Goal: Communication & Community: Participate in discussion

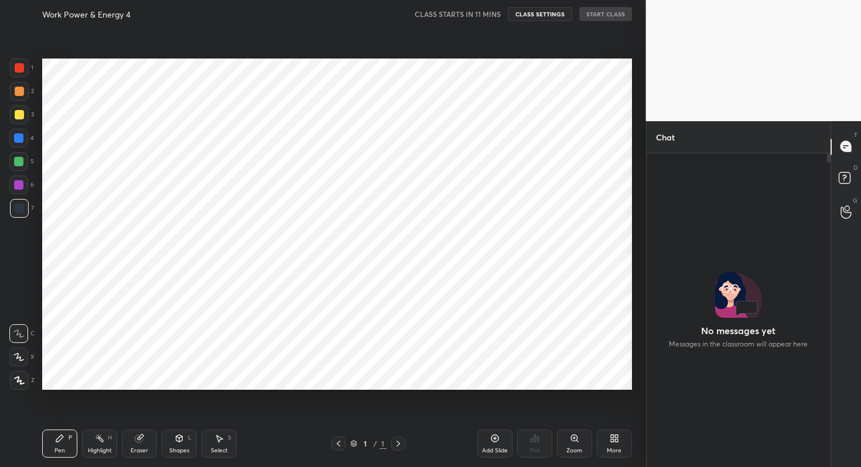
scroll to position [4, 4]
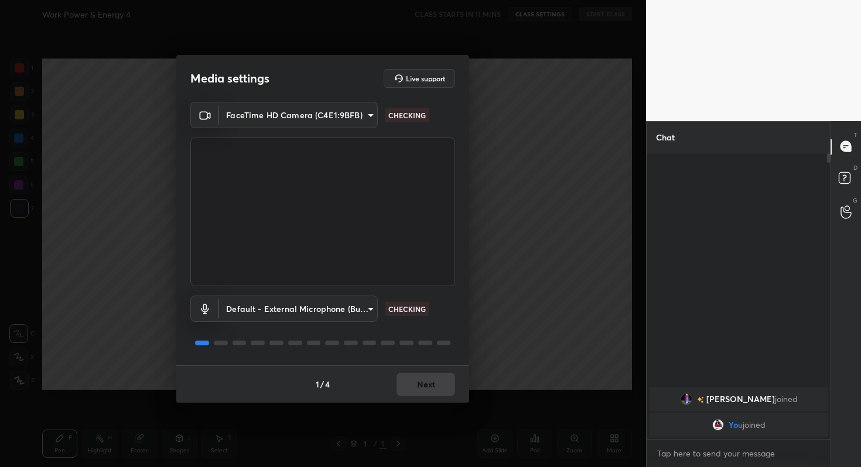
click at [426, 382] on div "1 / 4 Next" at bounding box center [322, 384] width 293 height 37
click at [426, 382] on button "Next" at bounding box center [426, 384] width 59 height 23
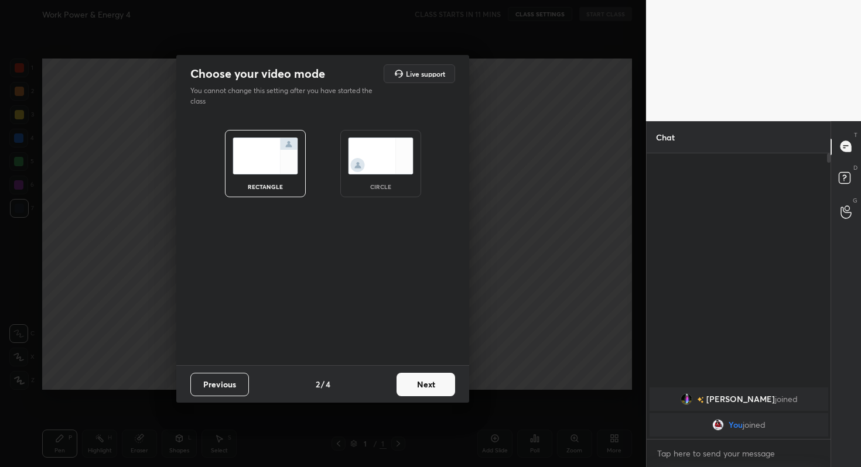
click at [426, 382] on button "Next" at bounding box center [426, 384] width 59 height 23
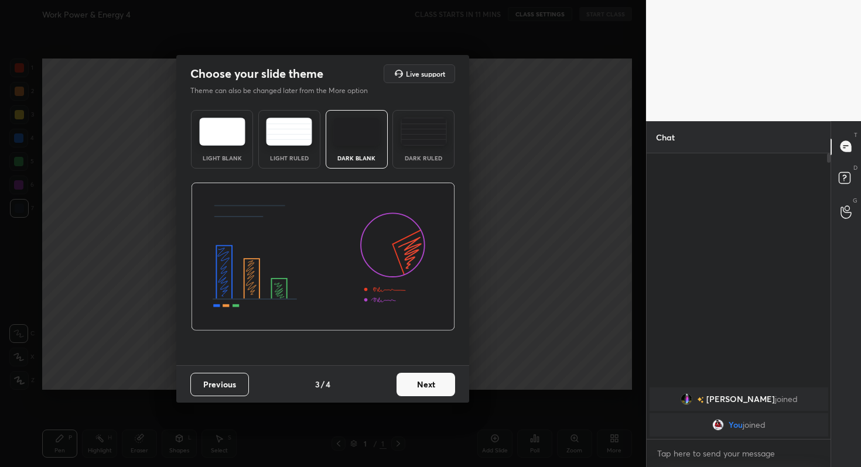
click at [440, 388] on button "Next" at bounding box center [426, 384] width 59 height 23
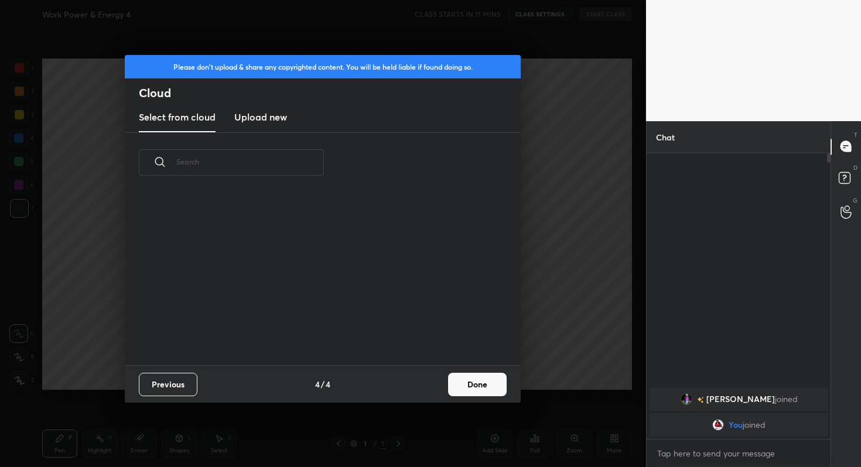
scroll to position [173, 376]
click at [466, 387] on button "Done" at bounding box center [477, 384] width 59 height 23
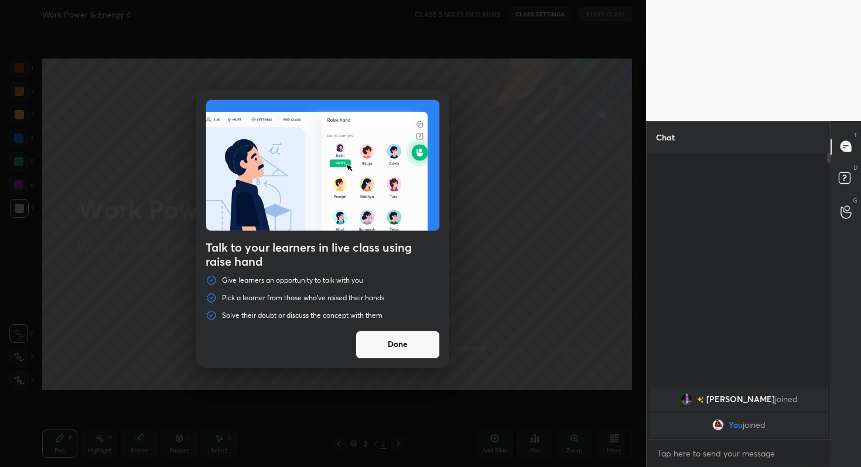
click at [417, 336] on button "Done" at bounding box center [398, 345] width 84 height 28
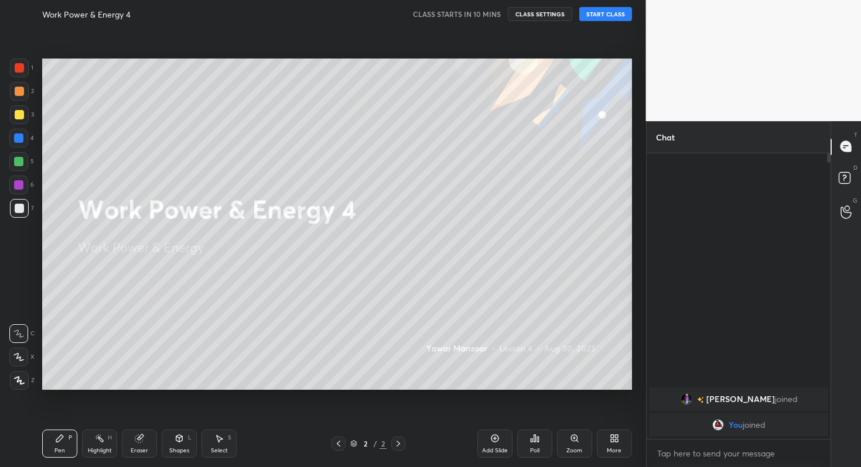
click at [616, 11] on button "START CLASS" at bounding box center [605, 14] width 53 height 14
click at [490, 13] on span "mute" at bounding box center [490, 14] width 16 height 8
click at [539, 447] on div "Poll" at bounding box center [534, 444] width 35 height 28
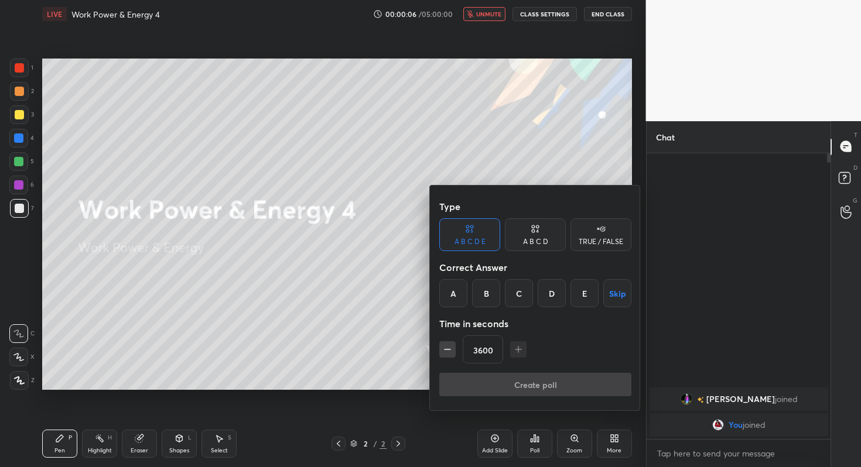
click at [619, 291] on button "Skip" at bounding box center [617, 293] width 28 height 28
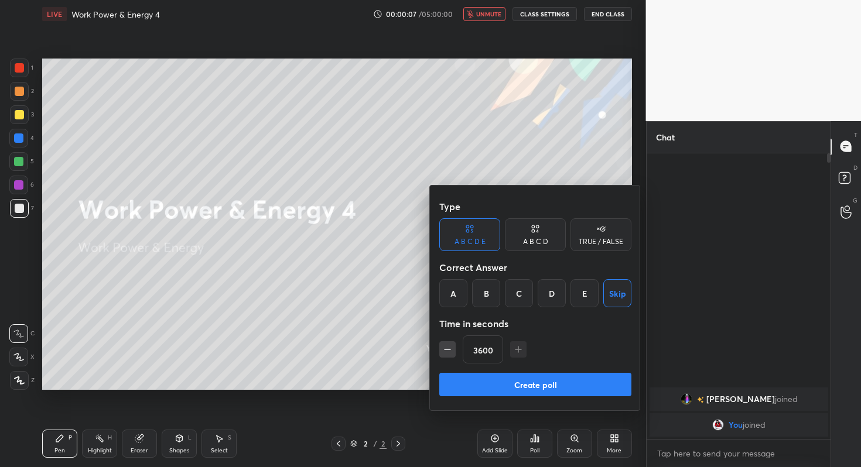
click at [572, 378] on button "Create poll" at bounding box center [535, 384] width 192 height 23
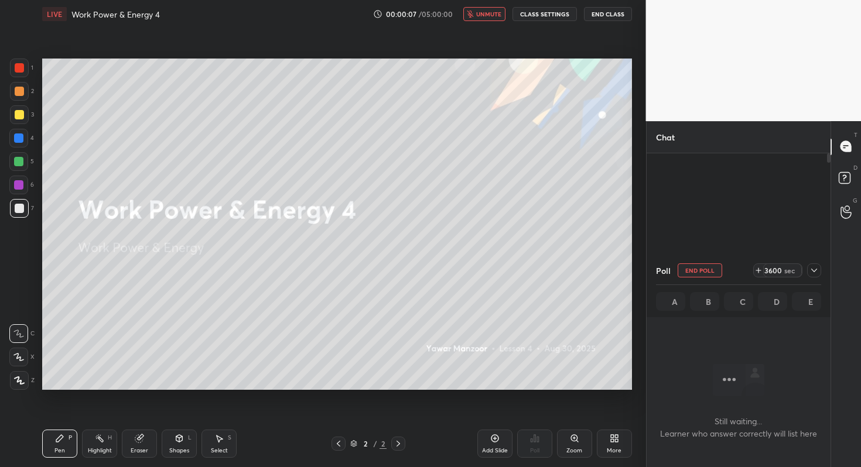
scroll to position [0, 0]
click at [817, 271] on icon at bounding box center [814, 270] width 9 height 9
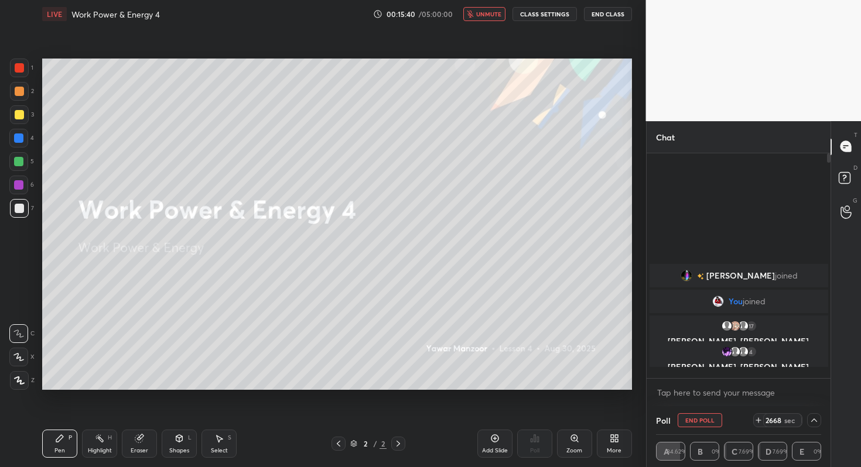
scroll to position [221, 180]
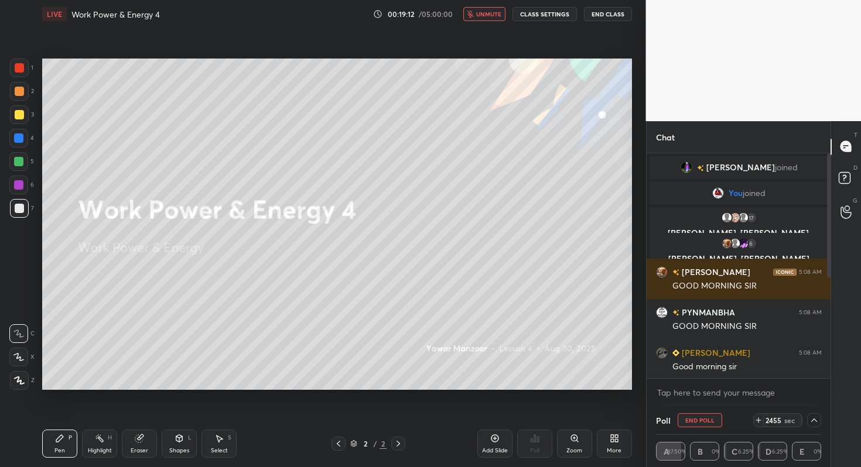
click at [705, 415] on button "End Poll" at bounding box center [700, 421] width 45 height 14
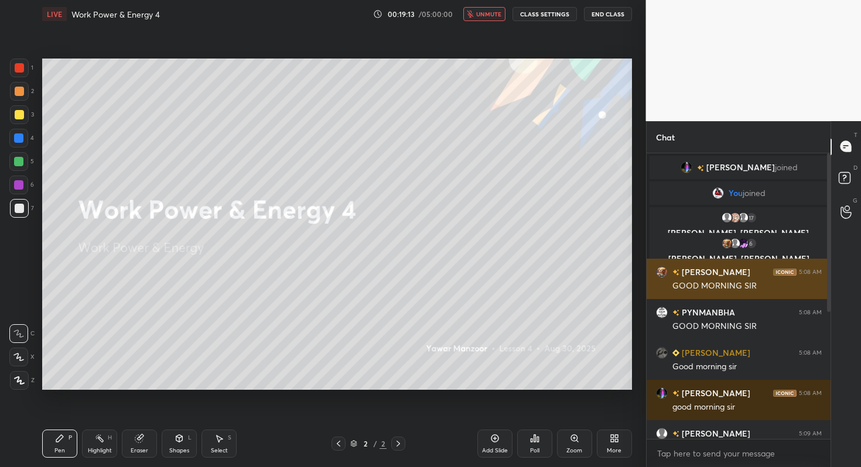
scroll to position [131, 0]
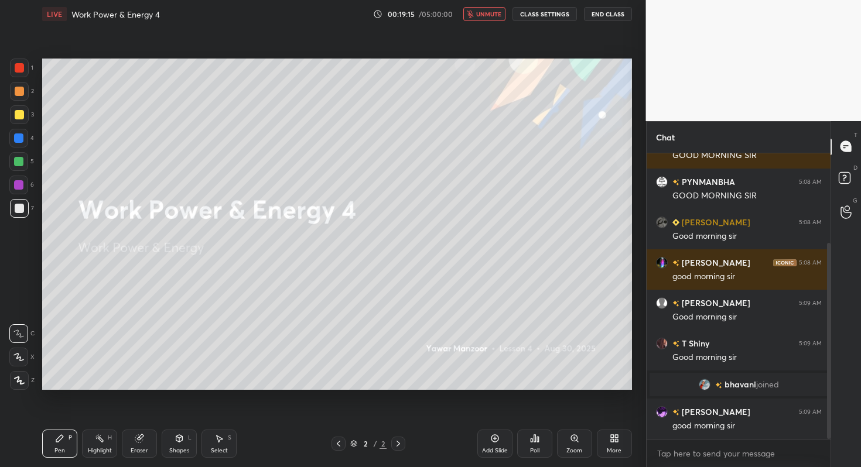
click at [485, 15] on span "unmute" at bounding box center [488, 14] width 25 height 8
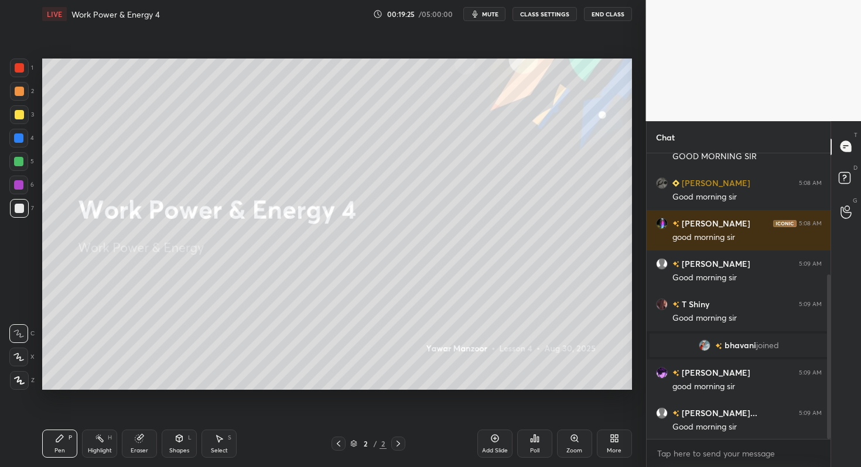
scroll to position [211, 0]
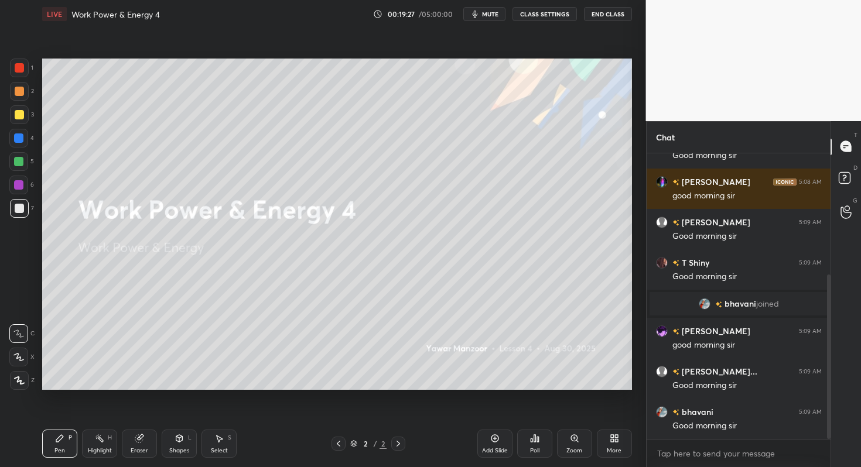
click at [611, 442] on icon at bounding box center [614, 438] width 9 height 9
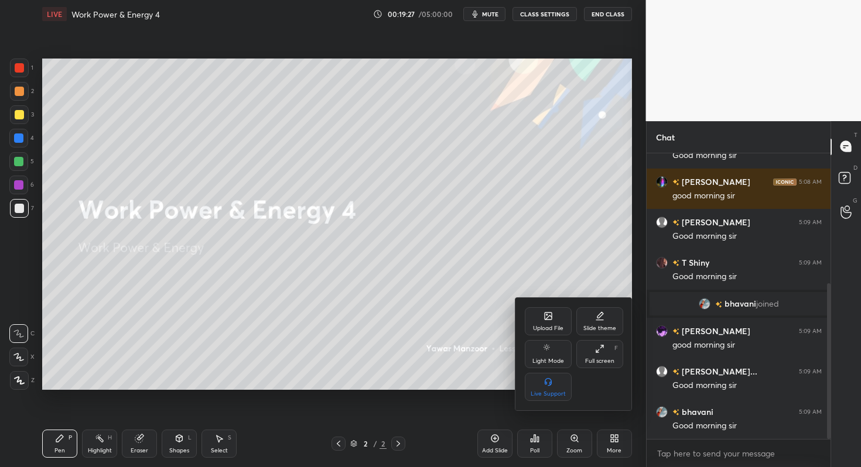
scroll to position [240, 0]
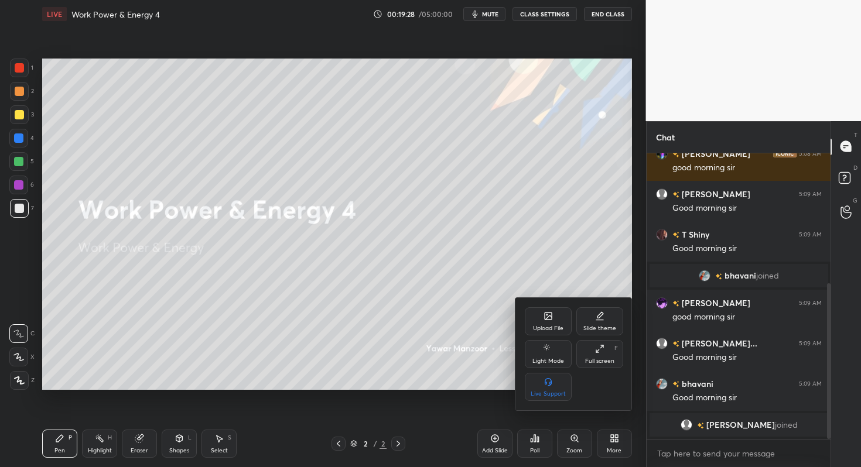
click at [552, 323] on div "Upload File" at bounding box center [548, 322] width 47 height 28
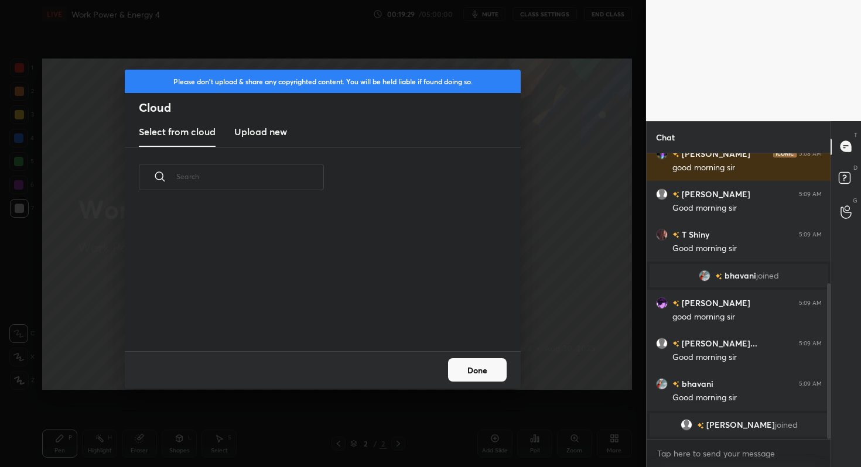
scroll to position [144, 376]
click at [280, 128] on h3 "Upload new" at bounding box center [260, 132] width 53 height 14
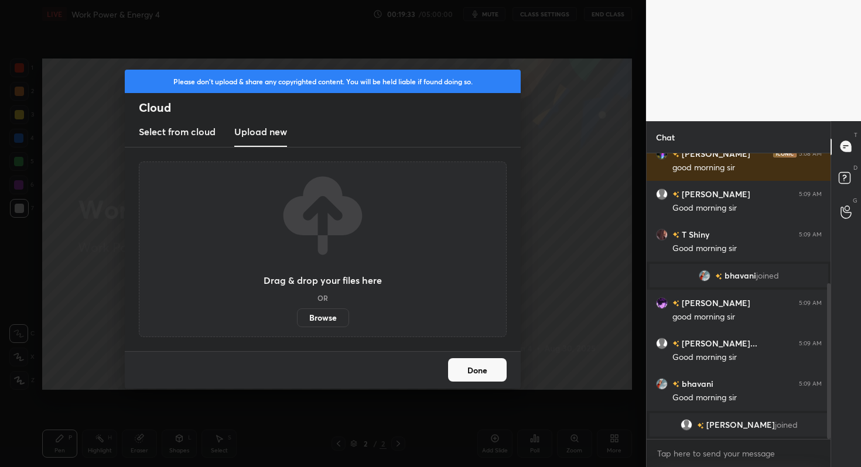
click at [326, 318] on label "Browse" at bounding box center [323, 318] width 52 height 19
click at [297, 318] on input "Browse" at bounding box center [297, 318] width 0 height 19
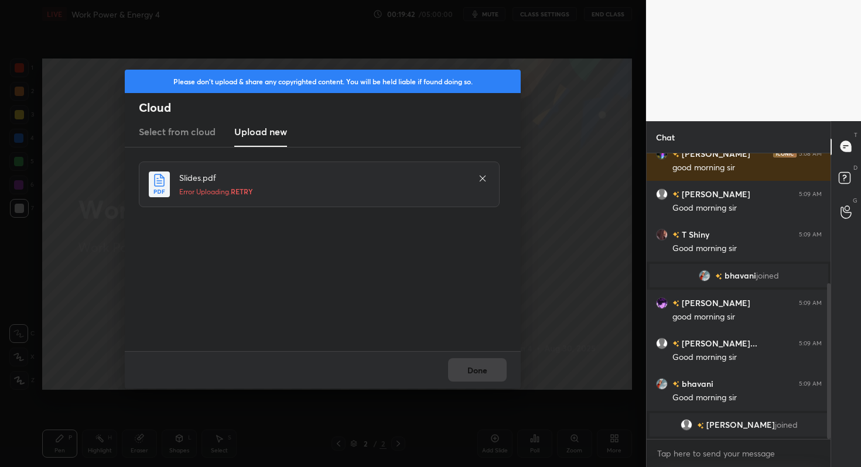
scroll to position [281, 0]
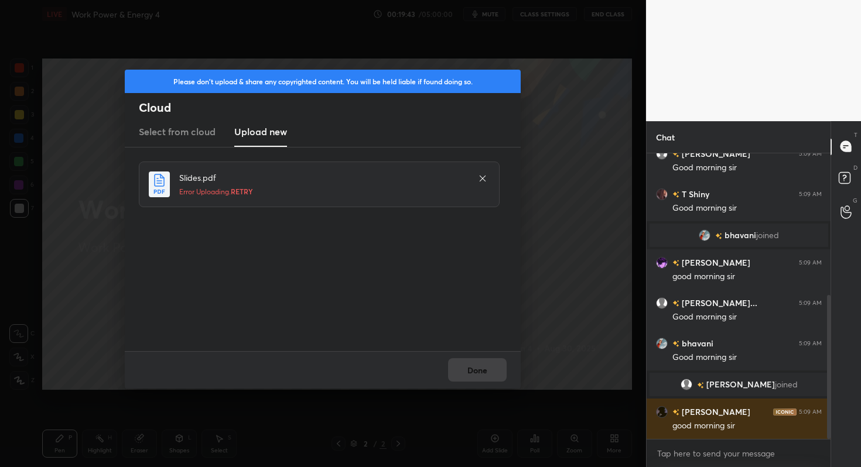
click at [203, 189] on h5 "Error Uploading. RETRY" at bounding box center [322, 191] width 287 height 11
click at [208, 193] on h5 "Error Uploading. RETRY" at bounding box center [322, 191] width 287 height 11
click at [484, 181] on icon at bounding box center [482, 178] width 9 height 9
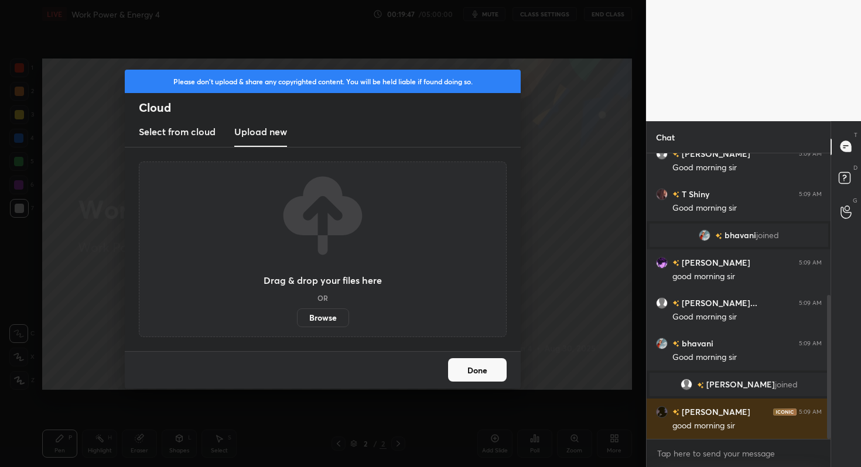
click at [332, 312] on label "Browse" at bounding box center [323, 318] width 52 height 19
click at [297, 312] on input "Browse" at bounding box center [297, 318] width 0 height 19
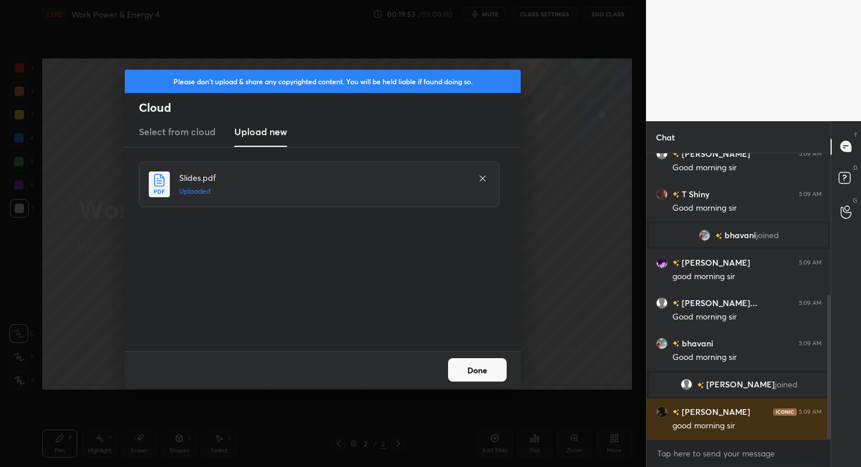
click at [501, 370] on button "Done" at bounding box center [477, 369] width 59 height 23
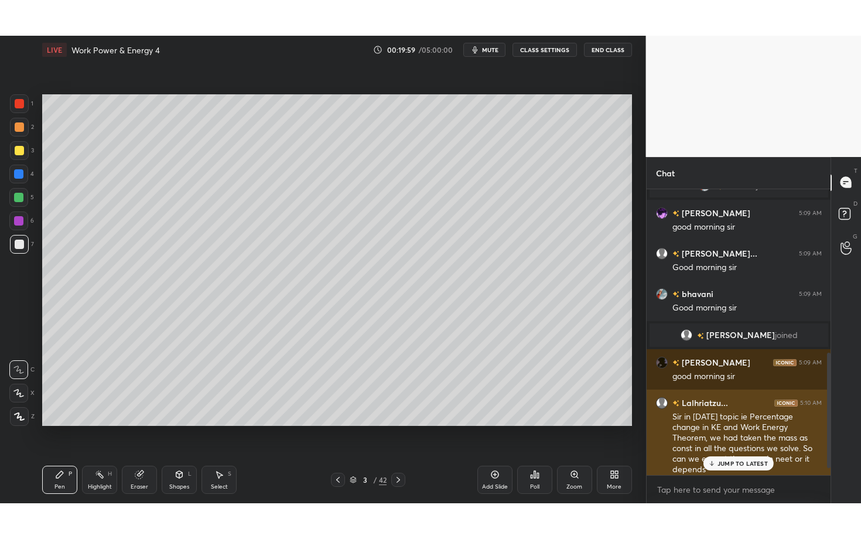
scroll to position [420, 0]
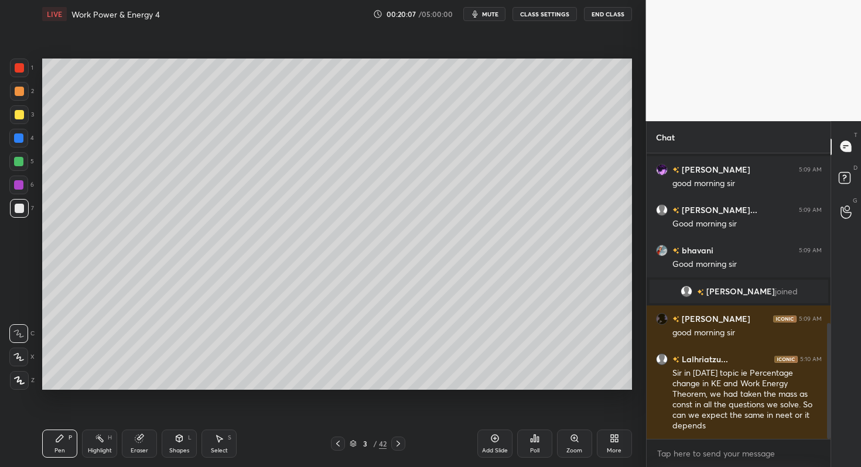
click at [613, 438] on icon at bounding box center [614, 438] width 9 height 9
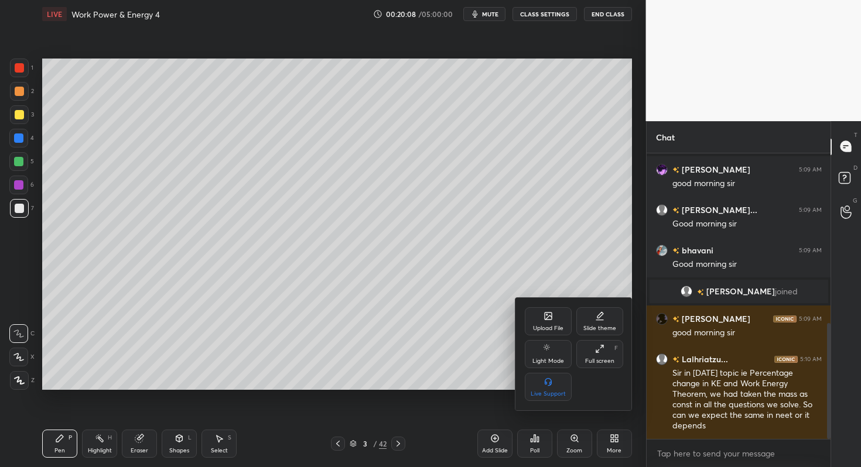
click at [605, 348] on div "Full screen F" at bounding box center [599, 354] width 47 height 28
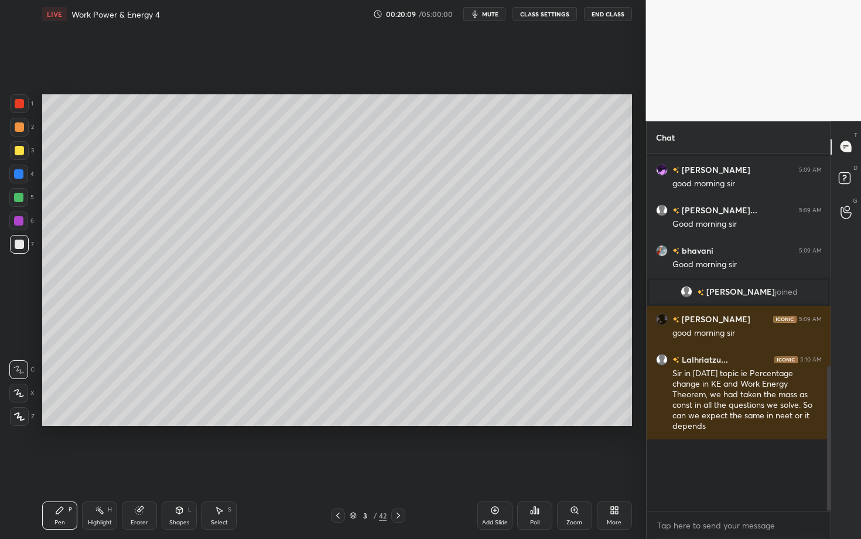
scroll to position [349, 0]
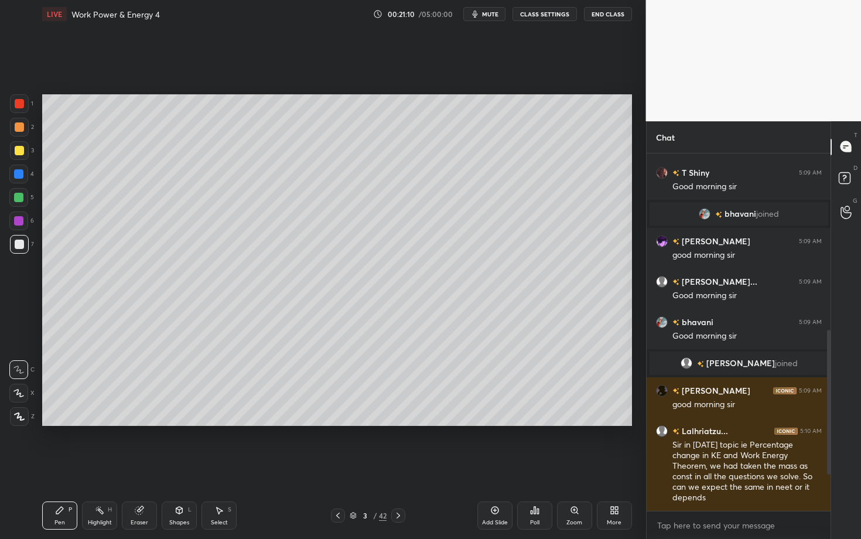
click at [19, 423] on div at bounding box center [19, 416] width 19 height 19
click at [22, 106] on div at bounding box center [19, 103] width 19 height 19
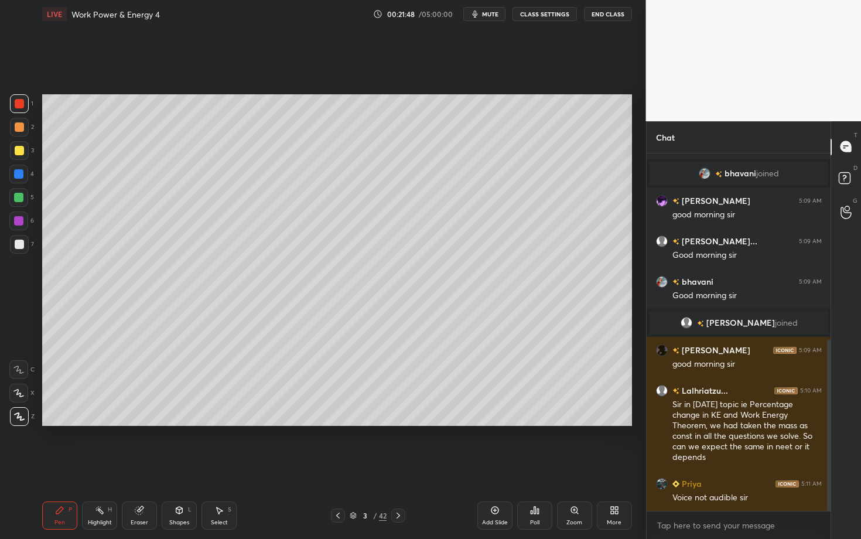
scroll to position [429, 0]
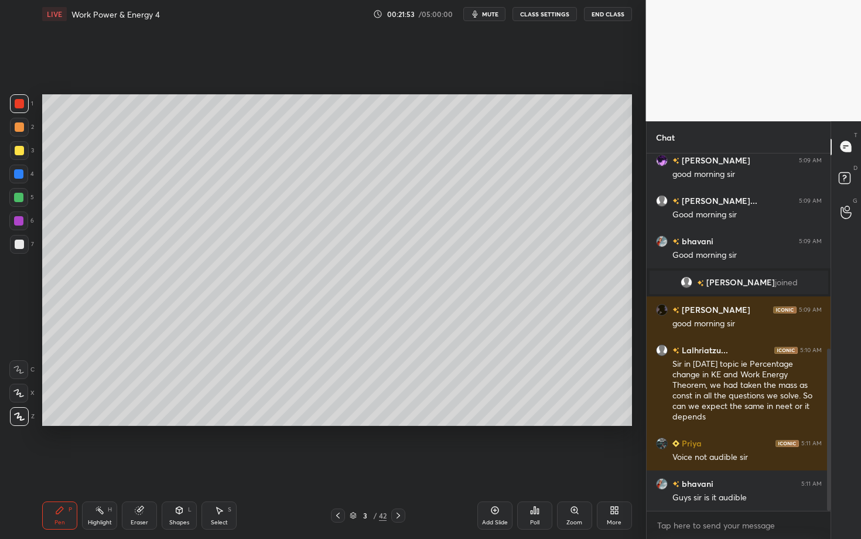
click at [23, 246] on div at bounding box center [19, 244] width 19 height 19
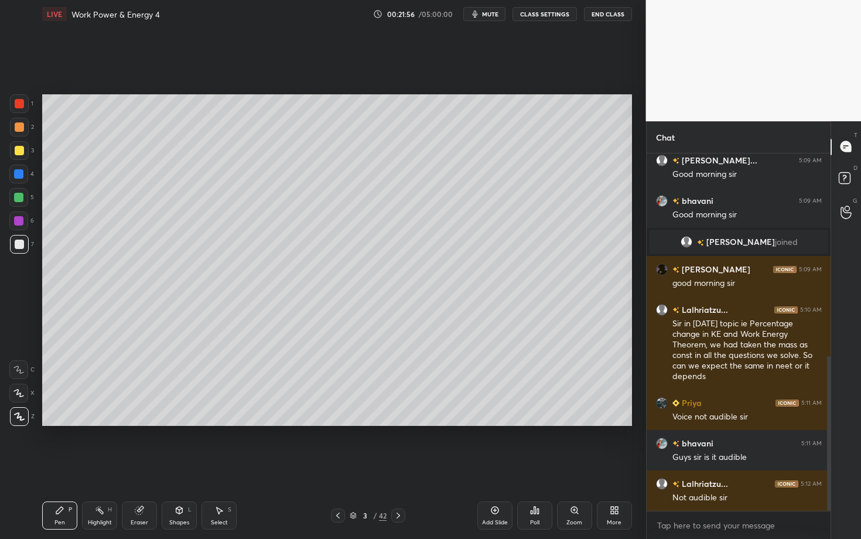
scroll to position [510, 0]
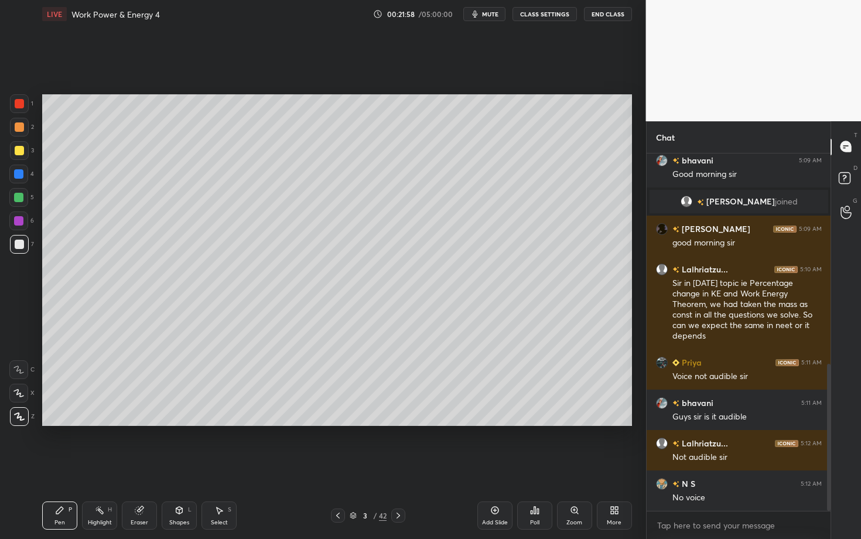
click at [23, 246] on div at bounding box center [19, 244] width 9 height 9
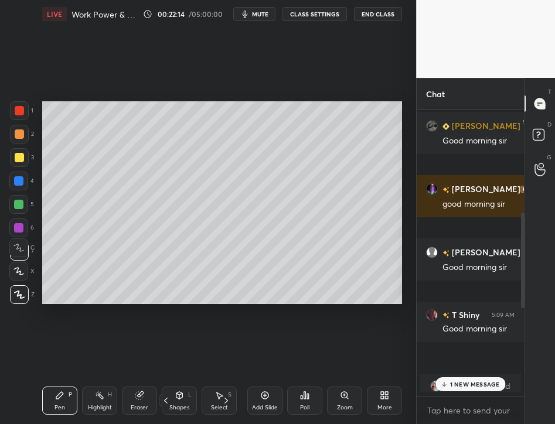
scroll to position [4, 4]
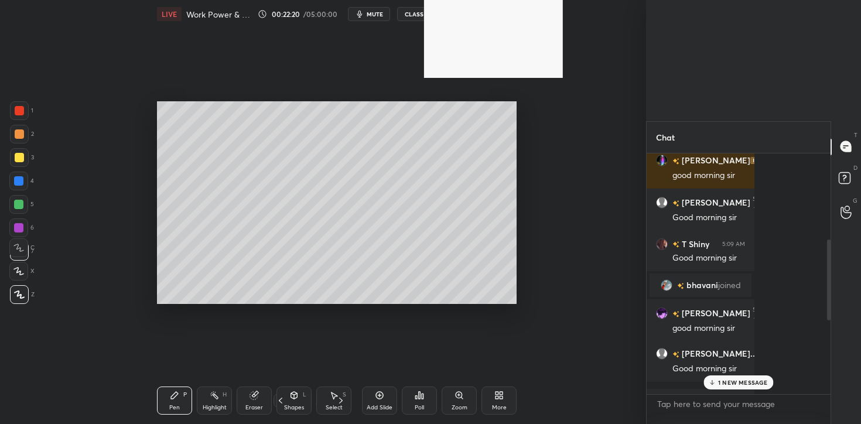
type textarea "x"
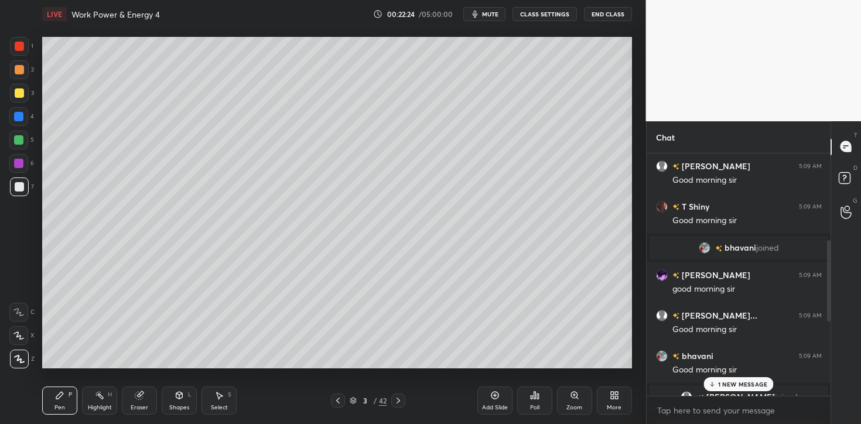
click at [720, 384] on p "1 NEW MESSAGE" at bounding box center [743, 384] width 50 height 7
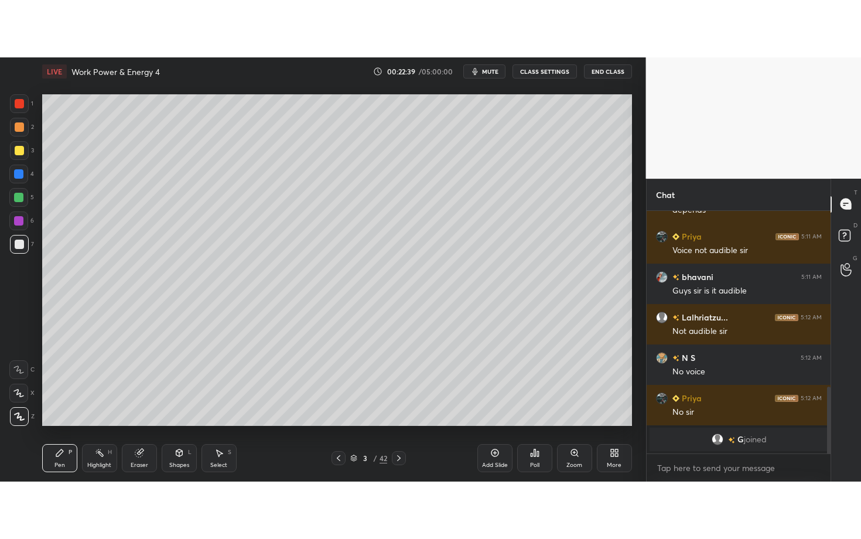
scroll to position [657, 0]
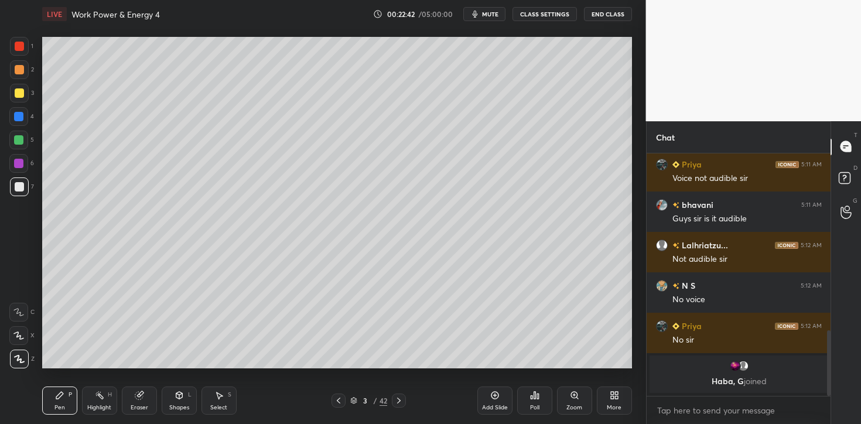
click at [619, 391] on icon at bounding box center [614, 395] width 9 height 9
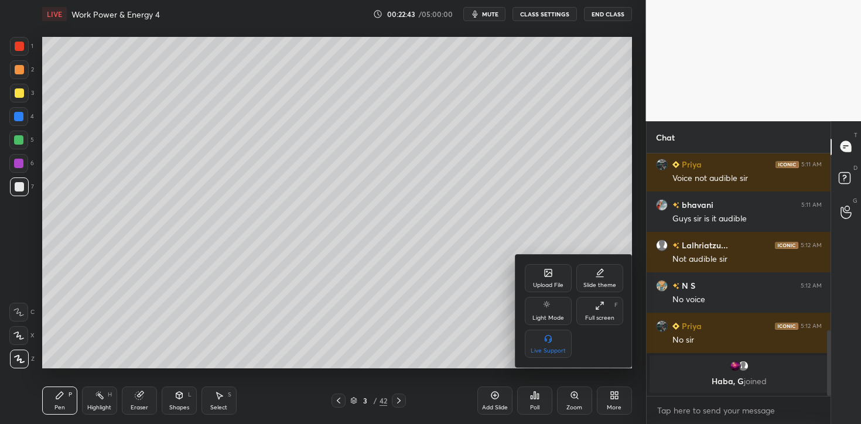
click at [589, 303] on div "Full screen F" at bounding box center [599, 311] width 47 height 28
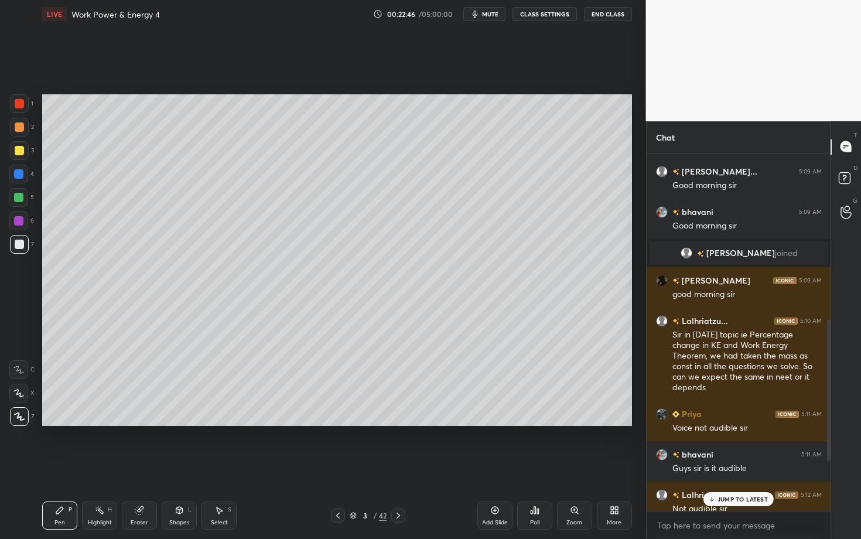
scroll to position [542, 0]
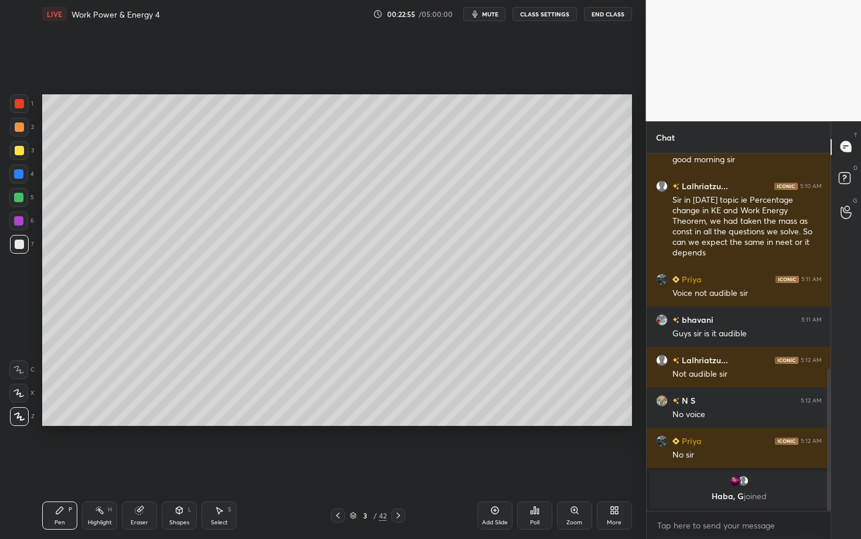
click at [610, 423] on icon at bounding box center [614, 509] width 9 height 9
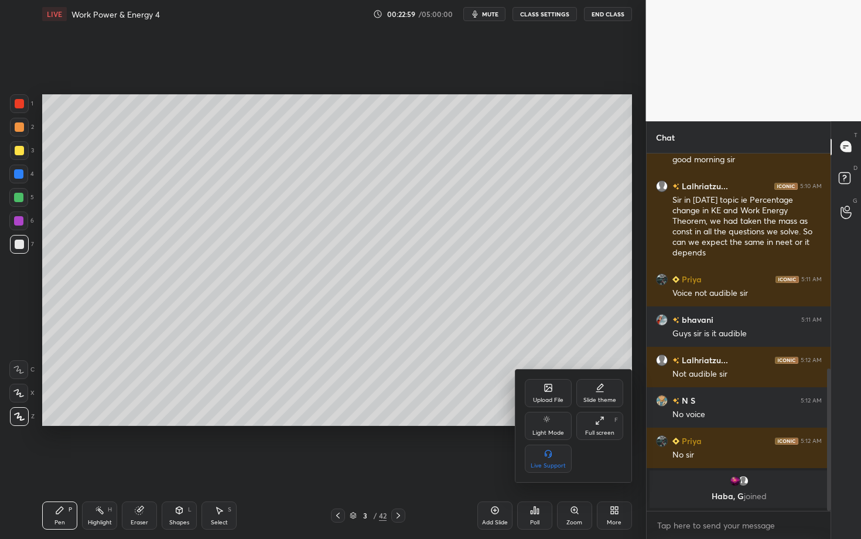
click at [600, 423] on div at bounding box center [430, 269] width 861 height 539
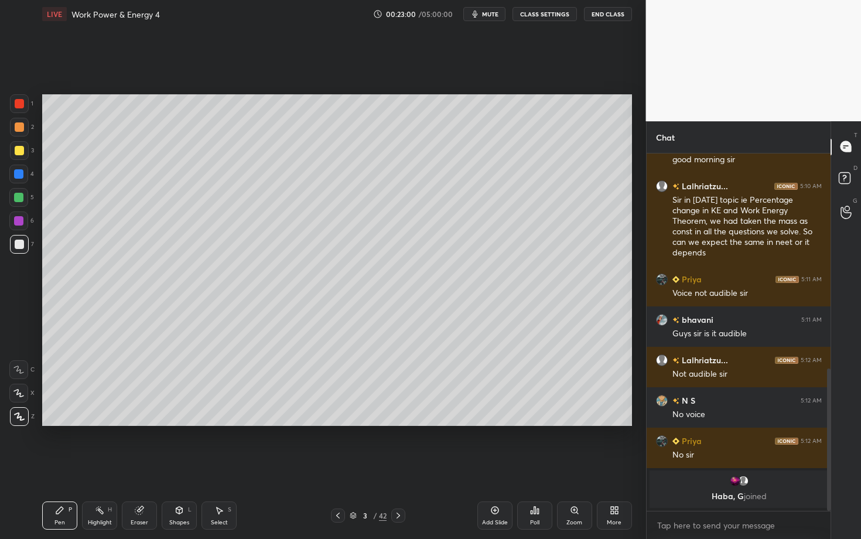
click at [602, 423] on div "More" at bounding box center [614, 515] width 35 height 28
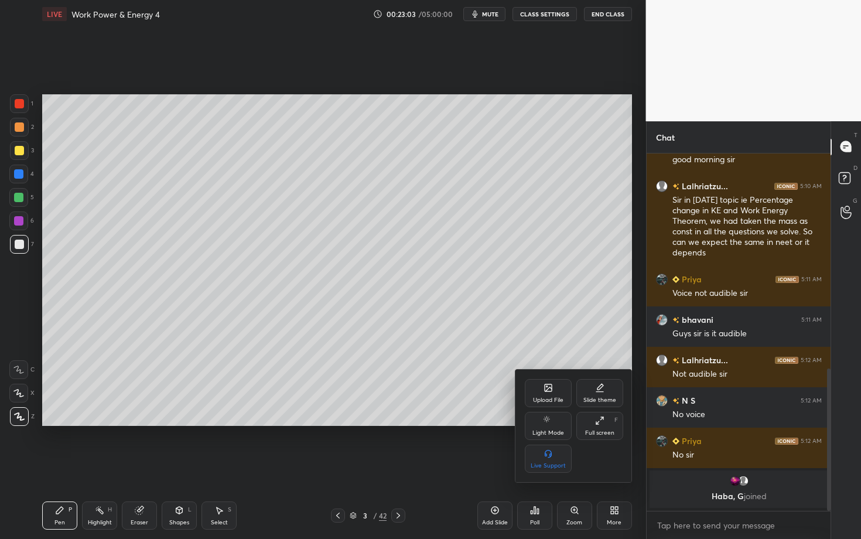
click at [211, 298] on div at bounding box center [430, 269] width 861 height 539
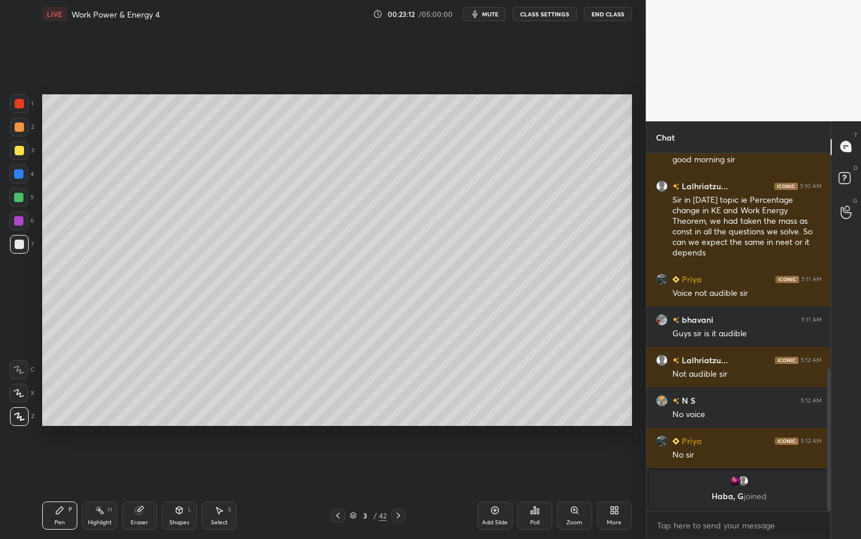
click at [616, 423] on div "More" at bounding box center [614, 523] width 15 height 6
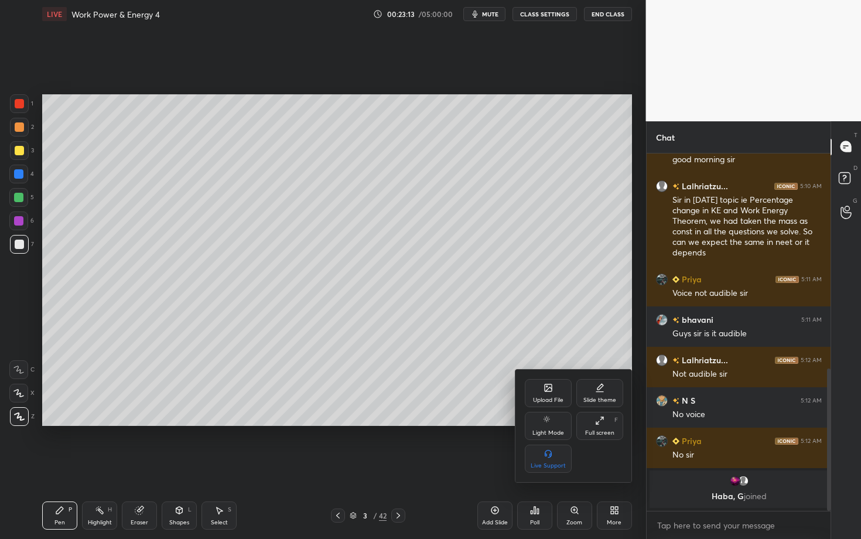
scroll to position [582, 0]
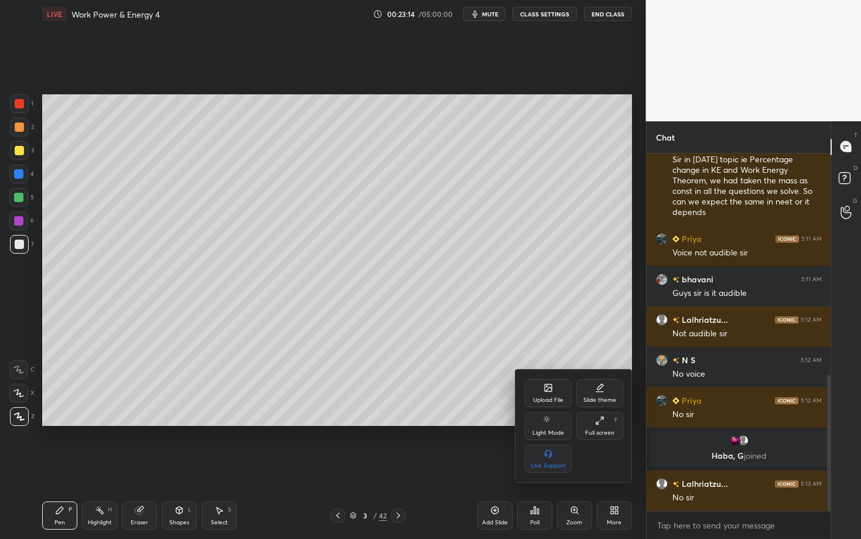
click at [544, 160] on div at bounding box center [430, 269] width 861 height 539
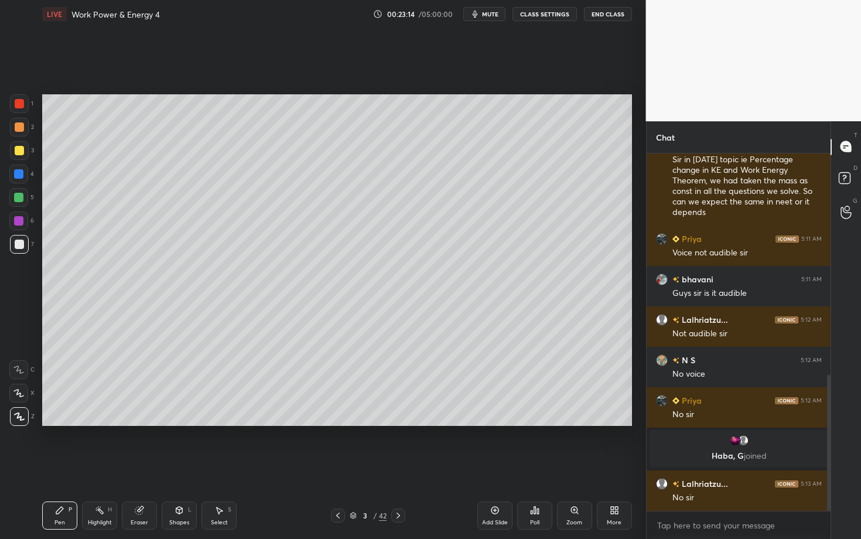
scroll to position [623, 0]
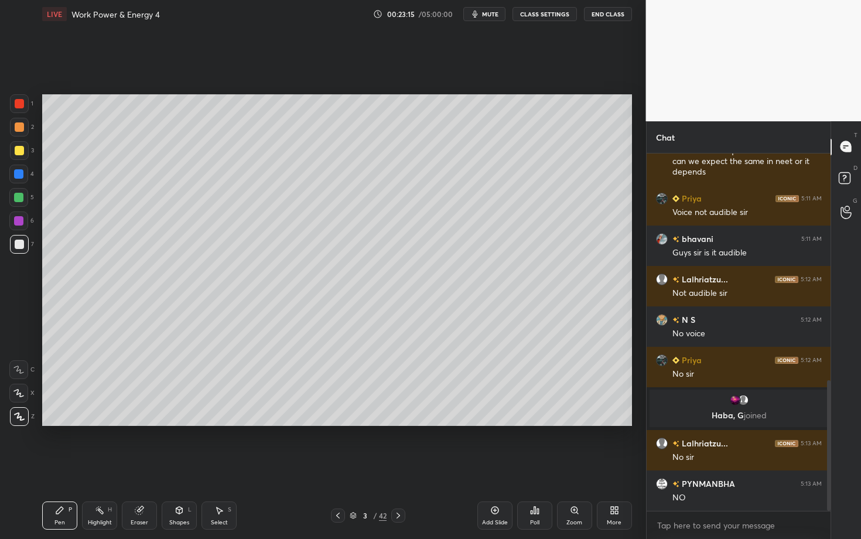
click at [536, 16] on button "CLASS SETTINGS" at bounding box center [545, 14] width 64 height 14
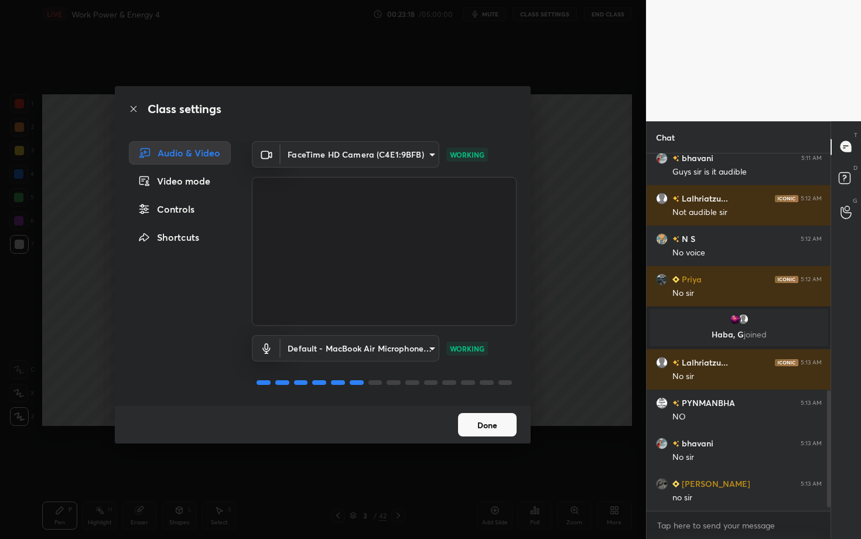
scroll to position [0, 0]
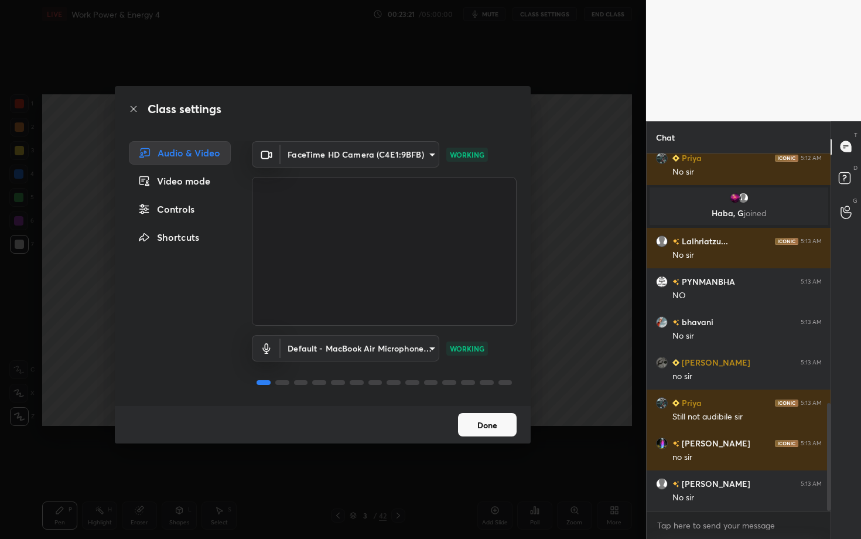
click at [495, 419] on button "Done" at bounding box center [487, 424] width 59 height 23
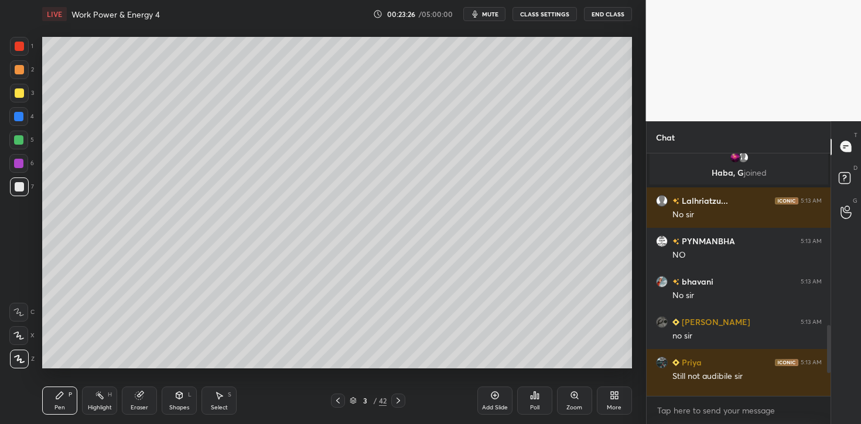
type textarea "x"
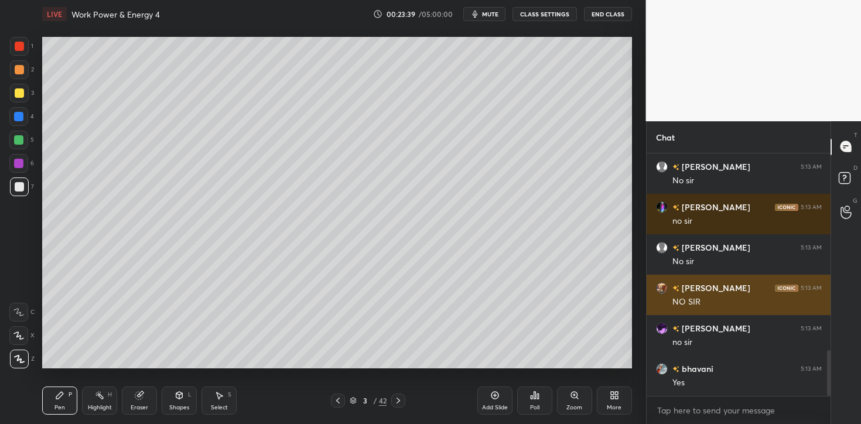
scroll to position [1092, 0]
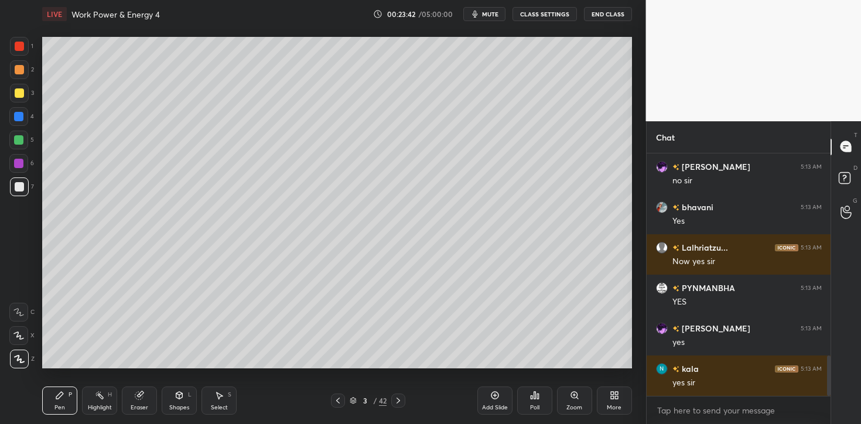
click at [620, 394] on div "More" at bounding box center [614, 401] width 35 height 28
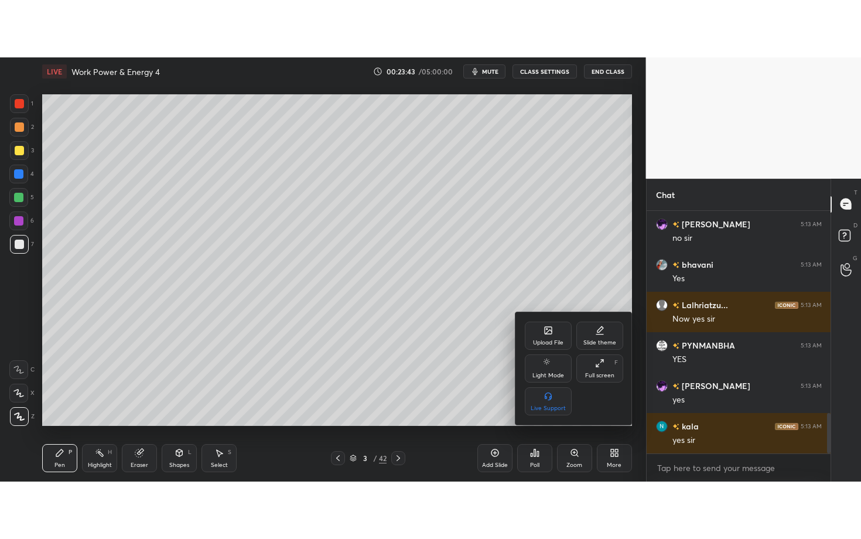
scroll to position [1254, 0]
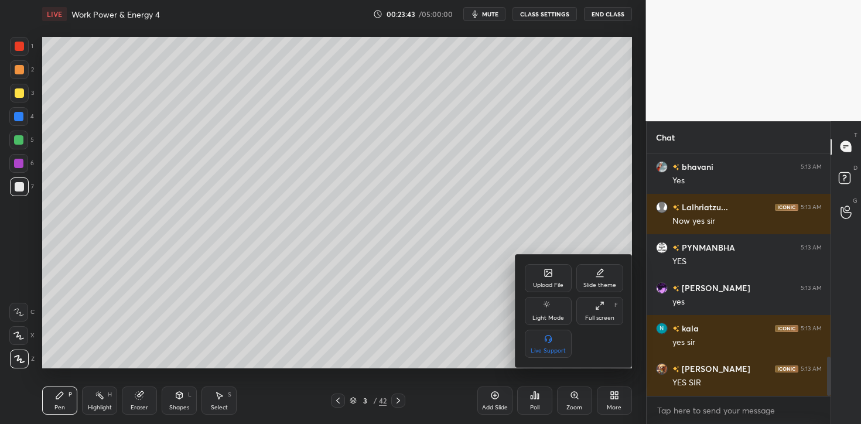
click at [605, 312] on div "Full screen F" at bounding box center [599, 311] width 47 height 28
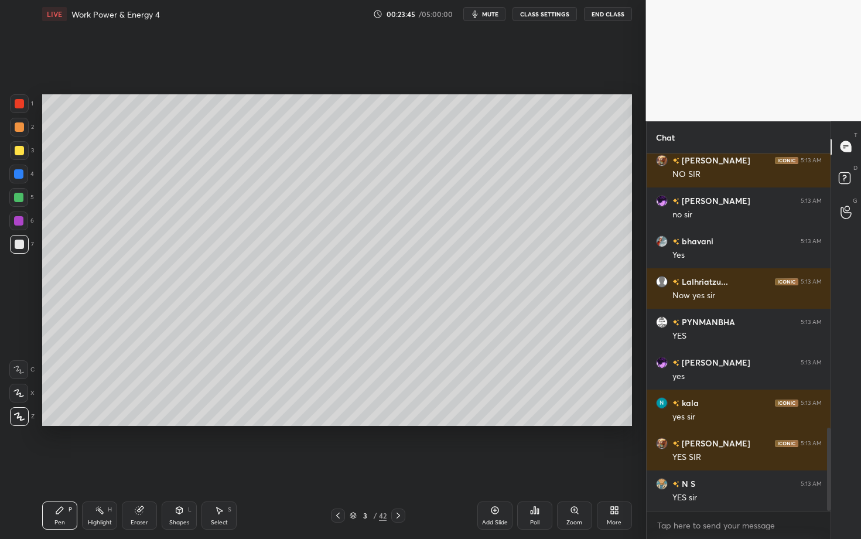
scroll to position [1220, 0]
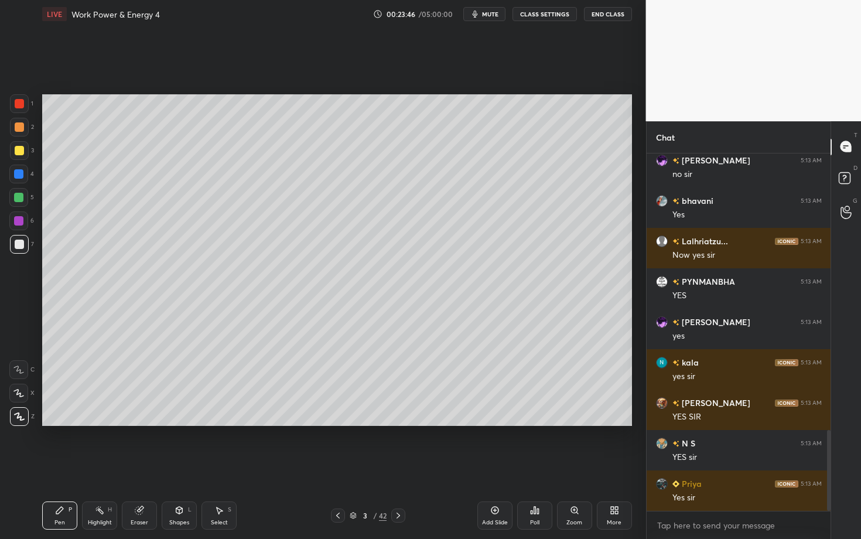
click at [225, 423] on div "Select S" at bounding box center [218, 515] width 35 height 28
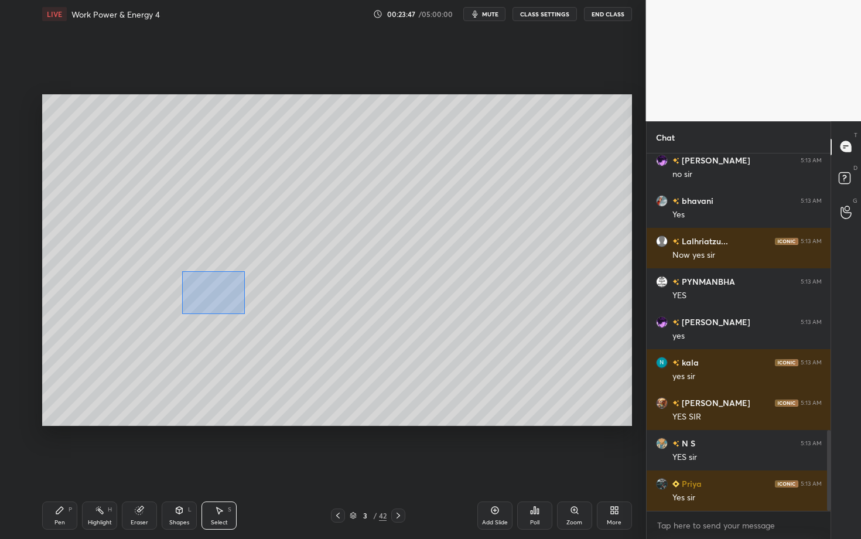
drag, startPoint x: 244, startPoint y: 314, endPoint x: 412, endPoint y: 356, distance: 172.6
click at [411, 356] on div "0 ° Undo Copy Duplicate Duplicate to new slide Delete" at bounding box center [337, 260] width 590 height 332
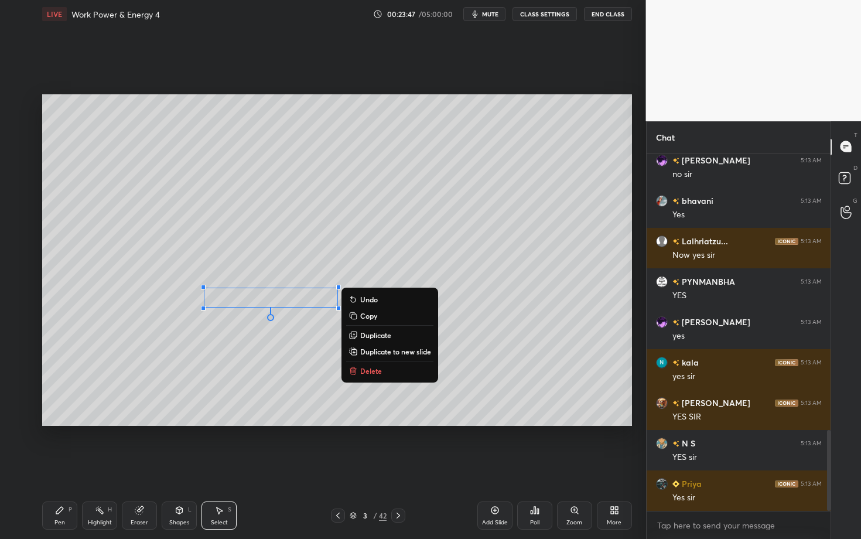
click at [382, 363] on div "0 ° Undo Copy Duplicate Duplicate to new slide Delete" at bounding box center [337, 260] width 590 height 332
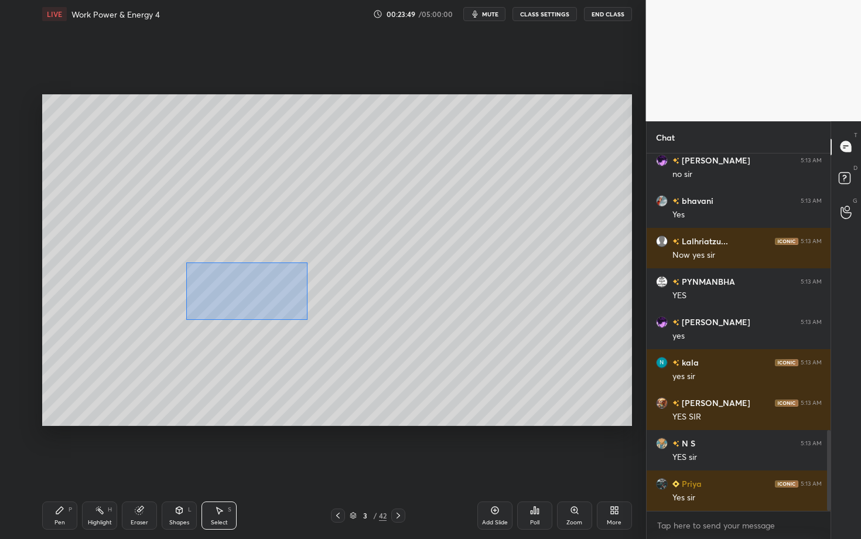
drag, startPoint x: 266, startPoint y: 308, endPoint x: 429, endPoint y: 360, distance: 171.2
click at [429, 360] on div "0 ° Undo Copy Duplicate Duplicate to new slide Delete" at bounding box center [337, 260] width 590 height 332
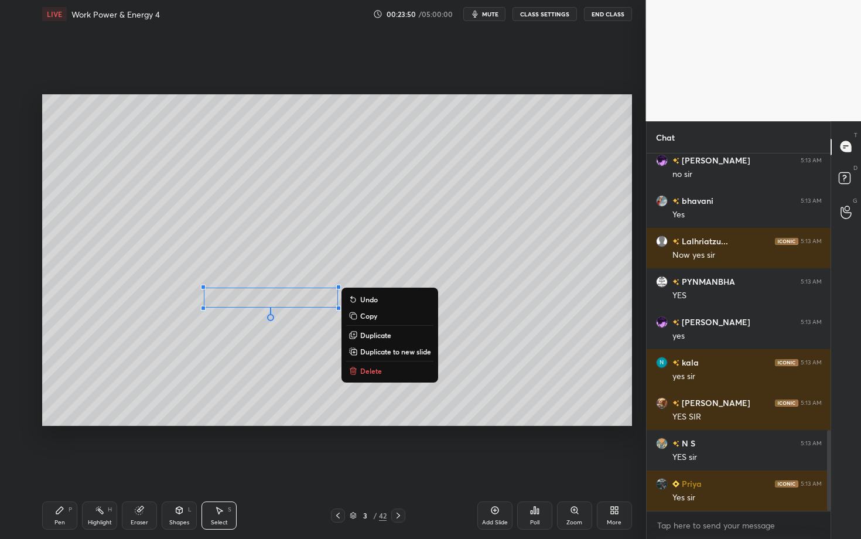
click at [370, 373] on p "Delete" at bounding box center [371, 370] width 22 height 9
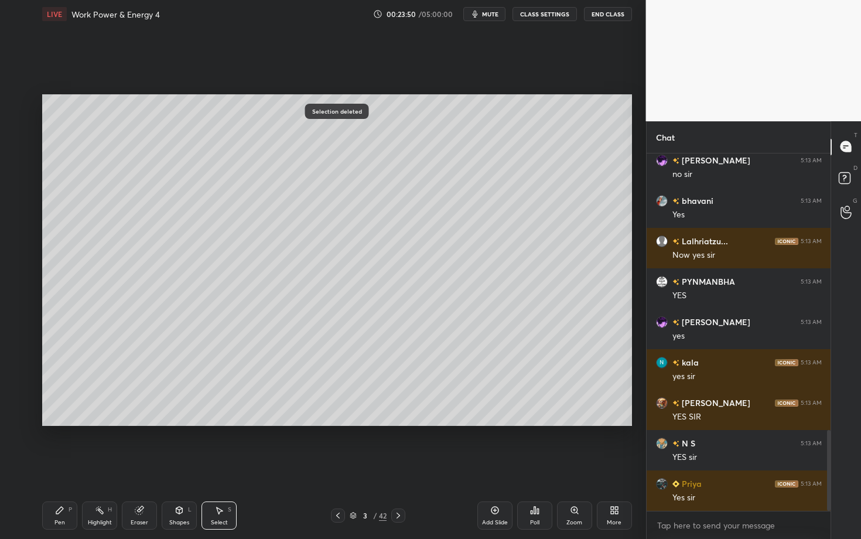
click at [94, 423] on div "Highlight H" at bounding box center [99, 515] width 35 height 28
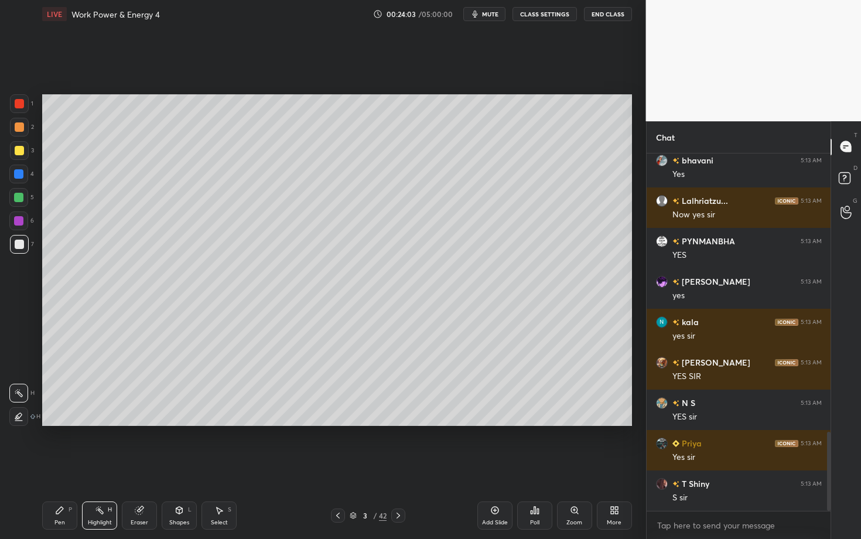
click at [19, 248] on div at bounding box center [19, 244] width 9 height 9
click at [65, 423] on div "Pen P" at bounding box center [59, 515] width 35 height 28
click at [209, 423] on div "Select S" at bounding box center [218, 515] width 35 height 28
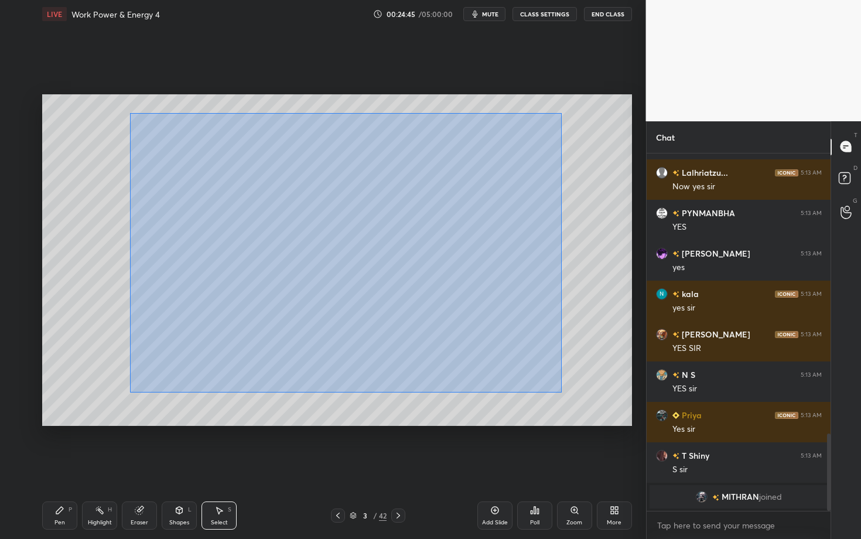
drag, startPoint x: 165, startPoint y: 179, endPoint x: 562, endPoint y: 391, distance: 450.4
click at [563, 389] on div "0 ° Undo Copy Duplicate Duplicate to new slide Delete" at bounding box center [337, 260] width 590 height 332
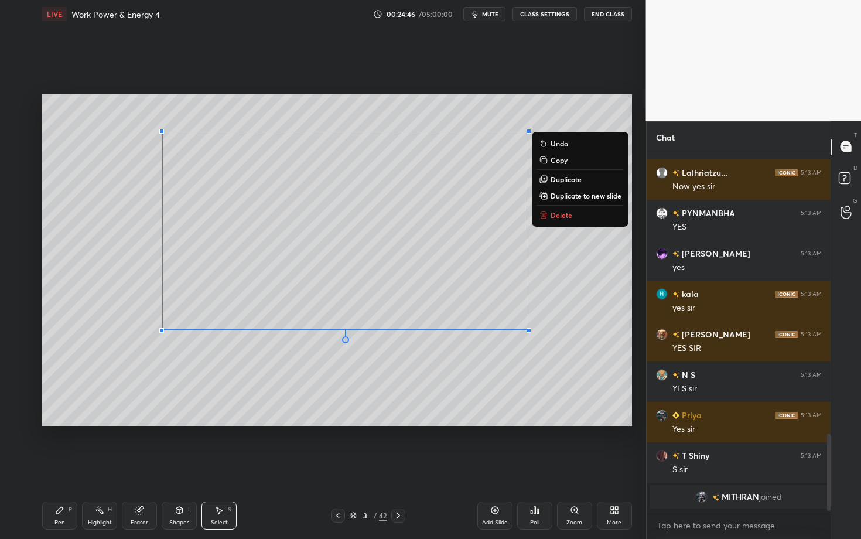
scroll to position [1078, 0]
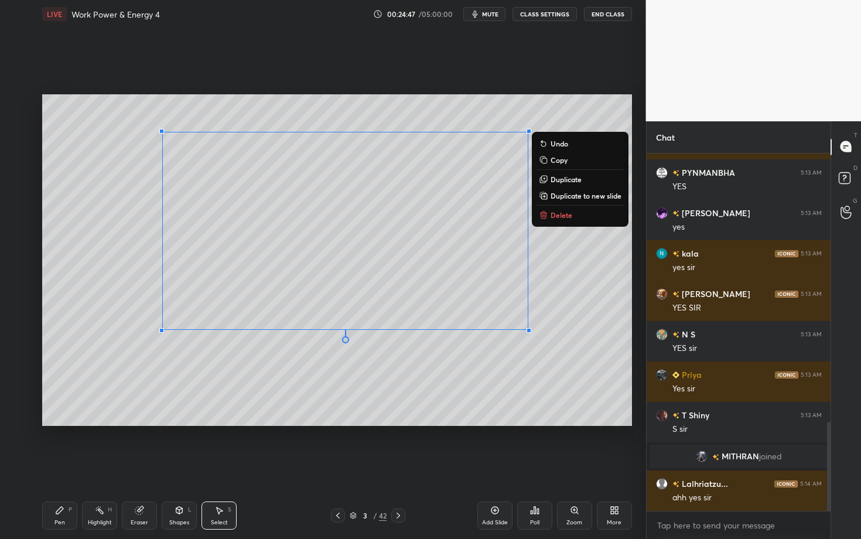
click at [569, 214] on button "Delete" at bounding box center [580, 215] width 87 height 14
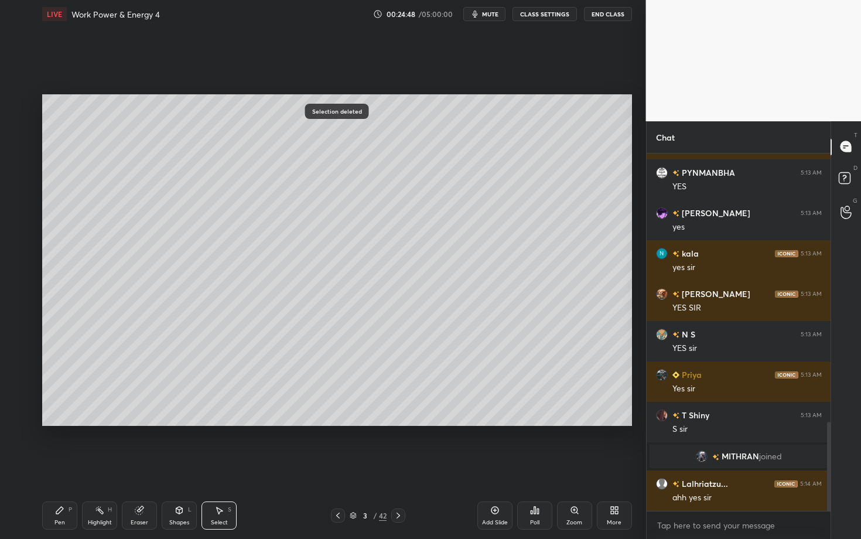
click at [67, 423] on div "Pen P" at bounding box center [59, 515] width 35 height 28
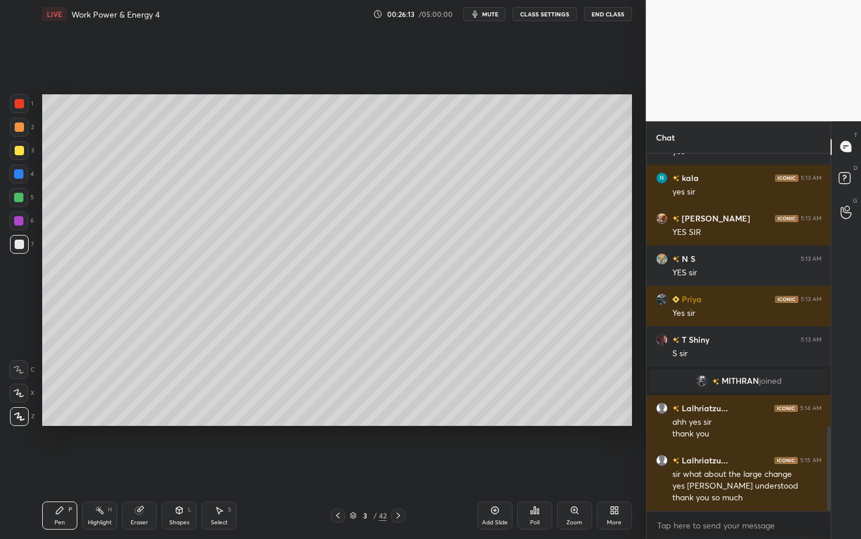
scroll to position [1182, 0]
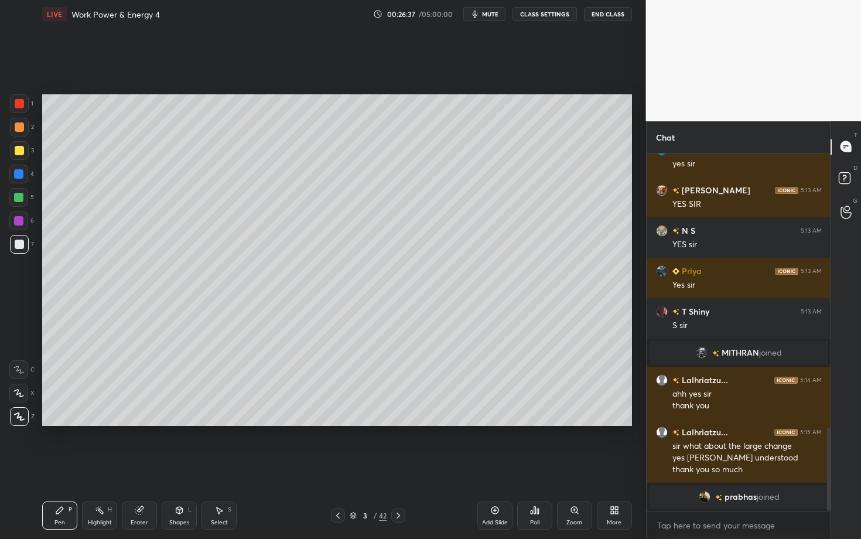
click at [20, 149] on div at bounding box center [19, 150] width 9 height 9
click at [19, 129] on div at bounding box center [19, 126] width 9 height 9
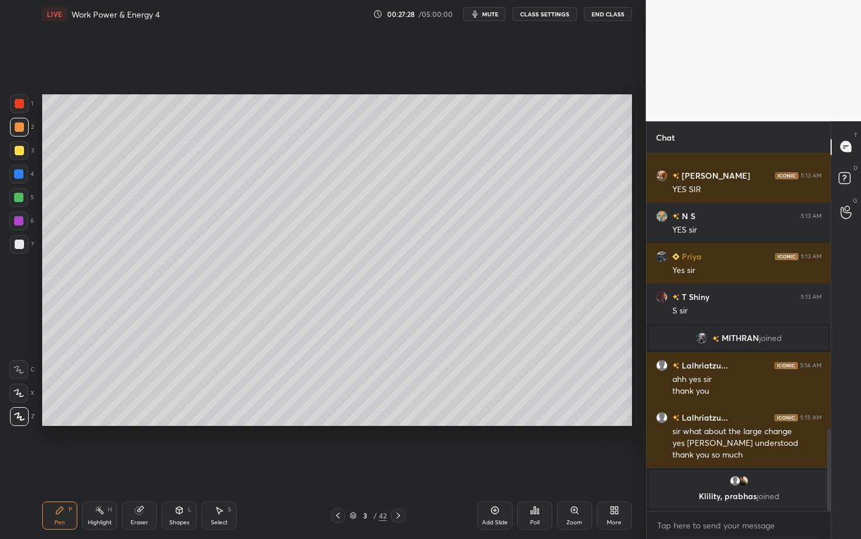
click at [226, 423] on div "Select S" at bounding box center [218, 515] width 35 height 28
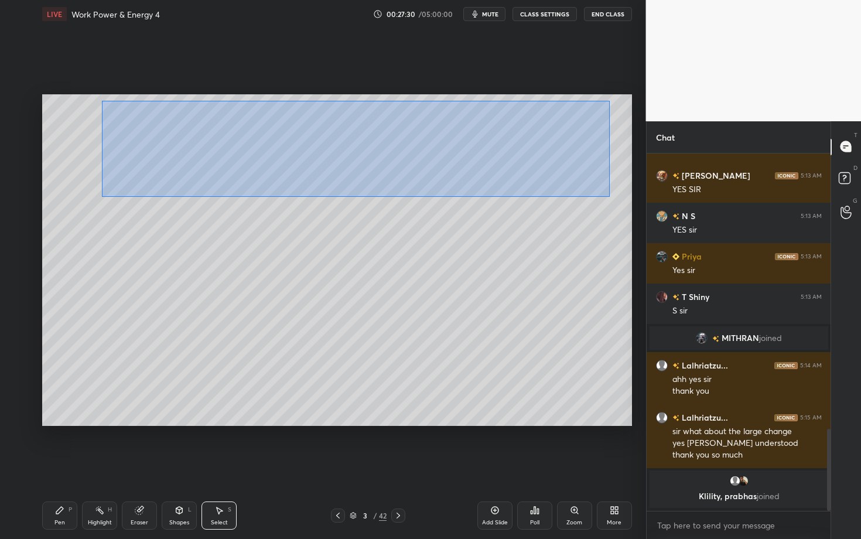
drag, startPoint x: 102, startPoint y: 101, endPoint x: 609, endPoint y: 196, distance: 516.2
click at [609, 196] on div "0 ° Undo Copy Duplicate Duplicate to new slide Delete" at bounding box center [337, 260] width 590 height 332
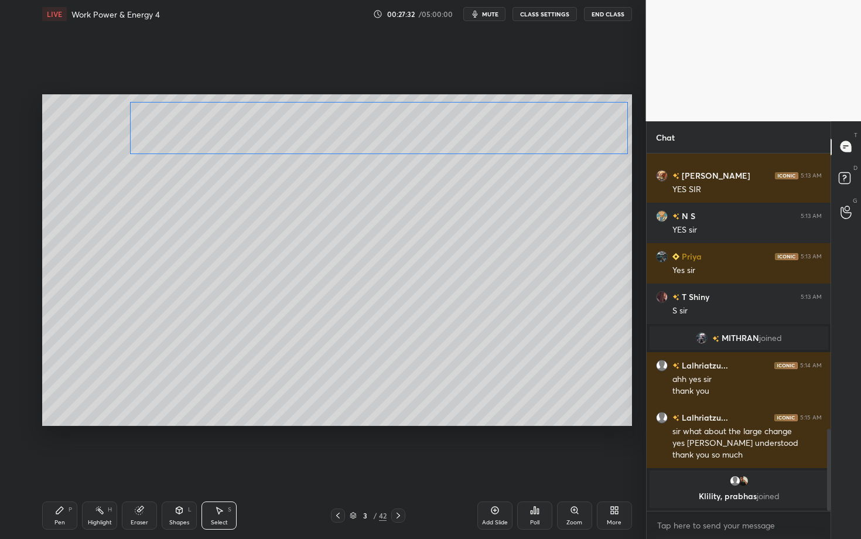
drag, startPoint x: 222, startPoint y: 131, endPoint x: 242, endPoint y: 128, distance: 20.6
click at [242, 128] on div "0 ° Undo Copy Duplicate Duplicate to new slide Delete" at bounding box center [337, 260] width 590 height 332
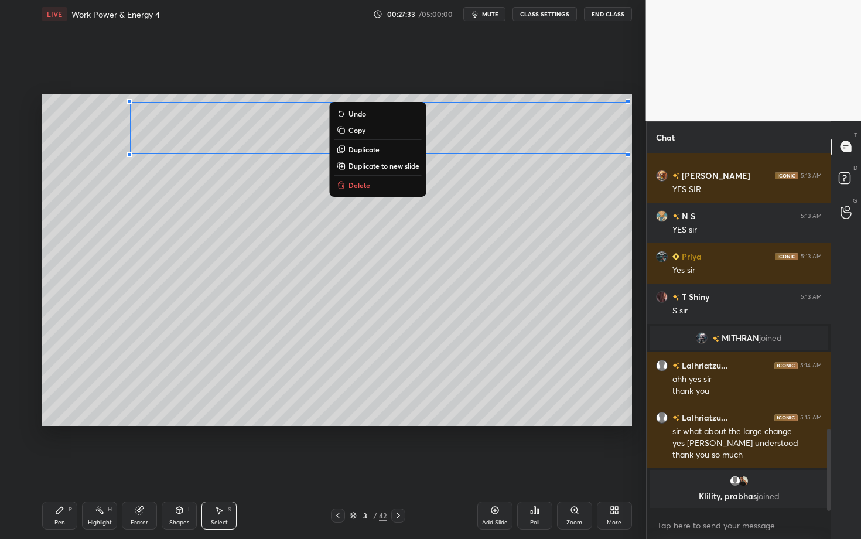
click at [223, 423] on div "Select" at bounding box center [219, 523] width 17 height 6
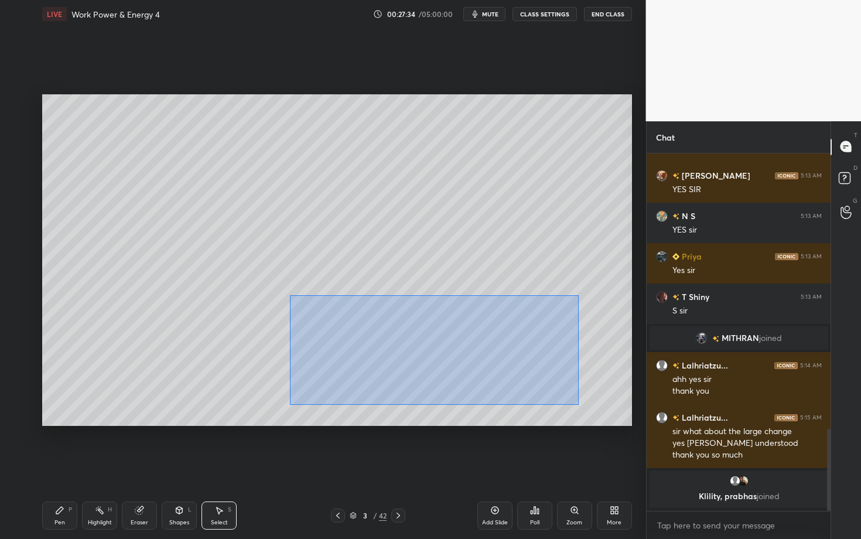
drag, startPoint x: 371, startPoint y: 349, endPoint x: 578, endPoint y: 404, distance: 214.7
click at [578, 404] on div "0 ° Undo Copy Duplicate Duplicate to new slide Delete" at bounding box center [337, 260] width 590 height 332
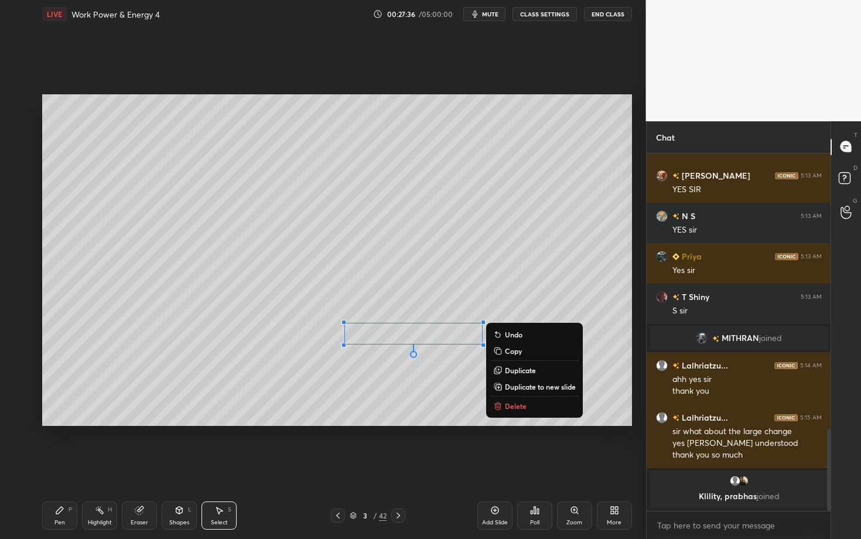
click at [532, 407] on button "Delete" at bounding box center [534, 406] width 87 height 14
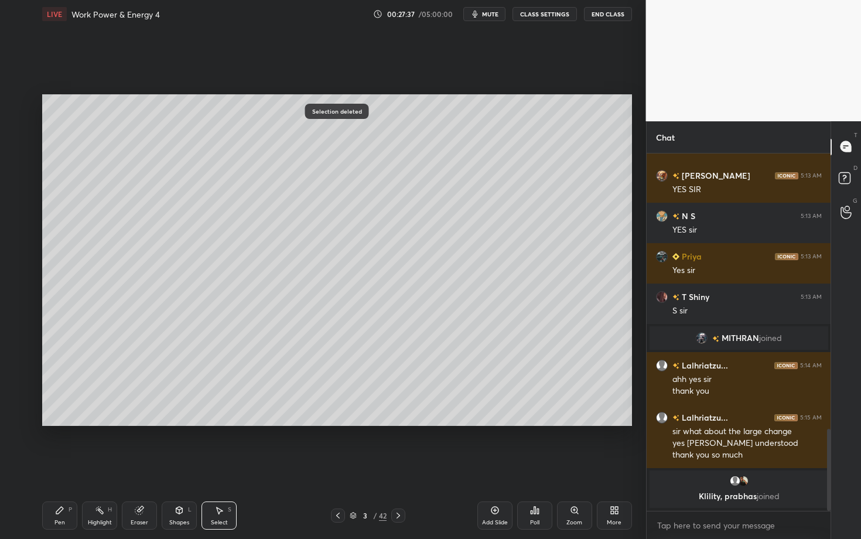
click at [66, 423] on div "Pen P" at bounding box center [59, 515] width 35 height 28
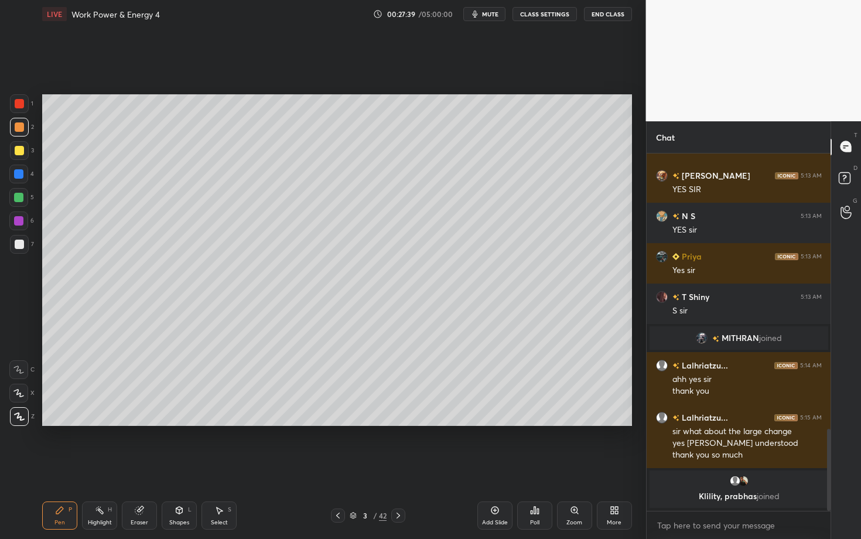
click at [180, 423] on icon at bounding box center [179, 509] width 9 height 9
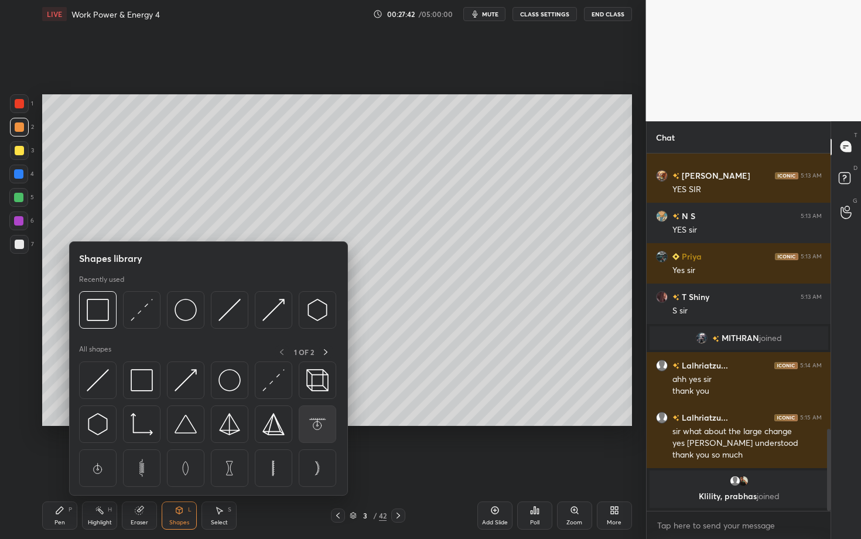
click at [318, 423] on img at bounding box center [317, 424] width 22 height 22
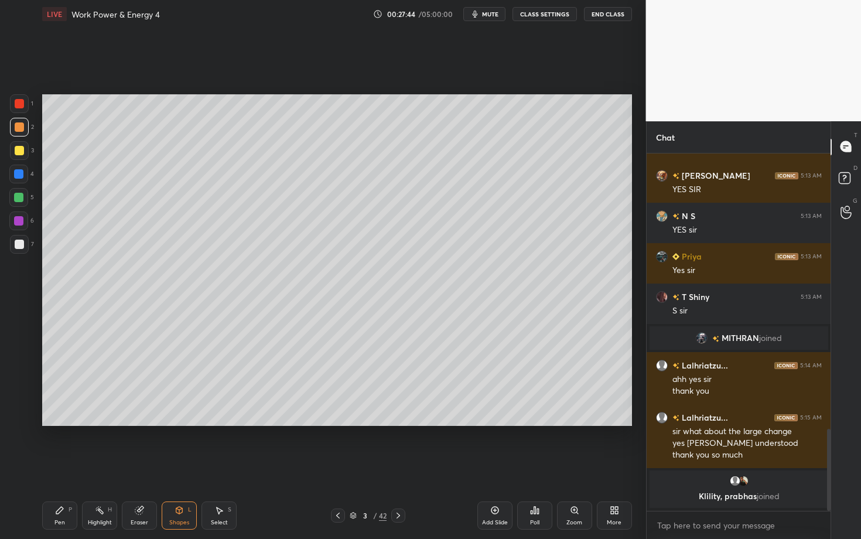
scroll to position [1190, 0]
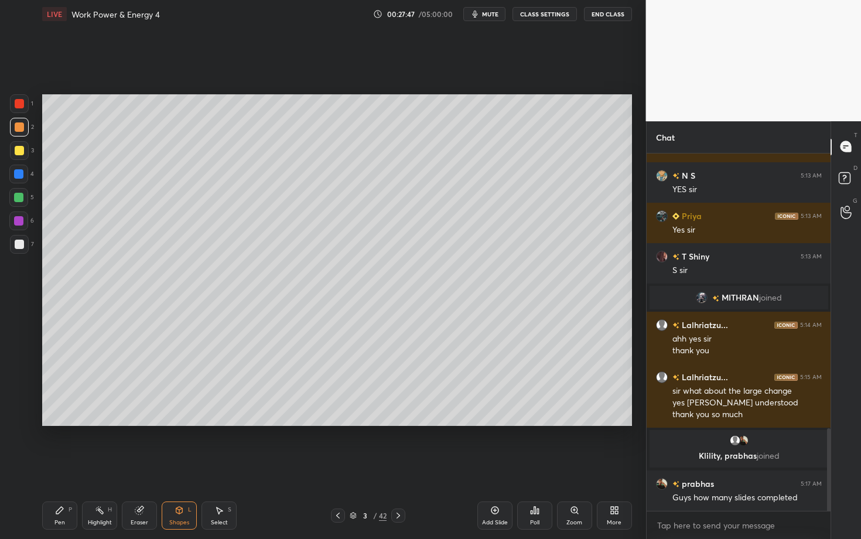
click at [217, 423] on icon at bounding box center [218, 509] width 9 height 9
drag, startPoint x: 107, startPoint y: 233, endPoint x: 194, endPoint y: 297, distance: 108.5
click at [194, 297] on div "0 ° Undo Copy Duplicate Duplicate to new slide Delete" at bounding box center [337, 260] width 590 height 332
drag, startPoint x: 114, startPoint y: 216, endPoint x: 127, endPoint y: 194, distance: 24.4
click at [127, 194] on div "0 ° Undo Copy Duplicate Duplicate to new slide Delete" at bounding box center [337, 260] width 590 height 332
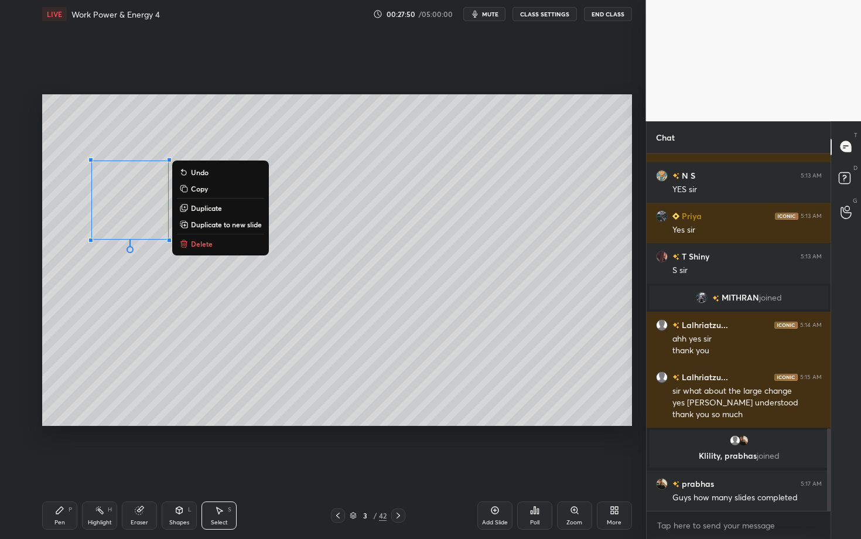
click at [177, 423] on icon at bounding box center [179, 510] width 6 height 7
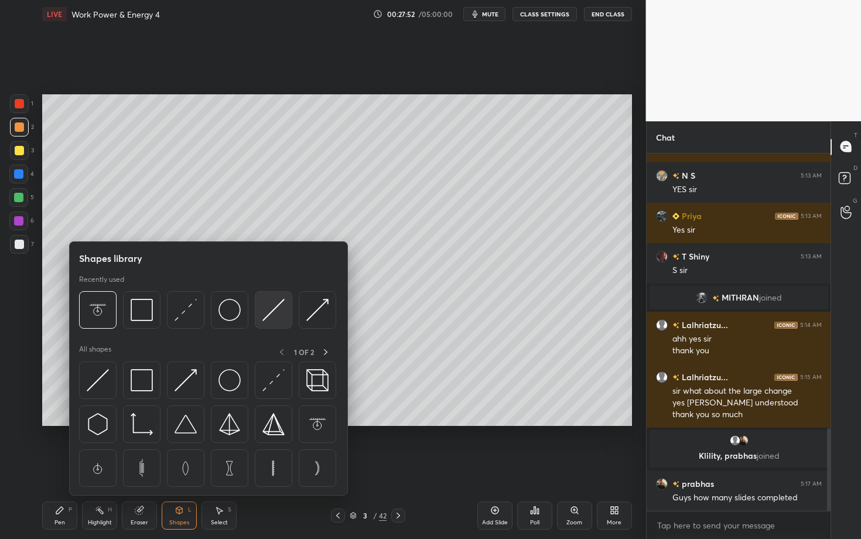
click at [274, 312] on img at bounding box center [273, 310] width 22 height 22
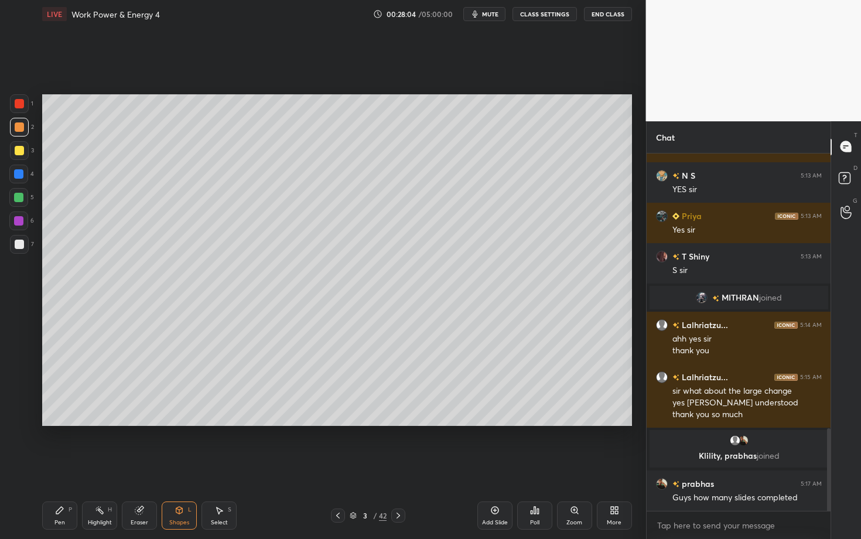
click at [180, 423] on div "Shapes" at bounding box center [179, 523] width 20 height 6
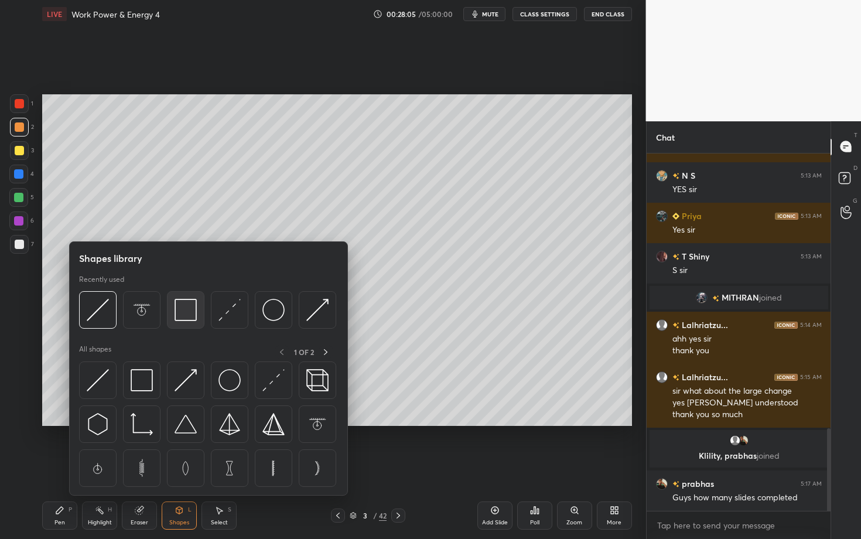
click at [182, 312] on img at bounding box center [186, 310] width 22 height 22
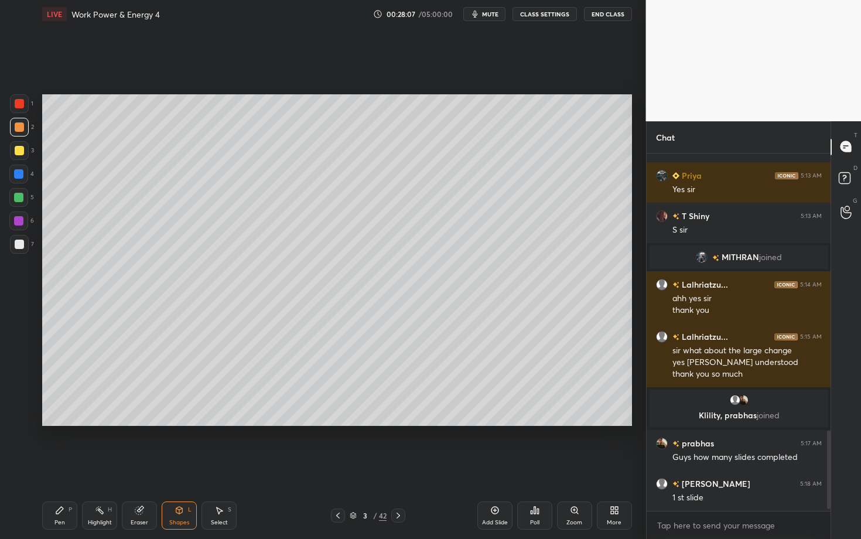
scroll to position [1271, 0]
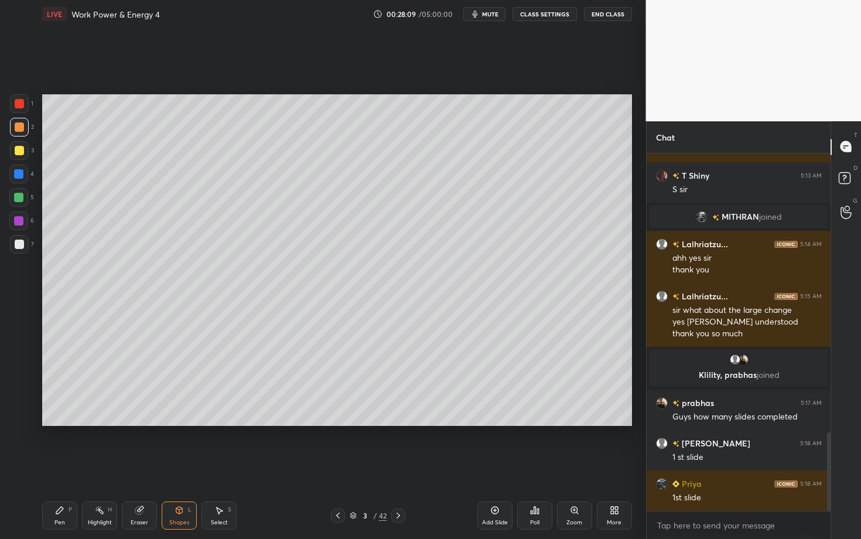
click at [219, 423] on icon at bounding box center [218, 509] width 9 height 9
drag, startPoint x: 171, startPoint y: 350, endPoint x: 181, endPoint y: 364, distance: 16.8
click at [180, 363] on div "0 ° Undo Copy Duplicate Duplicate to new slide Delete" at bounding box center [337, 260] width 590 height 332
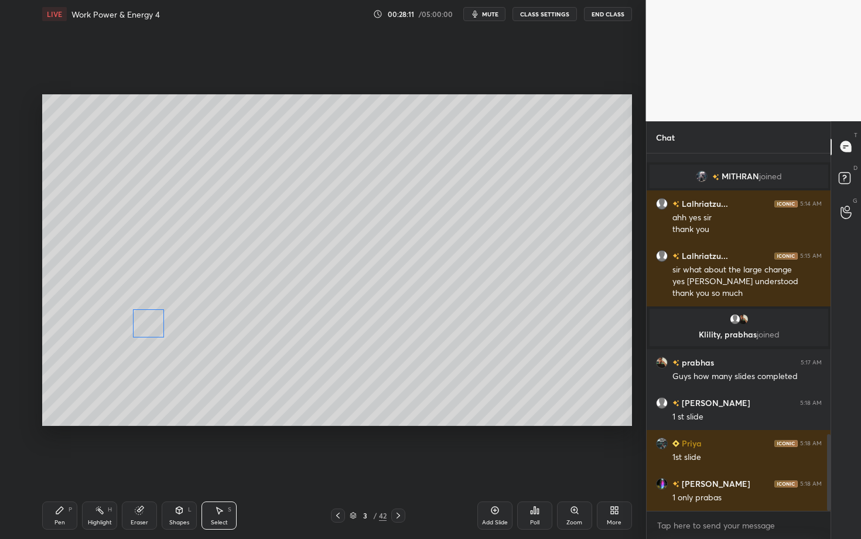
click at [152, 330] on div "0 ° Undo Copy Duplicate Duplicate to new slide Delete" at bounding box center [337, 260] width 590 height 332
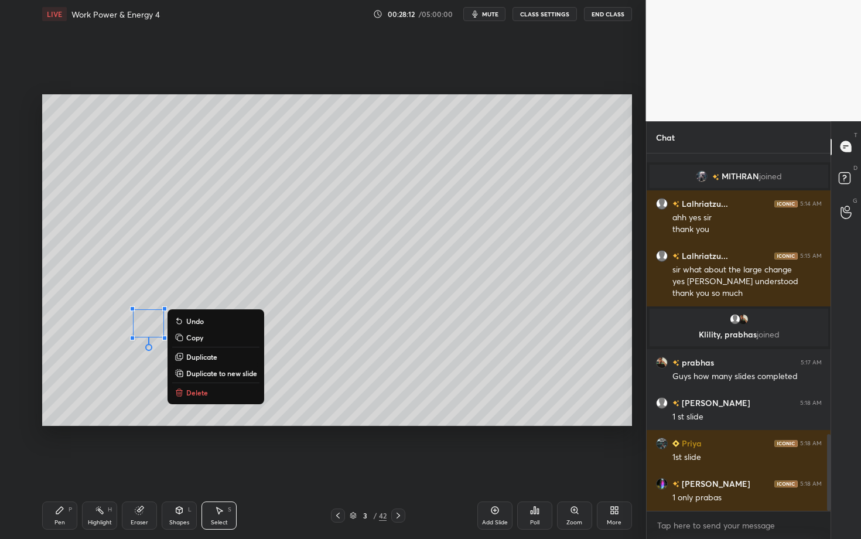
click at [209, 358] on p "Duplicate" at bounding box center [201, 356] width 31 height 9
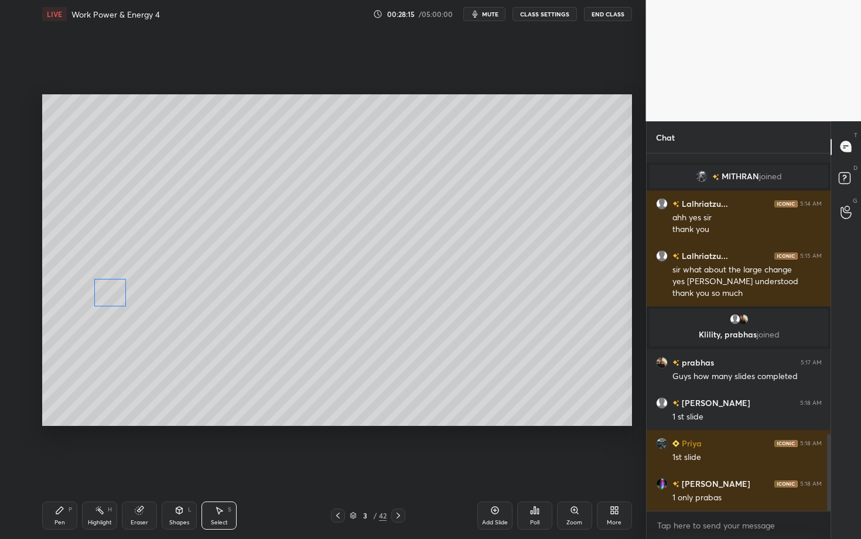
drag, startPoint x: 159, startPoint y: 336, endPoint x: 109, endPoint y: 293, distance: 66.0
click at [109, 293] on div "0 ° Undo Copy Duplicate Duplicate to new slide Delete" at bounding box center [337, 260] width 590 height 332
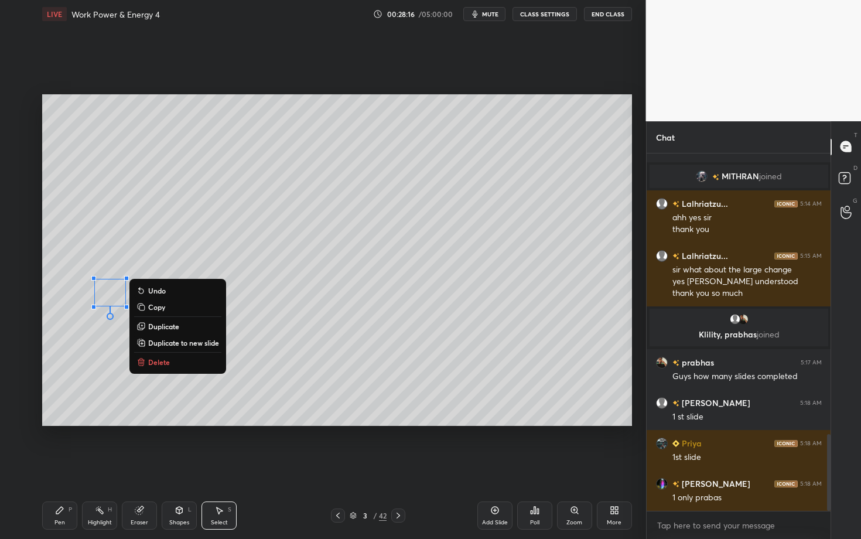
click at [70, 423] on div "Pen P" at bounding box center [59, 515] width 35 height 28
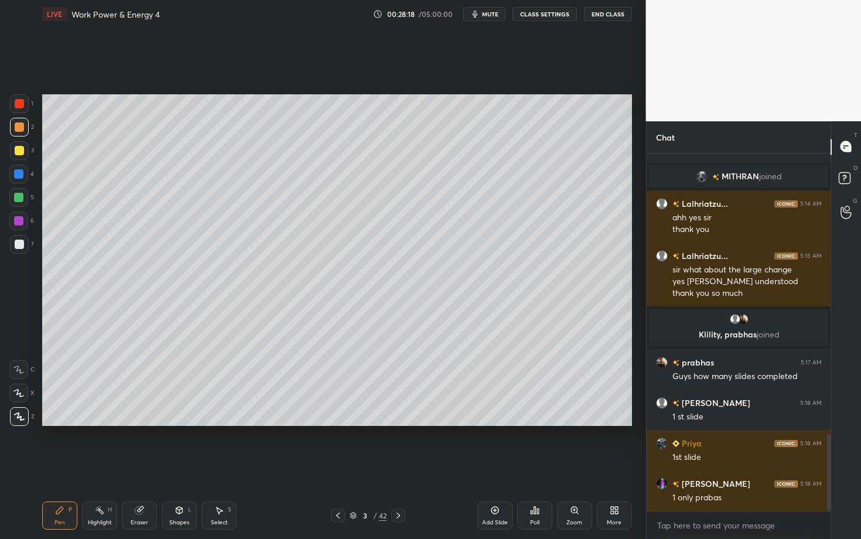
click at [22, 242] on div at bounding box center [19, 244] width 9 height 9
click at [20, 127] on div at bounding box center [19, 126] width 9 height 9
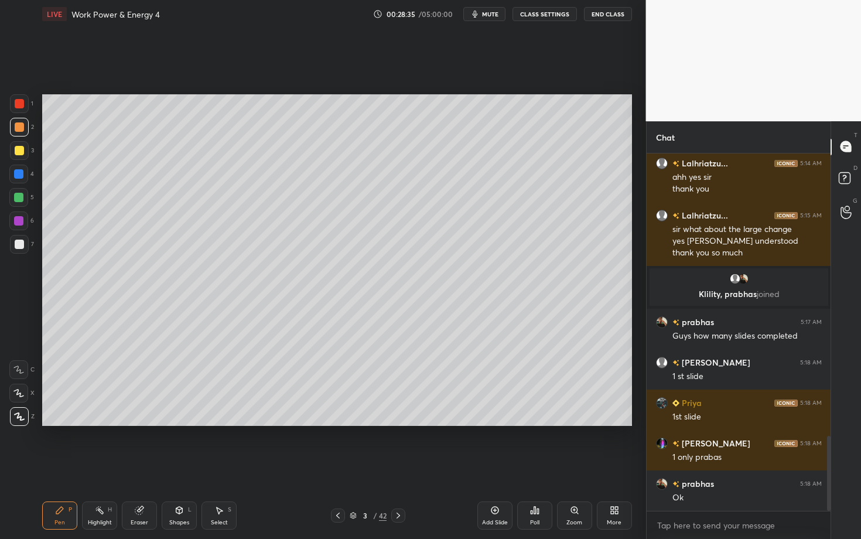
click at [18, 245] on div at bounding box center [19, 244] width 9 height 9
click at [27, 244] on div at bounding box center [19, 244] width 19 height 19
click at [104, 423] on div "Highlight" at bounding box center [100, 523] width 24 height 6
click at [66, 423] on div "Pen P" at bounding box center [59, 515] width 35 height 28
click at [16, 223] on div at bounding box center [18, 220] width 9 height 9
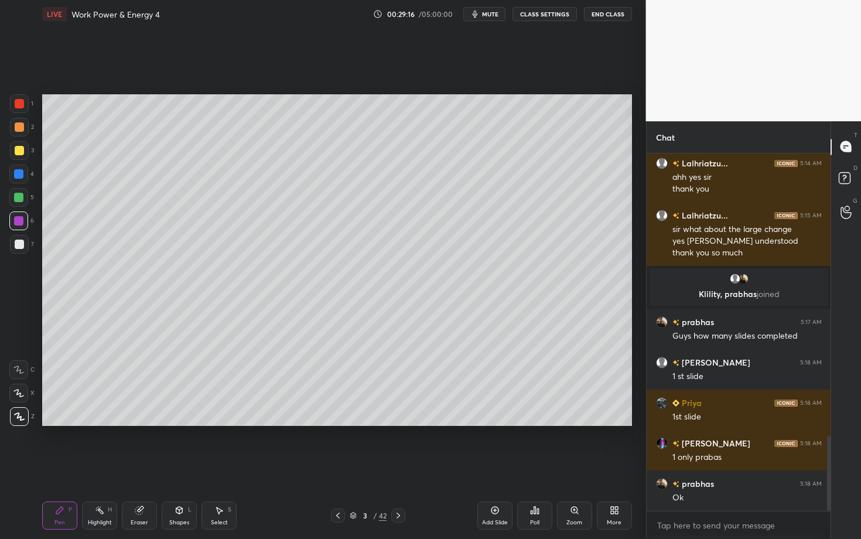
click at [84, 423] on div "Highlight H" at bounding box center [99, 515] width 35 height 28
click at [64, 423] on div "Pen P" at bounding box center [59, 515] width 35 height 28
click at [19, 203] on div at bounding box center [18, 197] width 19 height 19
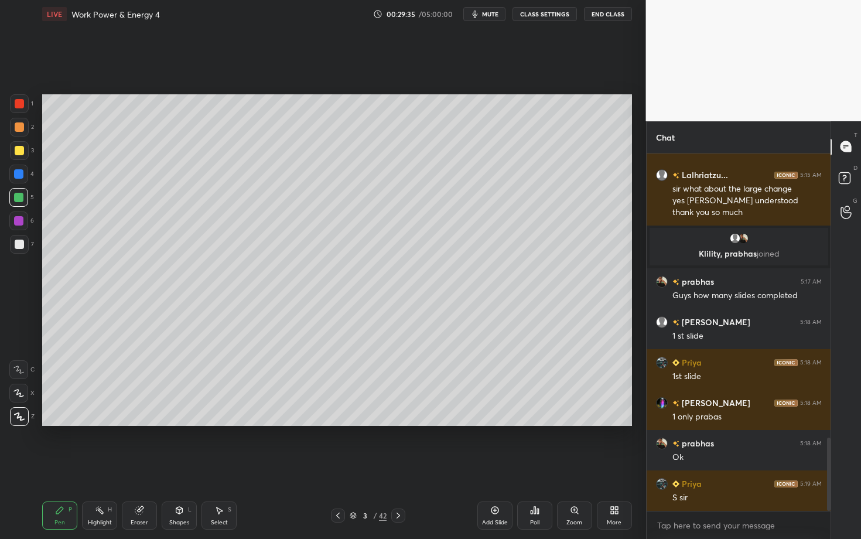
click at [19, 197] on div at bounding box center [18, 197] width 9 height 9
click at [227, 423] on div "Select S" at bounding box center [218, 515] width 35 height 28
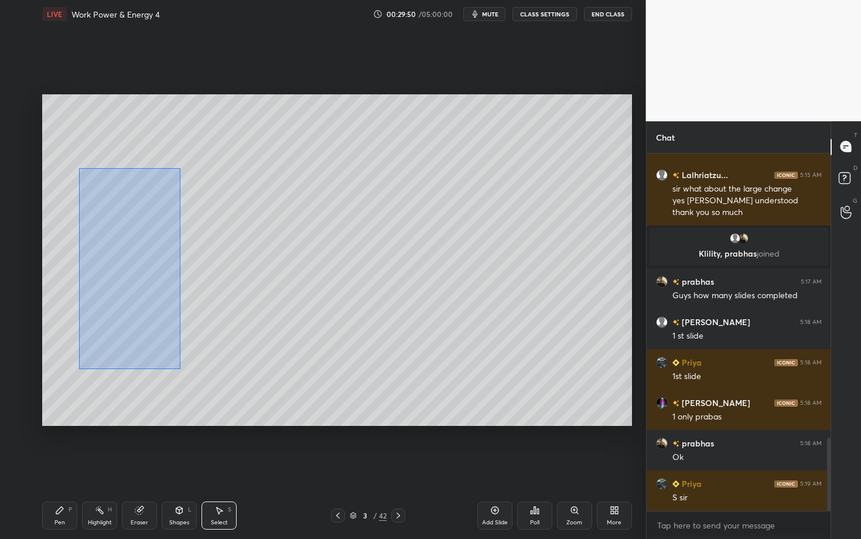
drag, startPoint x: 83, startPoint y: 194, endPoint x: 179, endPoint y: 368, distance: 199.0
click at [179, 368] on div "0 ° Undo Copy Duplicate Duplicate to new slide Delete" at bounding box center [337, 260] width 590 height 332
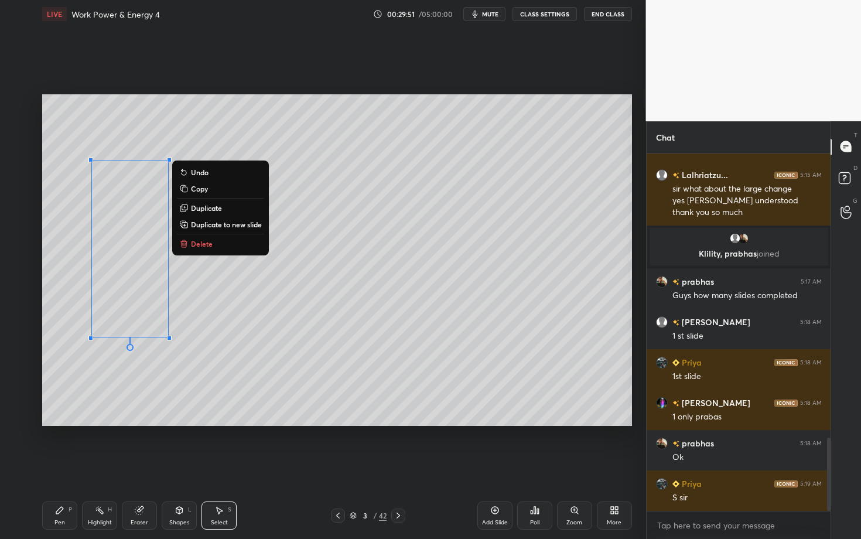
click at [216, 209] on p "Duplicate" at bounding box center [206, 207] width 31 height 9
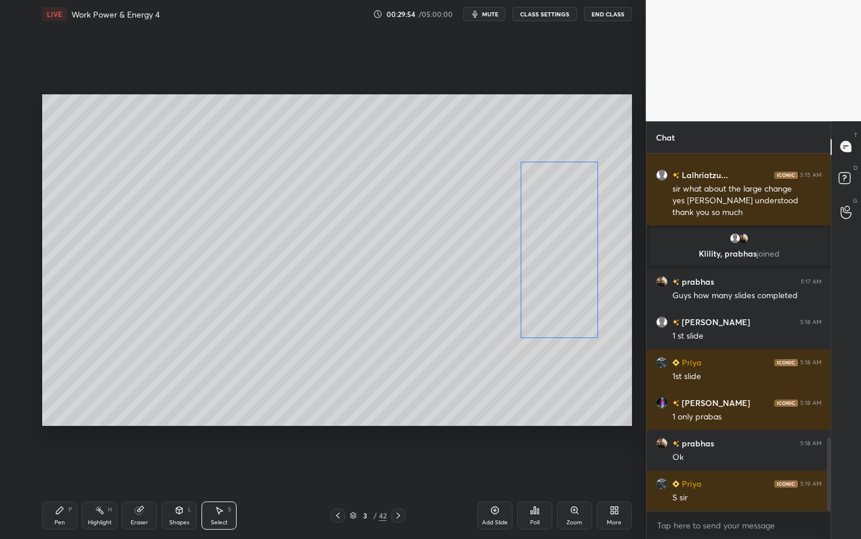
drag, startPoint x: 134, startPoint y: 272, endPoint x: 549, endPoint y: 257, distance: 415.6
click at [549, 257] on div "0 ° Undo Copy Duplicate Duplicate to new slide Delete" at bounding box center [337, 260] width 590 height 332
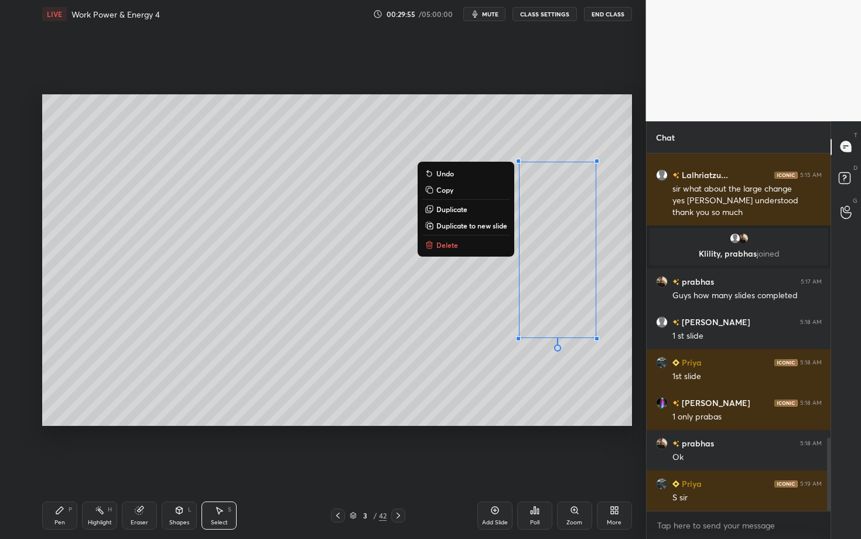
click at [60, 423] on icon at bounding box center [59, 509] width 9 height 9
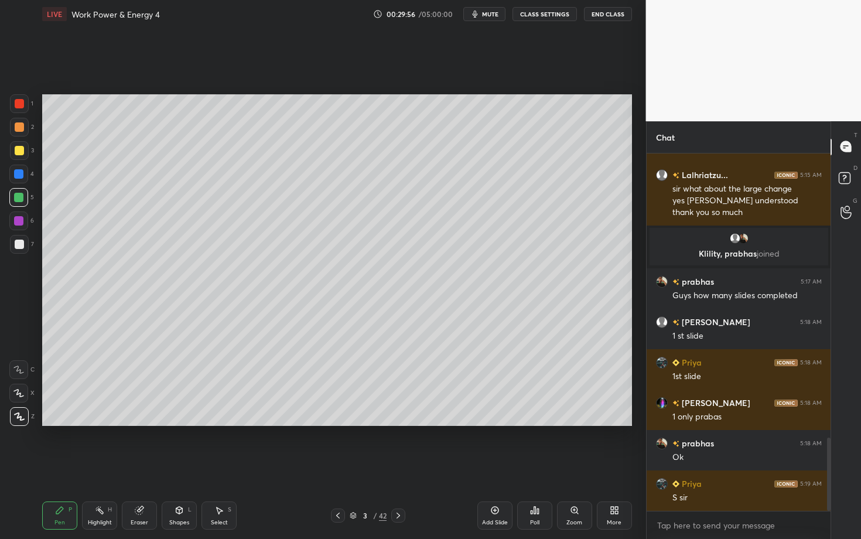
click at [22, 247] on div at bounding box center [19, 244] width 9 height 9
click at [19, 197] on div at bounding box center [18, 197] width 9 height 9
click at [179, 423] on div "Shapes L" at bounding box center [179, 515] width 35 height 28
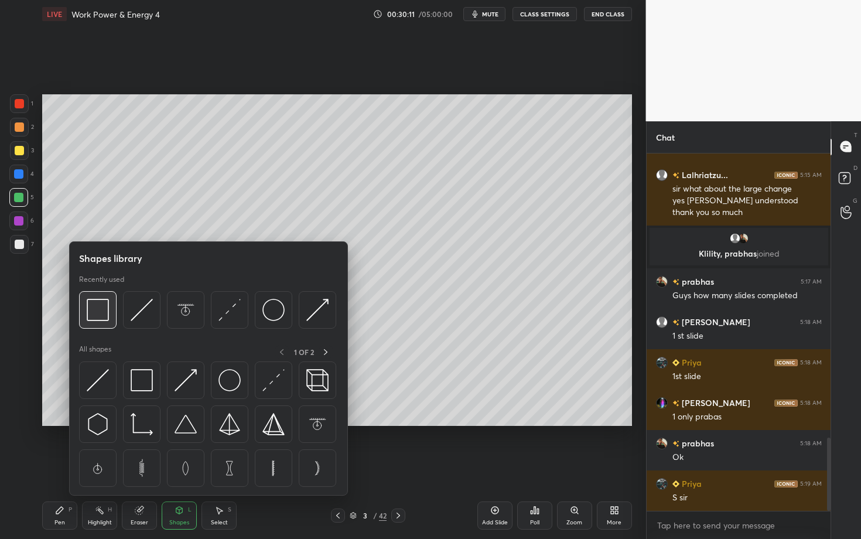
click at [96, 308] on img at bounding box center [98, 310] width 22 height 22
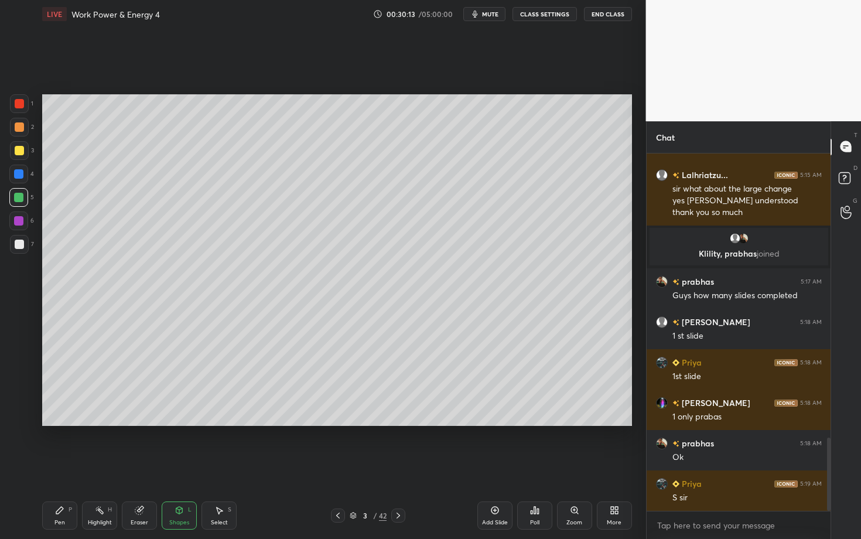
click at [218, 423] on div "Select S" at bounding box center [218, 515] width 35 height 28
click at [181, 423] on div "Shapes" at bounding box center [179, 523] width 20 height 6
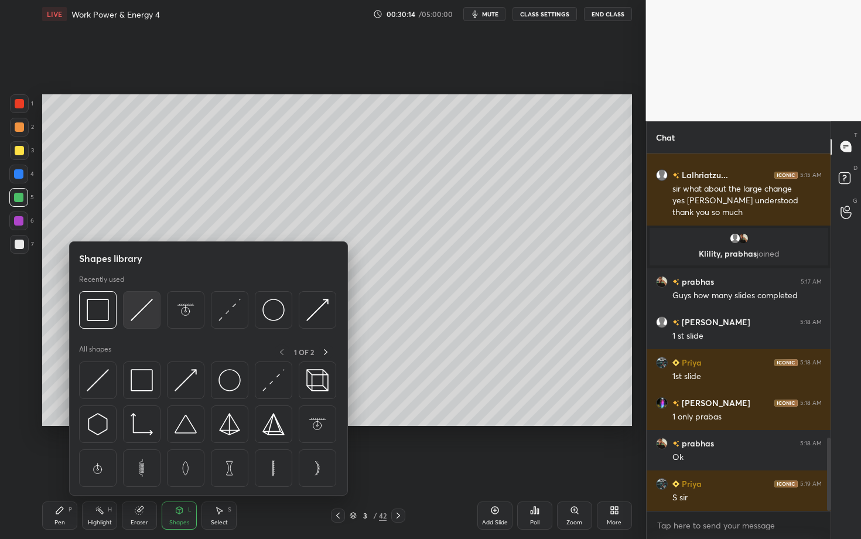
click at [146, 320] on div at bounding box center [141, 309] width 37 height 37
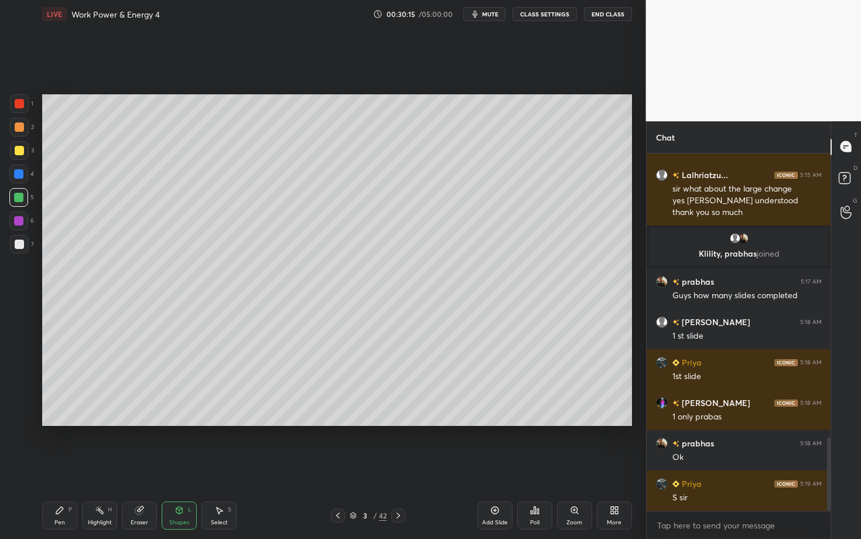
click at [173, 423] on div "Shapes L" at bounding box center [179, 515] width 35 height 28
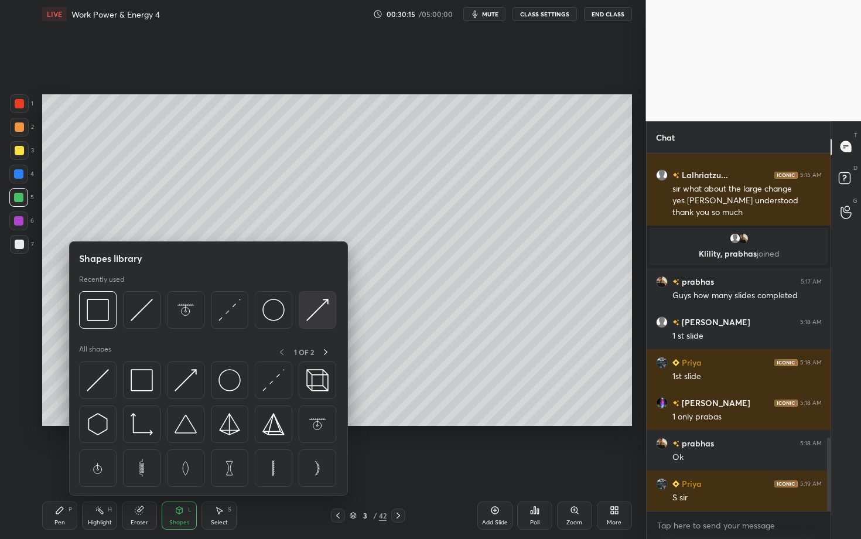
click at [315, 319] on div at bounding box center [317, 309] width 37 height 37
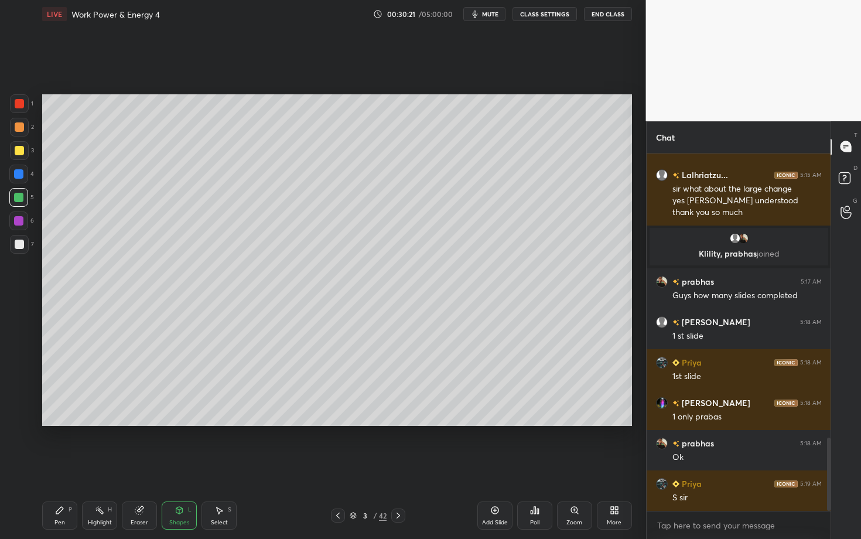
click at [63, 423] on icon at bounding box center [59, 509] width 9 height 9
click at [21, 247] on div at bounding box center [19, 244] width 9 height 9
click at [22, 223] on div at bounding box center [18, 220] width 9 height 9
click at [21, 196] on div at bounding box center [18, 197] width 9 height 9
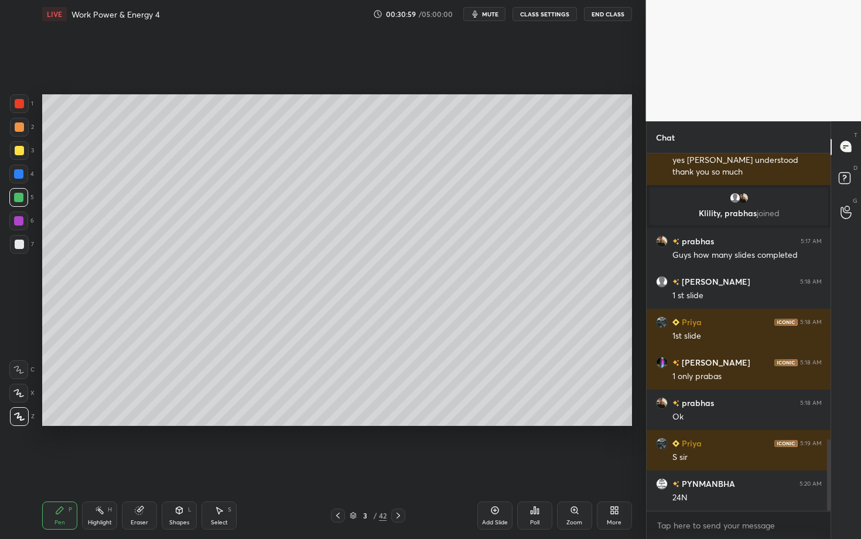
click at [98, 423] on icon at bounding box center [99, 509] width 9 height 9
click at [59, 423] on icon at bounding box center [59, 509] width 9 height 9
click at [18, 221] on div at bounding box center [18, 220] width 9 height 9
click at [21, 168] on div at bounding box center [18, 174] width 19 height 19
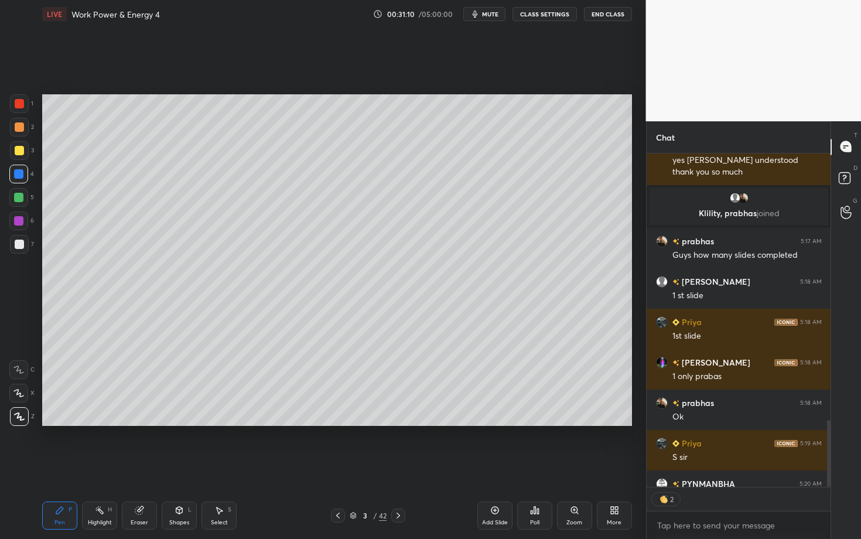
click at [214, 423] on div "Select" at bounding box center [219, 523] width 17 height 6
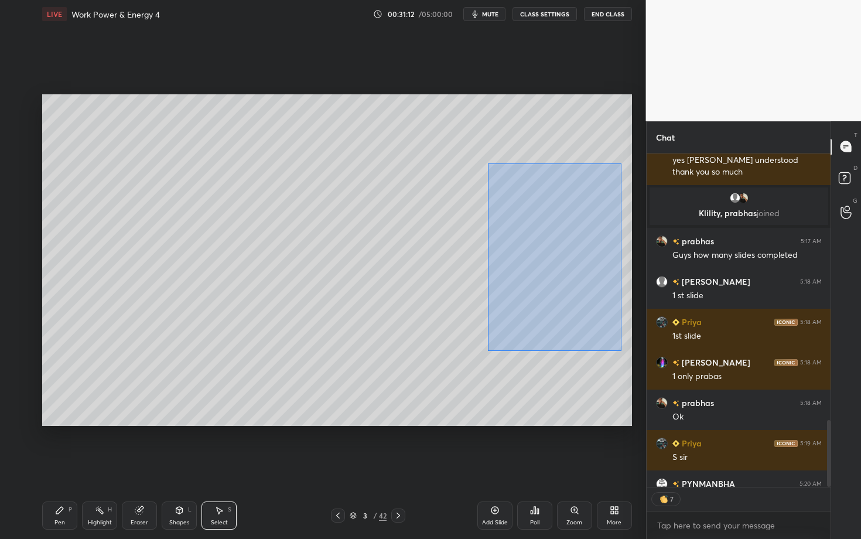
drag, startPoint x: 498, startPoint y: 189, endPoint x: 621, endPoint y: 350, distance: 202.7
click at [620, 350] on div "0 ° Undo Copy Duplicate Duplicate to new slide Delete" at bounding box center [337, 260] width 590 height 332
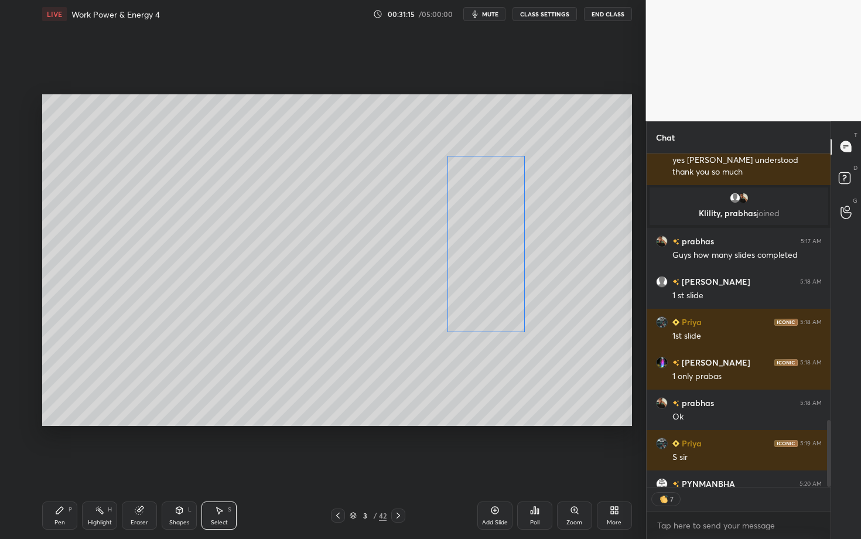
drag, startPoint x: 547, startPoint y: 291, endPoint x: 476, endPoint y: 286, distance: 70.4
click at [476, 286] on div "0 ° Undo Copy Duplicate Duplicate to new slide Delete" at bounding box center [337, 260] width 590 height 332
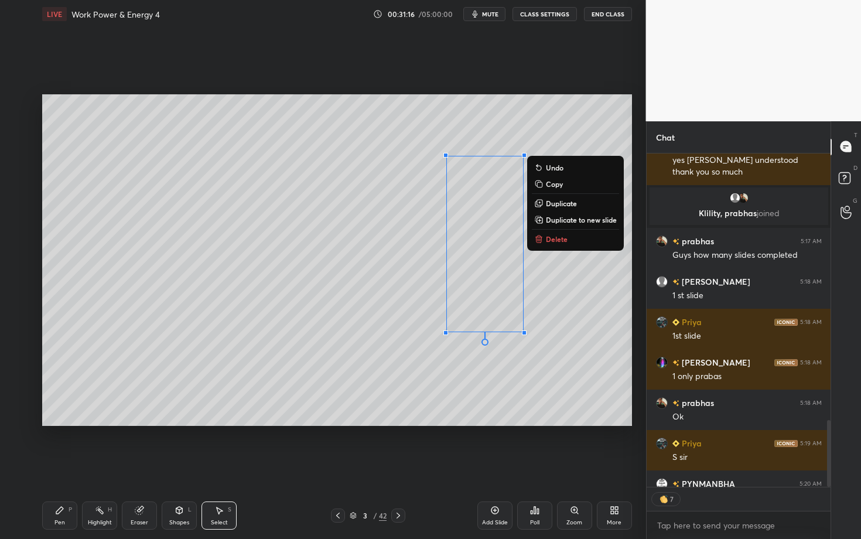
click at [66, 423] on div "Pen P" at bounding box center [59, 515] width 35 height 28
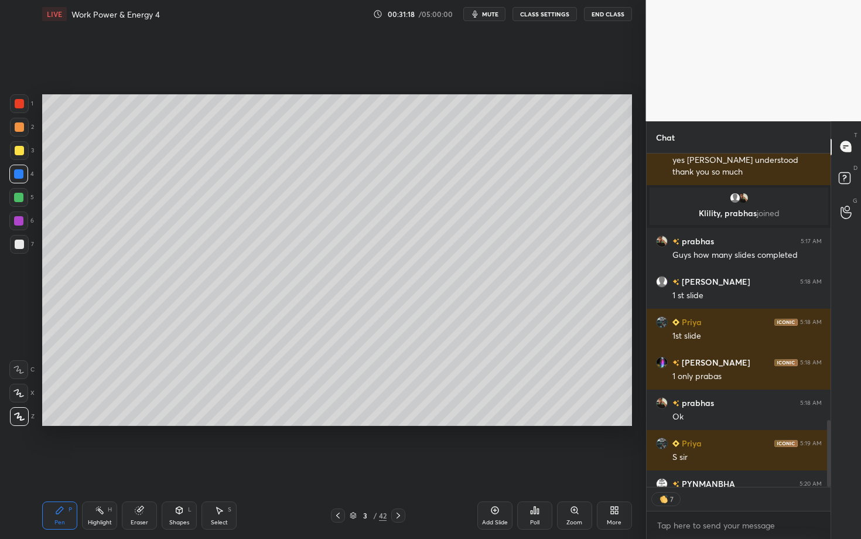
click at [171, 423] on div "Shapes L" at bounding box center [179, 515] width 35 height 28
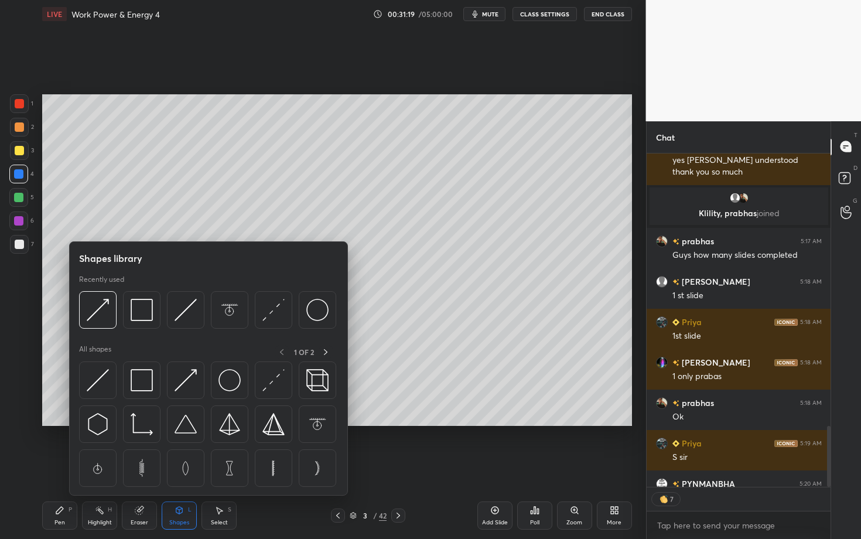
scroll to position [1485, 0]
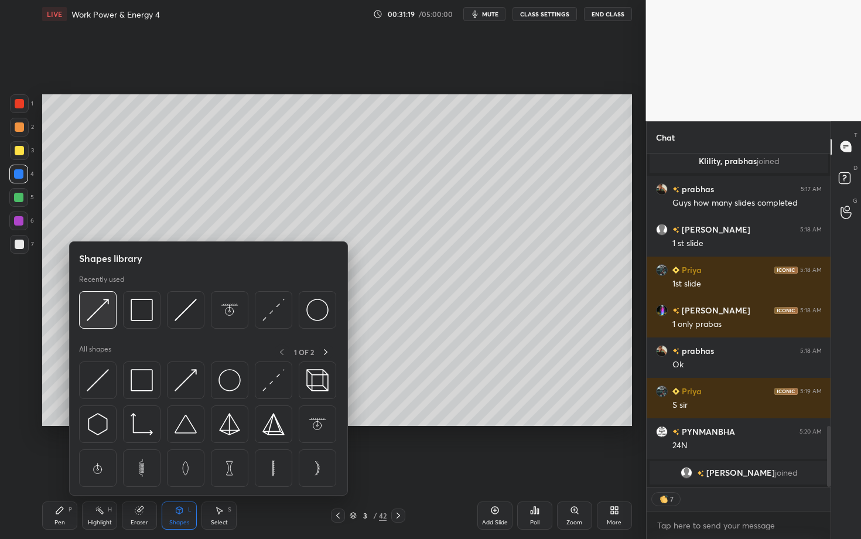
click at [103, 308] on img at bounding box center [98, 310] width 22 height 22
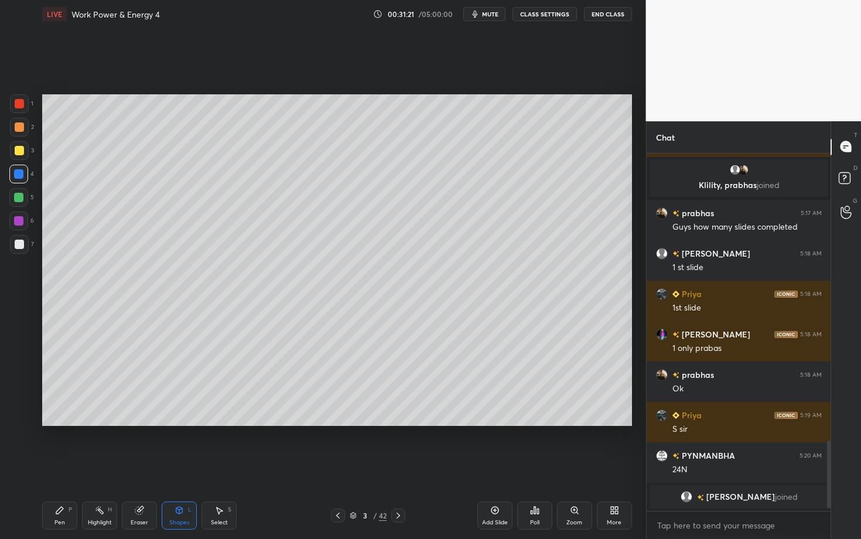
scroll to position [4, 4]
click at [182, 423] on icon at bounding box center [179, 509] width 9 height 9
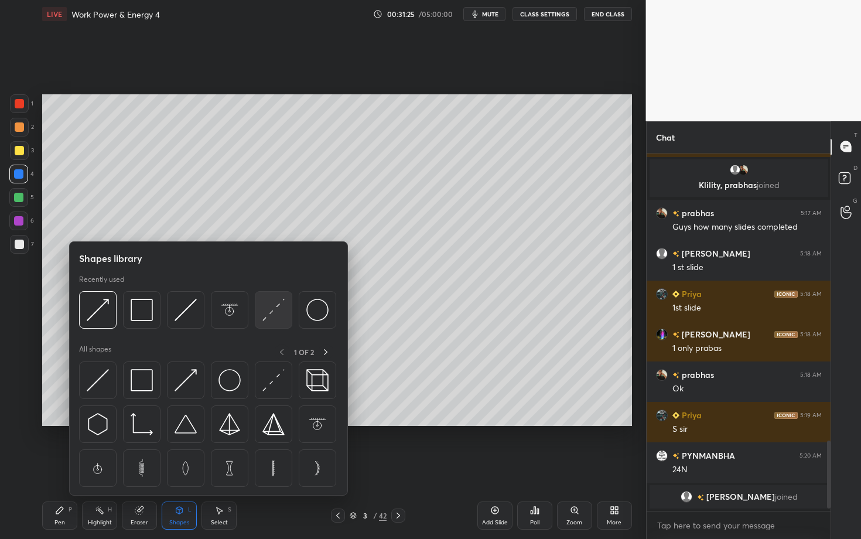
click at [270, 308] on img at bounding box center [273, 310] width 22 height 22
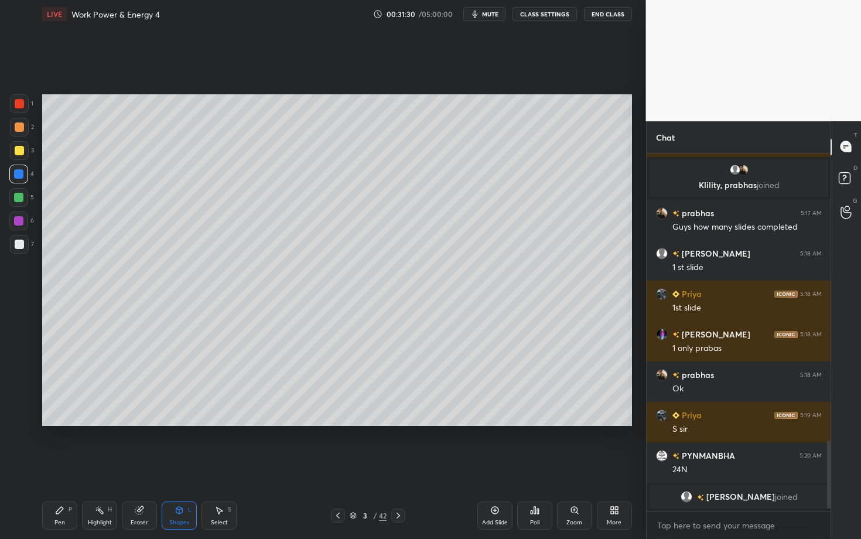
click at [69, 423] on div "Pen P" at bounding box center [59, 515] width 35 height 28
click at [178, 423] on div "Shapes L" at bounding box center [179, 515] width 35 height 28
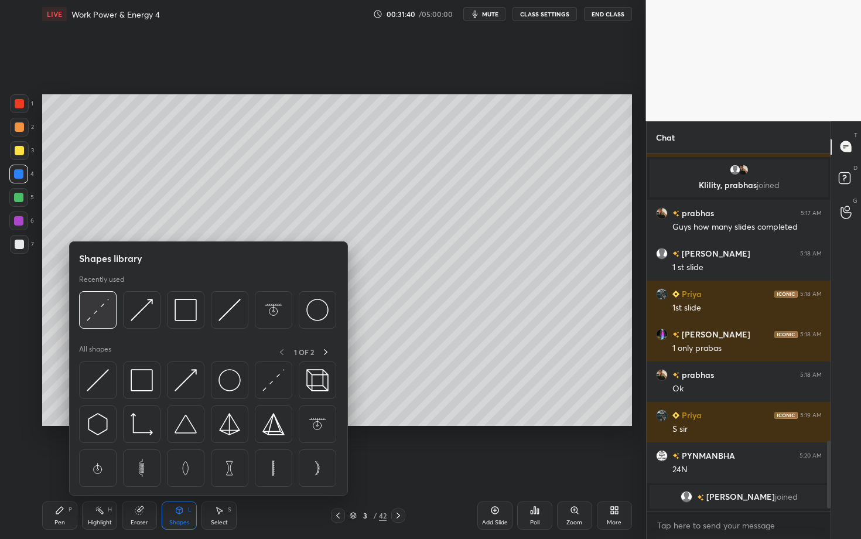
click at [98, 312] on img at bounding box center [98, 310] width 22 height 22
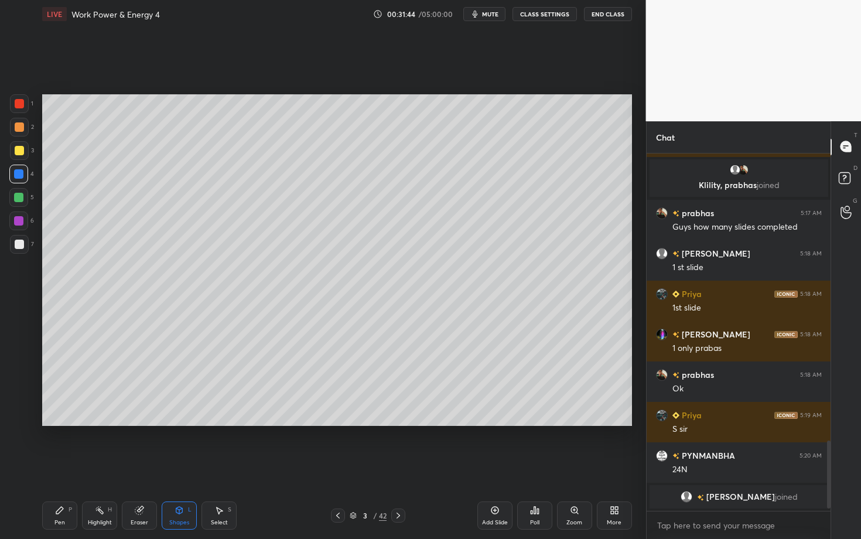
click at [64, 423] on div "Pen" at bounding box center [59, 523] width 11 height 6
click at [398, 423] on icon at bounding box center [398, 515] width 9 height 9
click at [22, 197] on div at bounding box center [18, 197] width 9 height 9
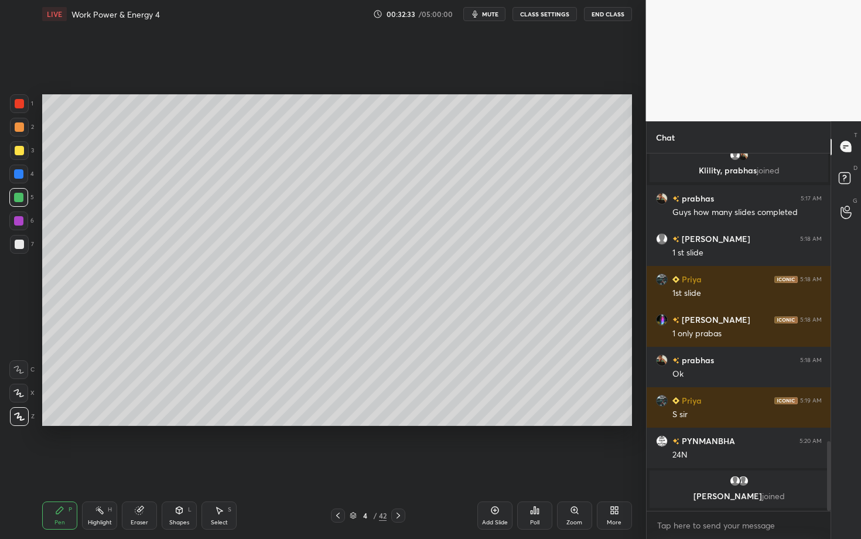
click at [138, 423] on icon at bounding box center [139, 511] width 8 height 8
click at [63, 423] on icon at bounding box center [59, 509] width 9 height 9
click at [337, 423] on icon at bounding box center [337, 515] width 9 height 9
click at [105, 423] on div "Highlight H" at bounding box center [99, 515] width 35 height 28
click at [397, 423] on icon at bounding box center [398, 515] width 9 height 9
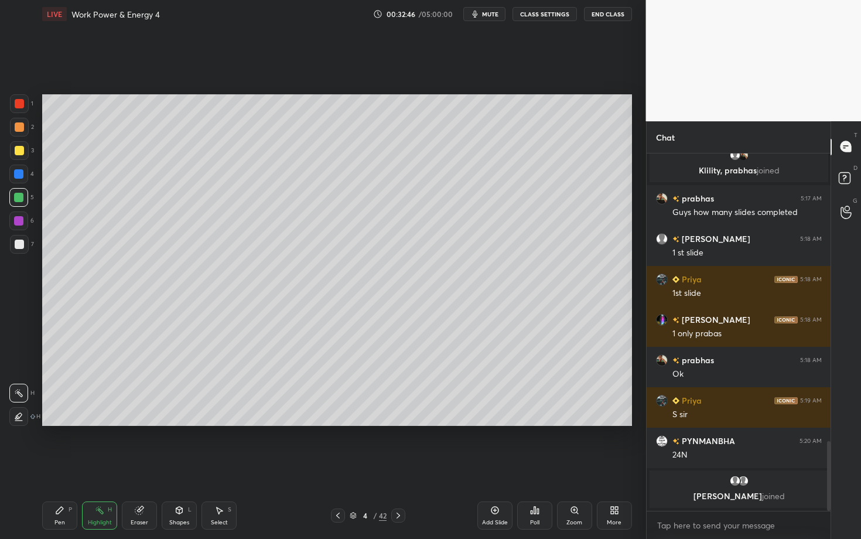
click at [68, 423] on div "Pen P" at bounding box center [59, 515] width 35 height 28
click at [339, 423] on icon at bounding box center [337, 515] width 9 height 9
click at [56, 423] on div "Pen P" at bounding box center [59, 515] width 35 height 28
click at [13, 128] on div at bounding box center [19, 127] width 19 height 19
click at [398, 423] on icon at bounding box center [398, 515] width 9 height 9
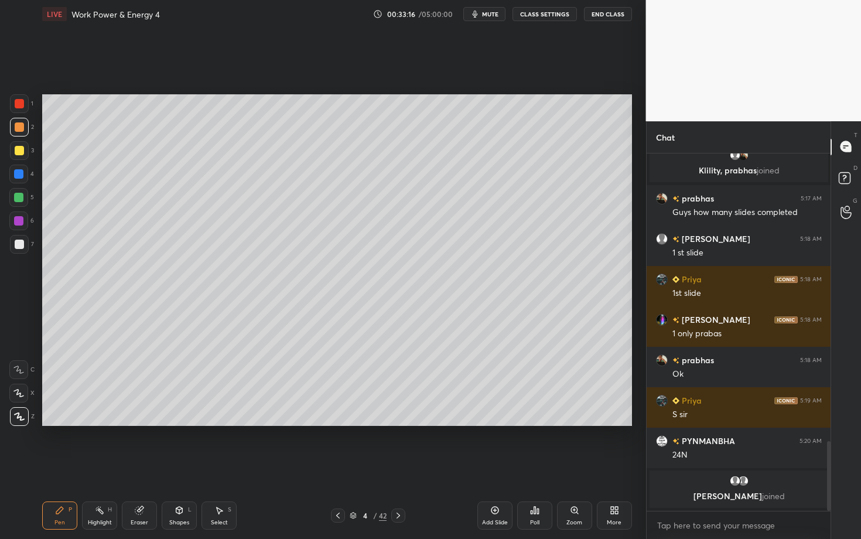
click at [57, 423] on icon at bounding box center [59, 509] width 9 height 9
click at [21, 198] on div at bounding box center [18, 197] width 9 height 9
click at [21, 222] on div at bounding box center [18, 220] width 9 height 9
click at [293, 423] on div "Setting up your live class Poll for secs No correct answer Start poll" at bounding box center [336, 260] width 599 height 464
click at [18, 242] on div at bounding box center [19, 244] width 9 height 9
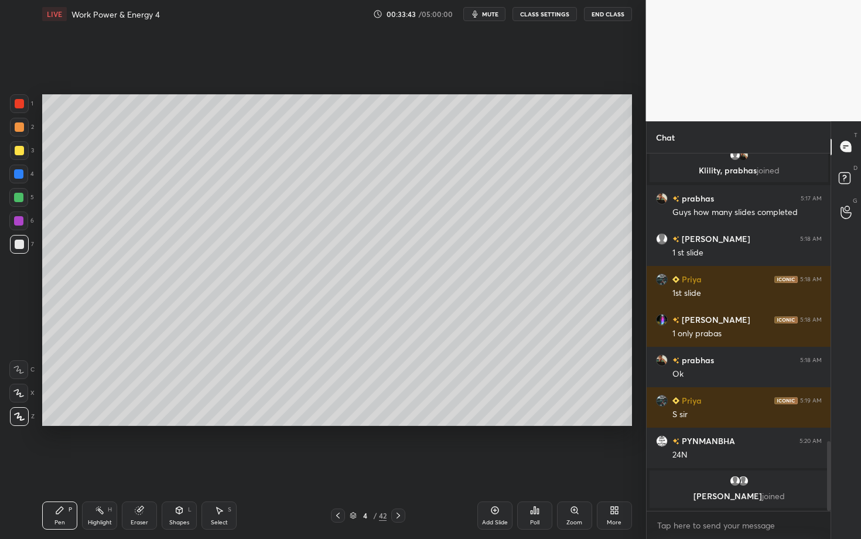
click at [18, 220] on div at bounding box center [18, 220] width 9 height 9
click at [20, 245] on div at bounding box center [19, 244] width 9 height 9
click at [336, 423] on icon at bounding box center [337, 515] width 9 height 9
click at [96, 423] on div "Highlight" at bounding box center [100, 523] width 24 height 6
click at [398, 423] on icon at bounding box center [398, 515] width 9 height 9
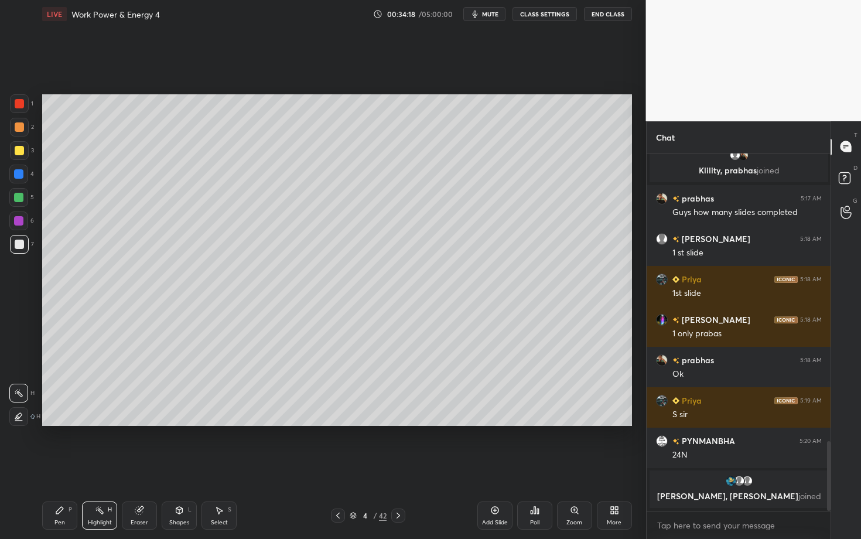
click at [59, 423] on div "Pen P" at bounding box center [59, 515] width 35 height 28
click at [23, 220] on div at bounding box center [18, 220] width 9 height 9
click at [19, 133] on div at bounding box center [19, 127] width 19 height 19
click at [341, 423] on icon at bounding box center [337, 515] width 9 height 9
click at [103, 423] on div "Highlight H" at bounding box center [99, 515] width 35 height 28
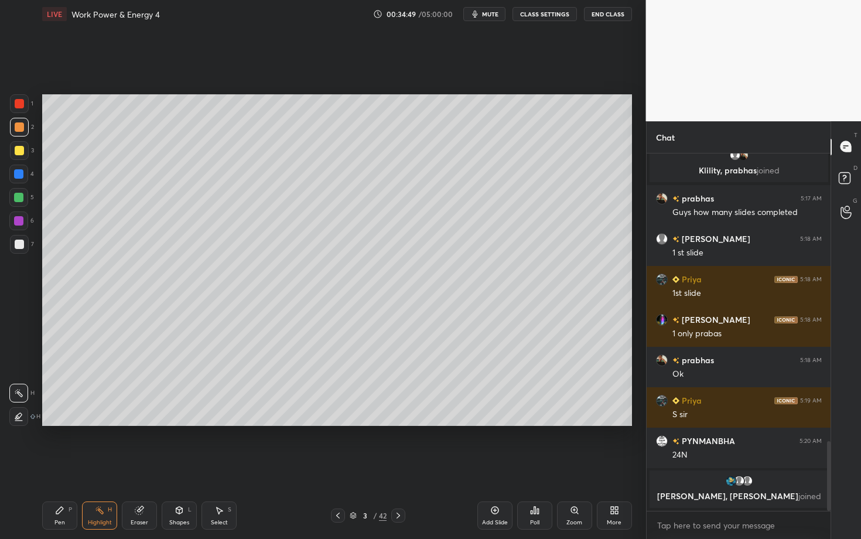
click at [396, 423] on icon at bounding box center [398, 515] width 9 height 9
click at [62, 423] on div "Pen P" at bounding box center [59, 515] width 35 height 28
click at [398, 423] on icon at bounding box center [398, 515] width 9 height 9
click at [16, 128] on div at bounding box center [19, 126] width 9 height 9
click at [336, 423] on icon at bounding box center [337, 515] width 9 height 9
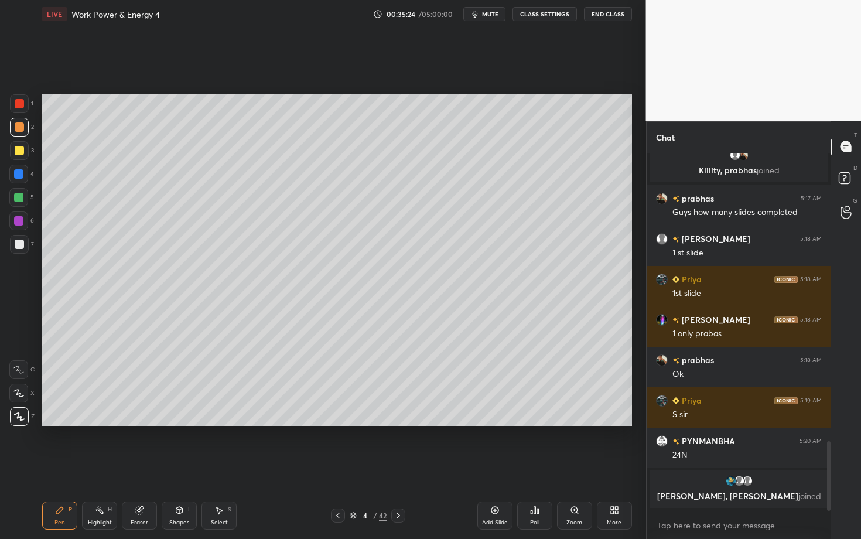
click at [397, 423] on div at bounding box center [398, 515] width 14 height 14
click at [337, 423] on icon at bounding box center [337, 515] width 9 height 9
click at [340, 423] on icon at bounding box center [337, 515] width 9 height 9
click at [97, 423] on div "Highlight H" at bounding box center [99, 515] width 35 height 28
click at [395, 423] on icon at bounding box center [398, 515] width 9 height 9
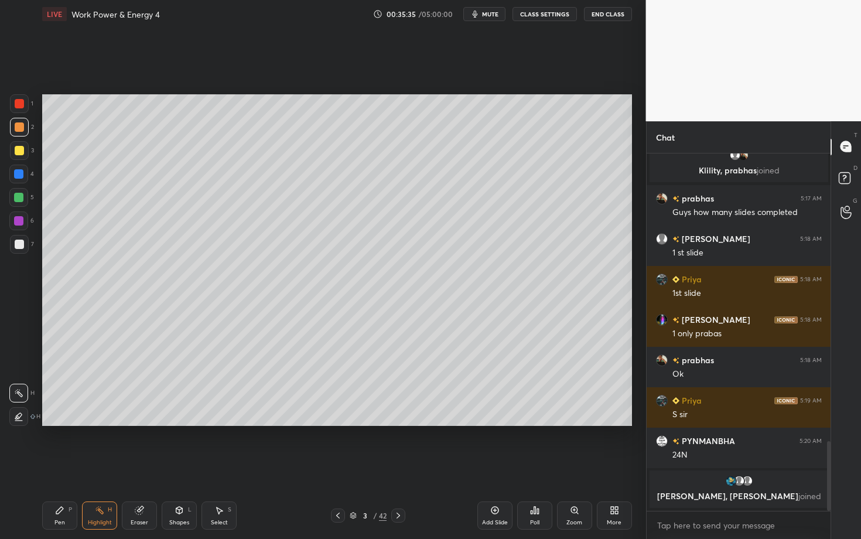
click at [398, 423] on icon at bounding box center [398, 515] width 9 height 9
click at [63, 423] on div "Pen" at bounding box center [59, 523] width 11 height 6
click at [22, 245] on div at bounding box center [19, 244] width 9 height 9
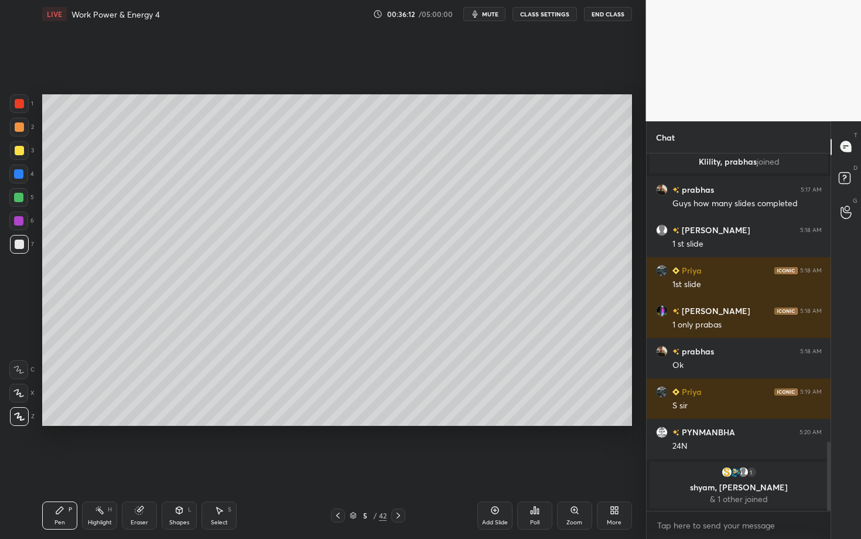
click at [135, 423] on div "Eraser" at bounding box center [139, 515] width 35 height 28
click at [222, 423] on div "Select S" at bounding box center [218, 515] width 35 height 28
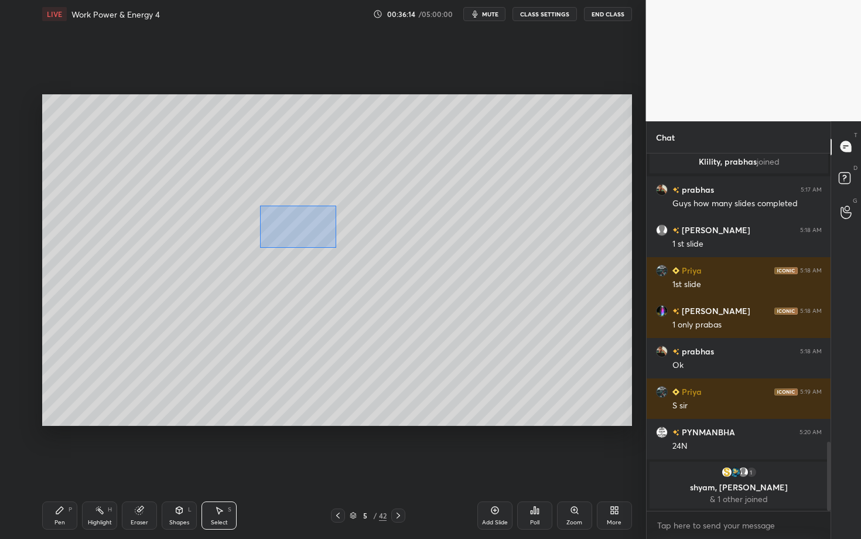
drag, startPoint x: 264, startPoint y: 214, endPoint x: 336, endPoint y: 247, distance: 78.6
click at [336, 247] on div "0 ° Undo Copy Duplicate Duplicate to new slide Delete" at bounding box center [337, 260] width 590 height 332
drag, startPoint x: 281, startPoint y: 217, endPoint x: 267, endPoint y: 219, distance: 14.2
click at [267, 219] on div "0 ° Undo Copy Duplicate Duplicate to new slide Delete" at bounding box center [337, 260] width 590 height 332
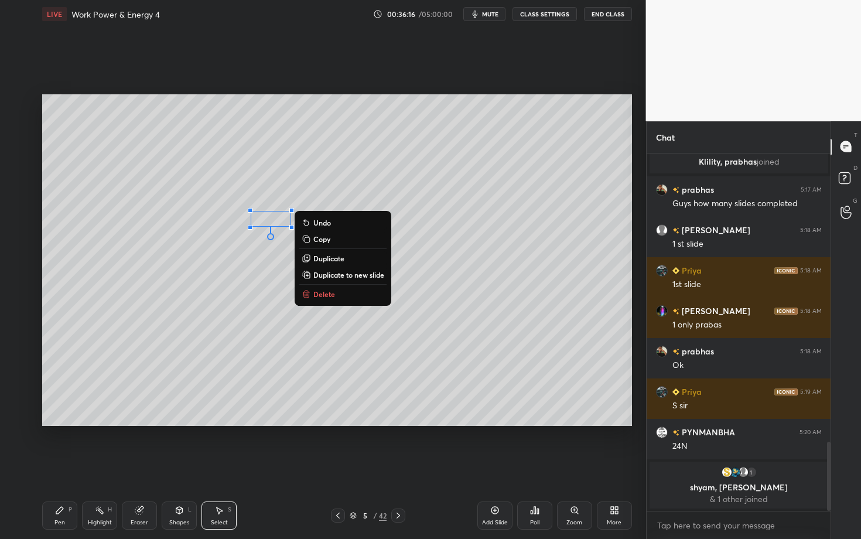
click at [47, 423] on div "Pen P" at bounding box center [59, 515] width 35 height 28
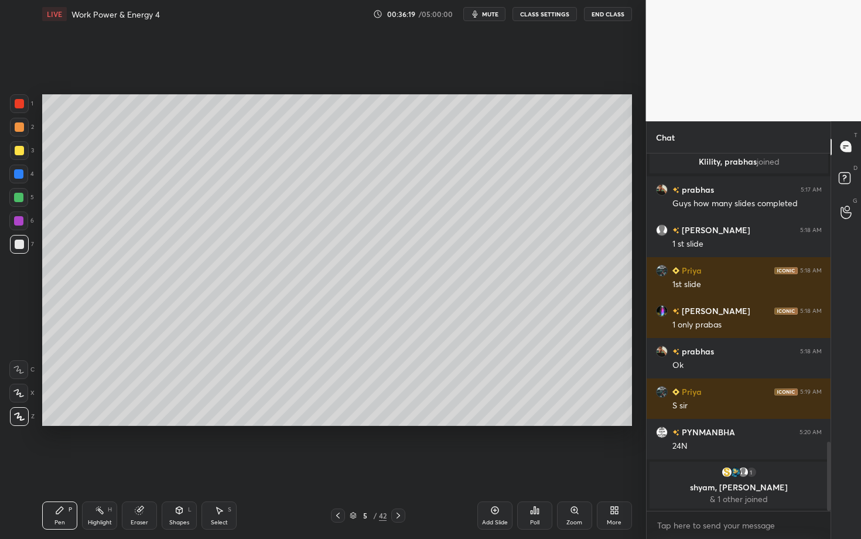
click at [19, 200] on div at bounding box center [18, 197] width 19 height 19
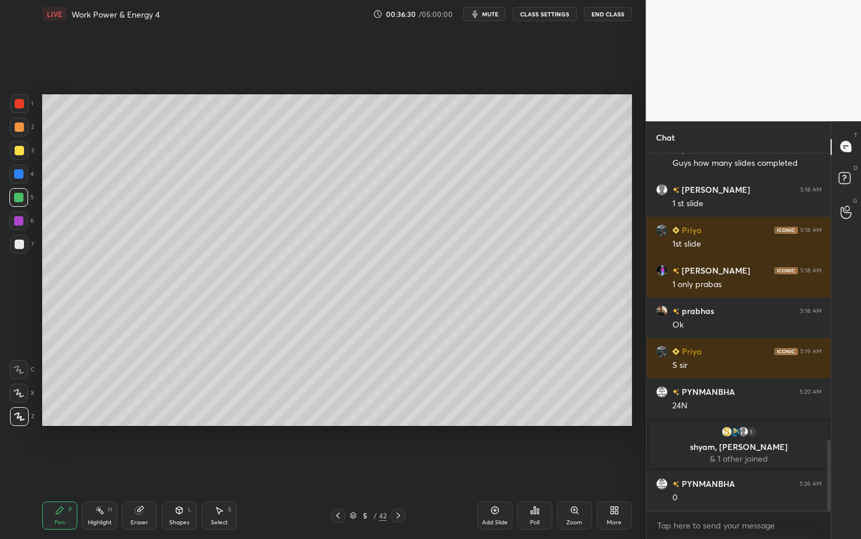
scroll to position [1436, 0]
click at [59, 423] on icon at bounding box center [59, 509] width 9 height 9
click at [16, 127] on div at bounding box center [19, 126] width 9 height 9
click at [338, 423] on icon at bounding box center [337, 515] width 9 height 9
click at [104, 423] on div "Highlight H" at bounding box center [99, 515] width 35 height 28
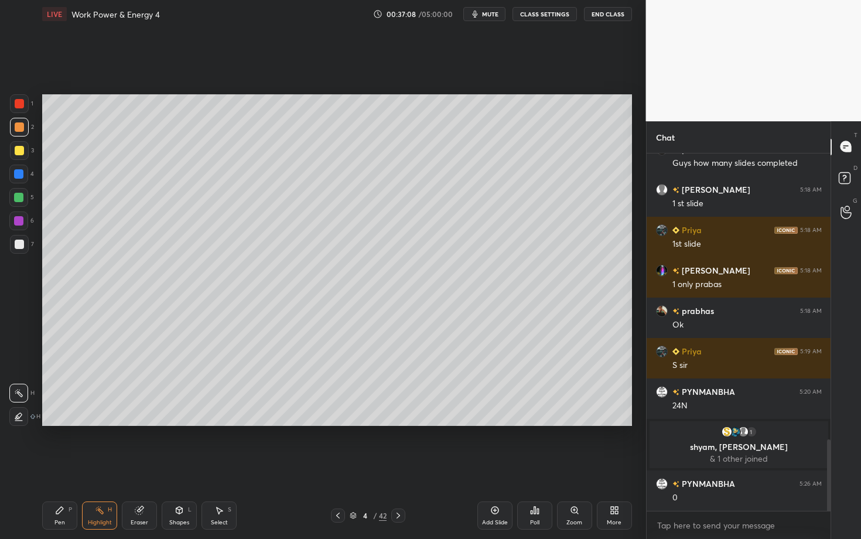
click at [207, 423] on div "Select S" at bounding box center [218, 515] width 35 height 28
click at [180, 423] on div "Shapes L" at bounding box center [179, 515] width 35 height 28
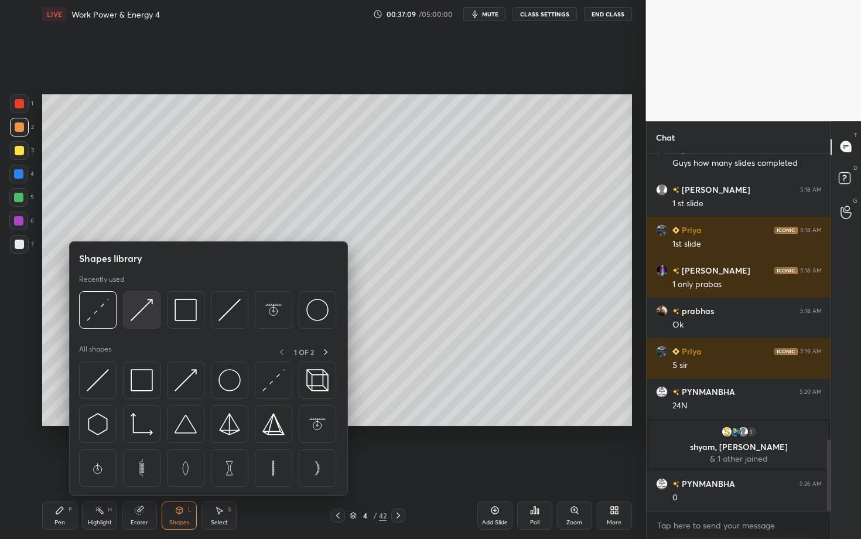
click at [144, 310] on img at bounding box center [142, 310] width 22 height 22
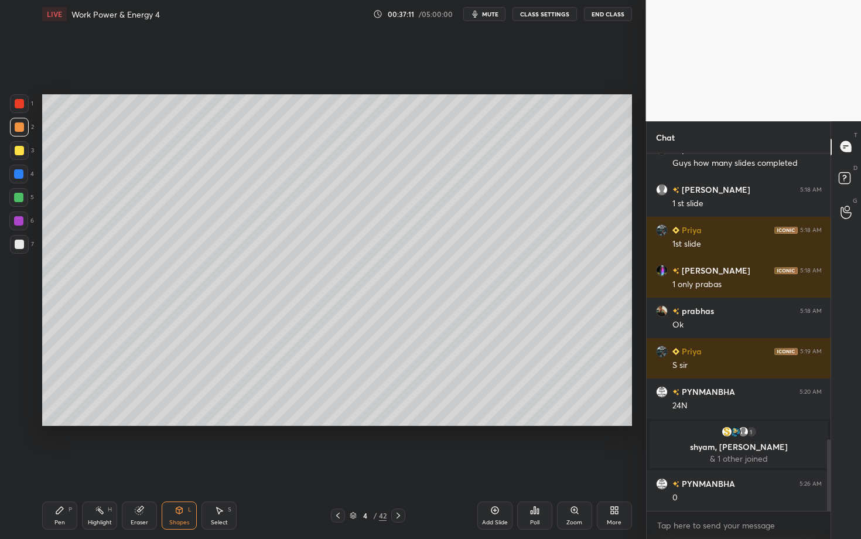
click at [334, 423] on icon at bounding box center [337, 515] width 9 height 9
click at [64, 423] on div "Pen P" at bounding box center [59, 515] width 35 height 28
click at [95, 423] on div "Highlight" at bounding box center [100, 523] width 24 height 6
click at [399, 423] on icon at bounding box center [398, 515] width 9 height 9
click at [400, 423] on icon at bounding box center [398, 515] width 9 height 9
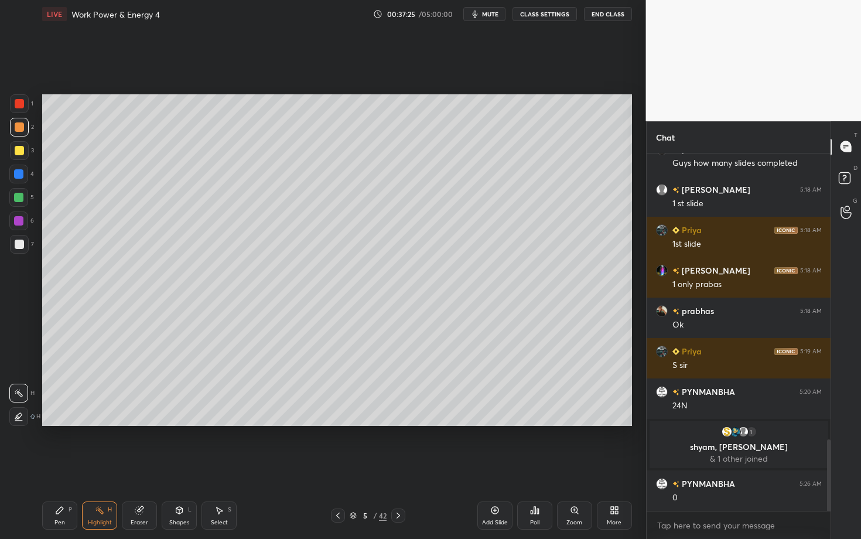
click at [65, 423] on div "Pen P" at bounding box center [59, 515] width 35 height 28
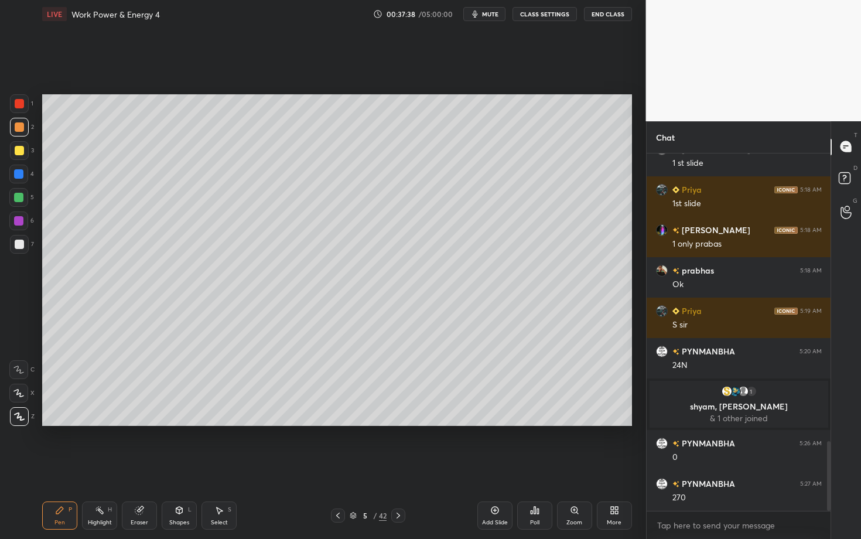
click at [338, 423] on icon at bounding box center [337, 515] width 9 height 9
click at [337, 423] on icon at bounding box center [337, 515] width 9 height 9
click at [399, 423] on icon at bounding box center [399, 516] width 4 height 6
click at [397, 423] on icon at bounding box center [398, 515] width 9 height 9
click at [272, 423] on div "Pen P Highlight H Eraser Shapes L Select S 5 / 42 Add Slide Poll Zoom More" at bounding box center [337, 515] width 590 height 47
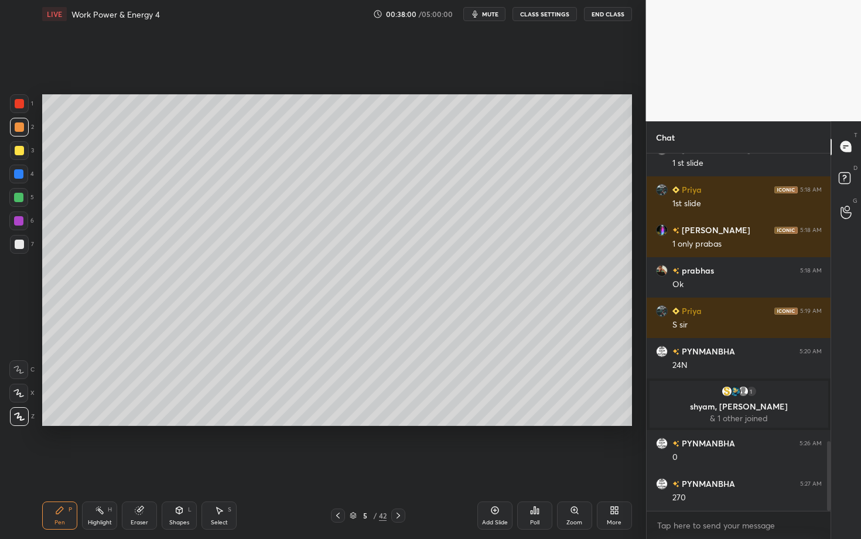
click at [399, 423] on icon at bounding box center [398, 515] width 9 height 9
click at [23, 129] on div at bounding box center [19, 127] width 19 height 19
click at [20, 219] on div at bounding box center [18, 220] width 9 height 9
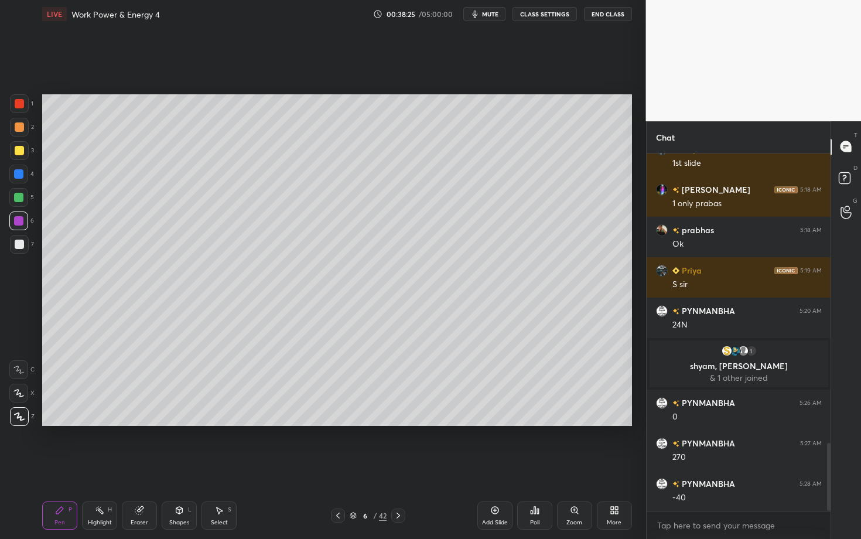
click at [341, 423] on div at bounding box center [338, 515] width 14 height 14
click at [336, 423] on icon at bounding box center [337, 515] width 9 height 9
click at [108, 423] on div "Highlight" at bounding box center [100, 523] width 24 height 6
click at [396, 423] on div at bounding box center [398, 515] width 14 height 14
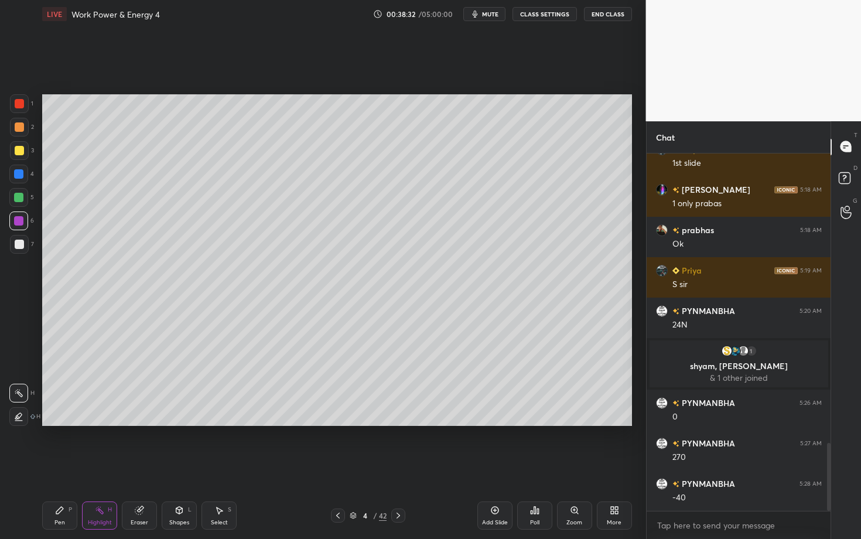
click at [391, 423] on div "4 / 42" at bounding box center [368, 515] width 74 height 14
click at [399, 423] on icon at bounding box center [398, 515] width 9 height 9
click at [397, 423] on icon at bounding box center [398, 515] width 9 height 9
click at [58, 423] on div "Pen" at bounding box center [59, 523] width 11 height 6
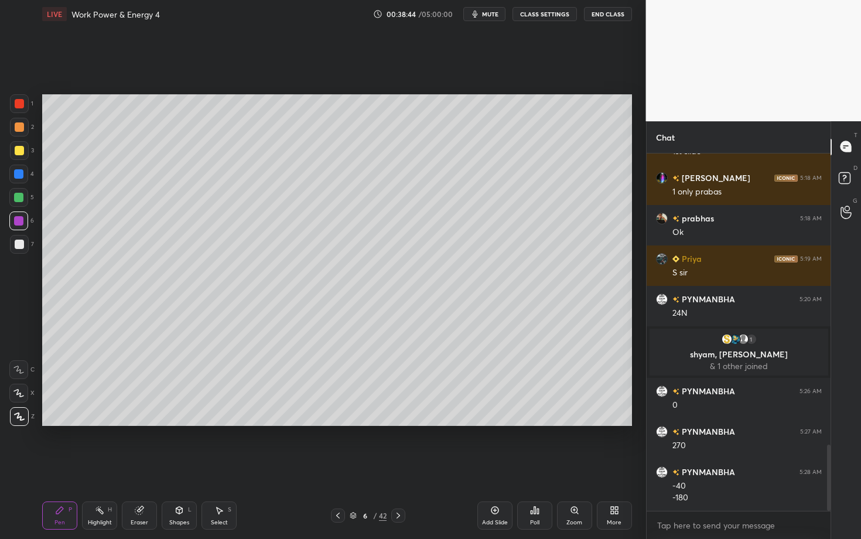
scroll to position [1569, 0]
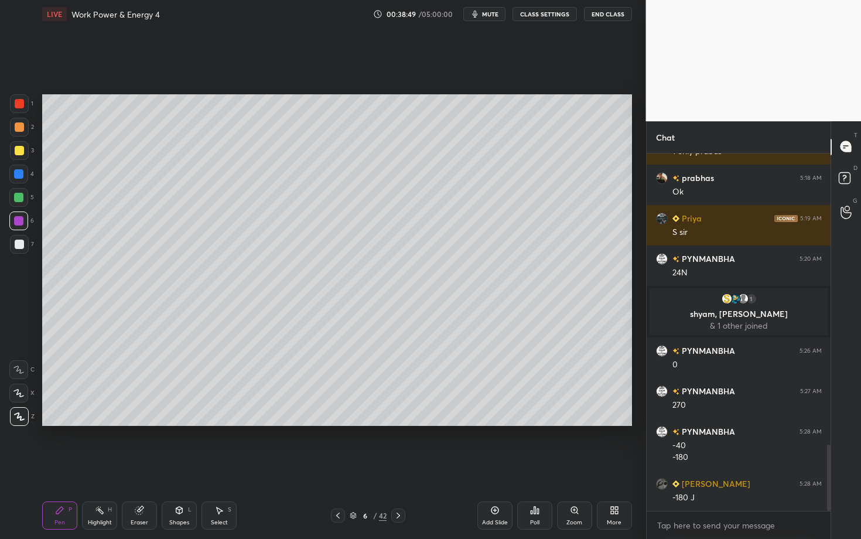
click at [18, 244] on div at bounding box center [19, 244] width 9 height 9
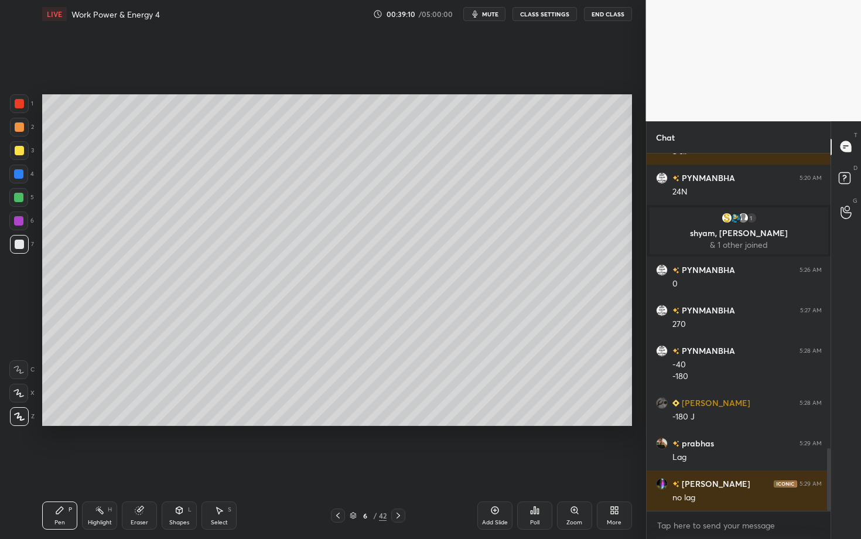
scroll to position [1690, 0]
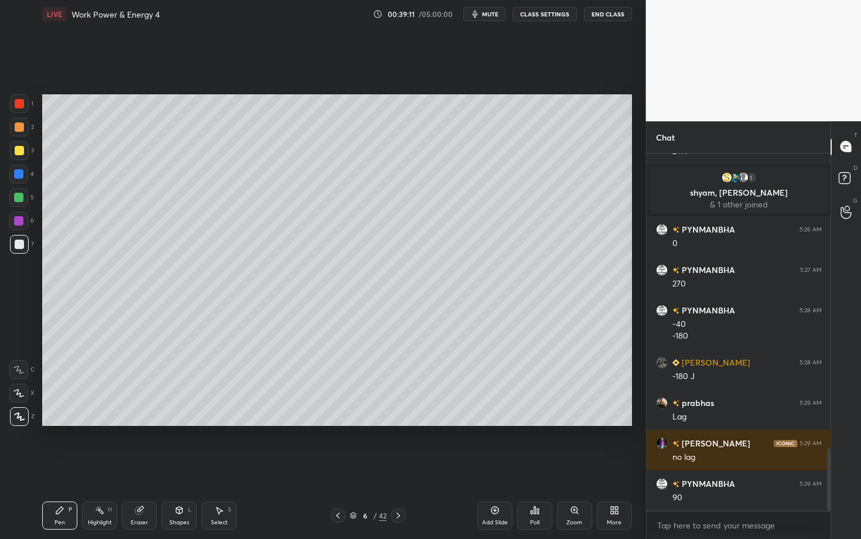
click at [23, 217] on div at bounding box center [18, 220] width 19 height 19
click at [24, 197] on div at bounding box center [18, 197] width 19 height 19
click at [100, 423] on icon at bounding box center [99, 509] width 9 height 9
click at [21, 105] on div at bounding box center [19, 103] width 9 height 9
click at [60, 423] on div "Pen P" at bounding box center [59, 515] width 35 height 28
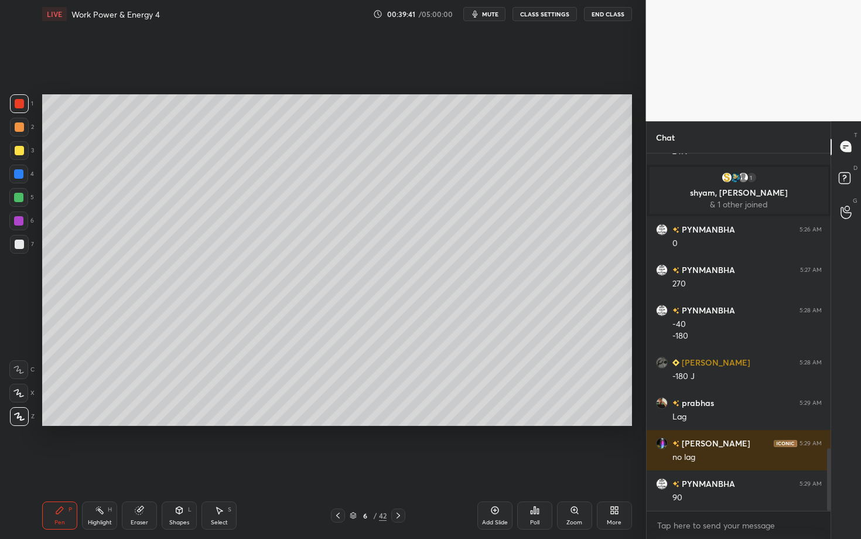
click at [97, 423] on div "Highlight H" at bounding box center [99, 515] width 35 height 28
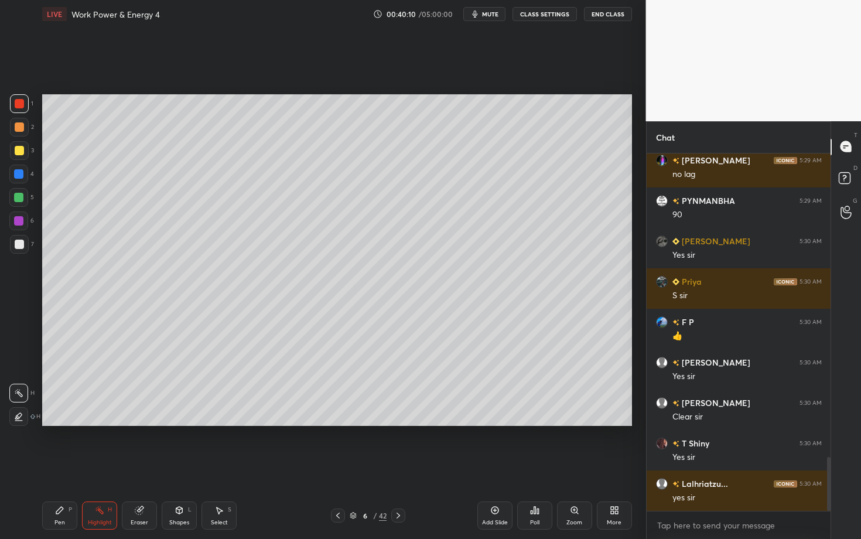
scroll to position [2001, 0]
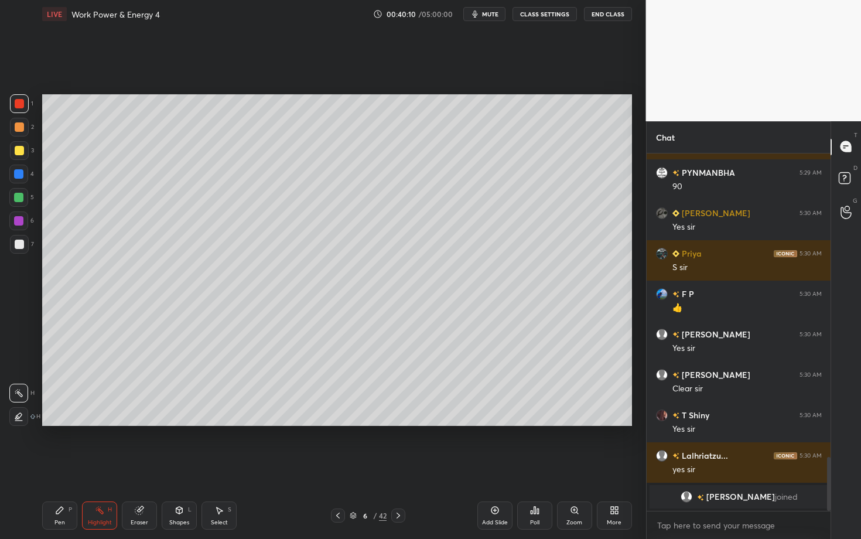
click at [395, 423] on div at bounding box center [398, 515] width 14 height 14
click at [59, 423] on div "Pen" at bounding box center [59, 523] width 11 height 6
click at [18, 128] on div at bounding box center [19, 126] width 9 height 9
click at [23, 241] on div at bounding box center [19, 244] width 19 height 19
click at [25, 247] on div at bounding box center [19, 244] width 19 height 19
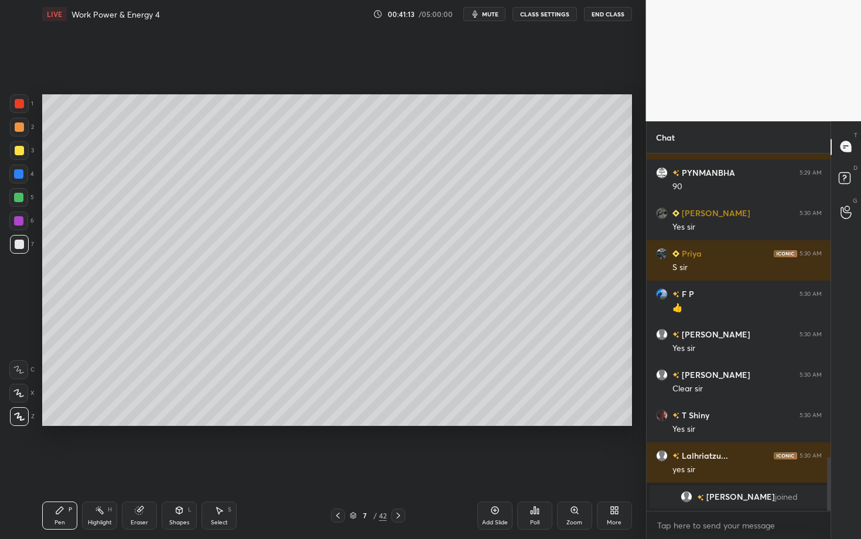
click at [353, 423] on div "Setting up your live class Poll for secs No correct answer Start poll" at bounding box center [336, 260] width 599 height 464
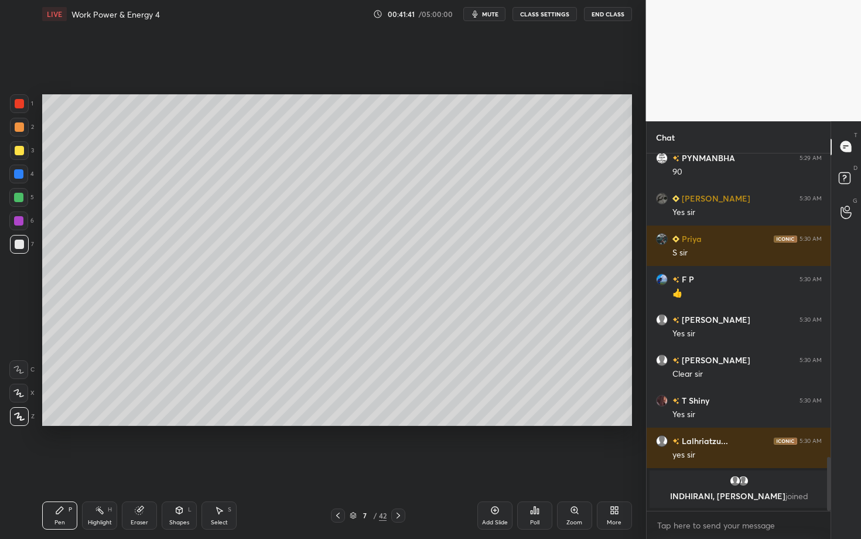
scroll to position [1886, 0]
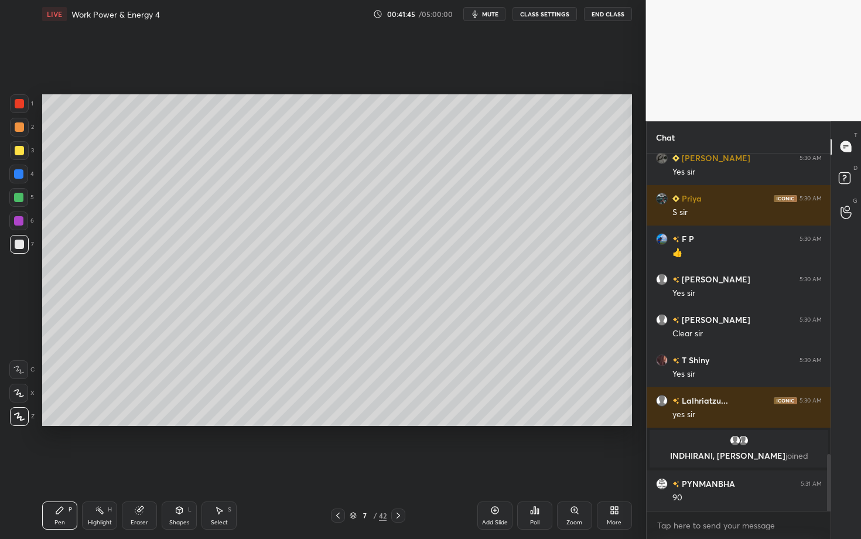
click at [19, 196] on div at bounding box center [18, 197] width 9 height 9
click at [334, 423] on icon at bounding box center [337, 515] width 9 height 9
click at [95, 423] on div "Highlight H" at bounding box center [99, 515] width 35 height 28
click at [397, 423] on icon at bounding box center [398, 515] width 9 height 9
click at [53, 423] on div "Pen P" at bounding box center [59, 515] width 35 height 28
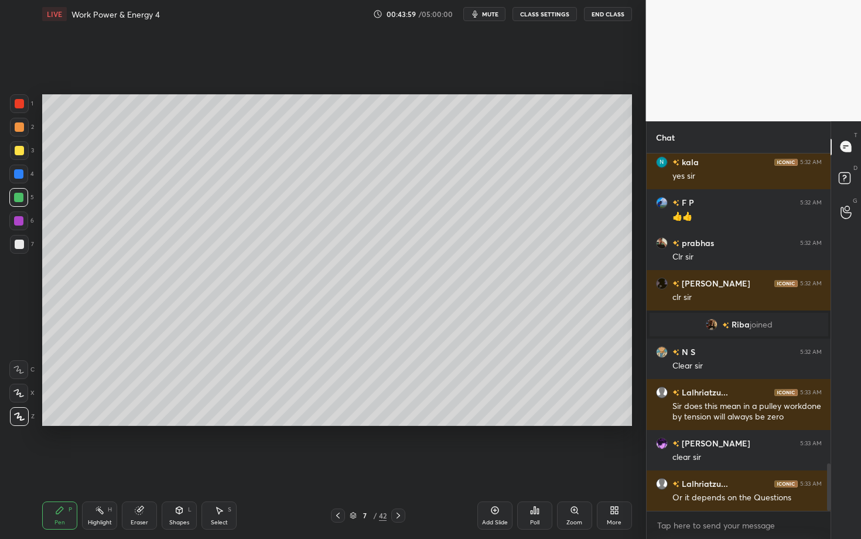
scroll to position [2334, 0]
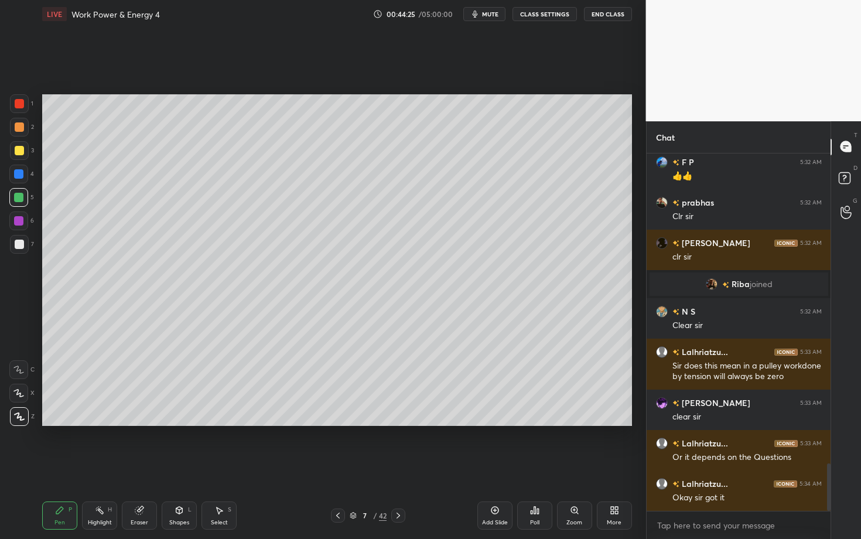
click at [397, 423] on icon at bounding box center [398, 515] width 9 height 9
click at [54, 423] on div "Pen" at bounding box center [59, 523] width 11 height 6
click at [18, 131] on div at bounding box center [19, 126] width 9 height 9
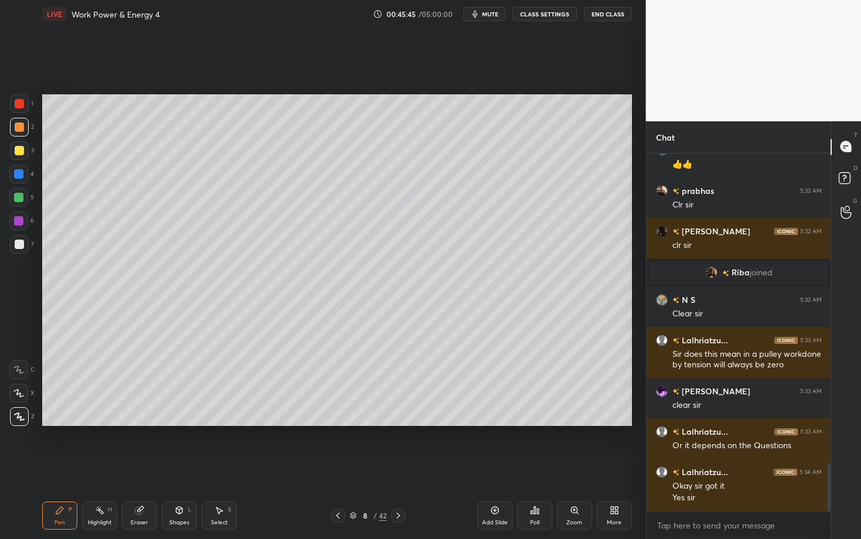
click at [217, 423] on div "Select S" at bounding box center [218, 515] width 35 height 28
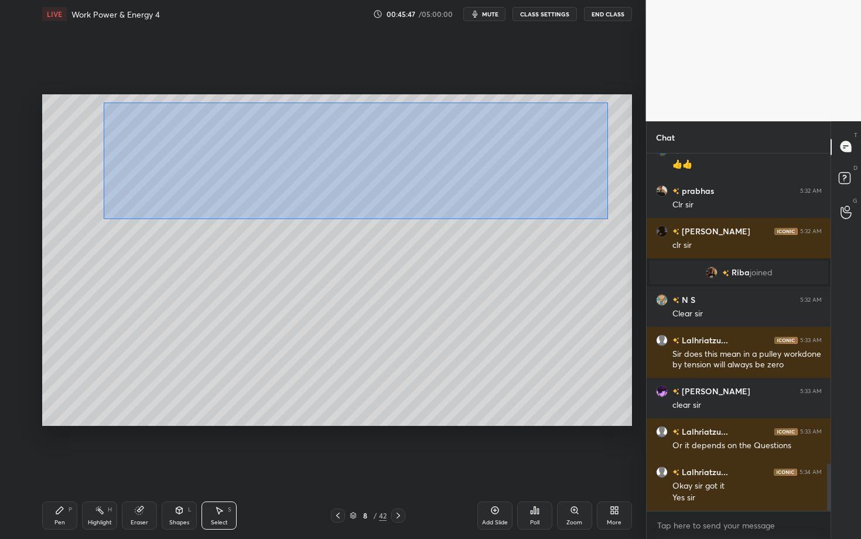
drag, startPoint x: 104, startPoint y: 104, endPoint x: 608, endPoint y: 218, distance: 517.1
click at [607, 218] on div "0 ° Undo Copy Duplicate Duplicate to new slide Delete" at bounding box center [337, 260] width 590 height 332
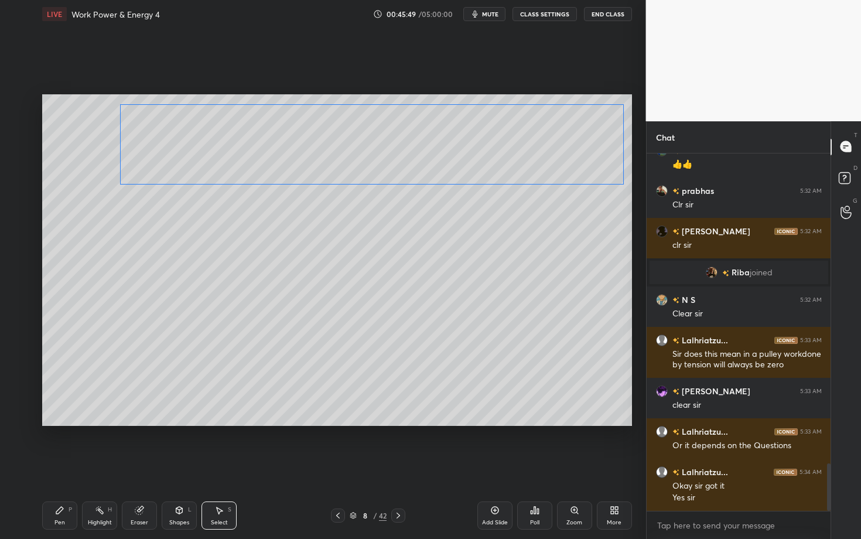
drag, startPoint x: 235, startPoint y: 154, endPoint x: 248, endPoint y: 152, distance: 13.6
click at [248, 152] on div "0 ° Undo Copy Duplicate Duplicate to new slide Delete" at bounding box center [337, 260] width 590 height 332
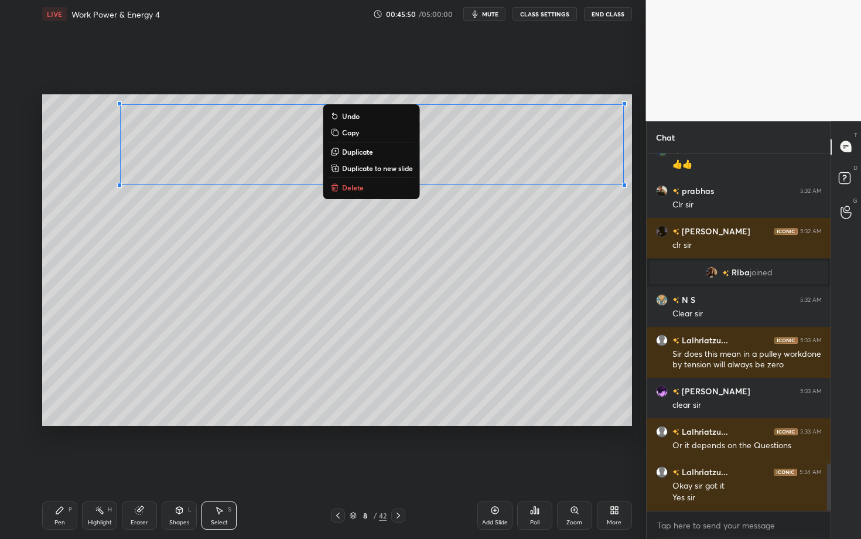
click at [62, 423] on div "Pen" at bounding box center [59, 523] width 11 height 6
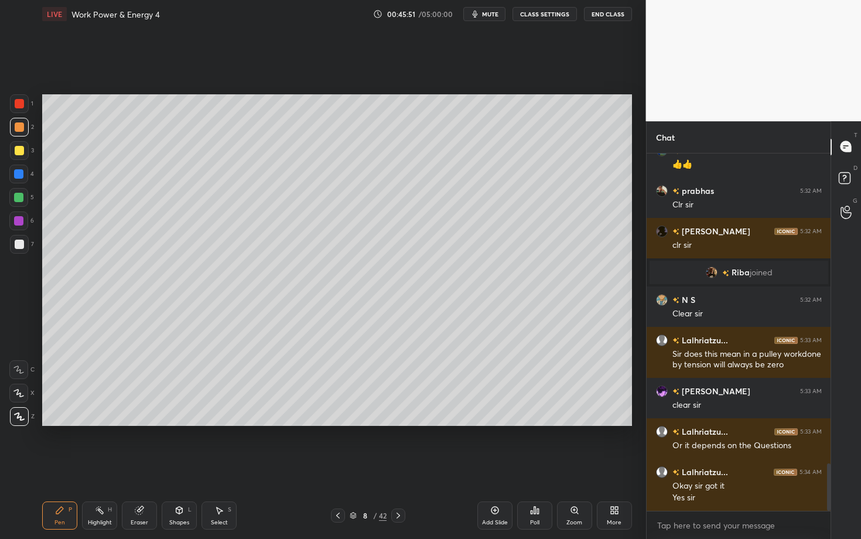
click at [17, 244] on div at bounding box center [19, 244] width 9 height 9
click at [181, 423] on div "Shapes" at bounding box center [179, 523] width 20 height 6
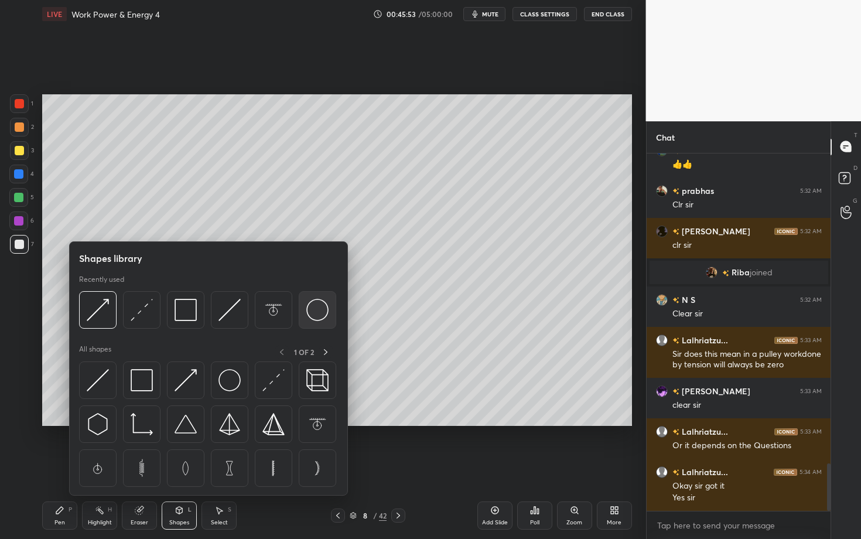
click at [322, 316] on img at bounding box center [317, 310] width 22 height 22
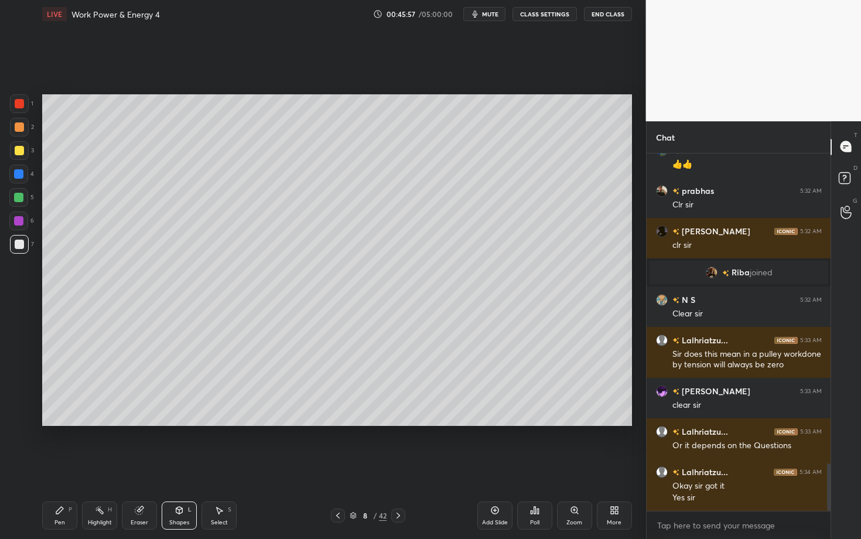
scroll to position [2374, 0]
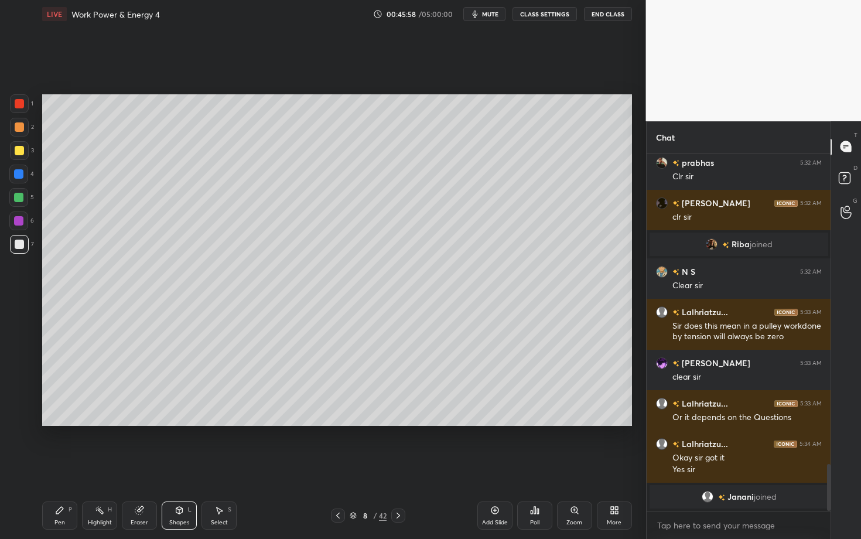
click at [56, 423] on icon at bounding box center [59, 509] width 9 height 9
click at [184, 423] on div "Shapes L" at bounding box center [179, 515] width 35 height 28
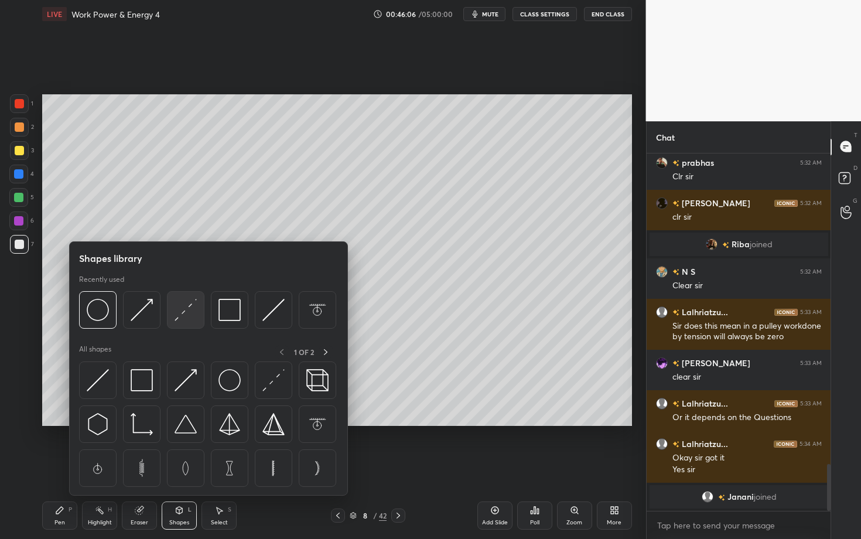
click at [189, 310] on img at bounding box center [186, 310] width 22 height 22
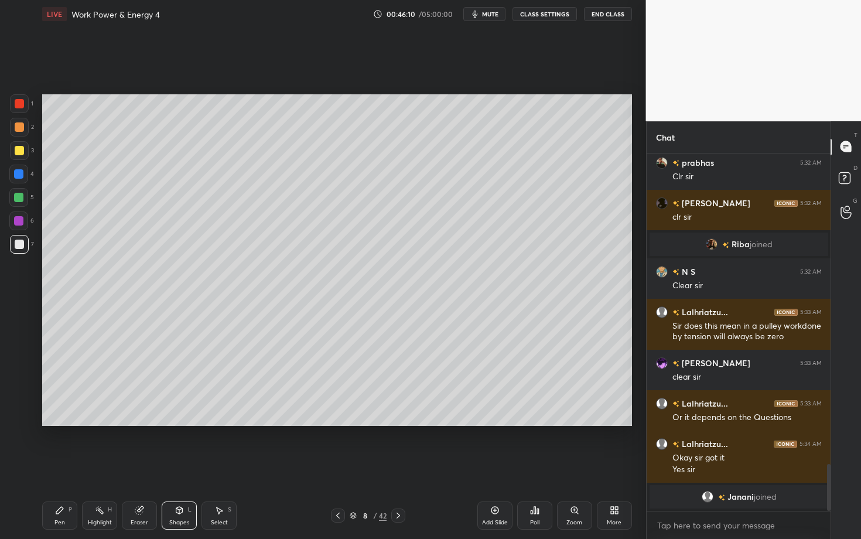
click at [175, 423] on icon at bounding box center [179, 509] width 9 height 9
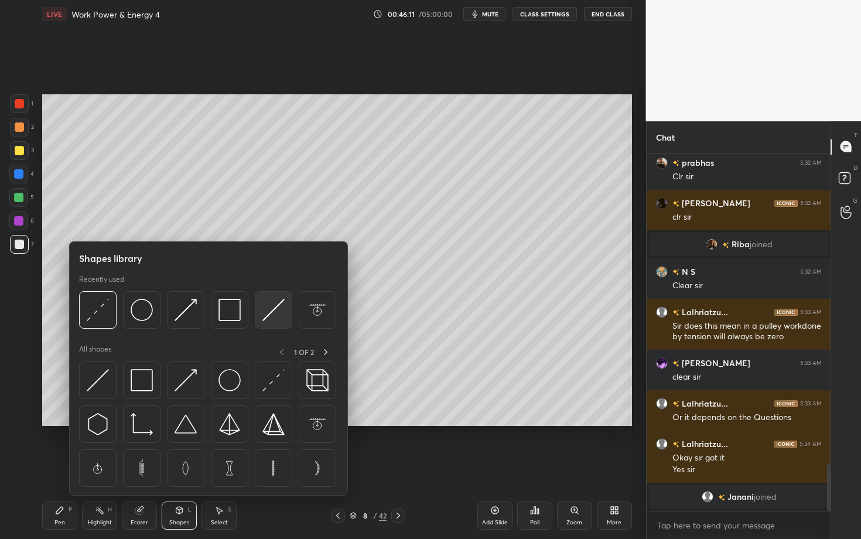
click at [267, 310] on img at bounding box center [273, 310] width 22 height 22
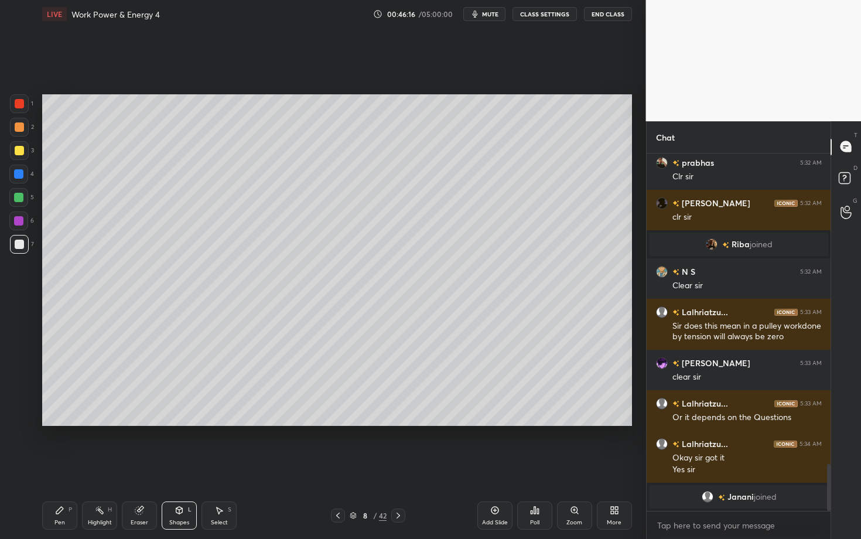
click at [175, 423] on icon at bounding box center [179, 509] width 9 height 9
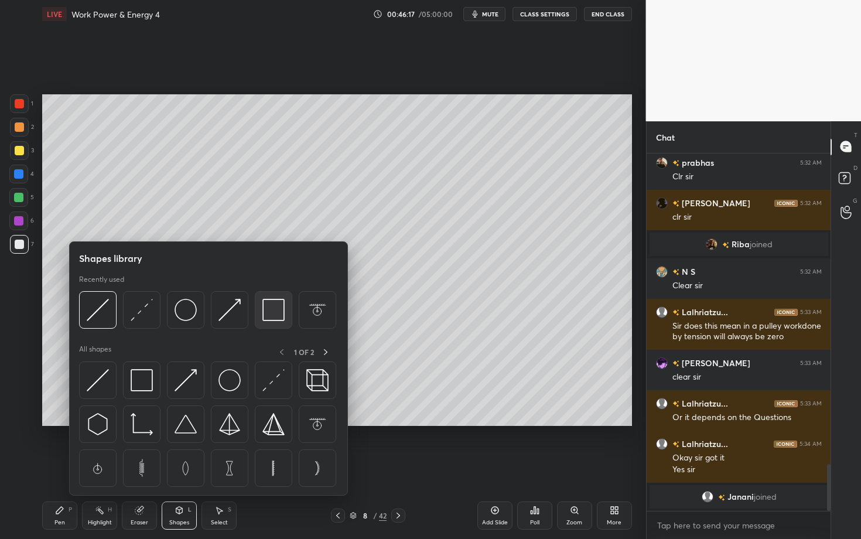
click at [276, 312] on img at bounding box center [273, 310] width 22 height 22
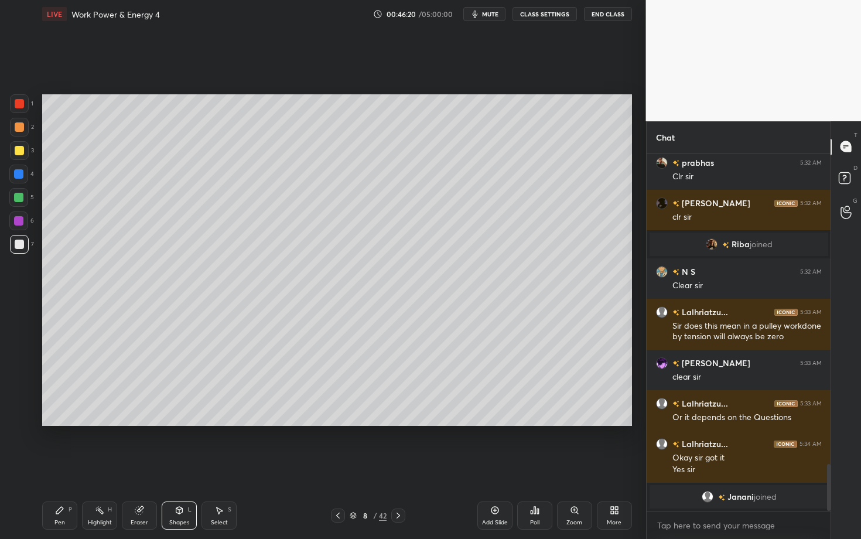
click at [62, 423] on div "Pen" at bounding box center [59, 523] width 11 height 6
click at [176, 423] on div "Shapes" at bounding box center [179, 523] width 20 height 6
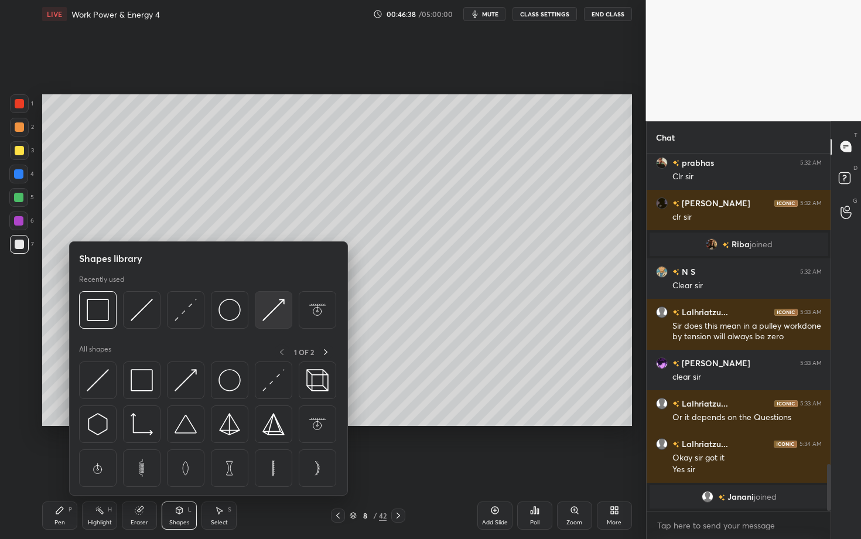
click at [261, 315] on div at bounding box center [273, 309] width 37 height 37
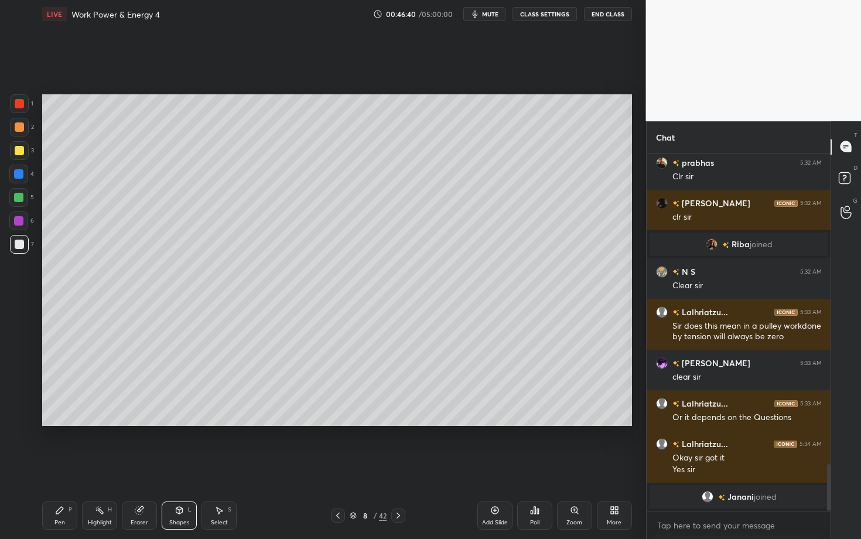
click at [62, 423] on icon at bounding box center [59, 509] width 9 height 9
click at [21, 221] on div at bounding box center [18, 220] width 9 height 9
click at [26, 244] on div at bounding box center [19, 244] width 19 height 19
click at [19, 196] on div at bounding box center [18, 197] width 9 height 9
click at [17, 247] on div at bounding box center [19, 244] width 9 height 9
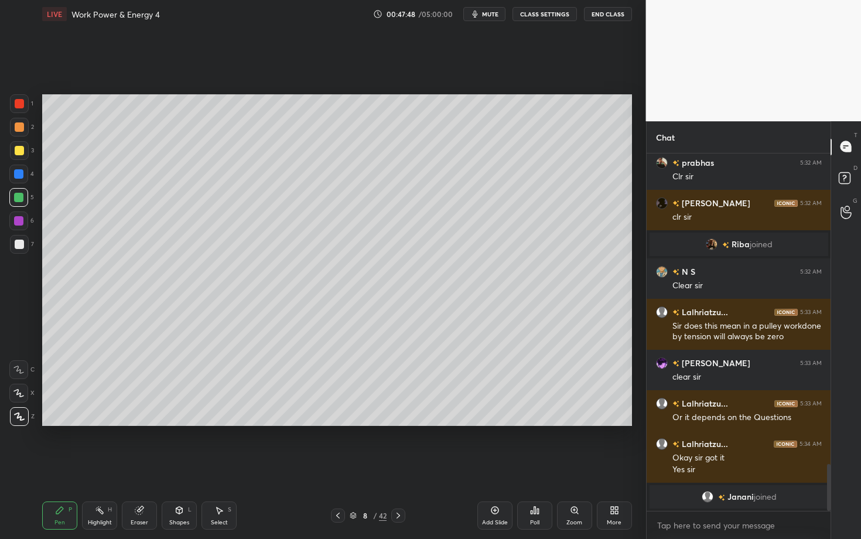
click at [18, 221] on div at bounding box center [18, 220] width 9 height 9
click at [19, 248] on div at bounding box center [19, 244] width 9 height 9
click at [21, 203] on div at bounding box center [18, 197] width 19 height 19
click at [21, 176] on div at bounding box center [18, 173] width 9 height 9
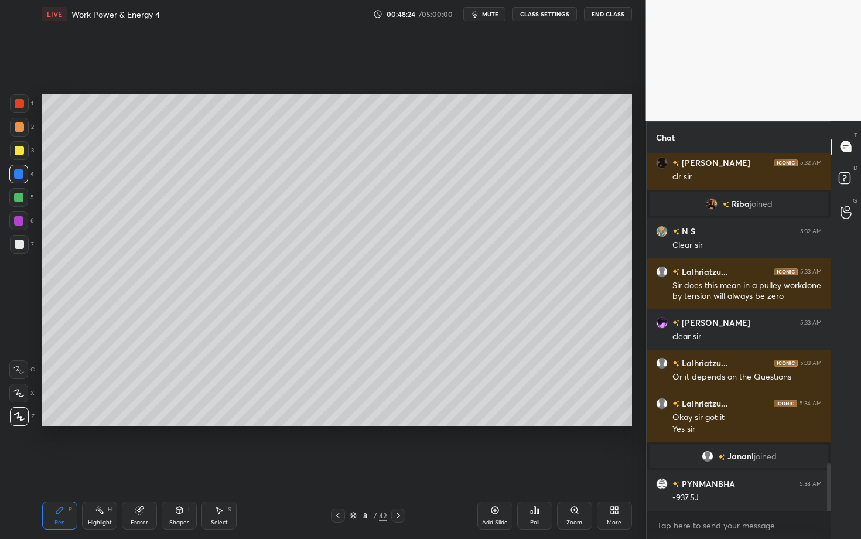
scroll to position [2348, 0]
click at [142, 423] on div "Eraser" at bounding box center [139, 515] width 35 height 28
click at [69, 423] on div "Pen P" at bounding box center [59, 515] width 35 height 28
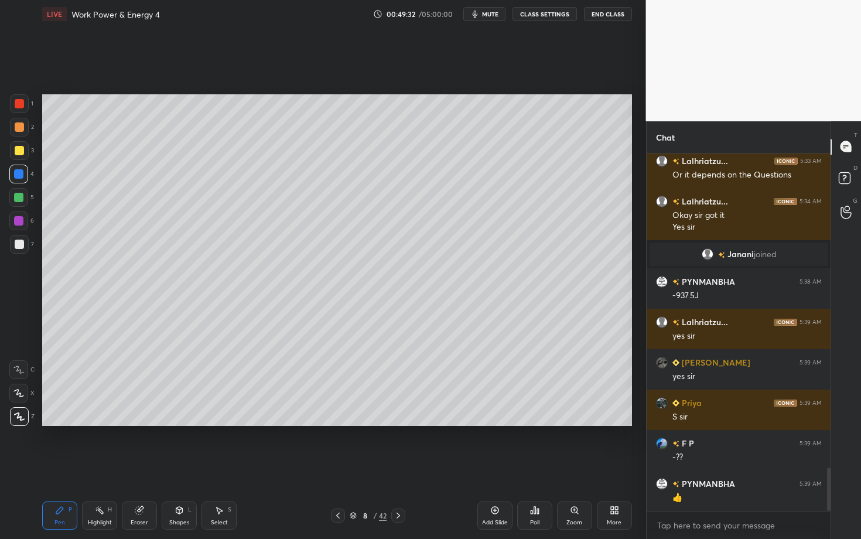
scroll to position [2590, 0]
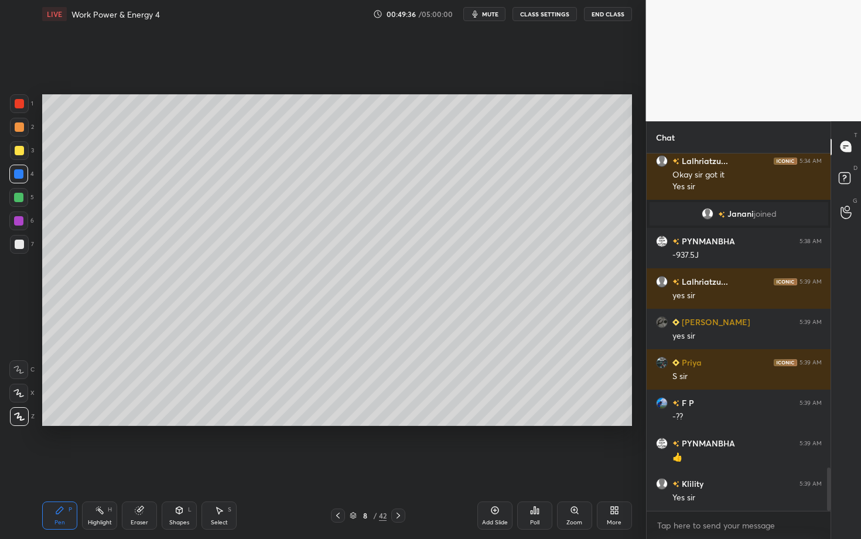
click at [401, 423] on icon at bounding box center [398, 515] width 9 height 9
click at [20, 132] on div at bounding box center [19, 127] width 19 height 19
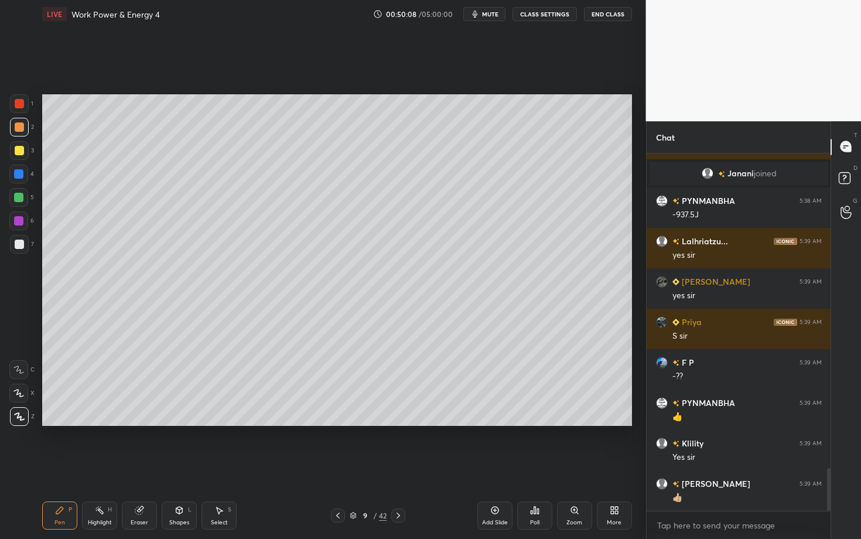
scroll to position [2682, 0]
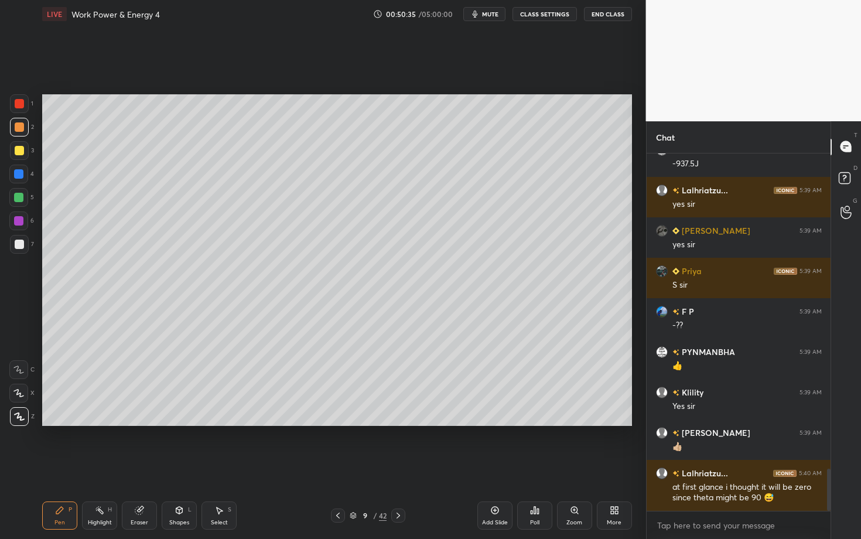
click at [149, 423] on div "Eraser" at bounding box center [139, 515] width 35 height 28
click at [69, 423] on div "Pen P" at bounding box center [59, 515] width 35 height 28
click at [180, 423] on div "Shapes" at bounding box center [179, 523] width 20 height 6
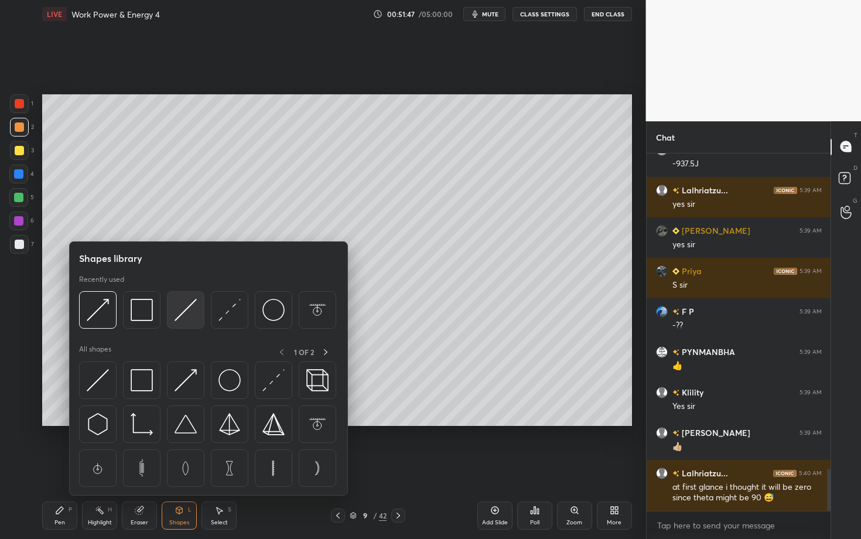
click at [186, 312] on img at bounding box center [186, 310] width 22 height 22
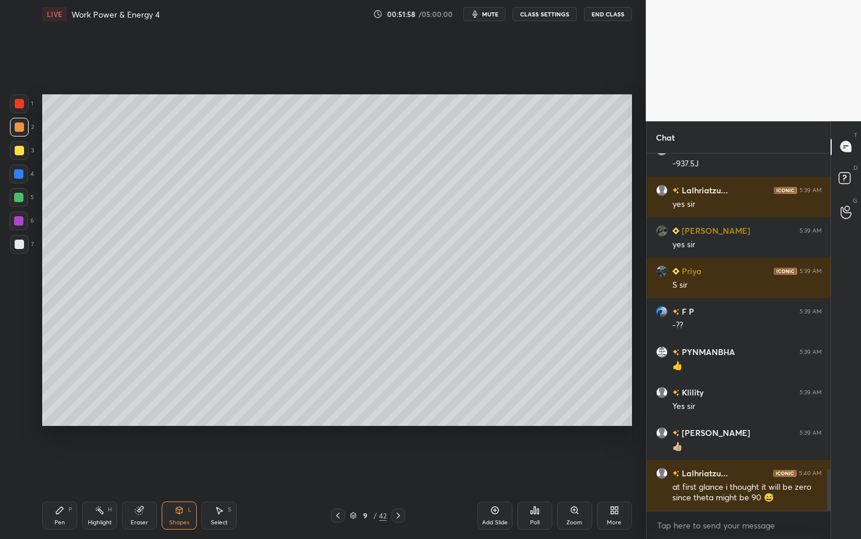
click at [176, 423] on div "Shapes" at bounding box center [179, 523] width 20 height 6
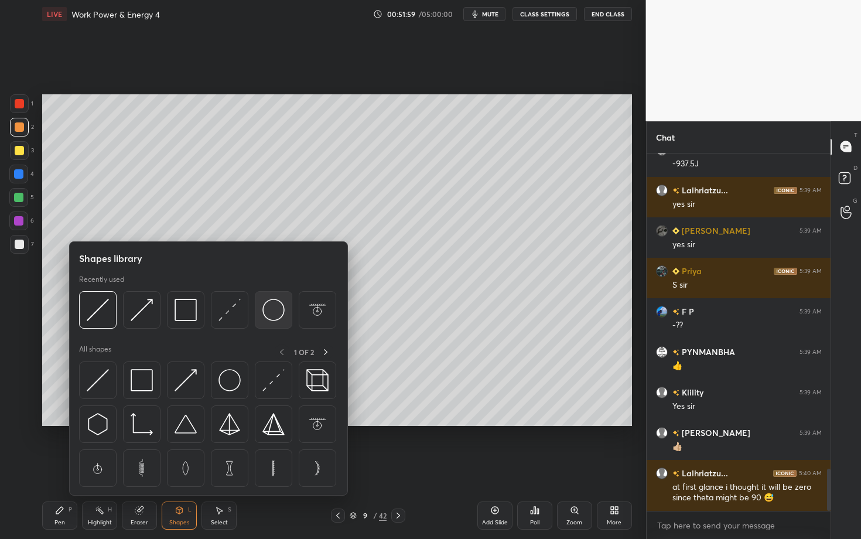
click at [278, 309] on img at bounding box center [273, 310] width 22 height 22
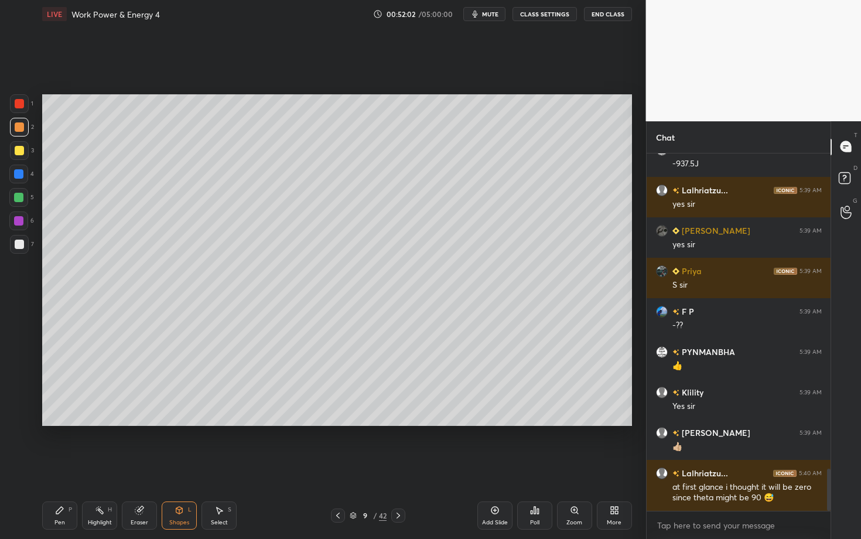
click at [217, 423] on icon at bounding box center [218, 509] width 9 height 9
drag, startPoint x: 153, startPoint y: 356, endPoint x: 173, endPoint y: 383, distance: 33.2
click at [173, 382] on div "0 ° Undo Copy Duplicate Duplicate to new slide Delete" at bounding box center [337, 260] width 590 height 332
click at [135, 345] on div "0 ° Undo Copy Duplicate Duplicate to new slide Delete" at bounding box center [337, 260] width 590 height 332
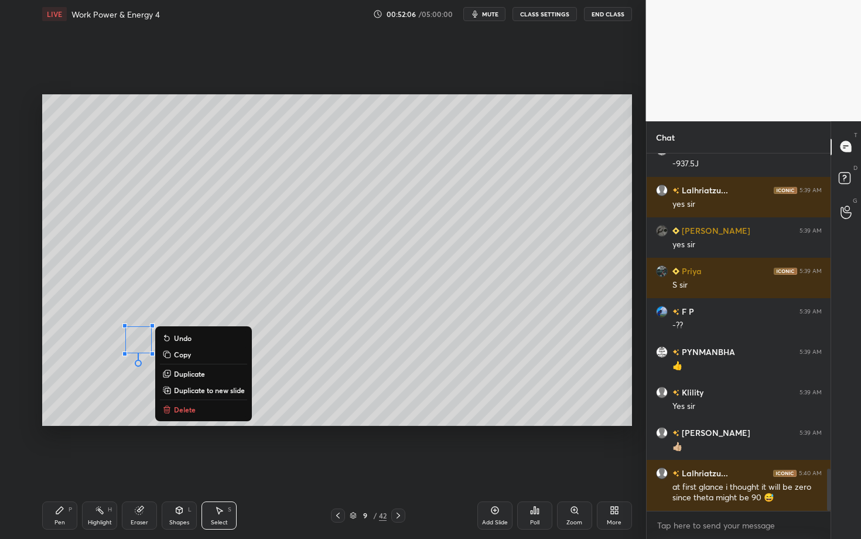
click at [221, 423] on div "Select S" at bounding box center [218, 515] width 35 height 28
click at [299, 367] on div "0 ° Undo Copy Duplicate Duplicate to new slide Delete" at bounding box center [337, 260] width 590 height 332
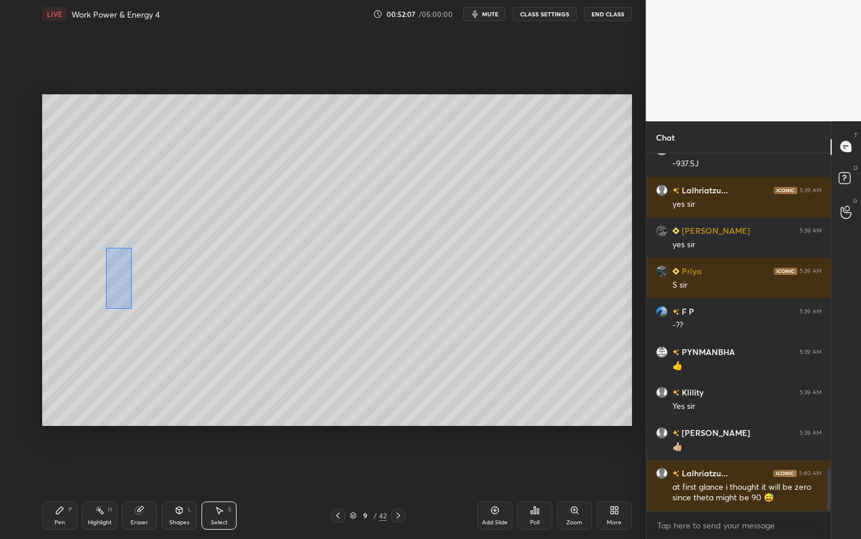
drag, startPoint x: 132, startPoint y: 309, endPoint x: 179, endPoint y: 378, distance: 84.0
click at [179, 378] on div "0 ° Undo Copy Duplicate Duplicate to new slide Delete" at bounding box center [337, 260] width 590 height 332
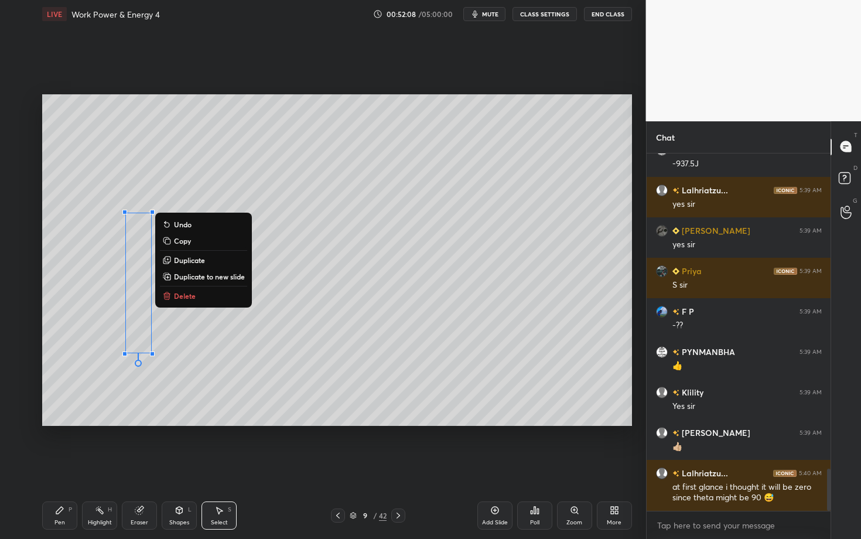
click at [196, 261] on p "Duplicate" at bounding box center [189, 259] width 31 height 9
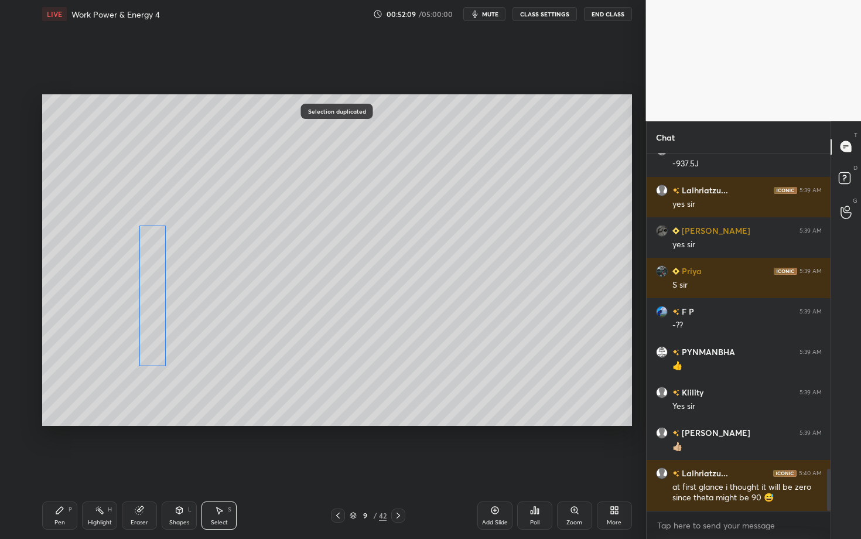
drag, startPoint x: 146, startPoint y: 309, endPoint x: 177, endPoint y: 313, distance: 31.3
click at [177, 313] on div "0 ° Undo Copy Duplicate Duplicate to new slide Delete" at bounding box center [337, 260] width 590 height 332
drag, startPoint x: 186, startPoint y: 379, endPoint x: 250, endPoint y: 351, distance: 69.8
click at [250, 351] on div "324 ° Undo Copy Duplicate Duplicate to new slide Delete" at bounding box center [337, 260] width 590 height 332
drag, startPoint x: 201, startPoint y: 315, endPoint x: 195, endPoint y: 298, distance: 18.7
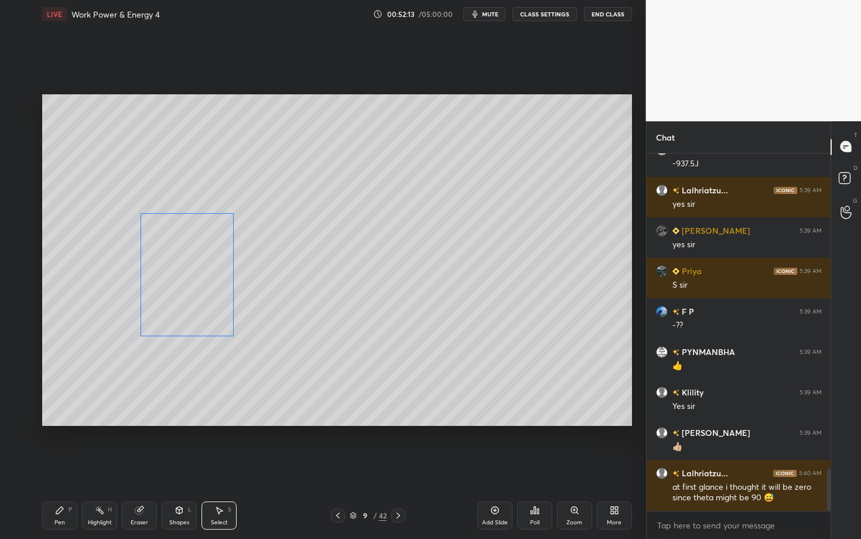
click at [195, 297] on div "0 ° Undo Copy Duplicate Duplicate to new slide Delete" at bounding box center [337, 260] width 590 height 332
drag, startPoint x: 187, startPoint y: 346, endPoint x: 209, endPoint y: 339, distance: 23.3
click at [209, 339] on div "9 ° Undo Copy Duplicate Duplicate to new slide Delete" at bounding box center [337, 260] width 590 height 332
drag, startPoint x: 183, startPoint y: 292, endPoint x: 185, endPoint y: 285, distance: 6.9
click at [185, 285] on div "0 ° Undo Copy Duplicate Duplicate to new slide Delete" at bounding box center [337, 260] width 590 height 332
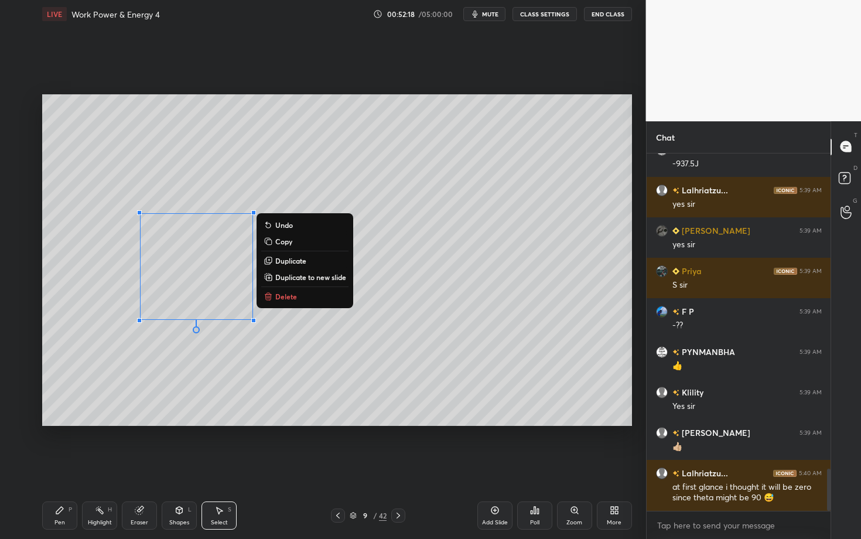
click at [65, 423] on div "Pen P" at bounding box center [59, 515] width 35 height 28
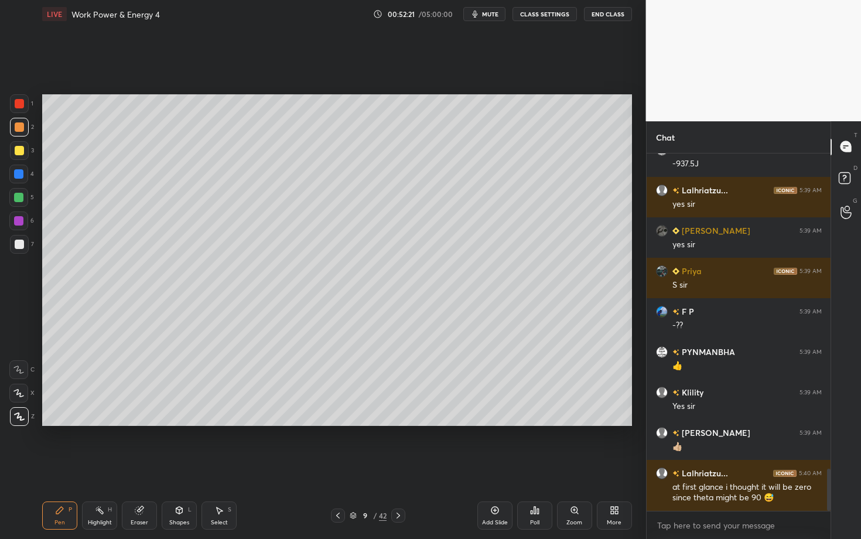
click at [262, 423] on div "Setting up your live class Poll for secs No correct answer Start poll" at bounding box center [336, 260] width 599 height 464
click at [193, 423] on div "Shapes L" at bounding box center [179, 515] width 35 height 28
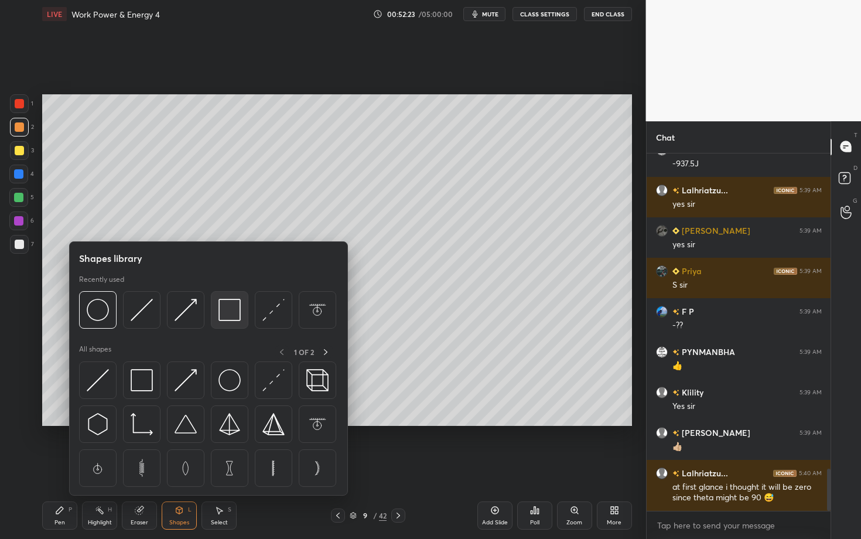
click at [231, 316] on img at bounding box center [229, 310] width 22 height 22
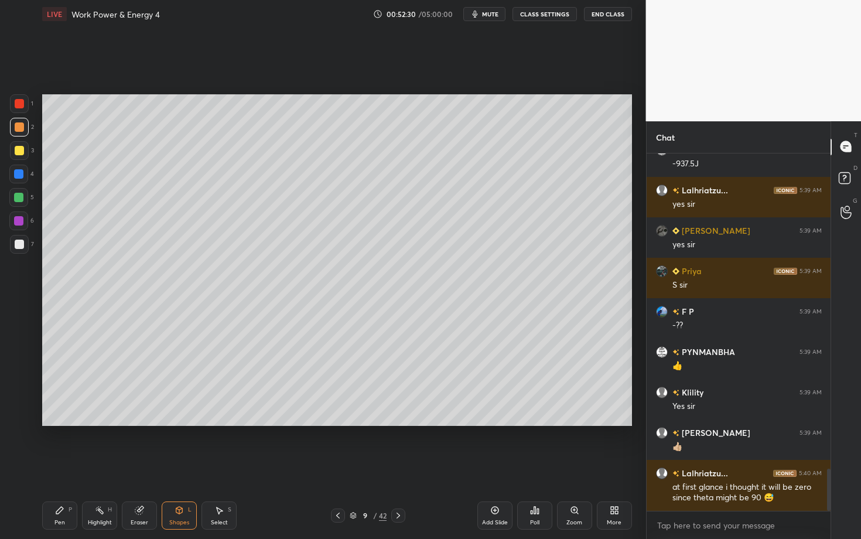
click at [53, 423] on div "Pen P" at bounding box center [59, 515] width 35 height 28
click at [96, 423] on icon at bounding box center [99, 509] width 9 height 9
click at [183, 423] on div "Shapes L" at bounding box center [179, 515] width 35 height 28
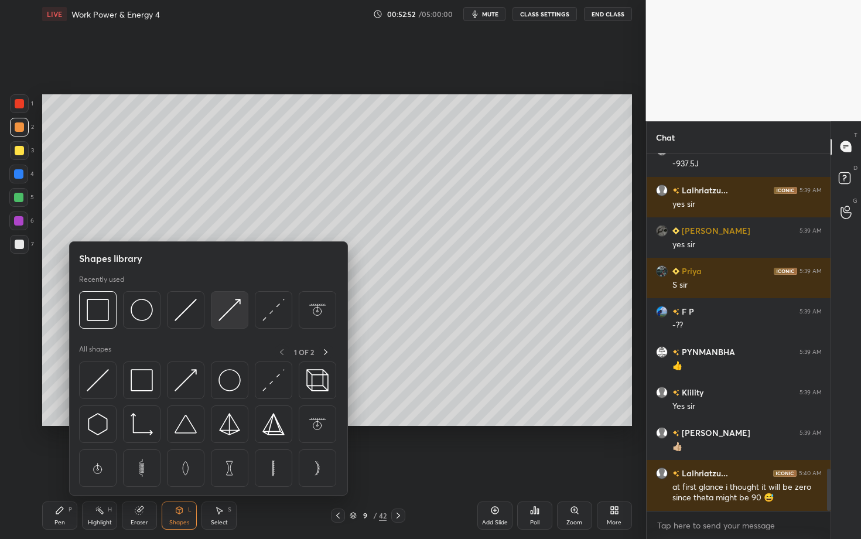
click at [227, 314] on img at bounding box center [229, 310] width 22 height 22
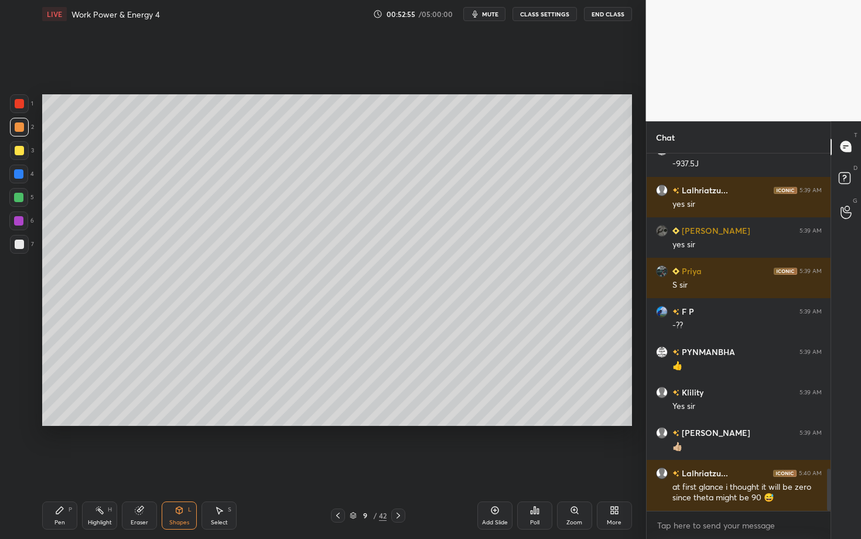
click at [62, 423] on icon at bounding box center [59, 509] width 9 height 9
click at [20, 130] on div at bounding box center [19, 126] width 9 height 9
click at [51, 423] on div "Pen P" at bounding box center [59, 515] width 35 height 28
click at [18, 244] on div at bounding box center [19, 244] width 9 height 9
click at [145, 423] on div "Eraser" at bounding box center [139, 515] width 35 height 28
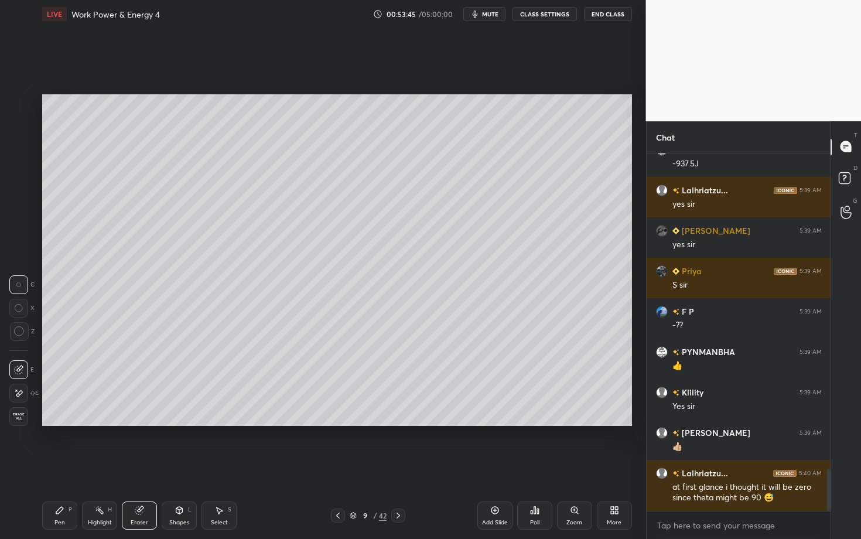
click at [65, 423] on div "Pen P" at bounding box center [59, 515] width 35 height 28
click at [19, 216] on div at bounding box center [18, 220] width 19 height 19
click at [103, 423] on div "Highlight H" at bounding box center [99, 515] width 35 height 28
click at [66, 423] on div "Pen P" at bounding box center [59, 515] width 35 height 28
click at [103, 423] on div "Highlight" at bounding box center [100, 523] width 24 height 6
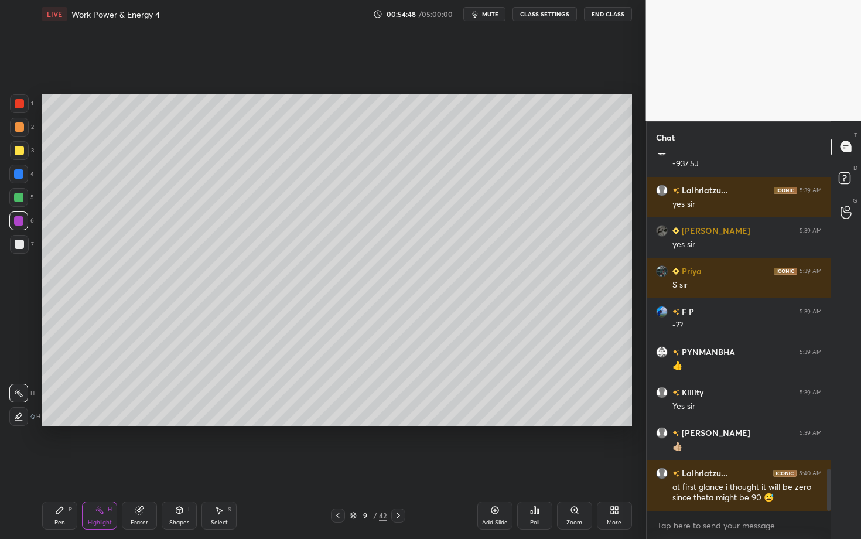
click at [67, 423] on div "Pen P" at bounding box center [59, 515] width 35 height 28
click at [63, 423] on icon at bounding box center [59, 509] width 9 height 9
click at [23, 194] on div at bounding box center [18, 197] width 9 height 9
click at [183, 423] on div "Shapes L" at bounding box center [179, 515] width 35 height 28
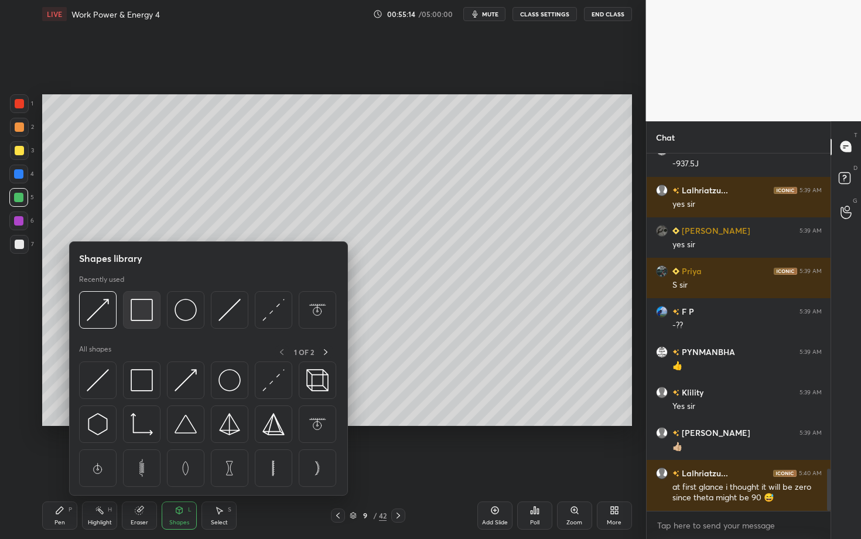
click at [134, 313] on img at bounding box center [142, 310] width 22 height 22
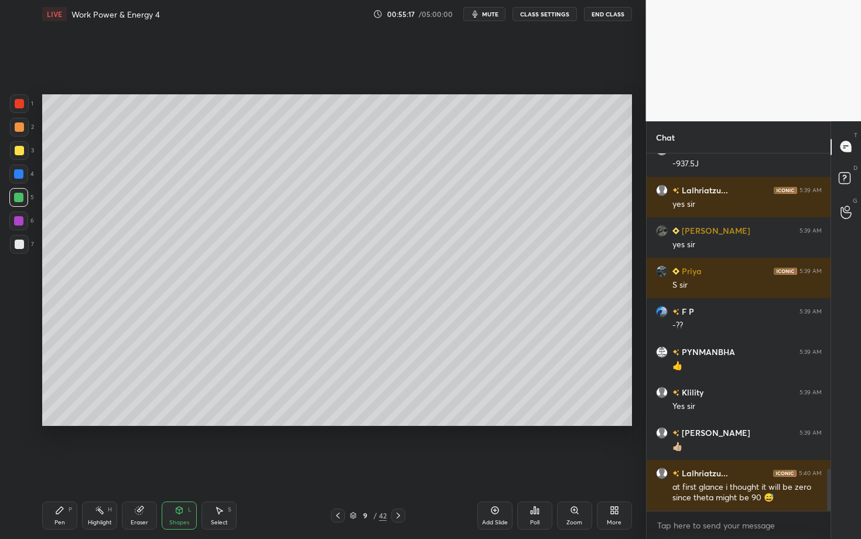
click at [21, 100] on div at bounding box center [19, 103] width 9 height 9
click at [54, 423] on div "Pen P" at bounding box center [59, 515] width 35 height 28
click at [57, 423] on div "Pen P" at bounding box center [59, 515] width 35 height 28
click at [172, 423] on div "Shapes L" at bounding box center [179, 515] width 35 height 28
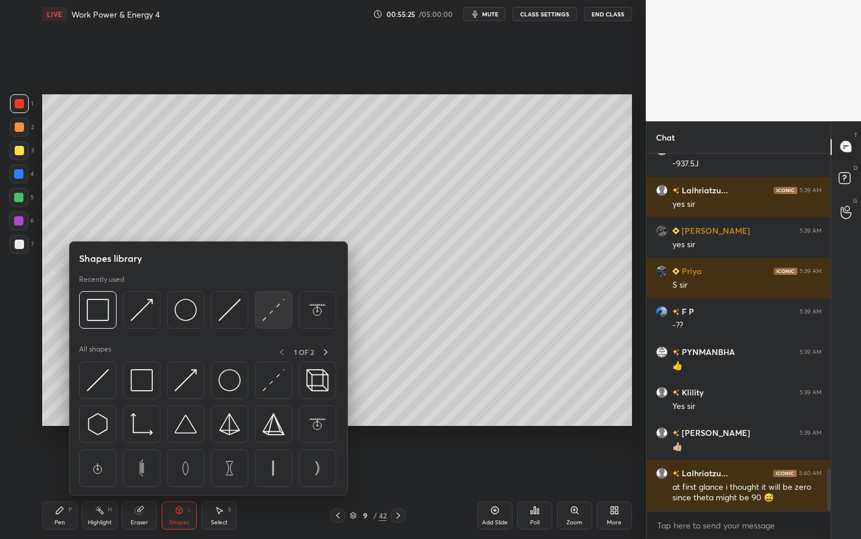
click at [268, 312] on img at bounding box center [273, 310] width 22 height 22
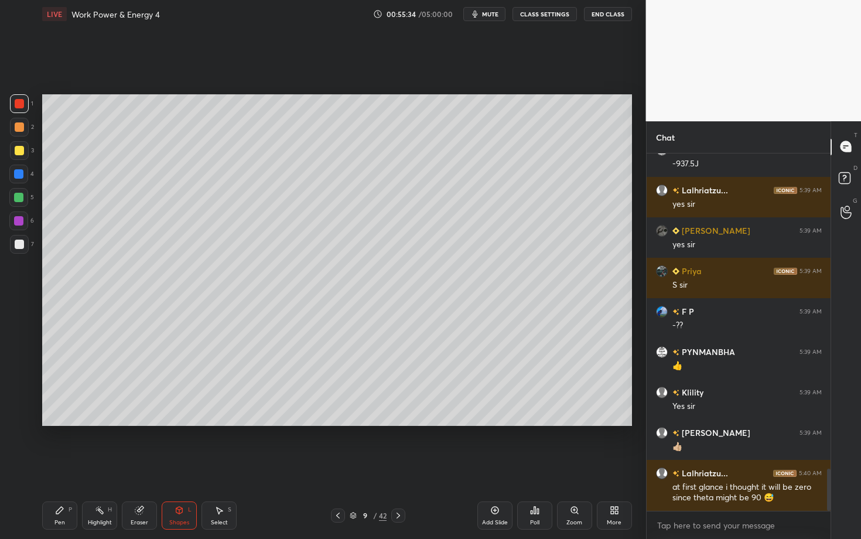
click at [59, 423] on icon at bounding box center [59, 510] width 7 height 7
click at [111, 423] on div "Highlight H" at bounding box center [99, 515] width 35 height 28
click at [63, 423] on div "Pen" at bounding box center [59, 523] width 11 height 6
click at [95, 423] on div "Highlight H" at bounding box center [99, 515] width 35 height 28
click at [139, 423] on icon at bounding box center [139, 509] width 9 height 9
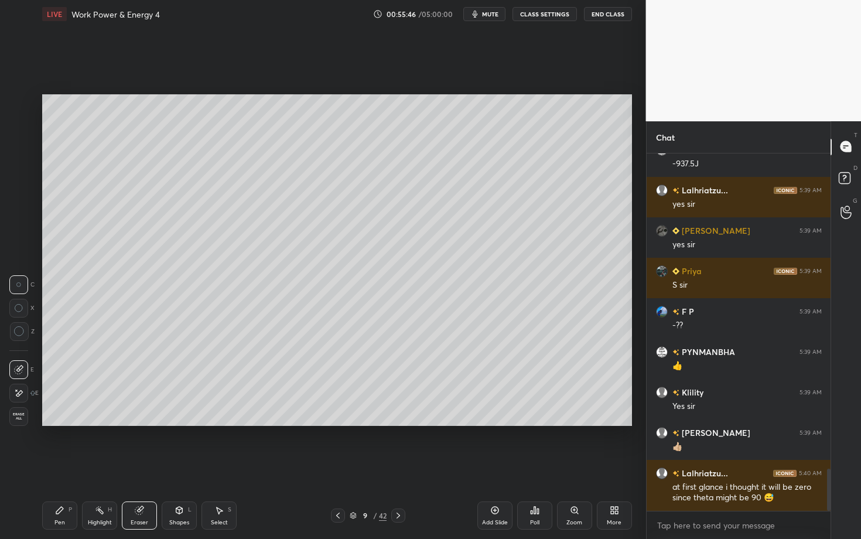
click at [63, 423] on div "Pen P" at bounding box center [59, 515] width 35 height 28
click at [179, 423] on div "Shapes" at bounding box center [179, 523] width 20 height 6
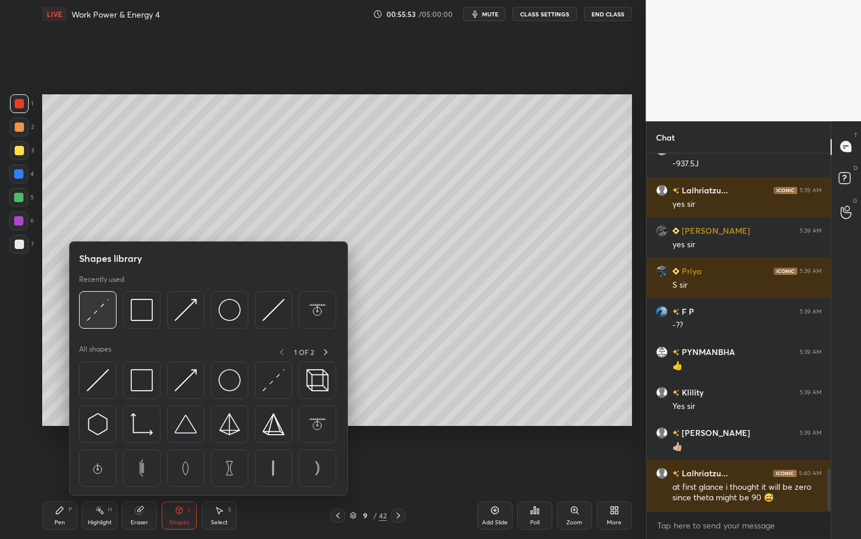
click at [101, 317] on img at bounding box center [98, 310] width 22 height 22
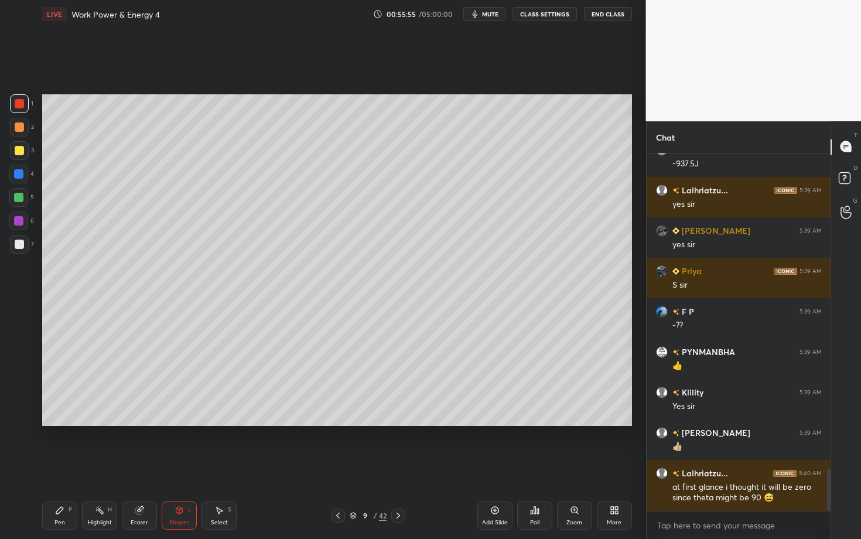
click at [56, 423] on div "Pen" at bounding box center [59, 523] width 11 height 6
click at [108, 423] on div "Highlight H" at bounding box center [99, 515] width 35 height 28
click at [46, 423] on div "Pen P" at bounding box center [59, 515] width 35 height 28
click at [225, 423] on div "Select S" at bounding box center [218, 515] width 35 height 28
click at [373, 403] on div "0 ° Undo Copy Duplicate Duplicate to new slide Delete" at bounding box center [337, 260] width 590 height 332
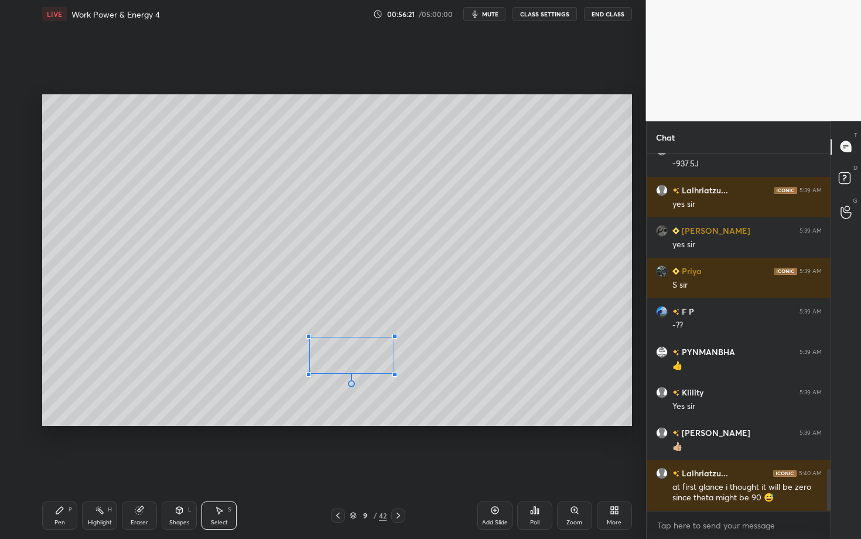
click at [392, 373] on div at bounding box center [394, 374] width 5 height 5
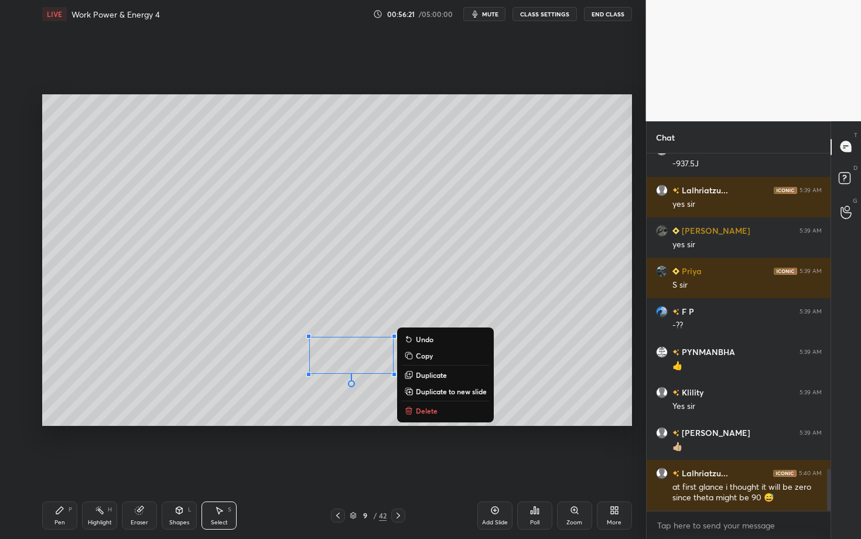
click at [73, 423] on div "Pen P" at bounding box center [59, 515] width 35 height 28
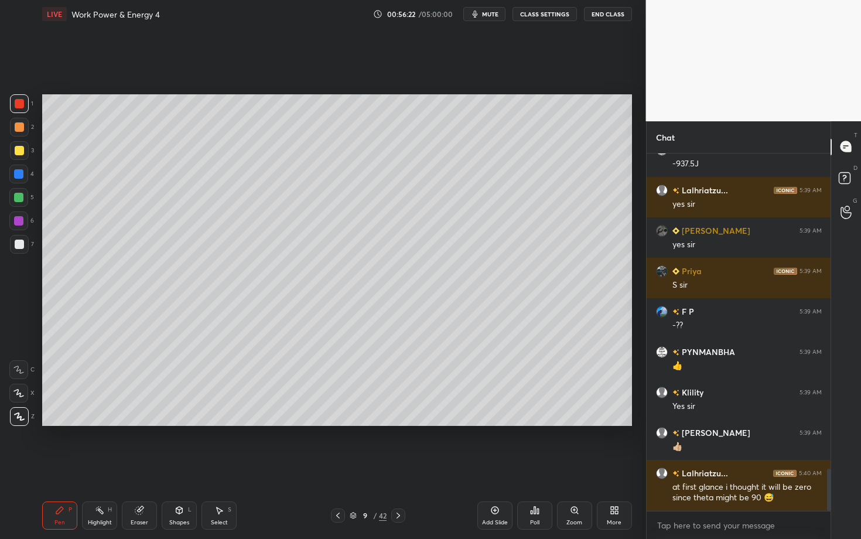
click at [22, 243] on div at bounding box center [19, 244] width 9 height 9
click at [19, 173] on div at bounding box center [18, 173] width 9 height 9
click at [147, 423] on div "Eraser" at bounding box center [139, 515] width 35 height 28
click at [187, 423] on div "Shapes L" at bounding box center [179, 515] width 35 height 28
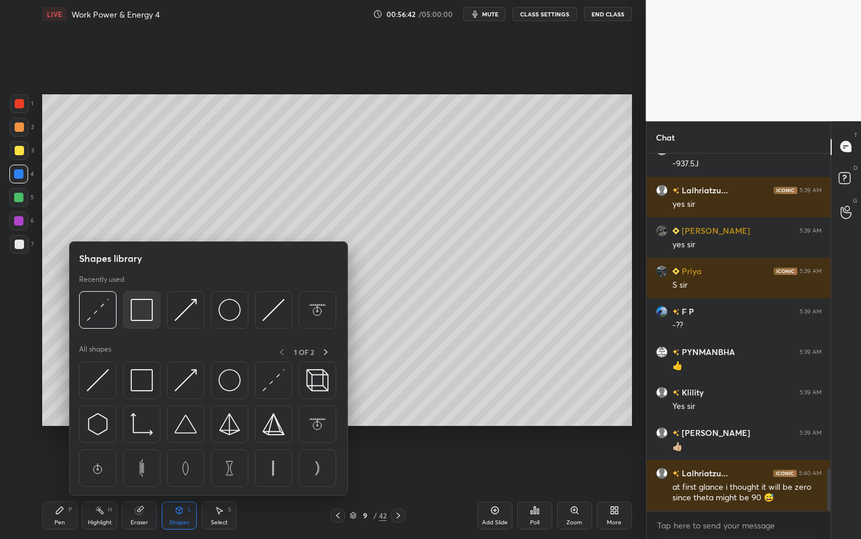
click at [146, 313] on img at bounding box center [142, 310] width 22 height 22
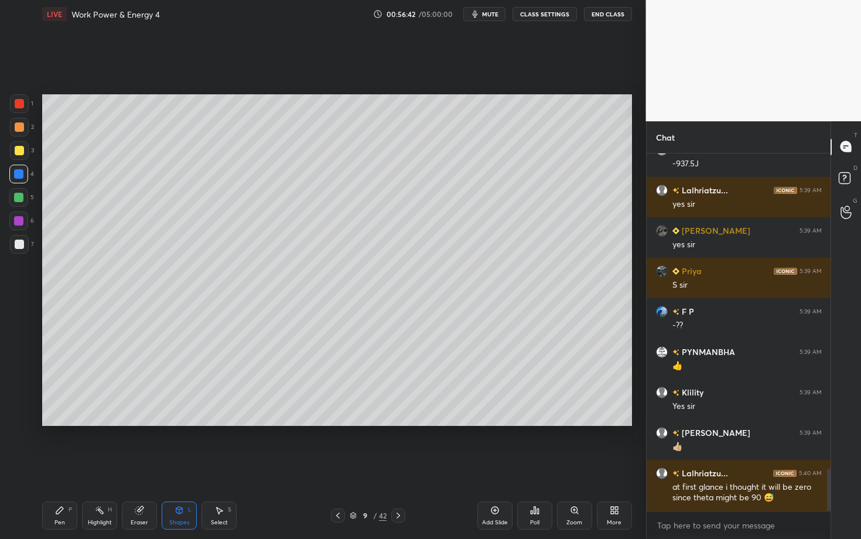
click at [18, 242] on div at bounding box center [19, 244] width 9 height 9
click at [74, 423] on div "Pen P" at bounding box center [59, 515] width 35 height 28
click at [106, 423] on div "Highlight H" at bounding box center [99, 515] width 35 height 28
click at [53, 423] on div "Pen P" at bounding box center [59, 515] width 35 height 28
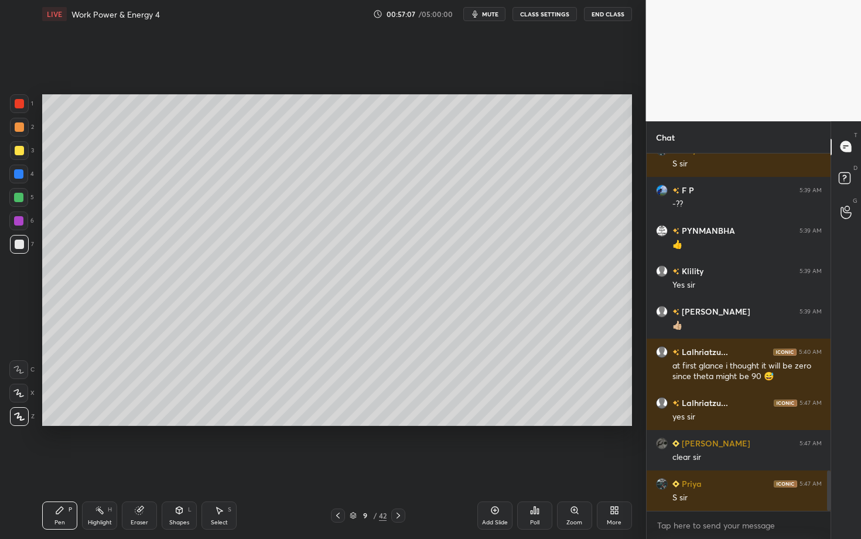
scroll to position [2843, 0]
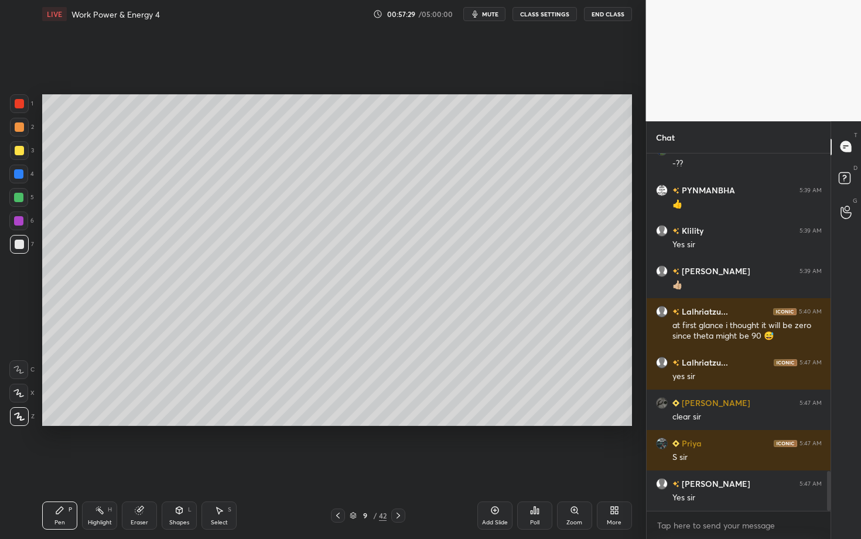
click at [480, 16] on icon "button" at bounding box center [474, 13] width 9 height 9
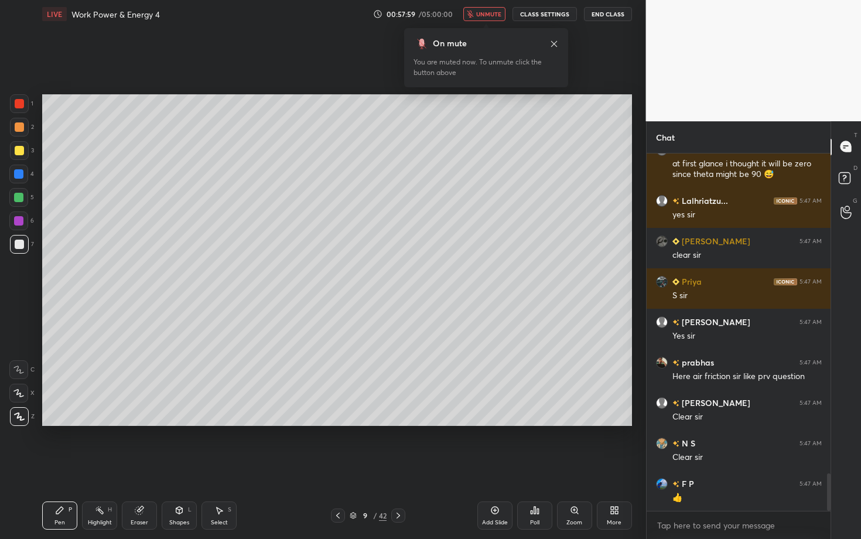
scroll to position [3033, 0]
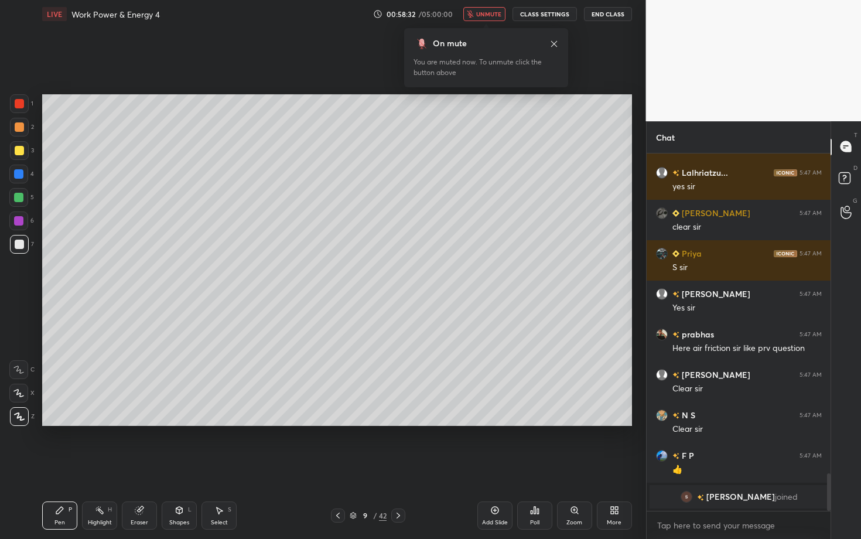
click at [480, 16] on span "unmute" at bounding box center [488, 14] width 25 height 8
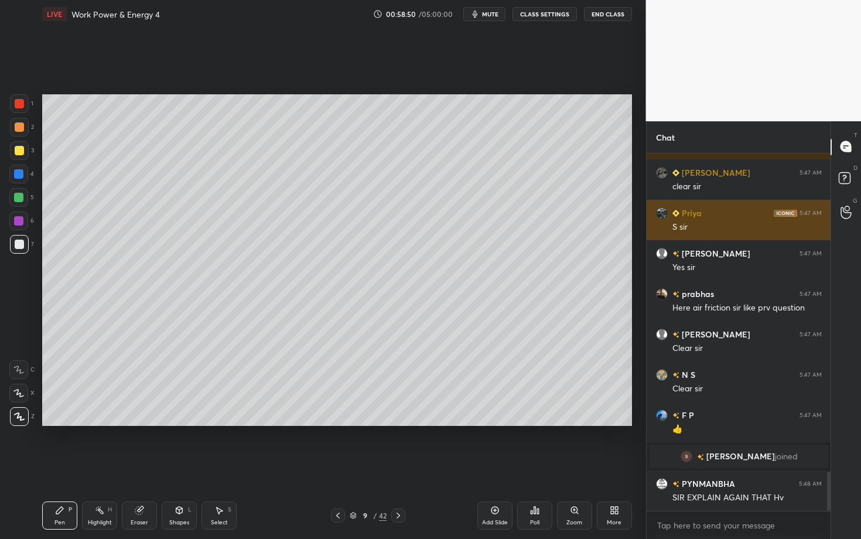
scroll to position [2913, 0]
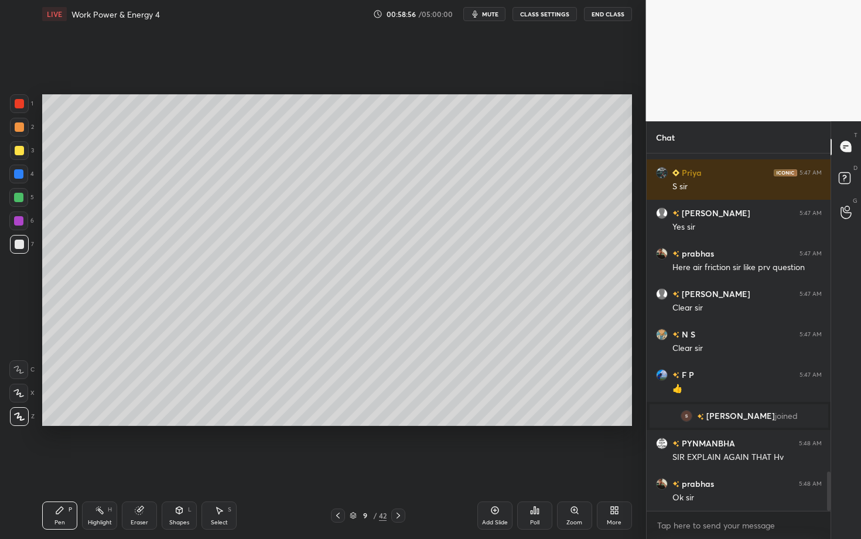
click at [98, 423] on rect at bounding box center [101, 511] width 6 height 6
click at [399, 423] on icon at bounding box center [398, 515] width 9 height 9
click at [70, 423] on div "Pen P" at bounding box center [59, 515] width 35 height 28
click at [19, 131] on div at bounding box center [19, 126] width 9 height 9
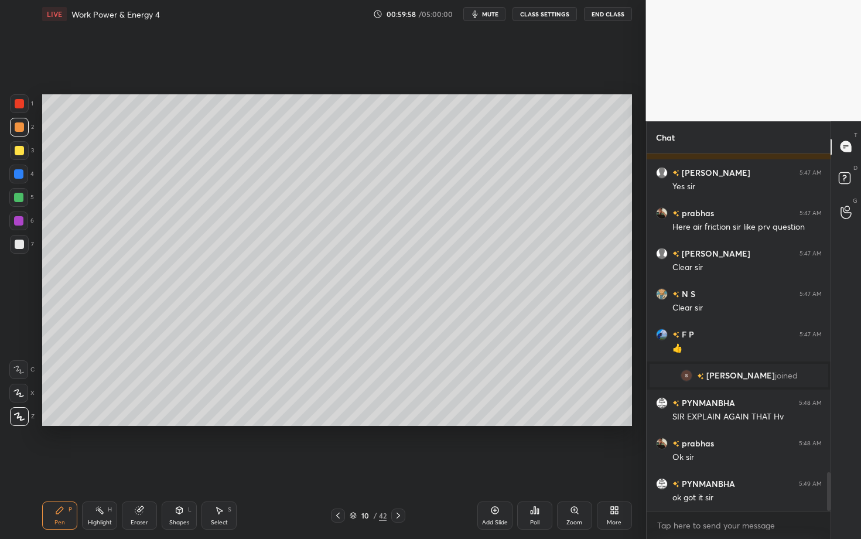
click at [210, 423] on div "Select S" at bounding box center [218, 515] width 35 height 28
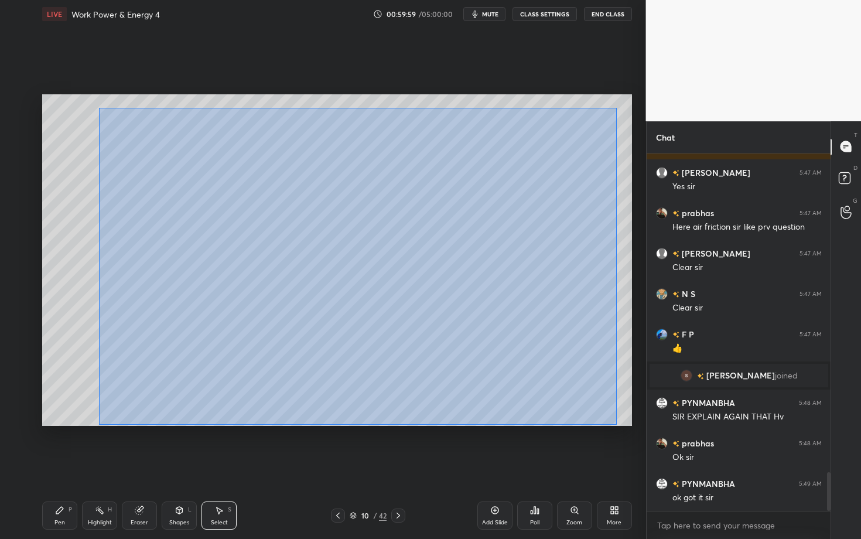
drag, startPoint x: 162, startPoint y: 194, endPoint x: 616, endPoint y: 423, distance: 508.7
click at [616, 423] on div "0 ° Undo Copy Duplicate Duplicate to new slide Delete" at bounding box center [337, 260] width 590 height 332
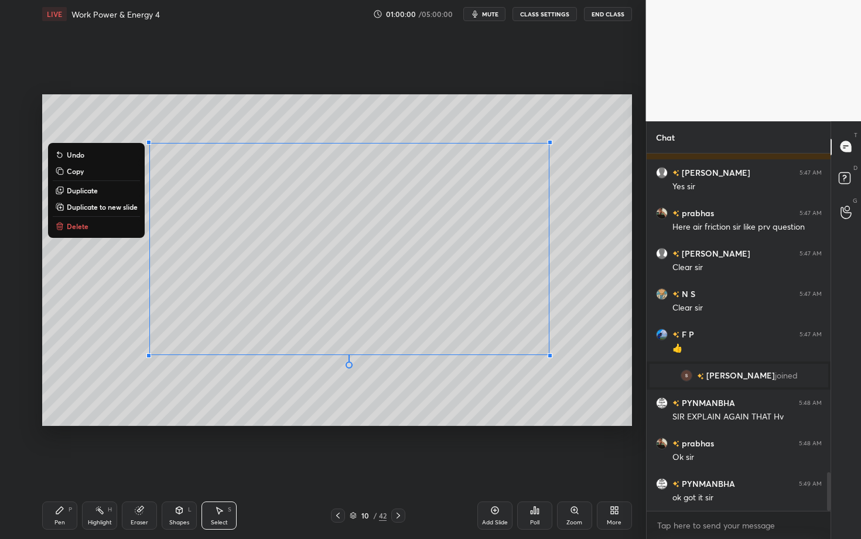
click at [95, 226] on button "Delete" at bounding box center [96, 226] width 87 height 14
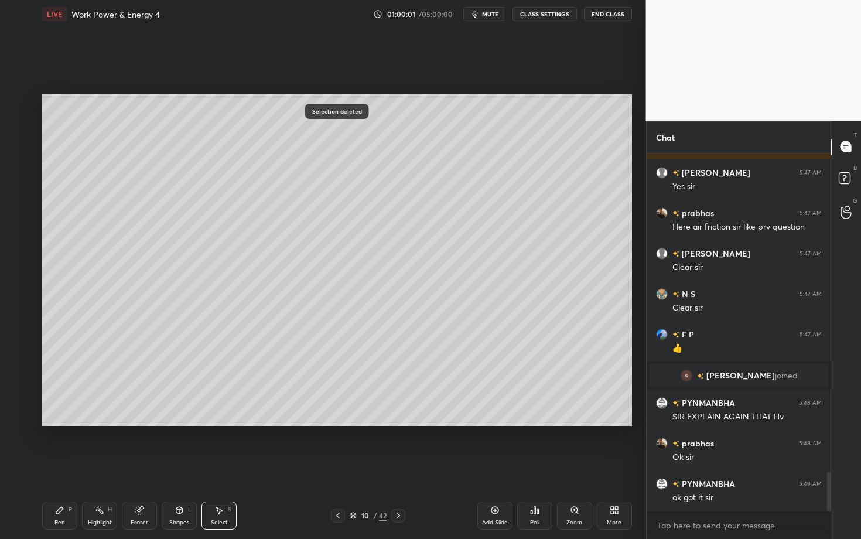
click at [58, 423] on icon at bounding box center [59, 509] width 9 height 9
click at [336, 423] on icon at bounding box center [337, 515] width 9 height 9
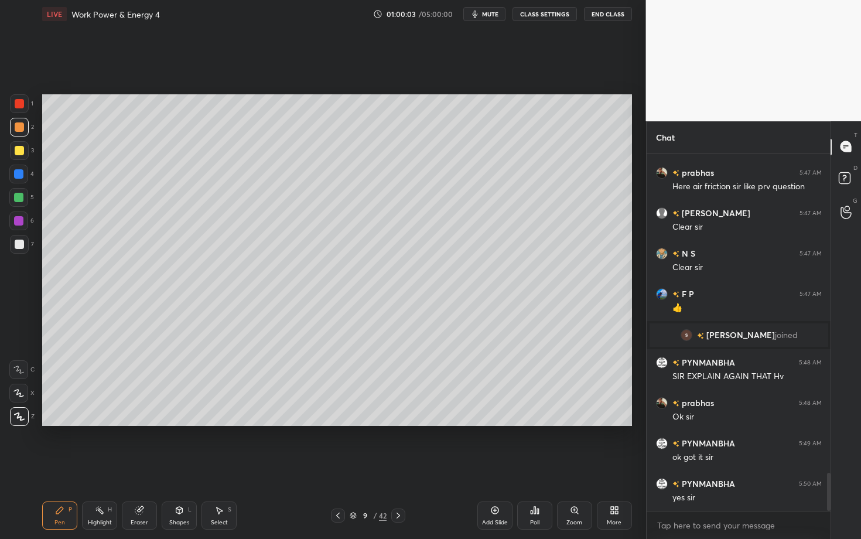
click at [395, 423] on icon at bounding box center [398, 515] width 9 height 9
click at [339, 423] on icon at bounding box center [337, 515] width 9 height 9
click at [113, 423] on div "Highlight H" at bounding box center [99, 515] width 35 height 28
click at [399, 423] on icon at bounding box center [398, 515] width 9 height 9
click at [74, 423] on div "Pen P" at bounding box center [59, 515] width 35 height 28
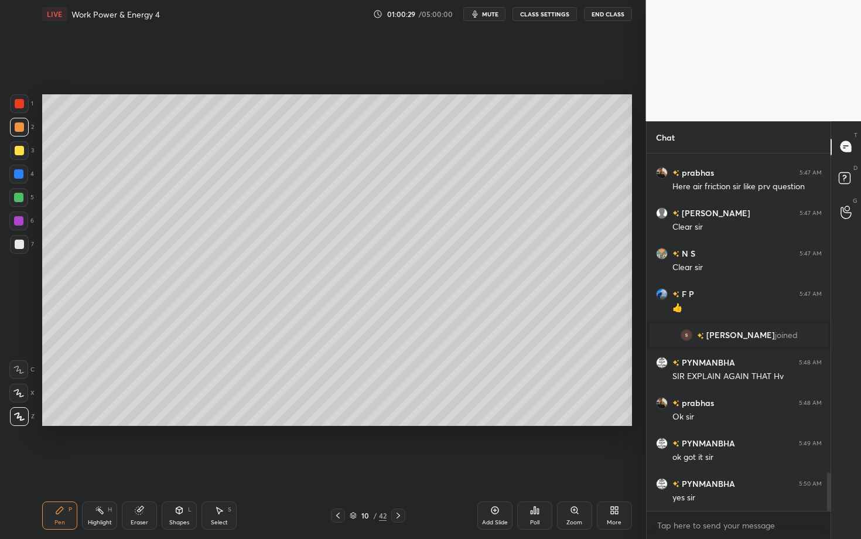
click at [23, 128] on div at bounding box center [19, 127] width 19 height 19
click at [174, 423] on div "Shapes" at bounding box center [179, 523] width 20 height 6
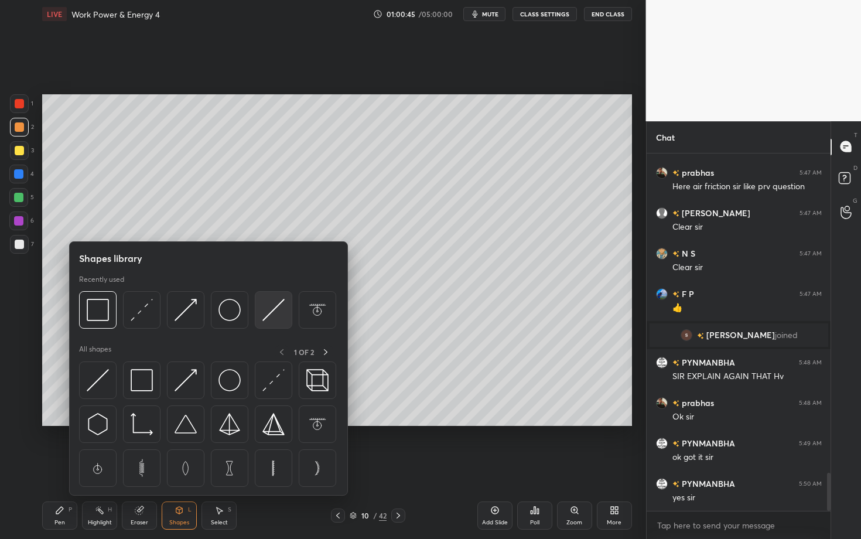
click at [273, 315] on img at bounding box center [273, 310] width 22 height 22
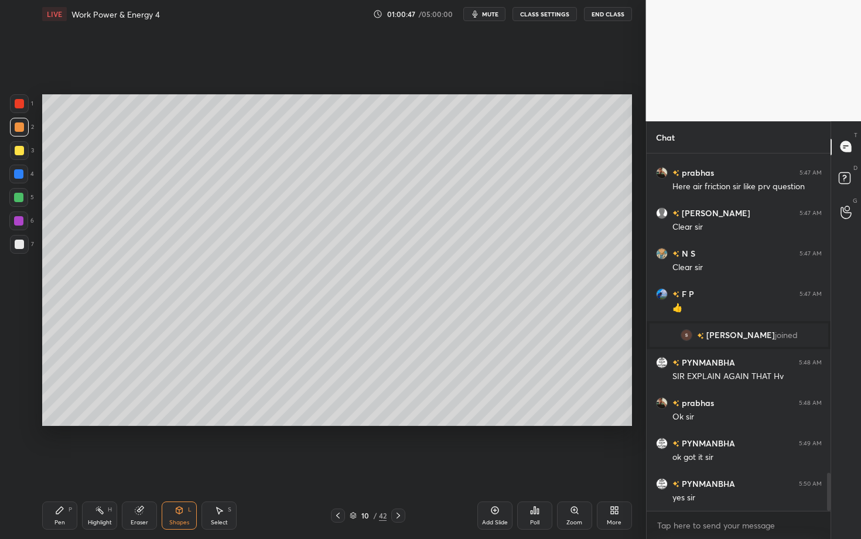
click at [344, 423] on div "10 / 42" at bounding box center [368, 515] width 74 height 14
click at [339, 423] on icon at bounding box center [337, 515] width 9 height 9
click at [398, 423] on icon at bounding box center [399, 516] width 4 height 6
click at [180, 423] on div "Shapes" at bounding box center [179, 523] width 20 height 6
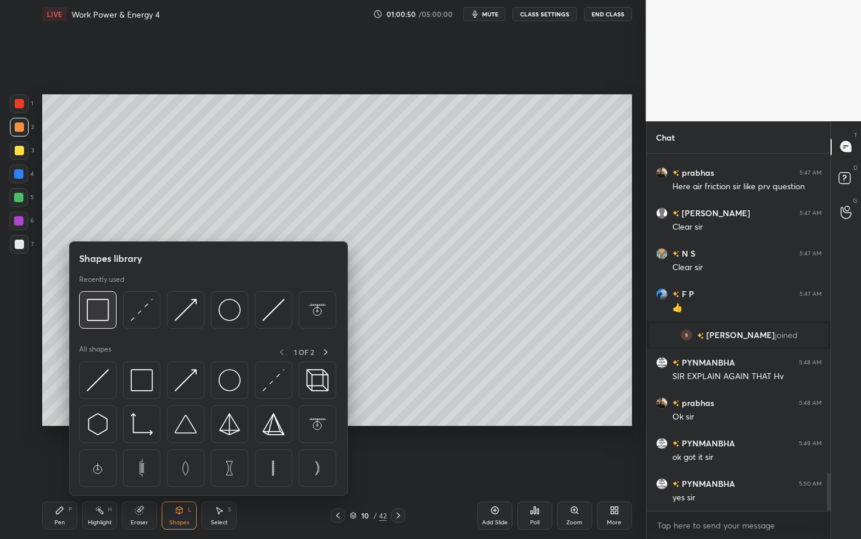
click at [95, 315] on img at bounding box center [98, 310] width 22 height 22
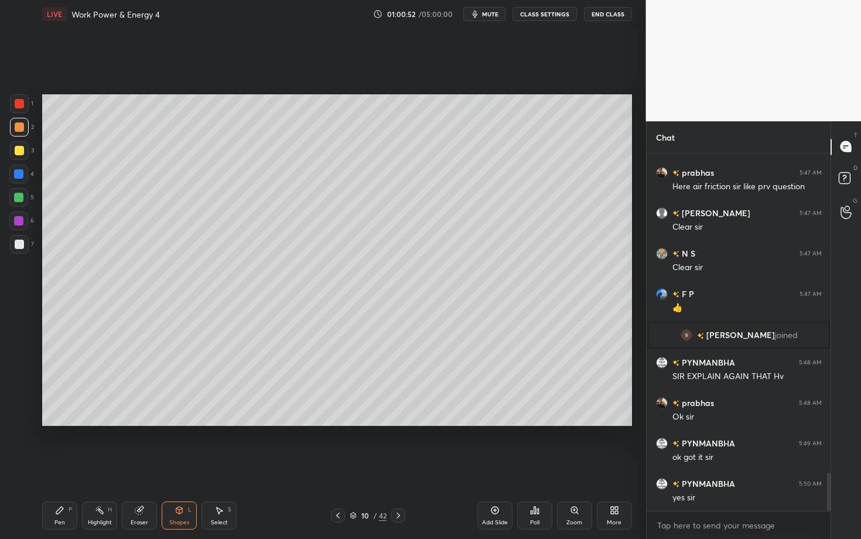
click at [182, 423] on div "Shapes" at bounding box center [179, 523] width 20 height 6
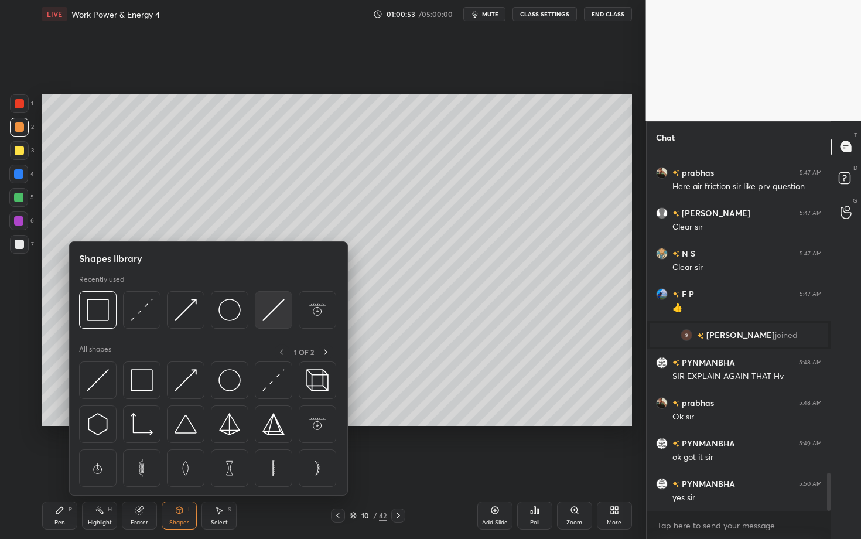
click at [271, 313] on img at bounding box center [273, 310] width 22 height 22
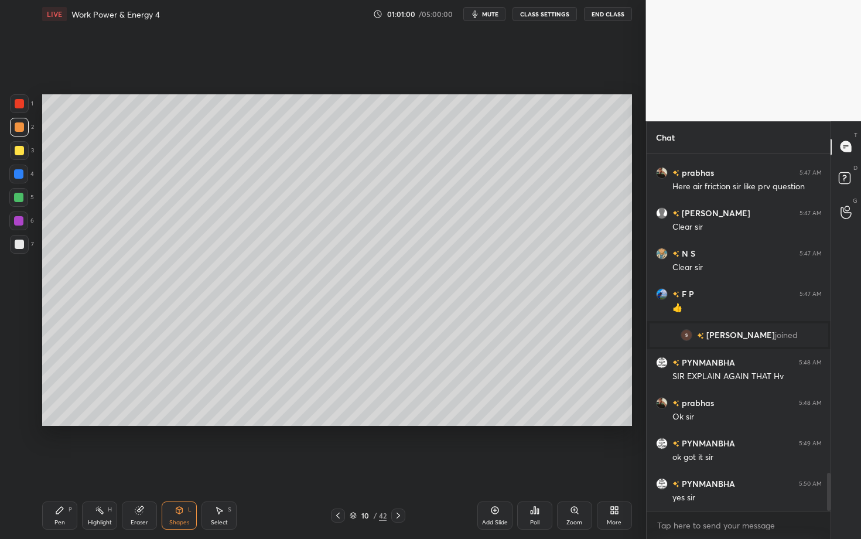
click at [170, 423] on div "Shapes" at bounding box center [179, 523] width 20 height 6
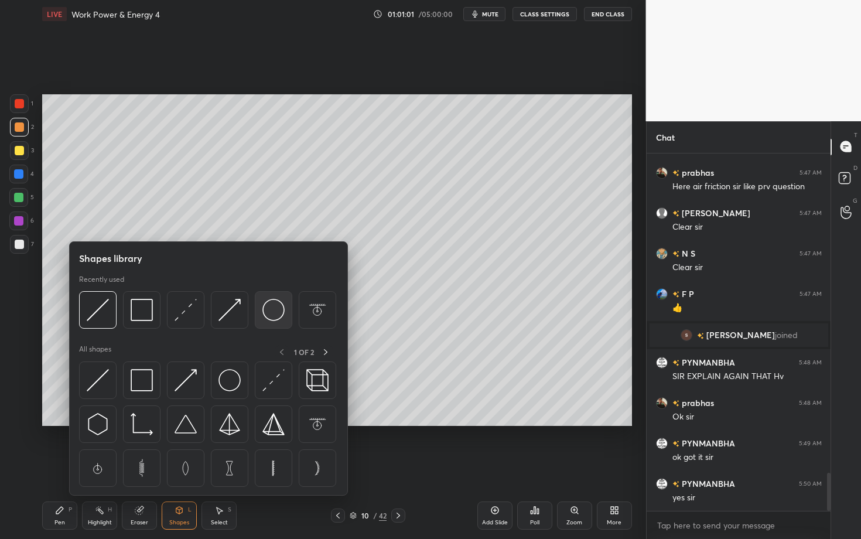
click at [266, 305] on img at bounding box center [273, 310] width 22 height 22
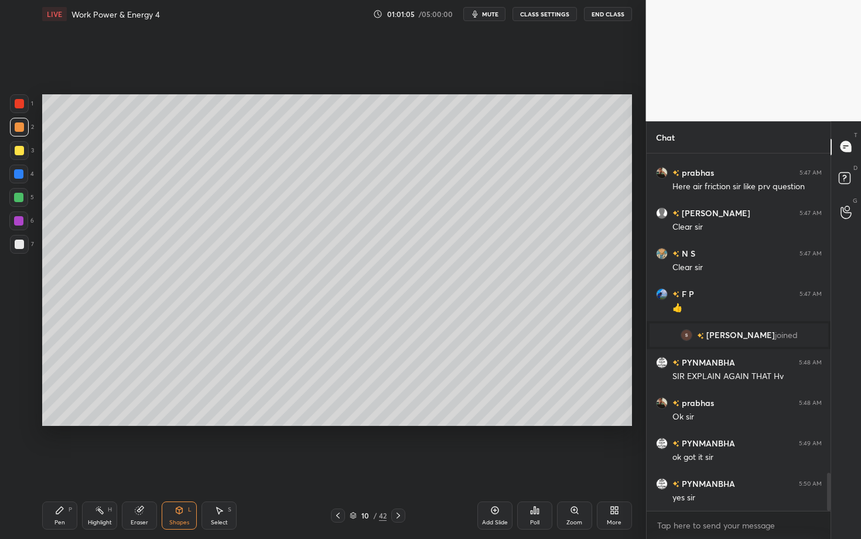
click at [60, 423] on div "Pen P" at bounding box center [59, 515] width 35 height 28
click at [15, 245] on div at bounding box center [19, 244] width 9 height 9
click at [96, 423] on div "Highlight H" at bounding box center [99, 515] width 35 height 28
click at [59, 423] on div "Pen" at bounding box center [59, 523] width 11 height 6
click at [170, 423] on div "Shapes L" at bounding box center [179, 515] width 35 height 28
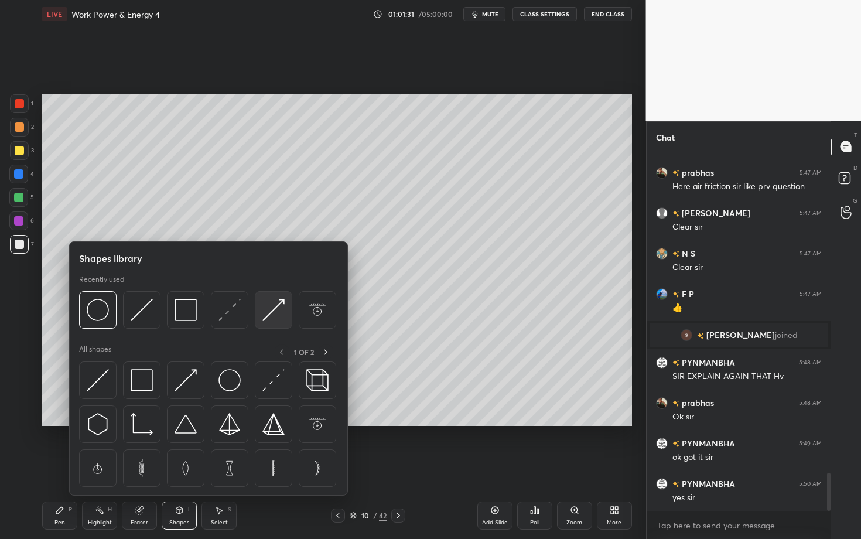
click at [268, 317] on img at bounding box center [273, 310] width 22 height 22
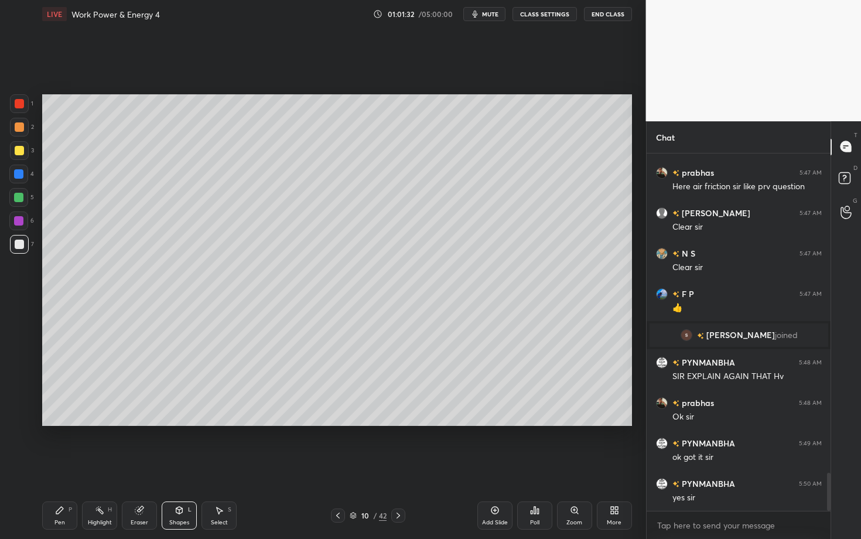
click at [64, 423] on div "Pen P" at bounding box center [59, 515] width 35 height 28
click at [69, 423] on div "Pen P Highlight H Eraser Shapes L Select S 10 / 42 Add Slide Poll Zoom More" at bounding box center [337, 515] width 590 height 47
click at [18, 222] on div at bounding box center [18, 220] width 9 height 9
click at [100, 423] on div "Highlight H" at bounding box center [99, 515] width 35 height 28
click at [224, 423] on div "Select S" at bounding box center [218, 515] width 35 height 28
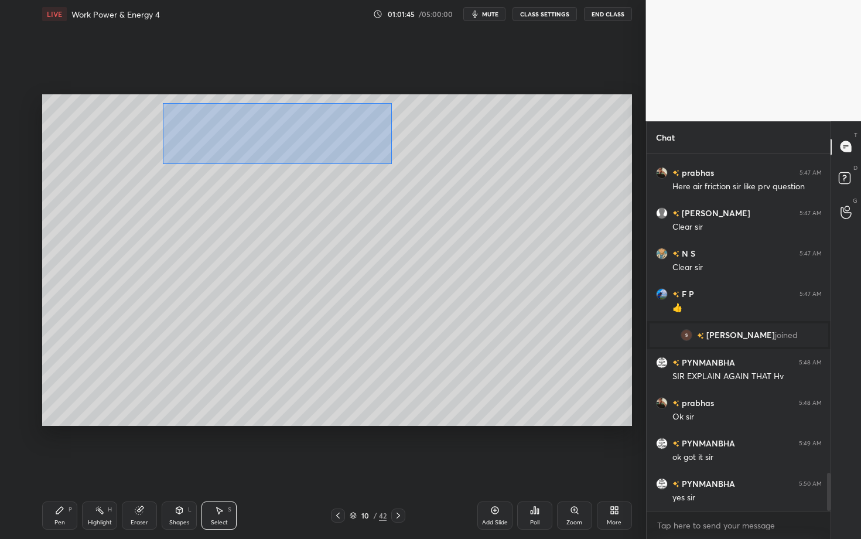
drag, startPoint x: 163, startPoint y: 103, endPoint x: 392, endPoint y: 164, distance: 237.1
click at [391, 164] on div "0 ° Undo Copy Duplicate Duplicate to new slide Delete" at bounding box center [337, 260] width 590 height 332
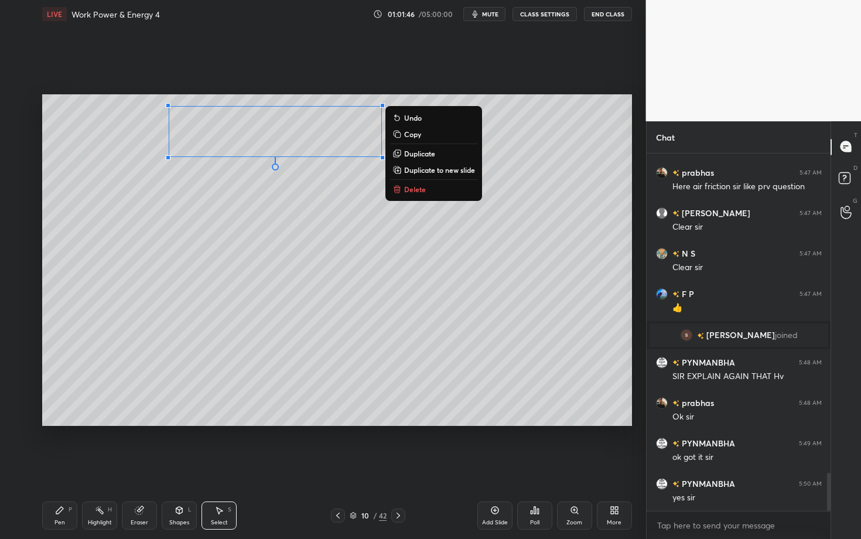
click at [415, 132] on p "Copy" at bounding box center [412, 133] width 17 height 9
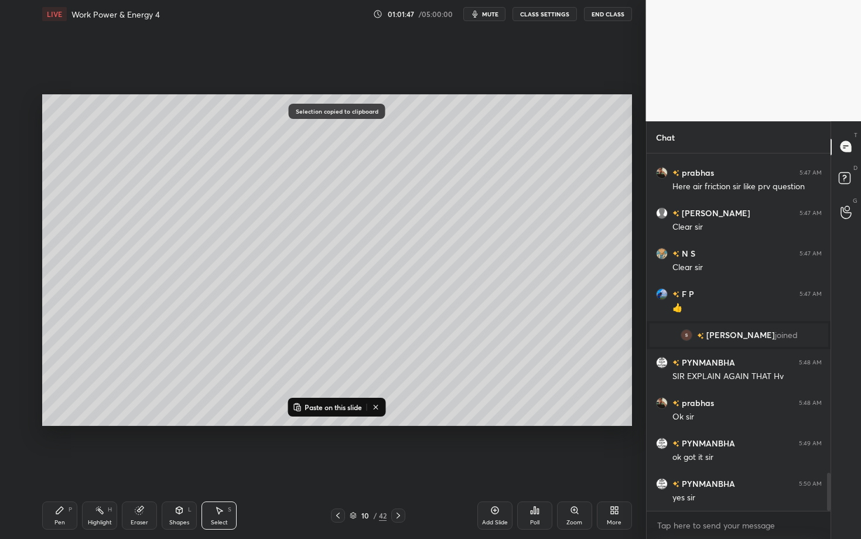
click at [401, 423] on icon at bounding box center [398, 515] width 9 height 9
click at [326, 408] on p "Paste on this slide" at bounding box center [333, 406] width 57 height 9
drag, startPoint x: 242, startPoint y: 138, endPoint x: 258, endPoint y: 136, distance: 16.5
click at [258, 136] on div "0 ° Undo Copy Paste here Duplicate Duplicate to new slide Delete" at bounding box center [337, 260] width 590 height 332
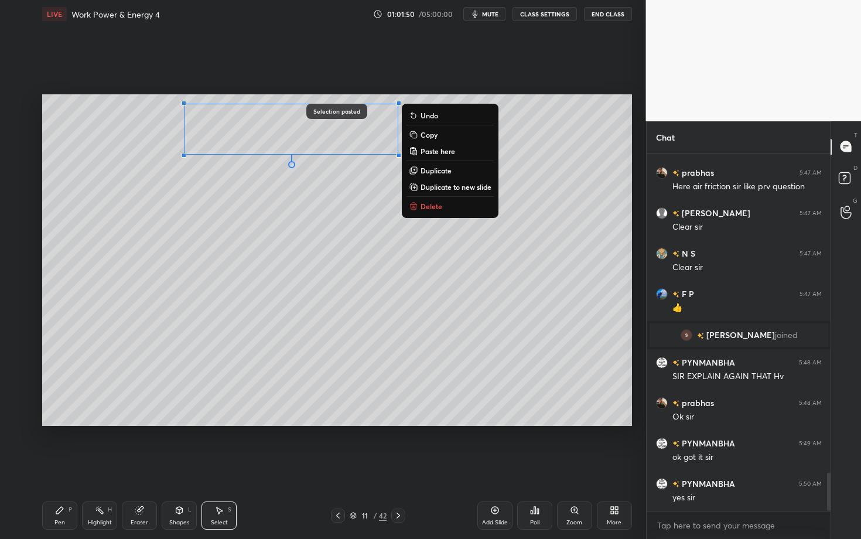
click at [60, 423] on div "Pen" at bounding box center [59, 523] width 11 height 6
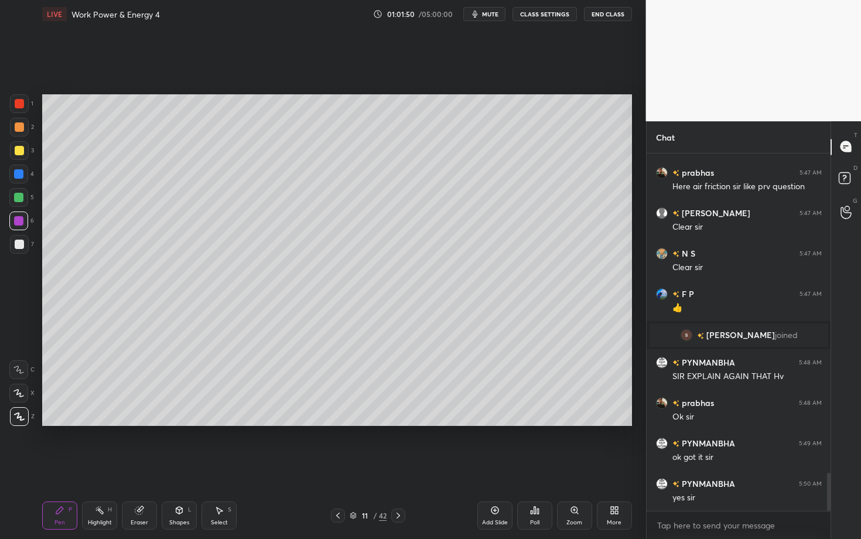
click at [137, 423] on div "Eraser" at bounding box center [140, 523] width 18 height 6
click at [63, 423] on div "Pen P" at bounding box center [59, 515] width 35 height 28
click at [23, 125] on div at bounding box center [19, 126] width 9 height 9
click at [17, 127] on div at bounding box center [19, 126] width 9 height 9
click at [175, 423] on icon at bounding box center [179, 509] width 9 height 9
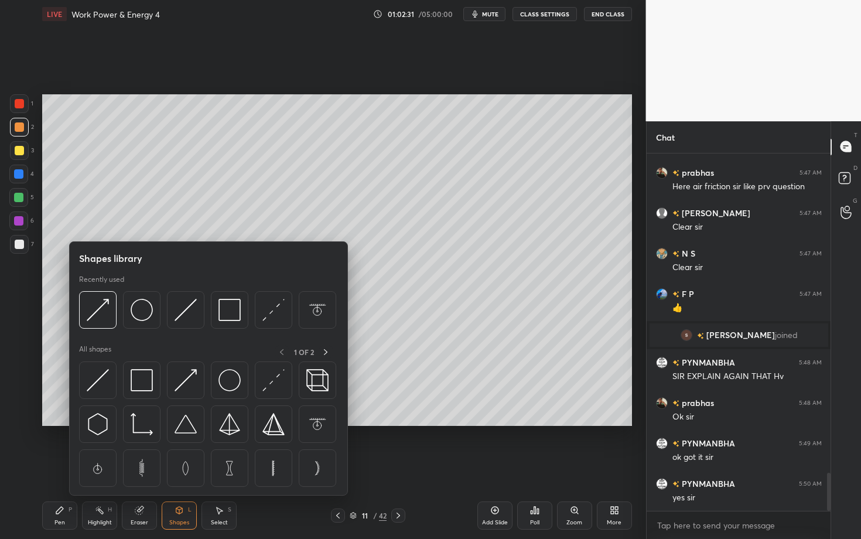
click at [339, 423] on icon at bounding box center [337, 515] width 9 height 9
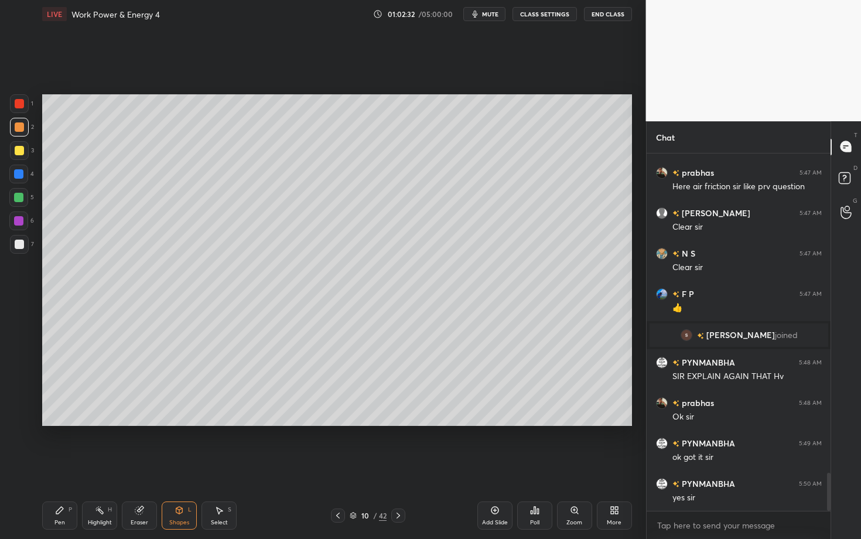
click at [223, 423] on div "Select S" at bounding box center [218, 515] width 35 height 28
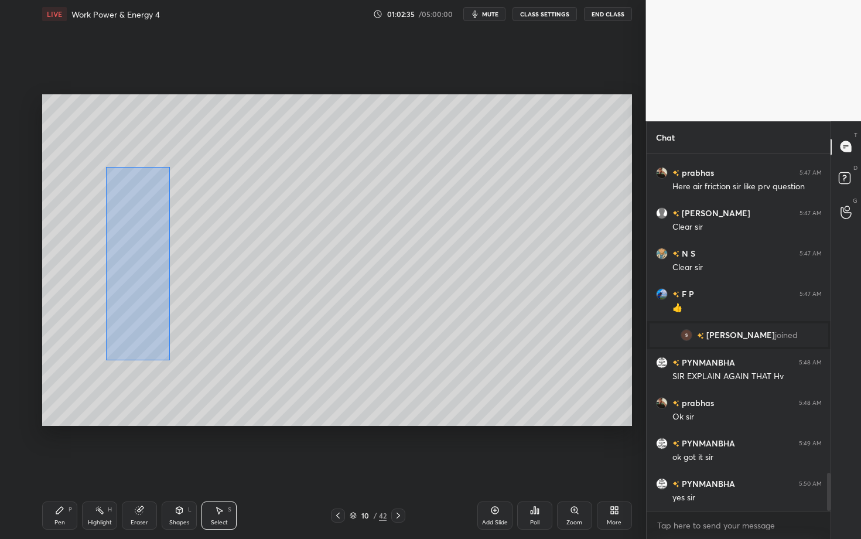
drag, startPoint x: 122, startPoint y: 221, endPoint x: 169, endPoint y: 360, distance: 147.3
click at [169, 360] on div "0 ° Undo Copy Paste here Duplicate Duplicate to new slide Delete" at bounding box center [337, 260] width 590 height 332
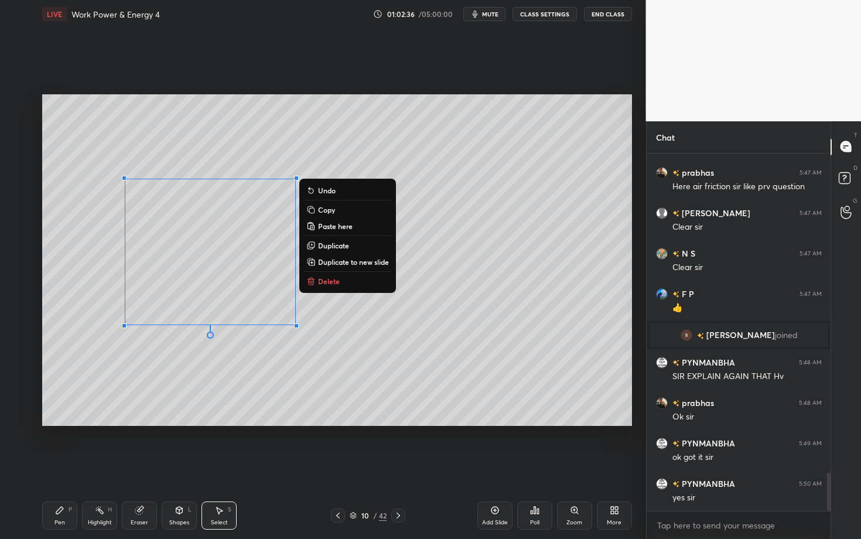
click at [333, 209] on p "Copy" at bounding box center [326, 209] width 17 height 9
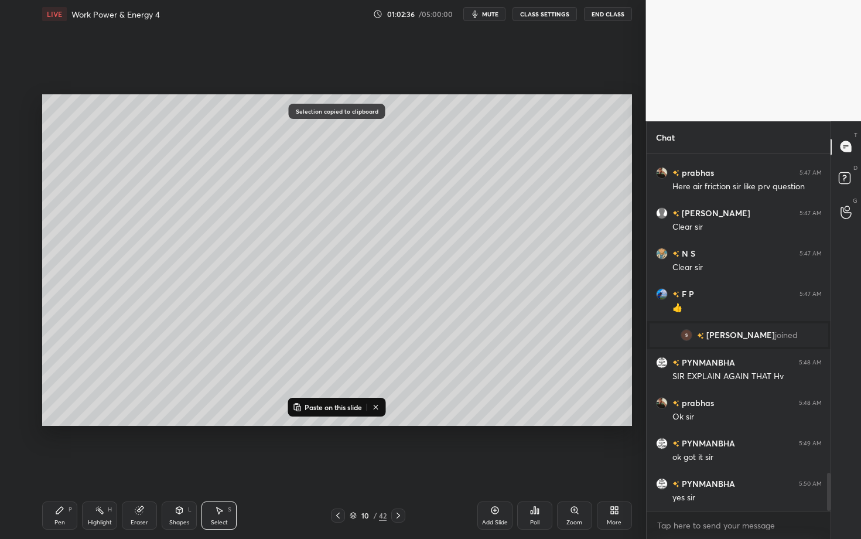
click at [394, 423] on icon at bounding box center [398, 515] width 9 height 9
click at [326, 406] on p "Paste on this slide" at bounding box center [333, 406] width 57 height 9
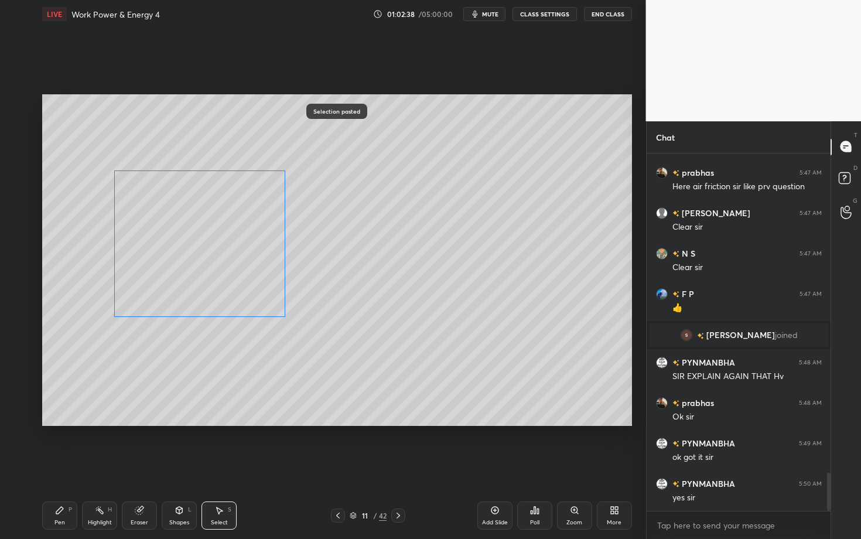
drag, startPoint x: 211, startPoint y: 273, endPoint x: 201, endPoint y: 268, distance: 11.3
click at [201, 268] on div "0 ° Undo Copy Paste here Duplicate Duplicate to new slide Delete" at bounding box center [337, 260] width 590 height 332
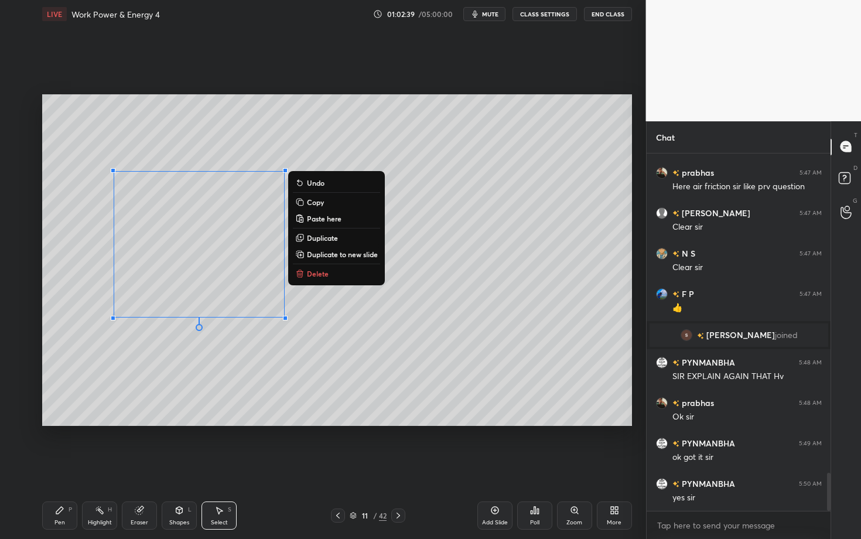
click at [314, 381] on div "0 ° Undo Copy Paste here Duplicate Duplicate to new slide Delete" at bounding box center [337, 260] width 590 height 332
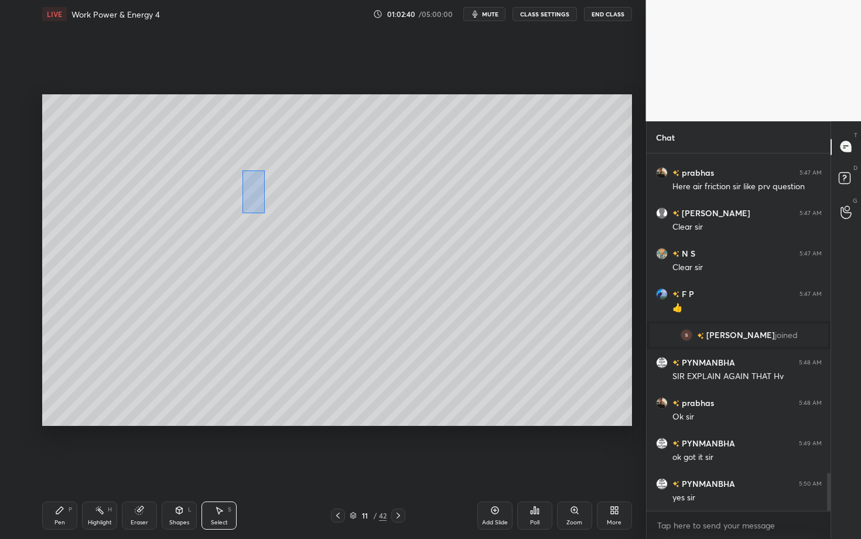
drag, startPoint x: 264, startPoint y: 213, endPoint x: 280, endPoint y: 233, distance: 25.4
click at [280, 233] on div "0 ° Undo Copy Paste here Duplicate Duplicate to new slide Delete" at bounding box center [337, 260] width 590 height 332
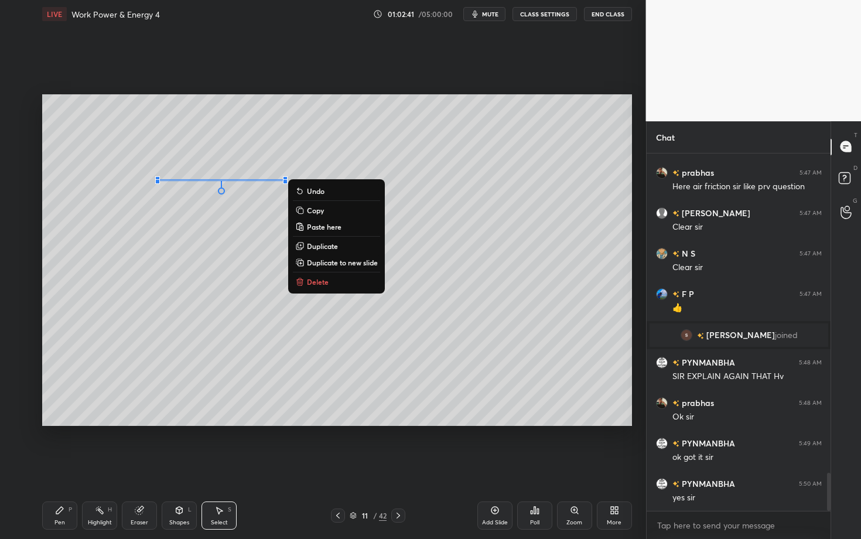
click at [327, 282] on p "Delete" at bounding box center [318, 281] width 22 height 9
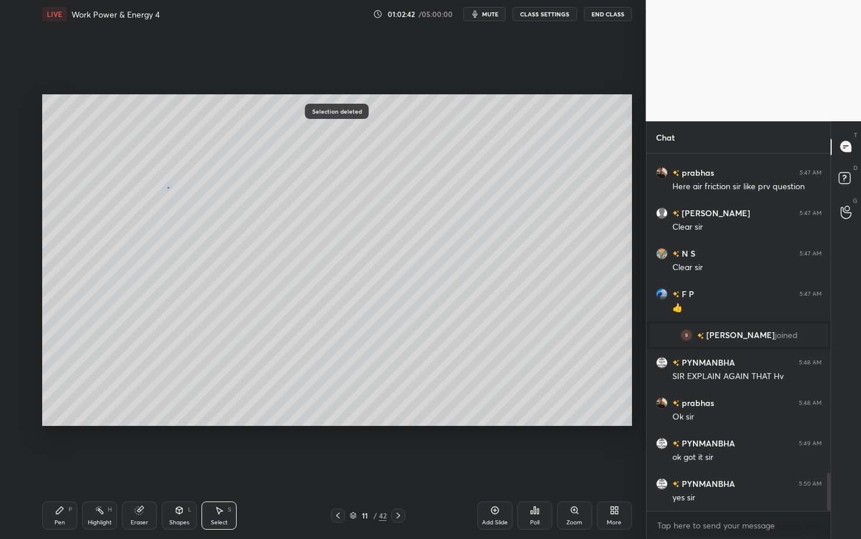
drag, startPoint x: 168, startPoint y: 188, endPoint x: 187, endPoint y: 214, distance: 32.2
click at [187, 214] on div "0 ° Undo Copy Paste here Duplicate Duplicate to new slide Delete" at bounding box center [337, 260] width 590 height 332
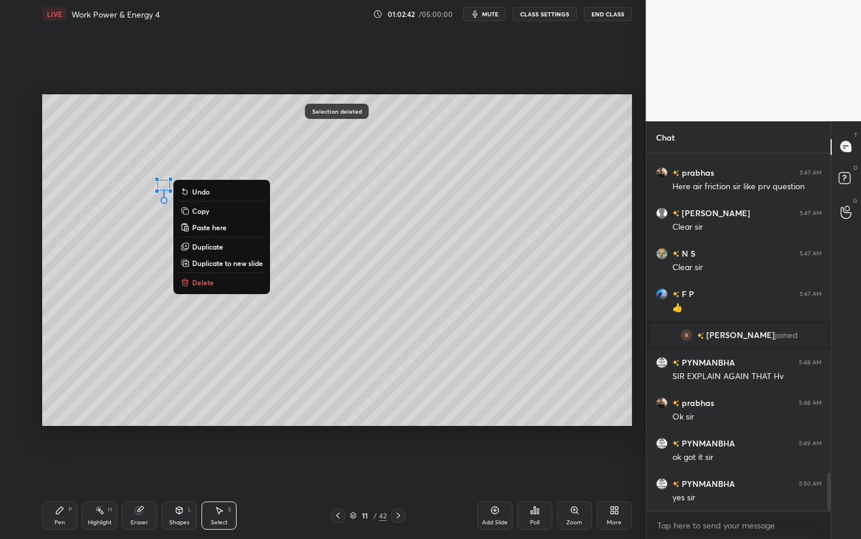
click at [218, 284] on button "Delete" at bounding box center [221, 282] width 87 height 14
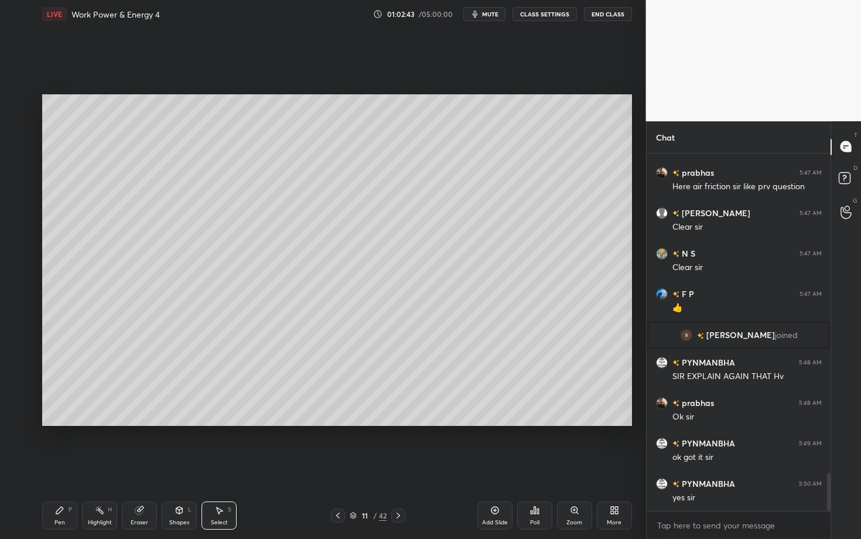
click at [69, 423] on div "Pen P" at bounding box center [59, 515] width 35 height 28
click at [19, 243] on div at bounding box center [19, 244] width 9 height 9
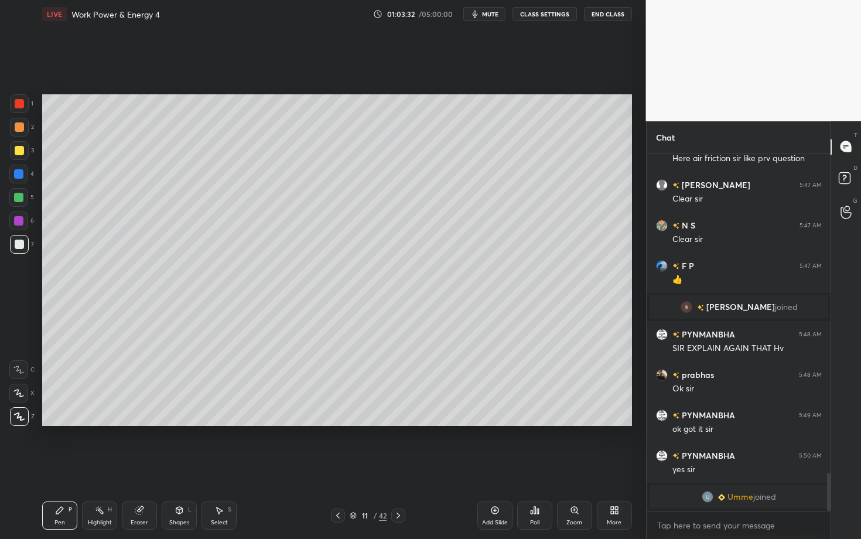
click at [18, 197] on div at bounding box center [18, 197] width 9 height 9
click at [539, 423] on div "Poll" at bounding box center [534, 515] width 35 height 28
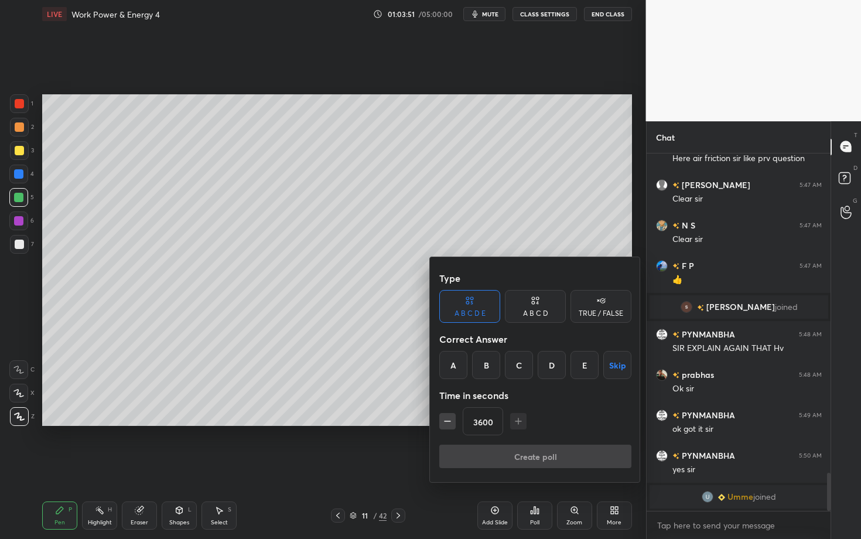
click at [426, 293] on div "Type A B C D E A B C D TRUE / FALSE Correct Answer A B C D E Skip Time in secon…" at bounding box center [430, 269] width 861 height 539
click at [414, 266] on div at bounding box center [430, 269] width 861 height 539
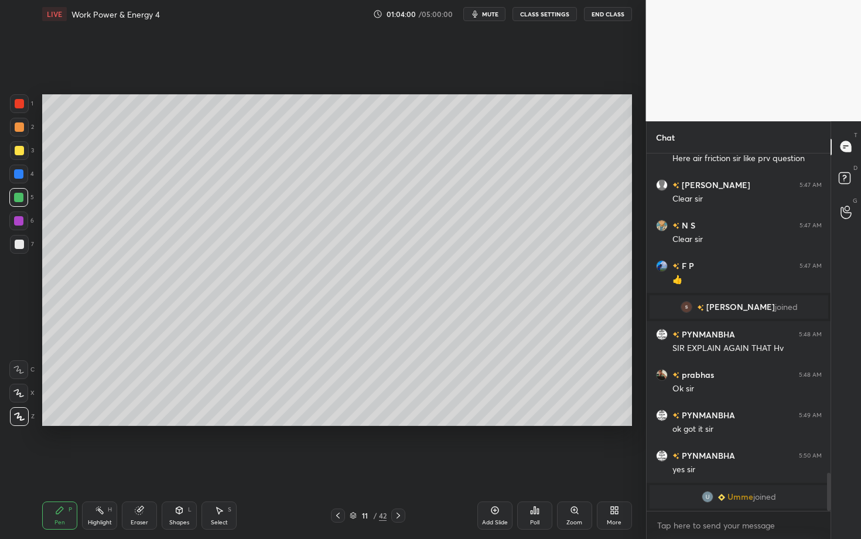
click at [95, 423] on div "Highlight" at bounding box center [100, 523] width 24 height 6
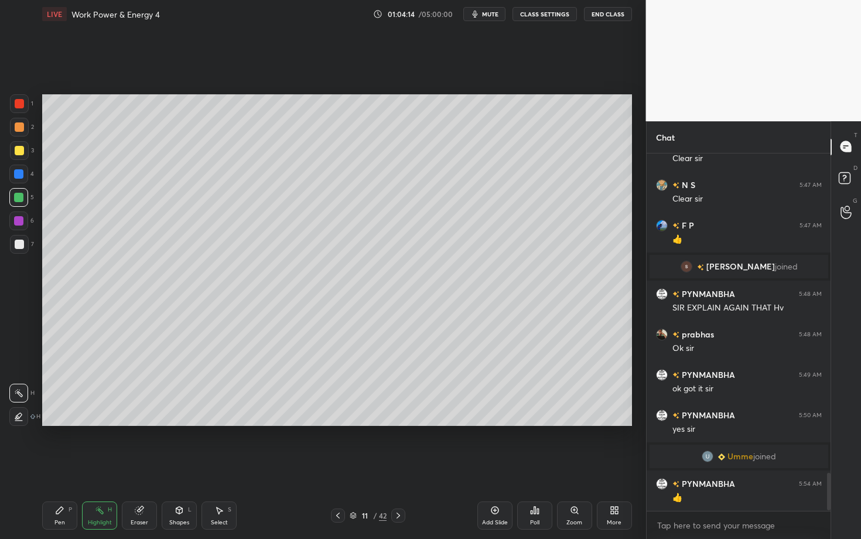
scroll to position [3059, 0]
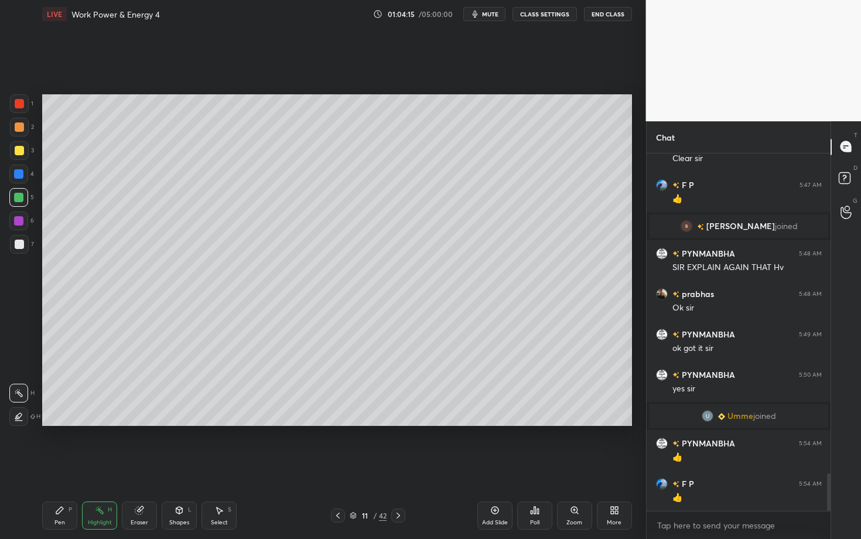
click at [70, 423] on div "Pen P" at bounding box center [59, 515] width 35 height 28
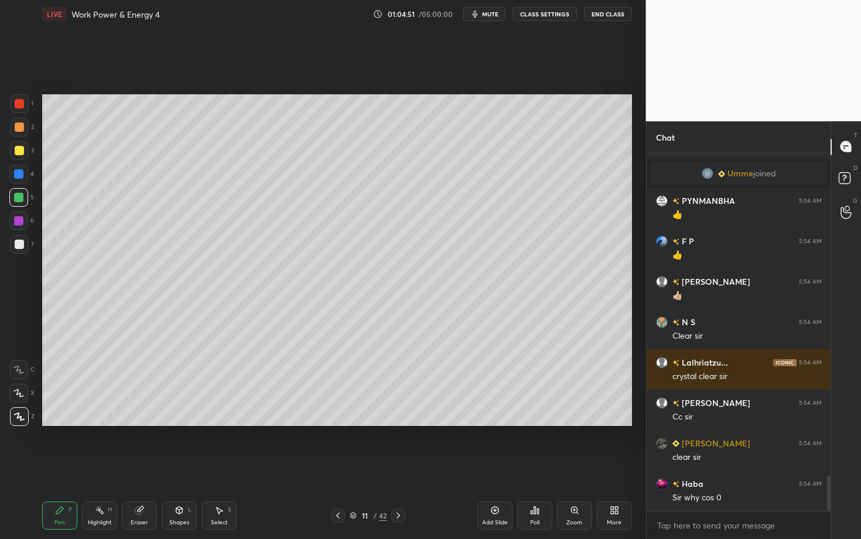
scroll to position [3342, 0]
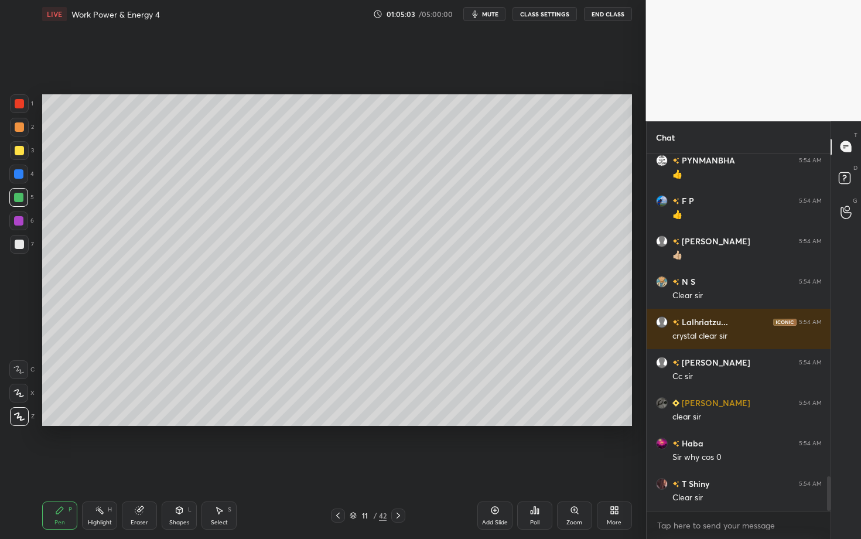
click at [335, 423] on icon at bounding box center [337, 515] width 9 height 9
click at [337, 423] on icon at bounding box center [337, 515] width 9 height 9
click at [105, 423] on div "Highlight H" at bounding box center [99, 515] width 35 height 28
click at [397, 423] on icon at bounding box center [398, 515] width 9 height 9
click at [395, 423] on icon at bounding box center [398, 515] width 9 height 9
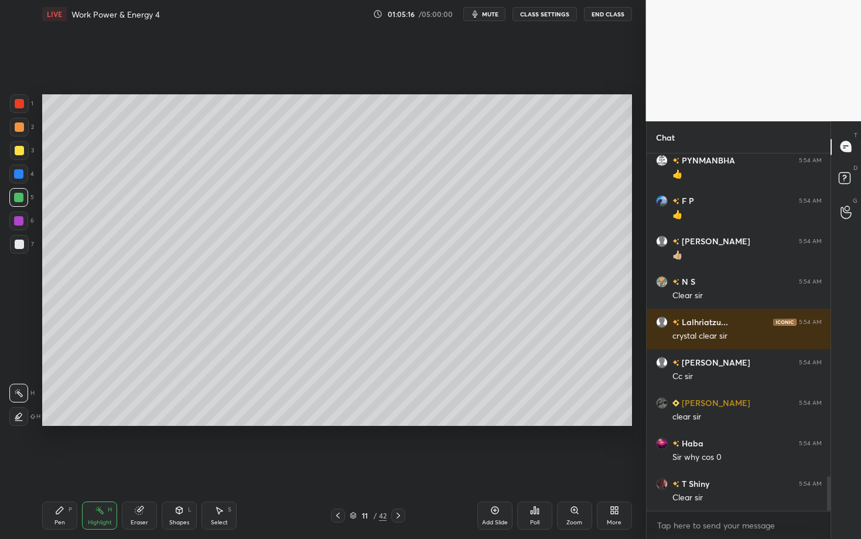
click at [394, 423] on icon at bounding box center [398, 515] width 9 height 9
click at [58, 423] on div "Pen P" at bounding box center [59, 515] width 35 height 28
click at [337, 423] on icon at bounding box center [337, 515] width 9 height 9
click at [102, 423] on div "Highlight H" at bounding box center [99, 515] width 35 height 28
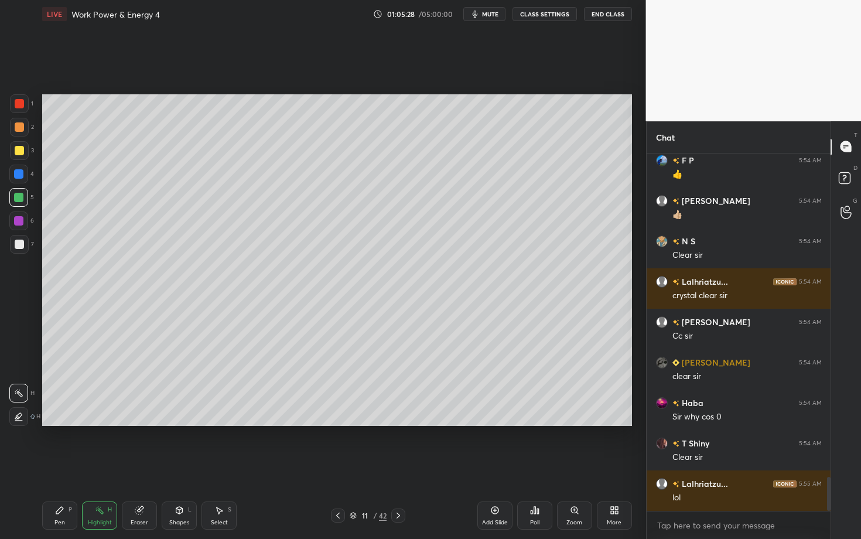
click at [336, 423] on icon at bounding box center [337, 515] width 9 height 9
click at [103, 423] on div "Highlight" at bounding box center [100, 523] width 24 height 6
click at [334, 423] on icon at bounding box center [337, 515] width 9 height 9
click at [398, 423] on icon at bounding box center [398, 515] width 9 height 9
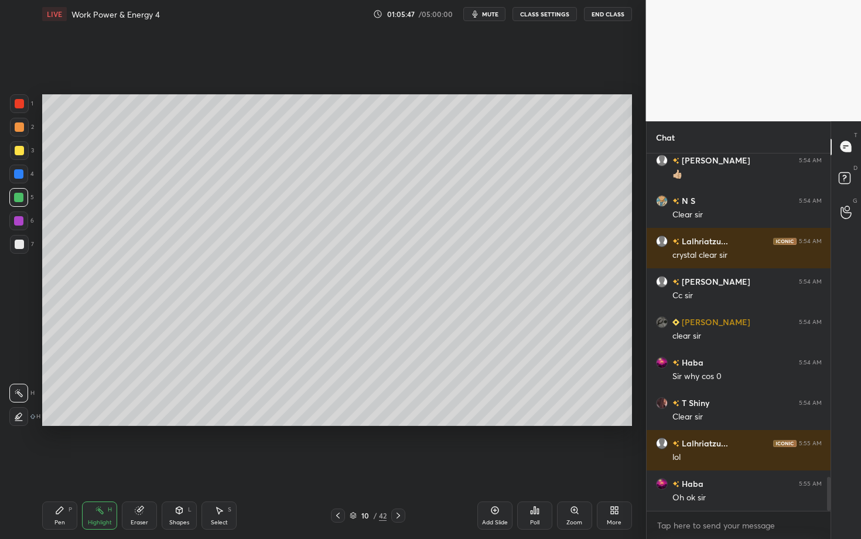
click at [398, 423] on icon at bounding box center [398, 515] width 9 height 9
click at [399, 423] on icon at bounding box center [398, 515] width 9 height 9
click at [62, 423] on div "Pen P" at bounding box center [59, 515] width 35 height 28
click at [17, 245] on div at bounding box center [19, 244] width 9 height 9
click at [21, 125] on div at bounding box center [19, 126] width 9 height 9
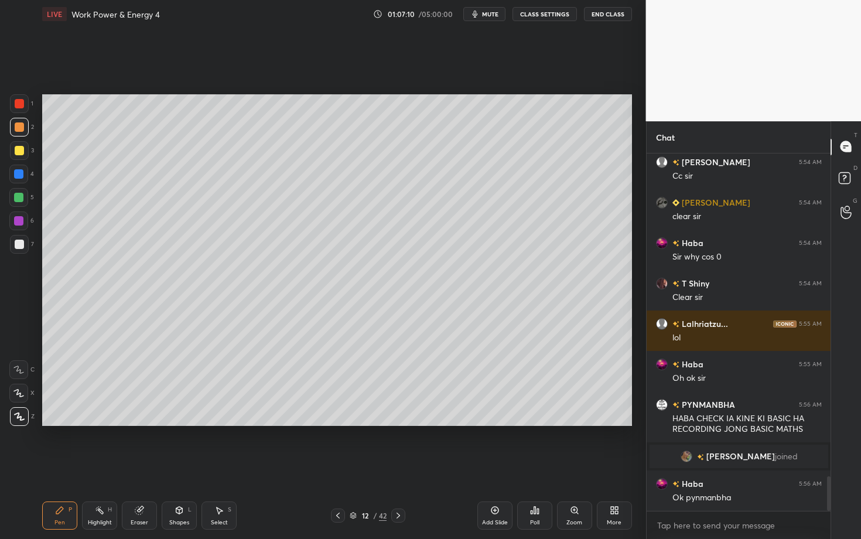
scroll to position [3393, 0]
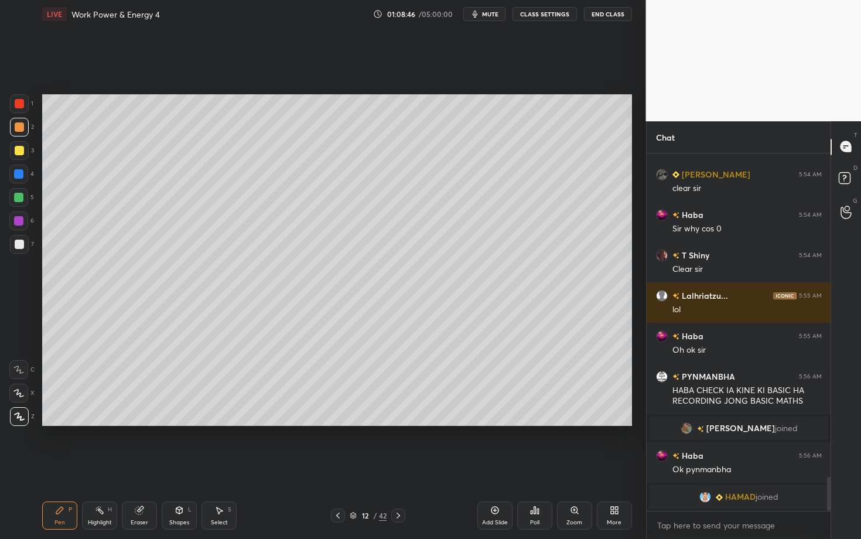
click at [144, 423] on div "Eraser" at bounding box center [140, 523] width 18 height 6
click at [64, 423] on div "Pen P" at bounding box center [59, 515] width 35 height 28
click at [19, 246] on div at bounding box center [19, 244] width 9 height 9
click at [137, 423] on icon at bounding box center [139, 511] width 8 height 8
click at [64, 423] on div "Pen" at bounding box center [59, 523] width 11 height 6
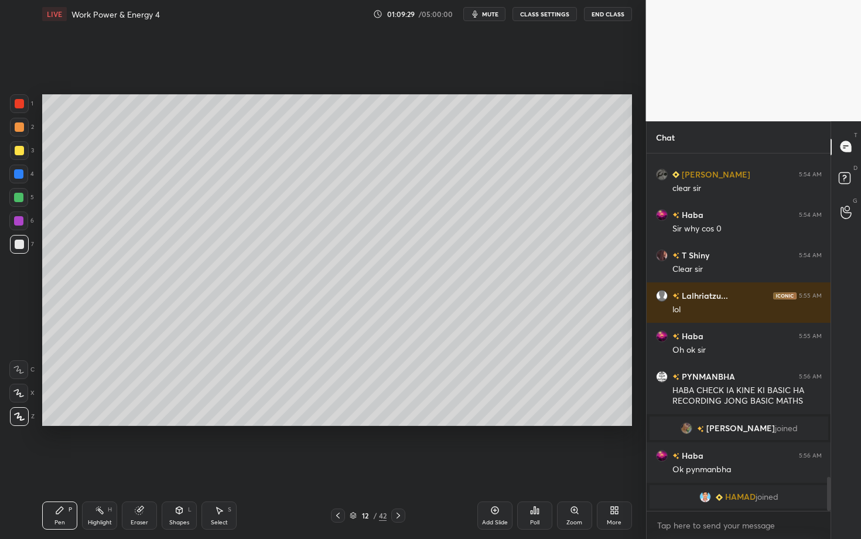
click at [20, 125] on div at bounding box center [19, 126] width 9 height 9
click at [143, 423] on div "Eraser" at bounding box center [139, 515] width 35 height 28
click at [68, 423] on div "Pen P" at bounding box center [59, 515] width 35 height 28
click at [61, 423] on div "Pen P" at bounding box center [59, 515] width 35 height 28
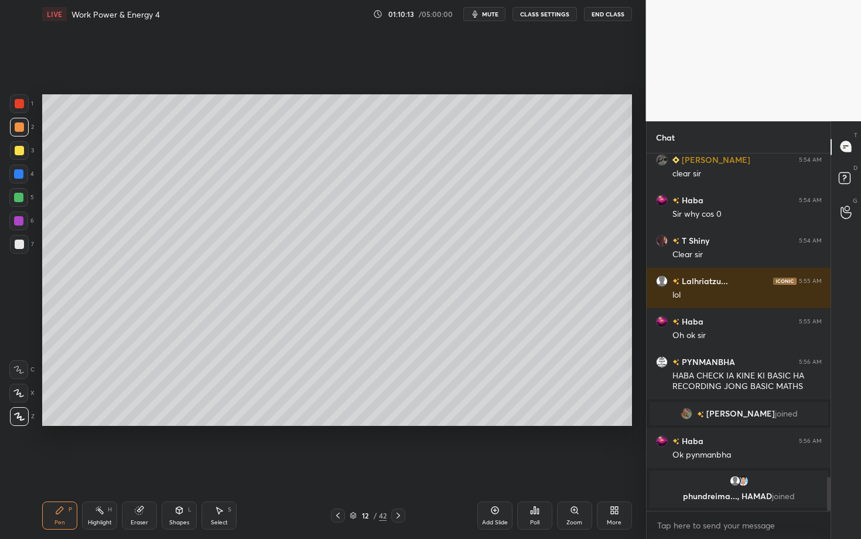
click at [176, 423] on div "Shapes L" at bounding box center [179, 515] width 35 height 28
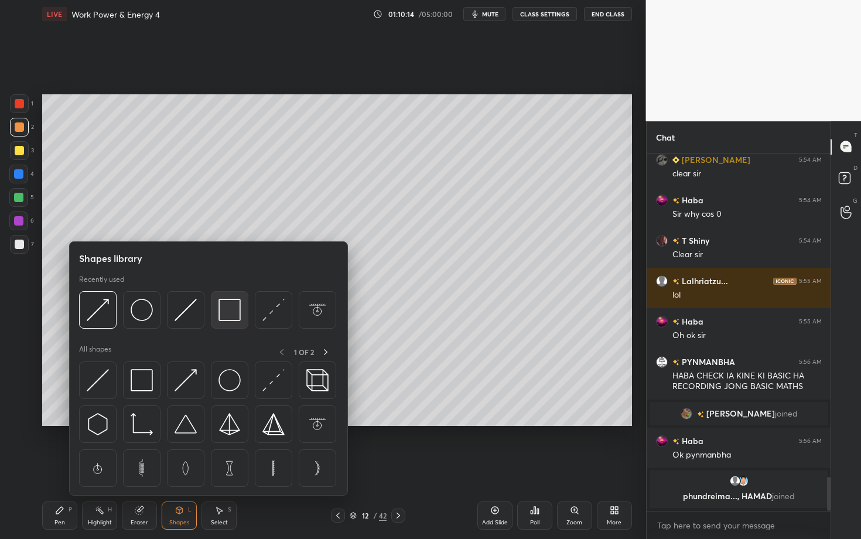
click at [231, 312] on img at bounding box center [229, 310] width 22 height 22
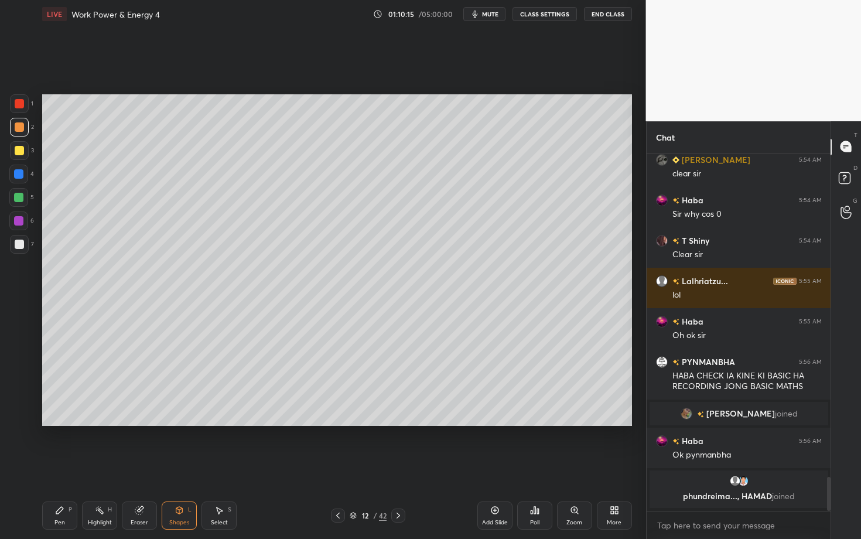
click at [24, 237] on div at bounding box center [19, 244] width 19 height 19
click at [171, 423] on div "Shapes L" at bounding box center [179, 515] width 35 height 28
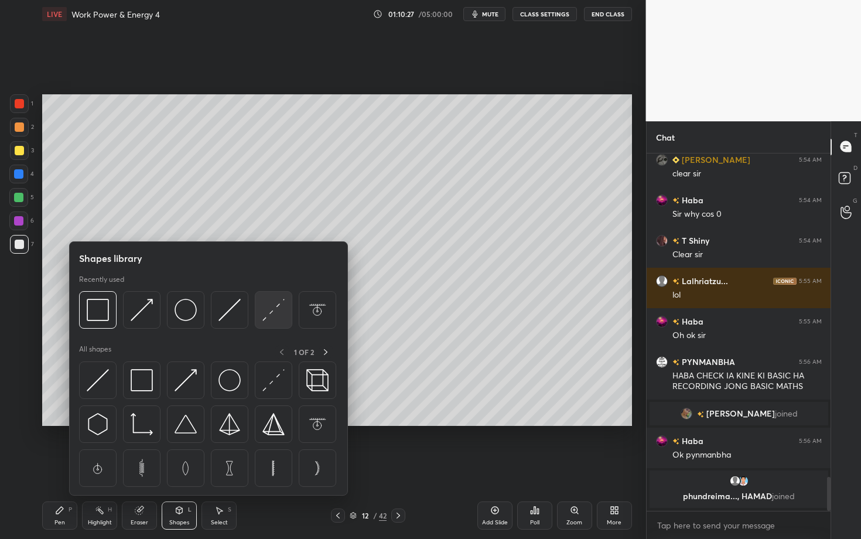
click at [276, 316] on img at bounding box center [273, 310] width 22 height 22
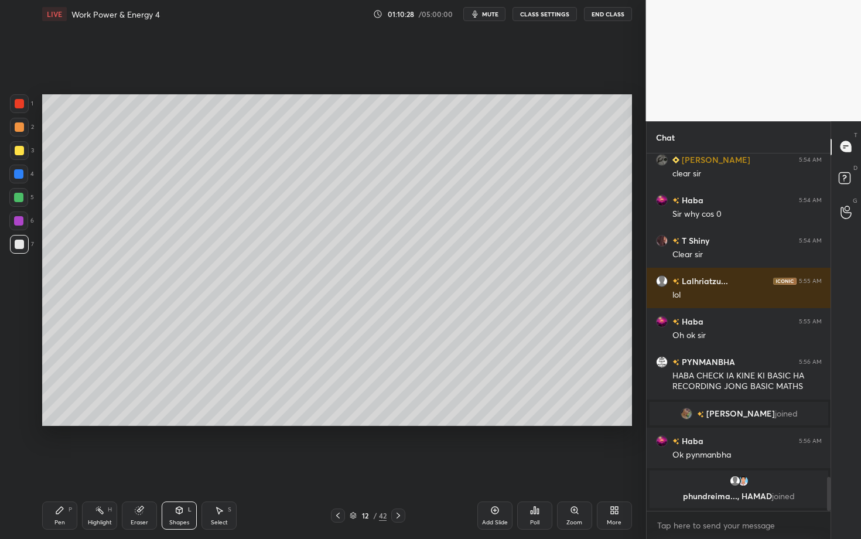
click at [340, 423] on icon at bounding box center [337, 515] width 9 height 9
click at [404, 423] on div at bounding box center [398, 515] width 14 height 14
click at [182, 423] on icon at bounding box center [179, 509] width 9 height 9
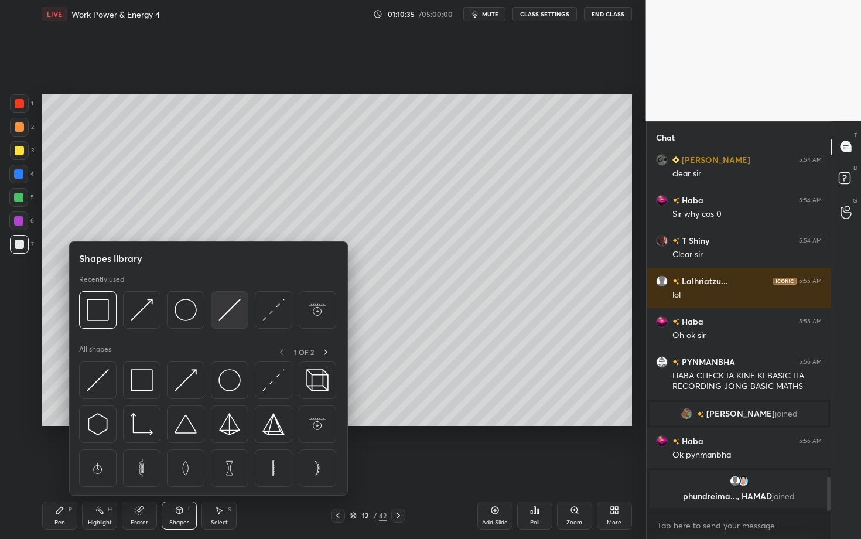
click at [228, 309] on img at bounding box center [229, 310] width 22 height 22
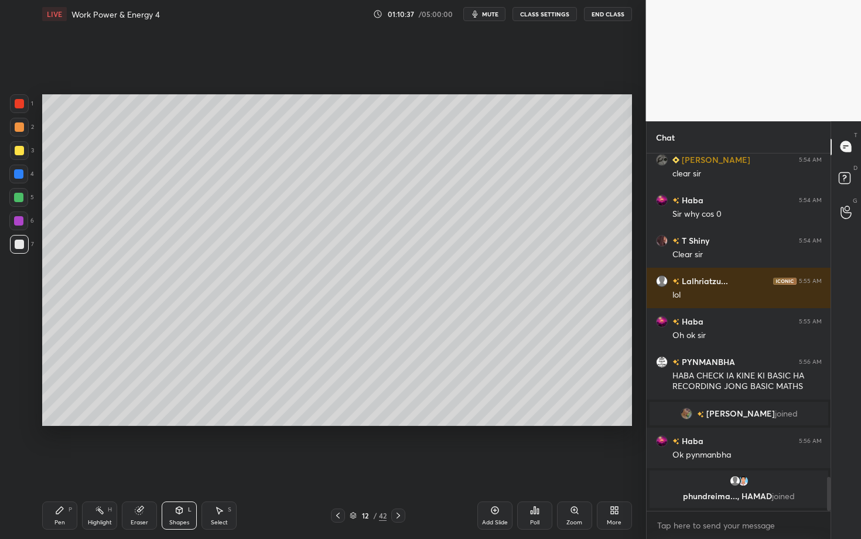
click at [189, 423] on div "Shapes L" at bounding box center [179, 515] width 35 height 28
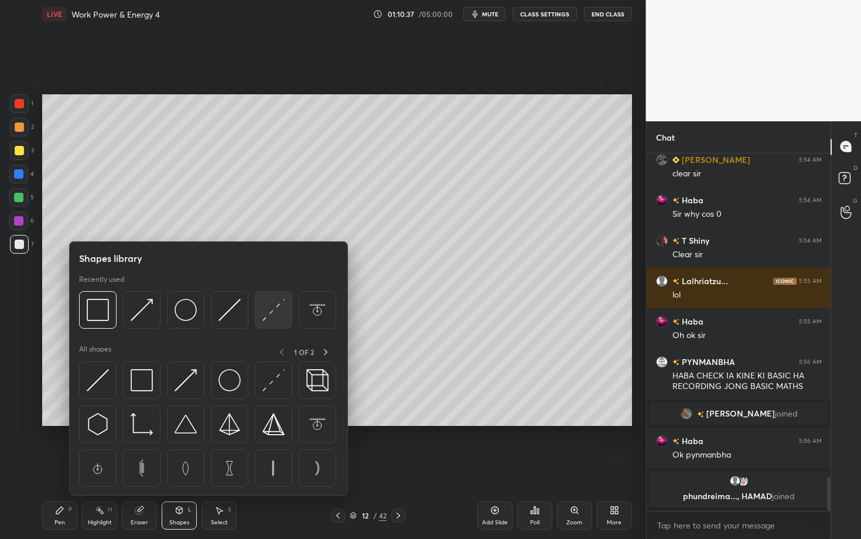
click at [273, 302] on img at bounding box center [273, 310] width 22 height 22
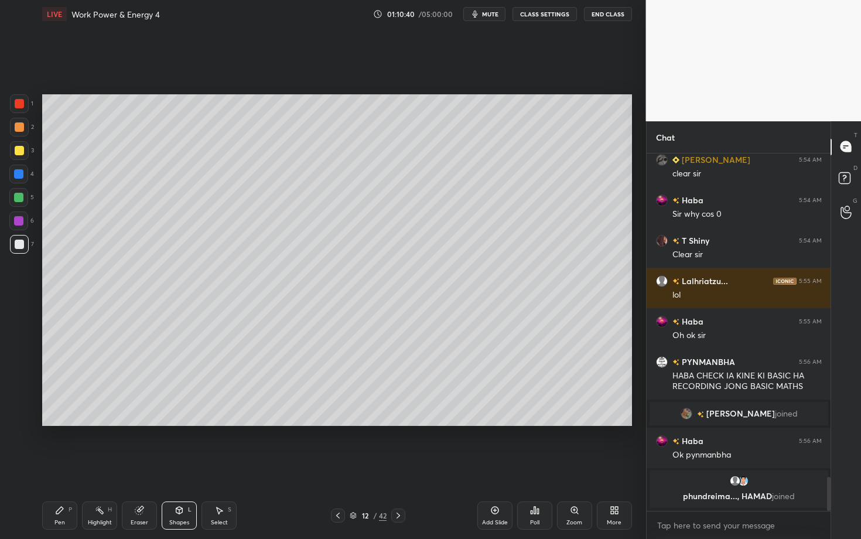
click at [176, 423] on div "Shapes L" at bounding box center [179, 515] width 35 height 28
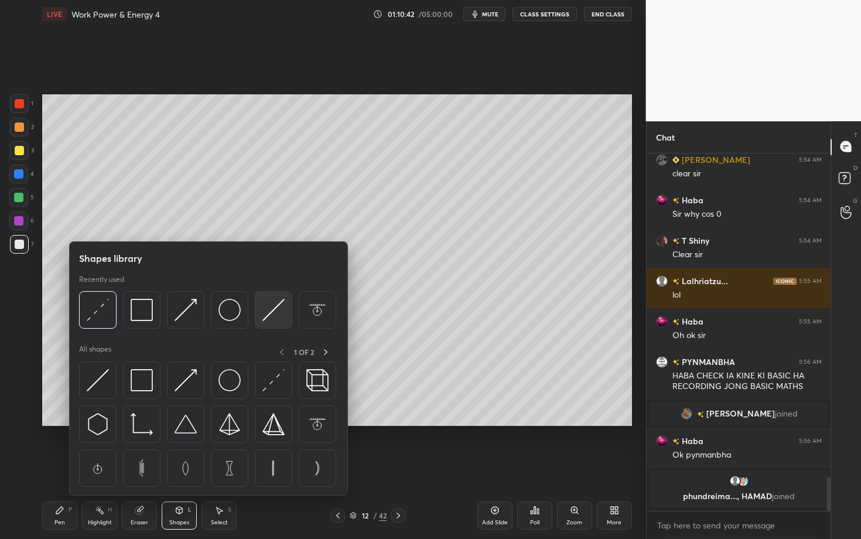
click at [275, 309] on img at bounding box center [273, 310] width 22 height 22
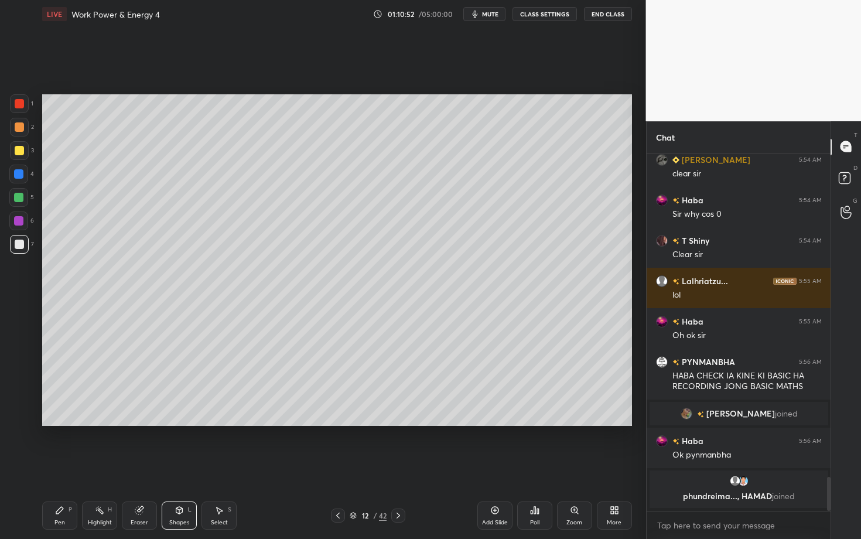
click at [182, 423] on icon at bounding box center [179, 509] width 9 height 9
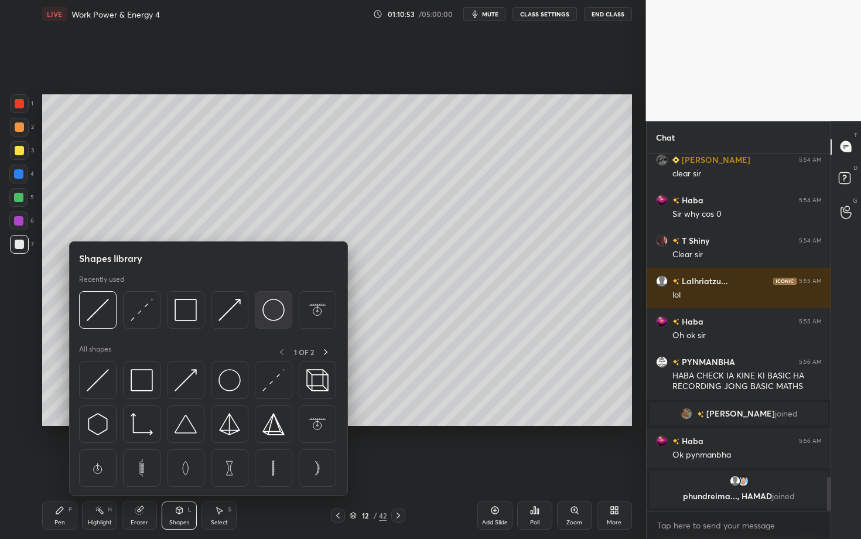
click at [272, 309] on img at bounding box center [273, 310] width 22 height 22
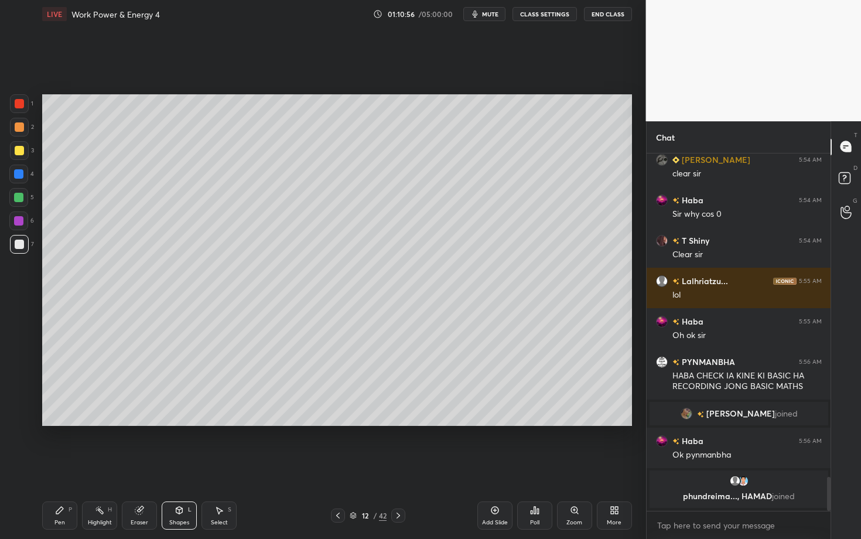
click at [223, 423] on div "Select S" at bounding box center [218, 515] width 35 height 28
drag, startPoint x: 193, startPoint y: 366, endPoint x: 203, endPoint y: 391, distance: 26.9
click at [203, 391] on div "0 ° Undo Copy Paste here Duplicate Duplicate to new slide Delete" at bounding box center [337, 260] width 590 height 332
click at [194, 363] on div "0 ° Undo Copy Paste here Duplicate Duplicate to new slide Delete" at bounding box center [337, 260] width 590 height 332
click at [202, 369] on div at bounding box center [203, 370] width 5 height 5
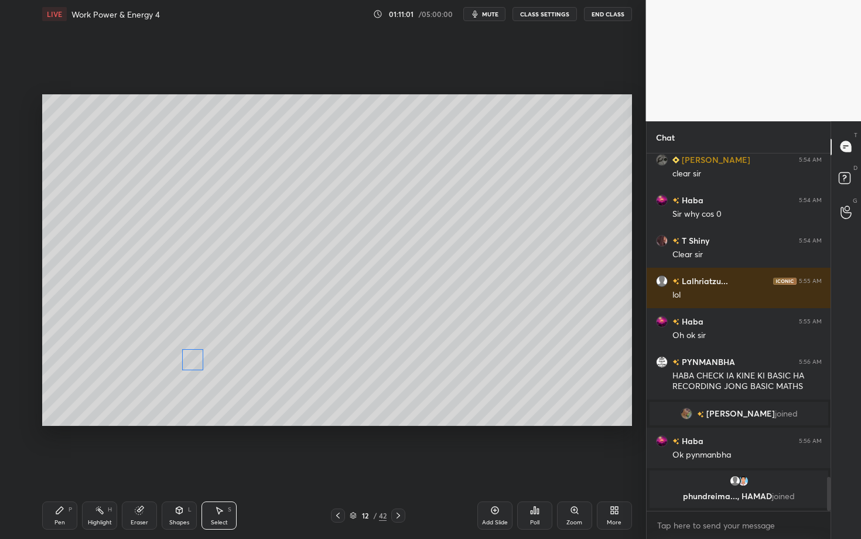
click at [193, 363] on div "0 ° Undo Copy Paste here Duplicate Duplicate to new slide Delete" at bounding box center [337, 260] width 590 height 332
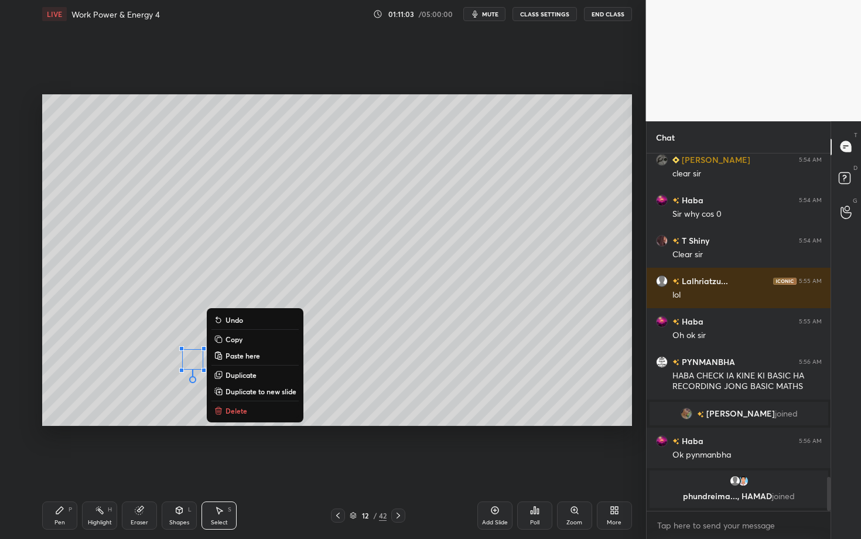
click at [238, 377] on p "Duplicate" at bounding box center [241, 374] width 31 height 9
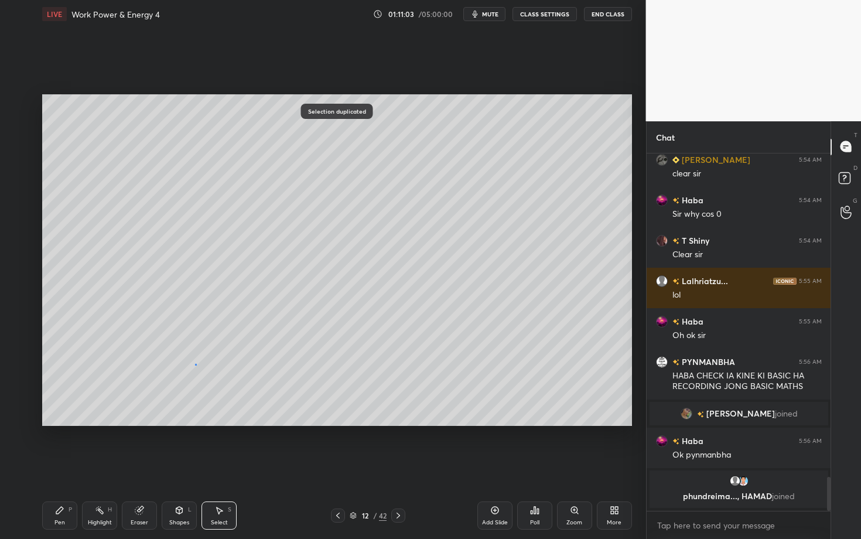
drag, startPoint x: 195, startPoint y: 364, endPoint x: 211, endPoint y: 366, distance: 15.9
click at [211, 366] on div "0 ° Undo Copy Paste here Duplicate Duplicate to new slide Delete" at bounding box center [337, 260] width 590 height 332
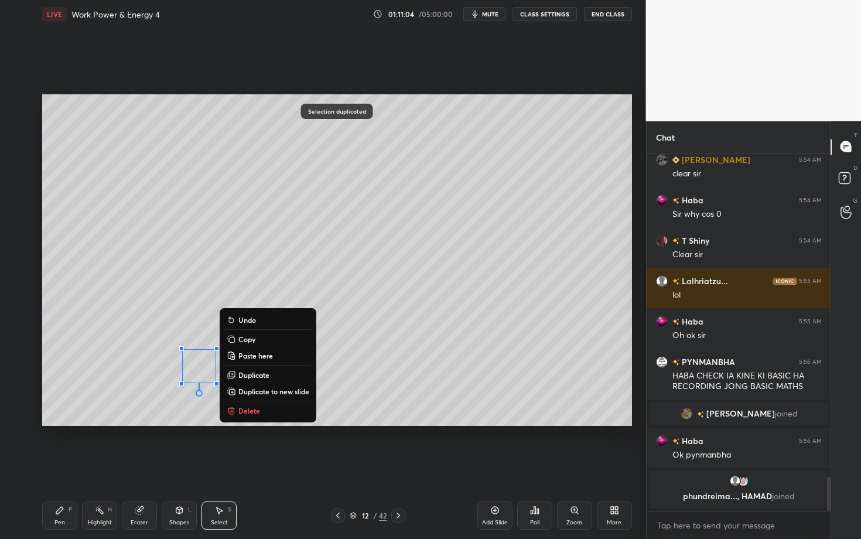
click at [174, 412] on div "0 ° Undo Copy Paste here Duplicate Duplicate to new slide Delete" at bounding box center [337, 260] width 590 height 332
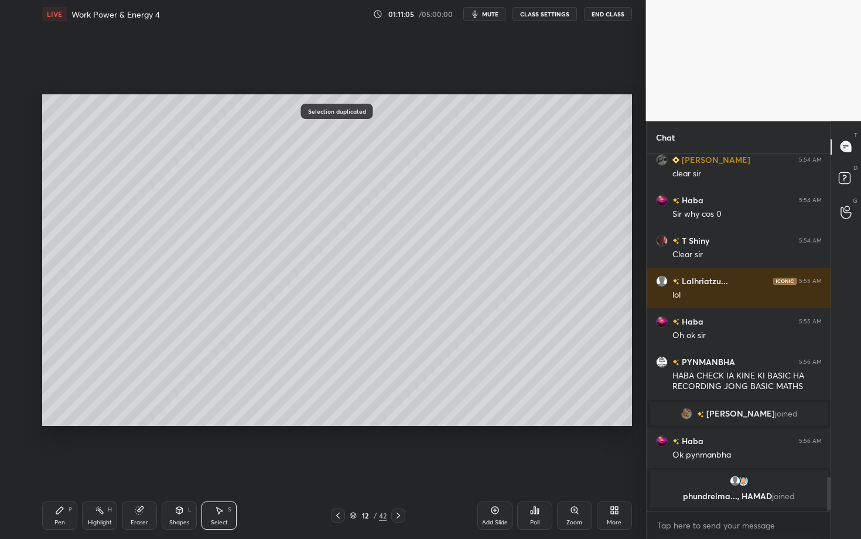
drag, startPoint x: 223, startPoint y: 392, endPoint x: 229, endPoint y: 395, distance: 7.1
click at [229, 394] on div "0 ° Undo Copy Paste here Duplicate Duplicate to new slide Delete" at bounding box center [337, 260] width 590 height 332
drag, startPoint x: 222, startPoint y: 366, endPoint x: 224, endPoint y: 337, distance: 28.2
click at [224, 337] on div "0 ° Undo Copy Paste here Duplicate Duplicate to new slide Delete" at bounding box center [337, 260] width 590 height 332
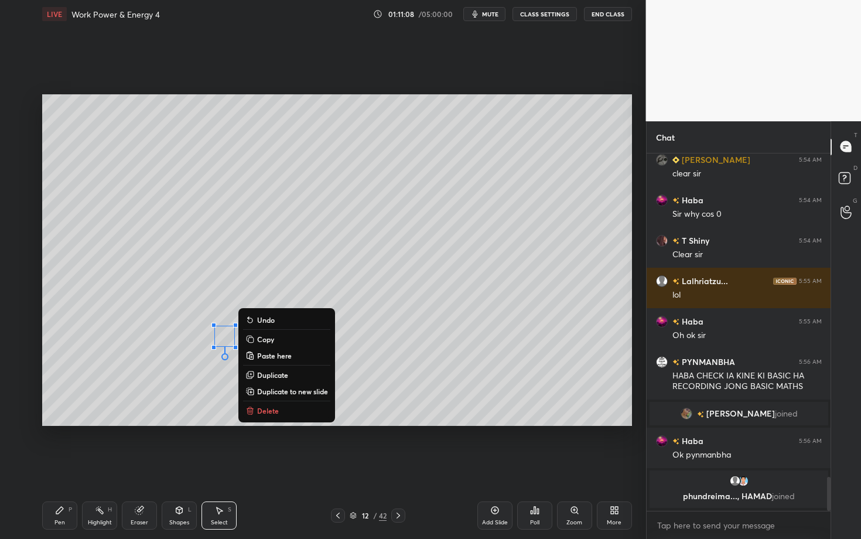
click at [66, 423] on div "Pen P" at bounding box center [59, 515] width 35 height 28
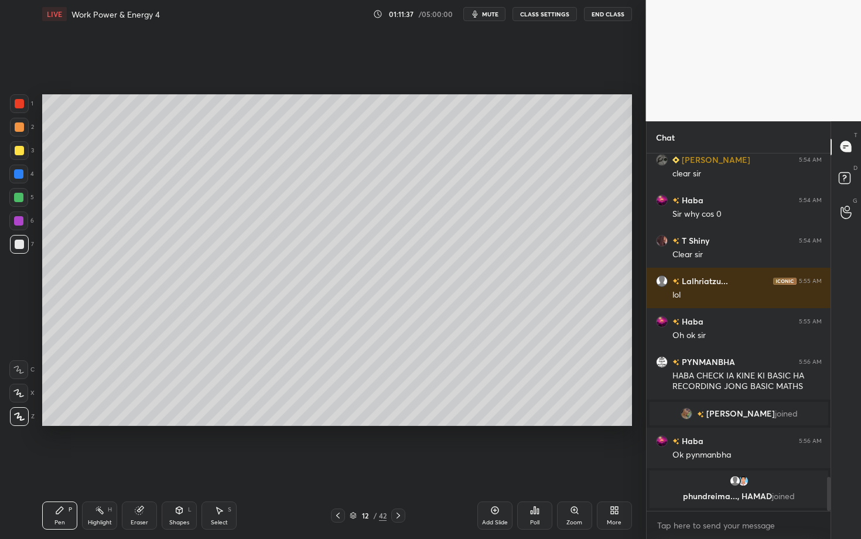
click at [66, 423] on div "Pen P" at bounding box center [59, 515] width 35 height 28
click at [337, 423] on icon at bounding box center [337, 515] width 9 height 9
click at [339, 423] on icon at bounding box center [337, 515] width 9 height 9
click at [333, 423] on icon at bounding box center [337, 515] width 9 height 9
click at [104, 423] on div "Highlight H" at bounding box center [99, 515] width 35 height 28
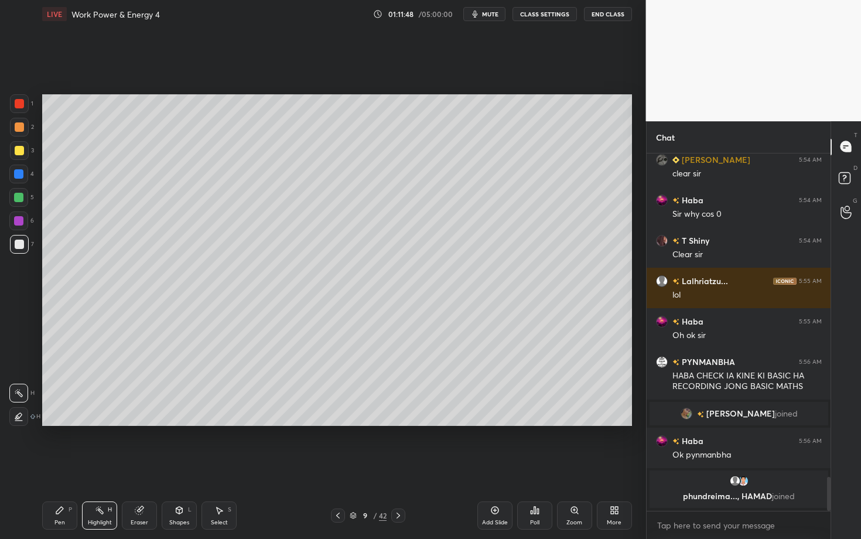
click at [395, 423] on icon at bounding box center [398, 515] width 9 height 9
click at [399, 423] on icon at bounding box center [398, 515] width 9 height 9
click at [64, 423] on div "Pen P" at bounding box center [59, 515] width 35 height 28
click at [144, 423] on div "Eraser" at bounding box center [140, 523] width 18 height 6
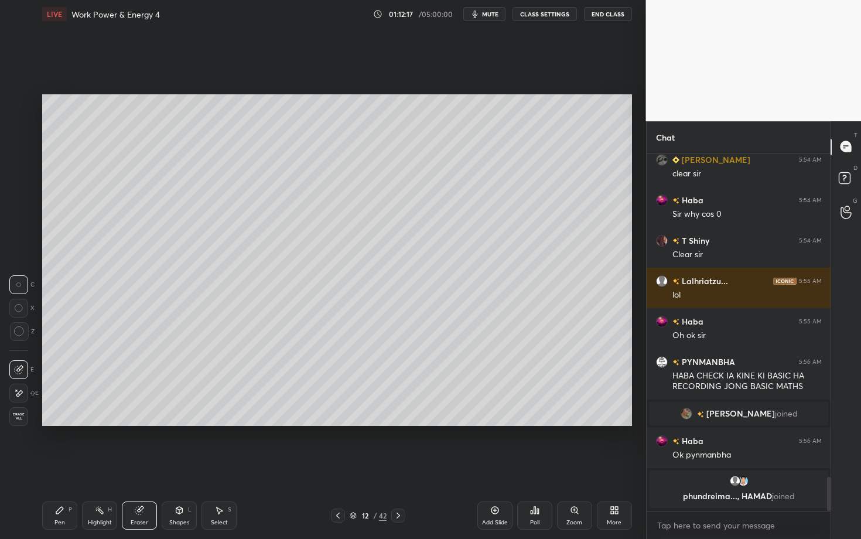
click at [60, 423] on div "Pen" at bounding box center [59, 523] width 11 height 6
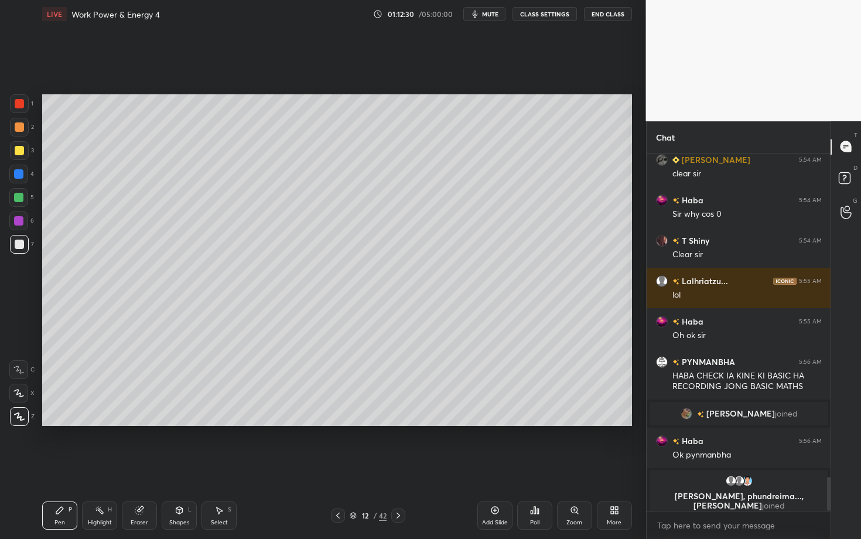
click at [88, 423] on div "Highlight H" at bounding box center [99, 515] width 35 height 28
click at [64, 423] on div "Pen P" at bounding box center [59, 515] width 35 height 28
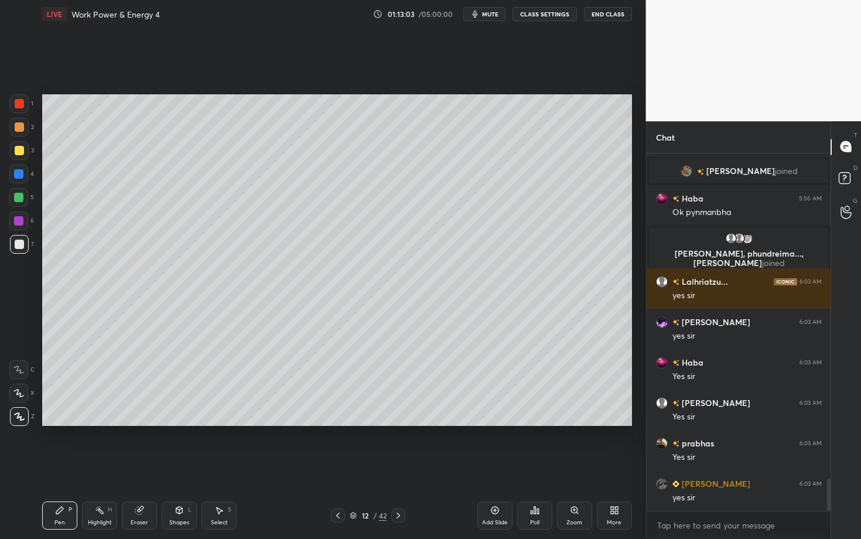
scroll to position [3680, 0]
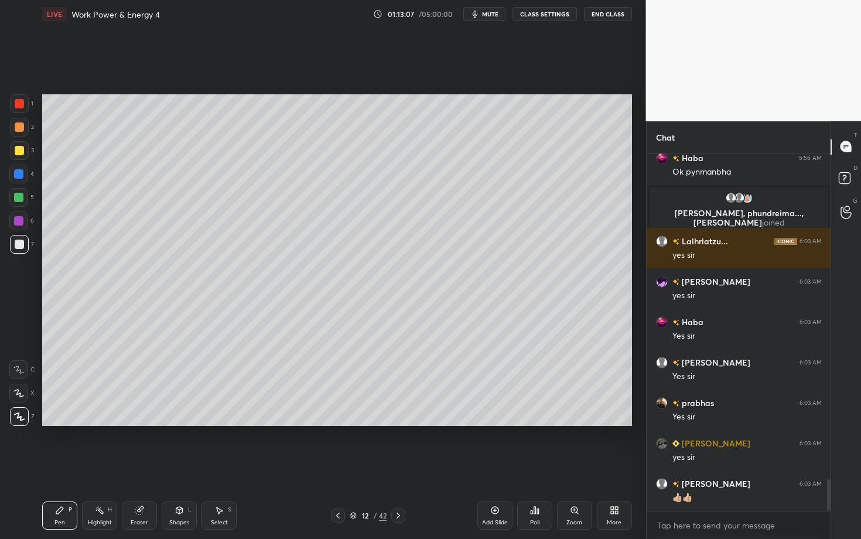
click at [484, 18] on span "mute" at bounding box center [490, 14] width 16 height 8
click at [484, 18] on span "unmute" at bounding box center [488, 14] width 25 height 8
click at [397, 423] on icon at bounding box center [398, 515] width 9 height 9
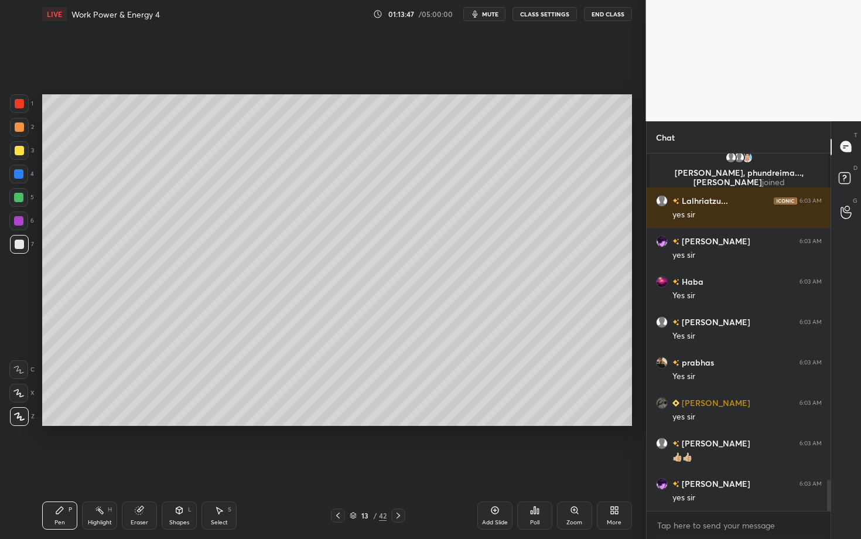
click at [19, 131] on div at bounding box center [19, 126] width 9 height 9
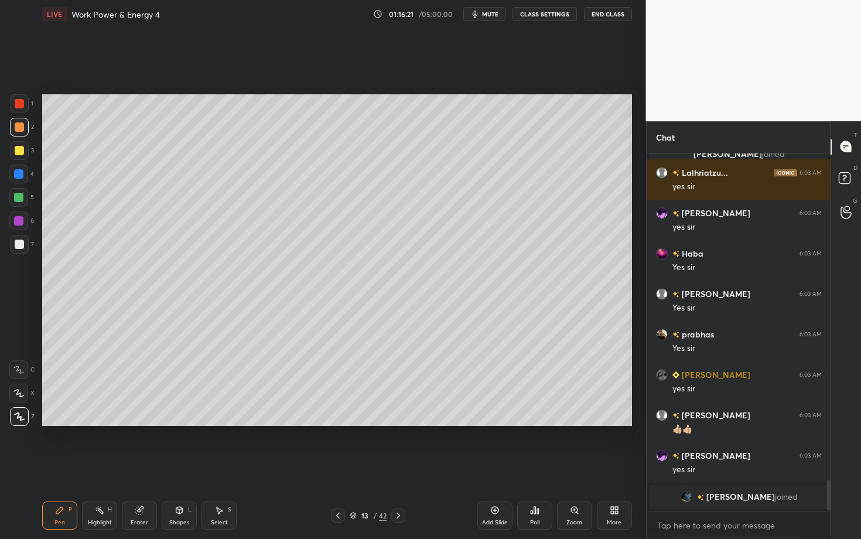
click at [83, 64] on div "Setting up your live class Poll for secs No correct answer Start poll" at bounding box center [336, 260] width 599 height 464
click at [175, 423] on div "Shapes L" at bounding box center [179, 515] width 35 height 28
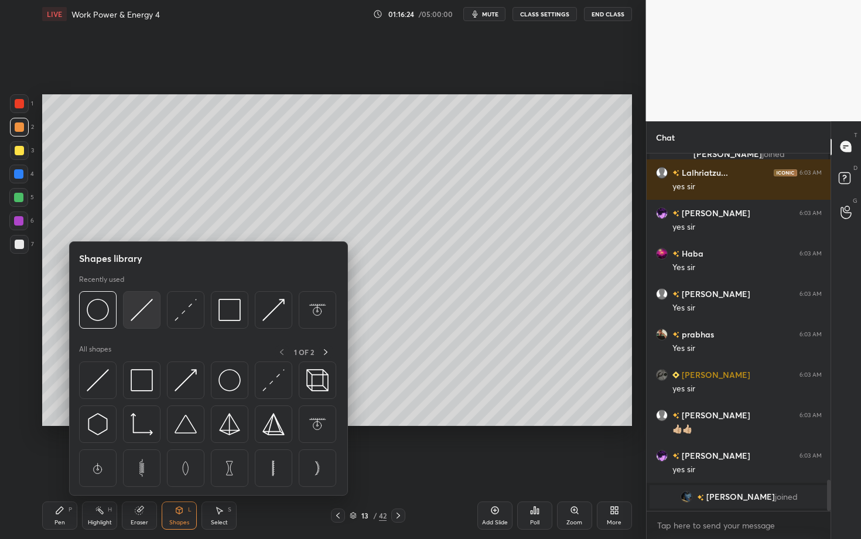
click at [145, 310] on img at bounding box center [142, 310] width 22 height 22
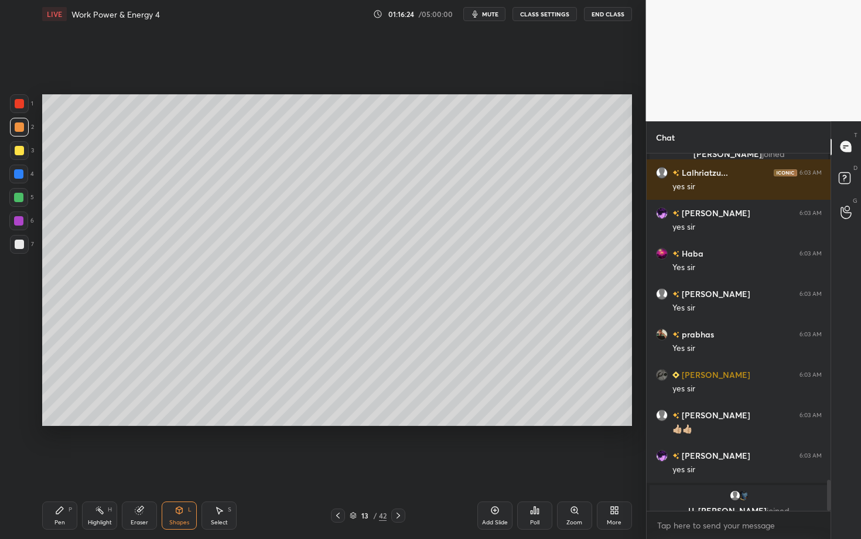
scroll to position [3763, 0]
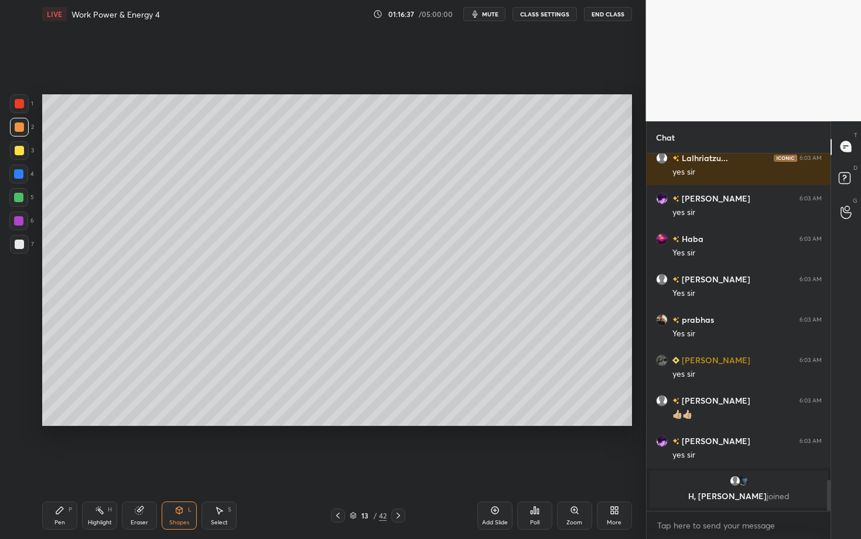
click at [178, 423] on div "Shapes" at bounding box center [179, 523] width 20 height 6
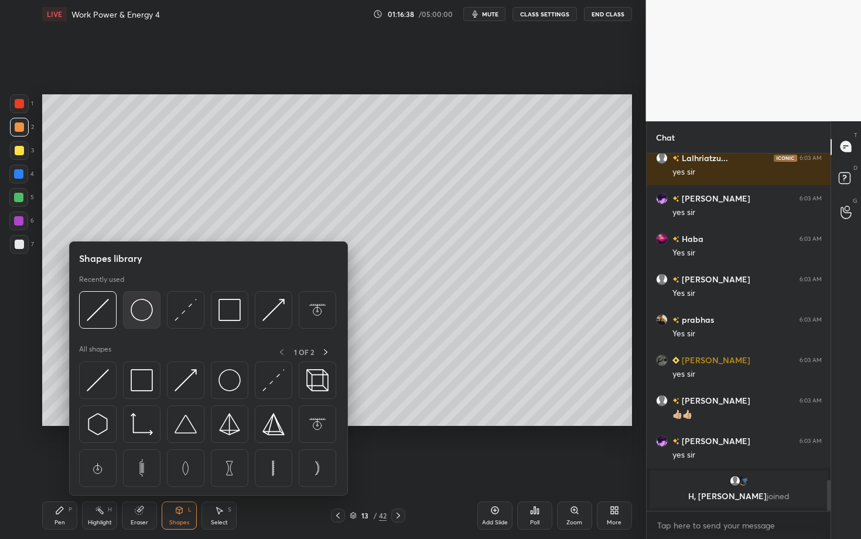
click at [137, 317] on img at bounding box center [142, 310] width 22 height 22
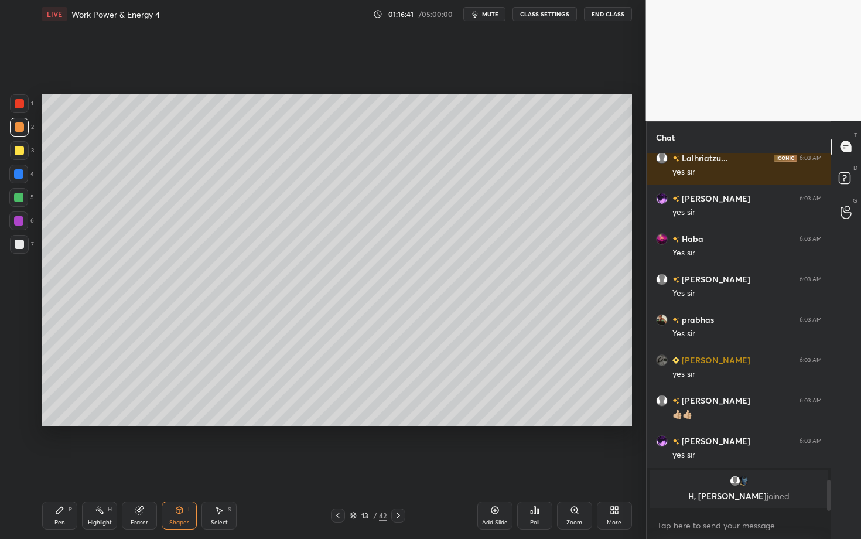
click at [56, 423] on div "Pen P" at bounding box center [59, 515] width 35 height 28
click at [180, 423] on div "Shapes" at bounding box center [179, 523] width 20 height 6
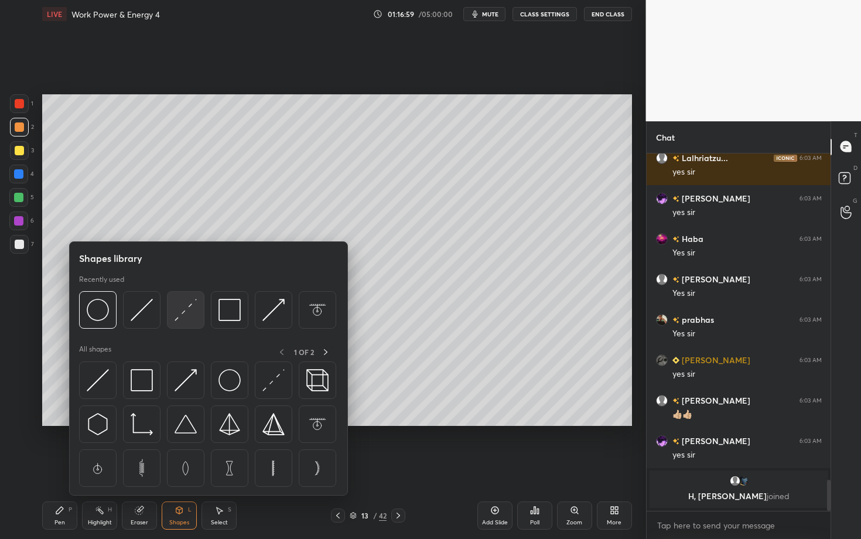
click at [183, 312] on img at bounding box center [186, 310] width 22 height 22
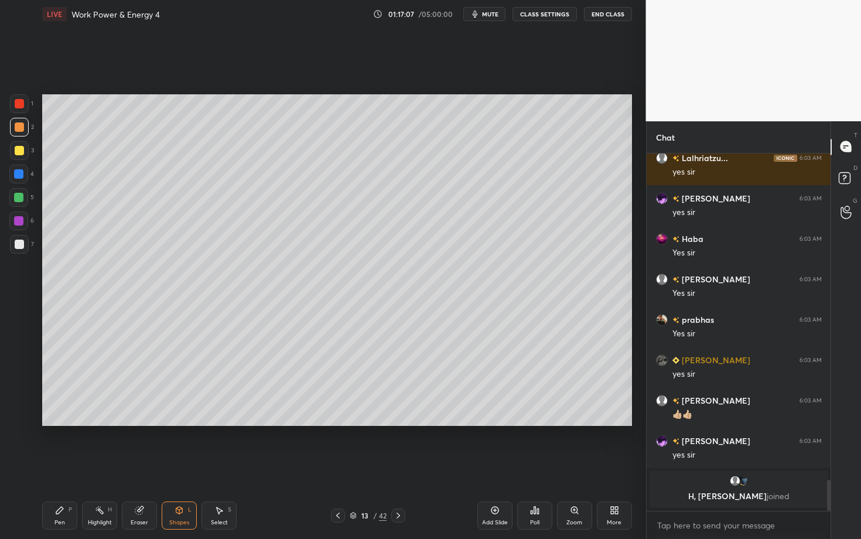
click at [101, 423] on div "Highlight H" at bounding box center [99, 515] width 35 height 28
click at [135, 423] on icon at bounding box center [139, 511] width 8 height 8
click at [69, 423] on div "Pen P" at bounding box center [59, 515] width 35 height 28
click at [173, 423] on div "Shapes" at bounding box center [179, 523] width 20 height 6
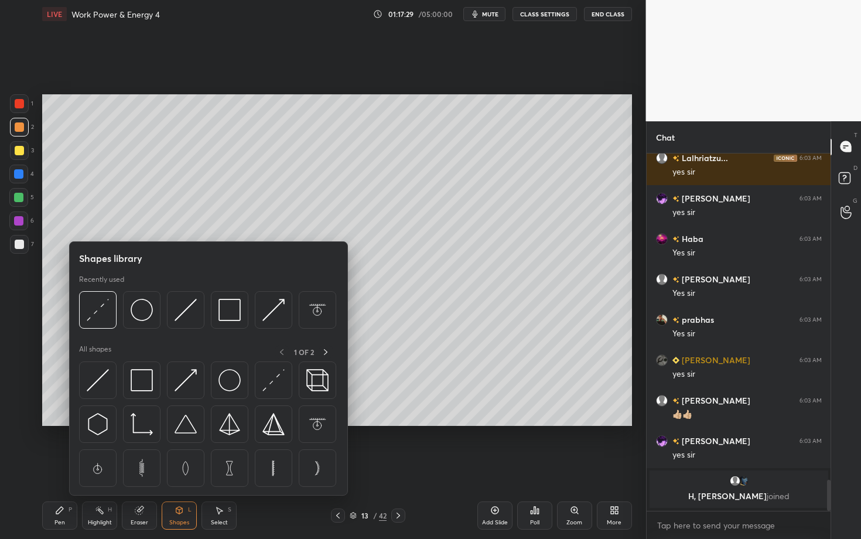
click at [142, 423] on div "Eraser" at bounding box center [139, 515] width 35 height 28
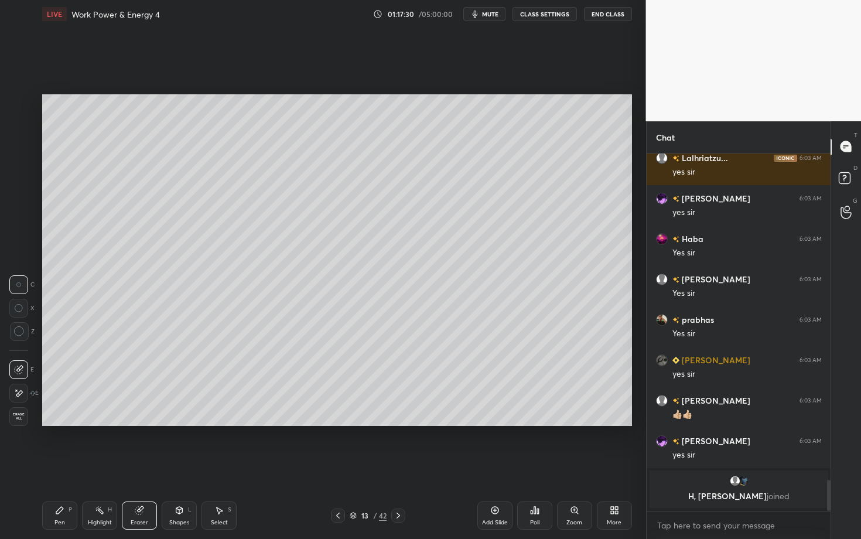
click at [56, 423] on div "Pen" at bounding box center [59, 523] width 11 height 6
click at [62, 423] on div "Pen P" at bounding box center [59, 515] width 35 height 28
click at [18, 245] on div at bounding box center [19, 244] width 9 height 9
click at [101, 423] on div "Highlight H" at bounding box center [99, 515] width 35 height 28
click at [64, 423] on div "Pen P" at bounding box center [59, 515] width 35 height 28
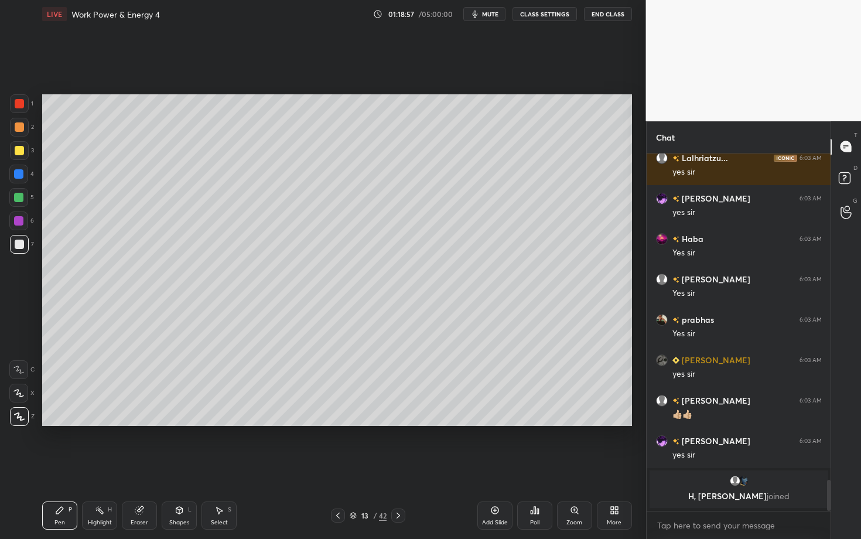
click at [398, 423] on icon at bounding box center [399, 516] width 4 height 6
click at [62, 423] on div "Pen P" at bounding box center [59, 515] width 35 height 28
click at [338, 423] on icon at bounding box center [337, 515] width 9 height 9
click at [105, 423] on div "Highlight H" at bounding box center [99, 515] width 35 height 28
click at [401, 423] on icon at bounding box center [398, 515] width 9 height 9
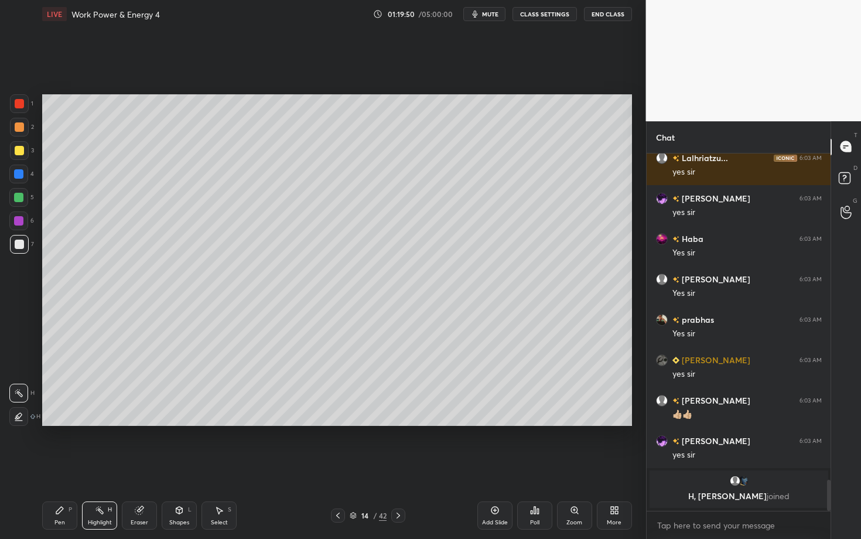
click at [55, 423] on div "Pen P" at bounding box center [59, 515] width 35 height 28
click at [22, 201] on div at bounding box center [18, 197] width 19 height 19
click at [339, 423] on icon at bounding box center [337, 515] width 9 height 9
click at [105, 423] on div "Highlight" at bounding box center [100, 523] width 24 height 6
click at [63, 423] on div "Pen P" at bounding box center [59, 515] width 35 height 28
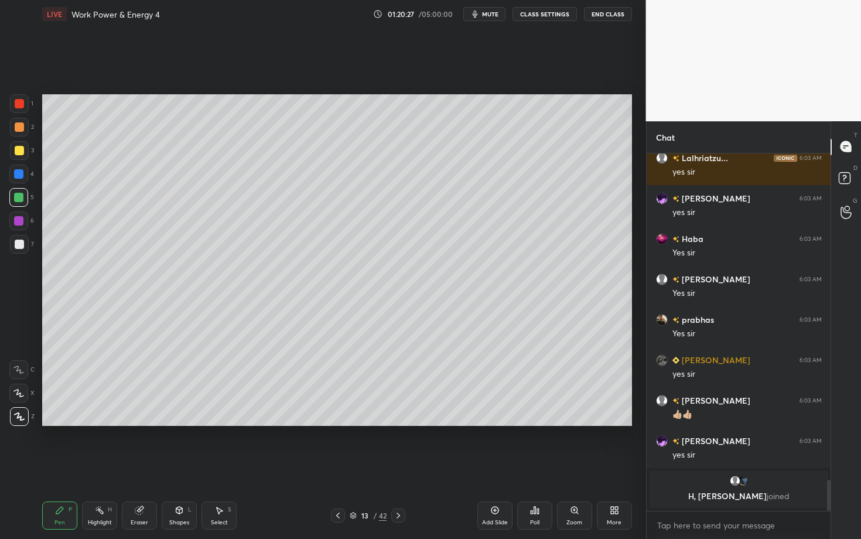
click at [397, 423] on icon at bounding box center [398, 515] width 9 height 9
click at [22, 176] on div at bounding box center [18, 173] width 9 height 9
click at [339, 423] on icon at bounding box center [337, 515] width 9 height 9
click at [97, 423] on div "Highlight H" at bounding box center [99, 515] width 35 height 28
click at [397, 423] on icon at bounding box center [398, 515] width 9 height 9
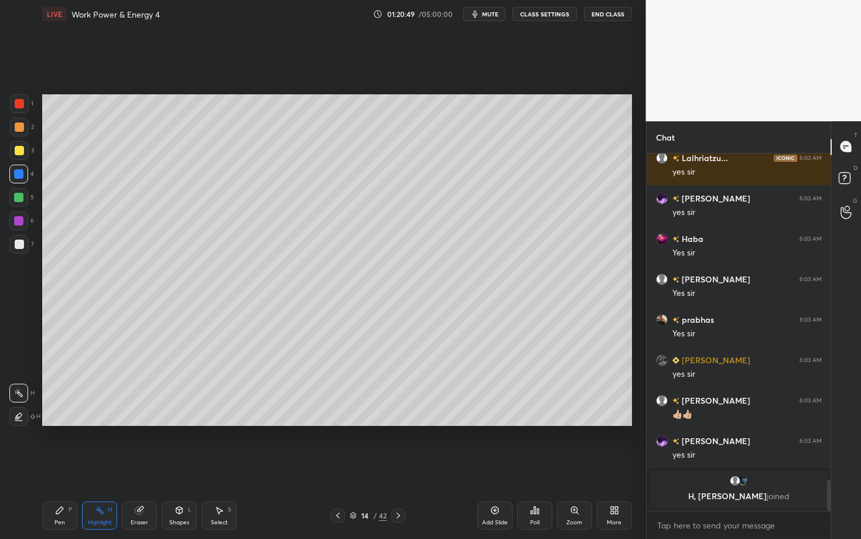
click at [73, 423] on div "Pen P" at bounding box center [59, 515] width 35 height 28
click at [333, 423] on div at bounding box center [338, 515] width 14 height 14
click at [107, 423] on div "Highlight" at bounding box center [100, 523] width 24 height 6
click at [66, 423] on div "Pen P" at bounding box center [59, 515] width 35 height 28
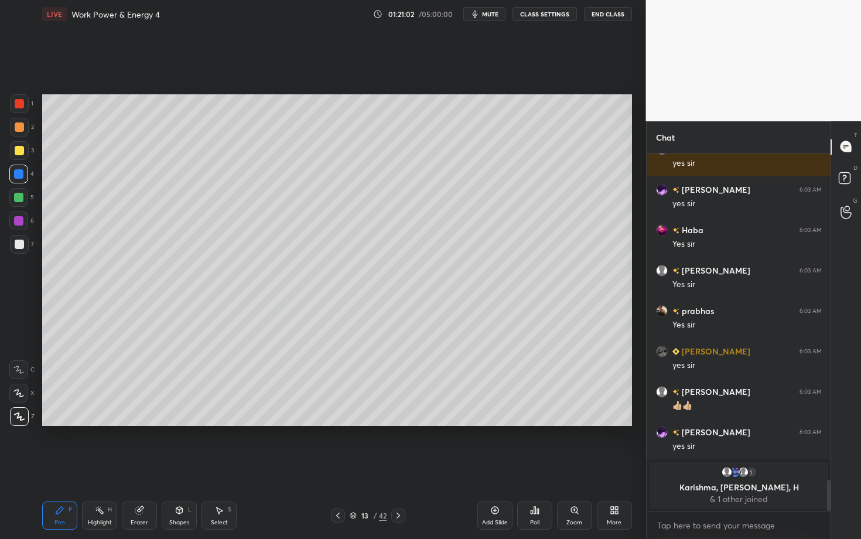
click at [400, 423] on icon at bounding box center [398, 515] width 9 height 9
click at [341, 423] on icon at bounding box center [337, 515] width 9 height 9
click at [402, 423] on div at bounding box center [398, 515] width 14 height 14
click at [63, 423] on div "Pen P" at bounding box center [59, 515] width 35 height 28
click at [25, 245] on div at bounding box center [19, 244] width 19 height 19
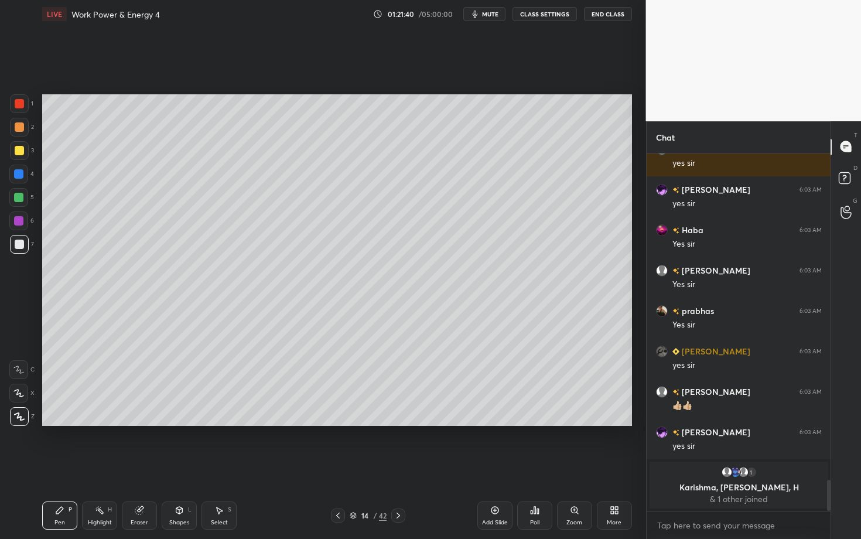
click at [105, 423] on div "Highlight H" at bounding box center [99, 515] width 35 height 28
click at [67, 423] on div "Pen P" at bounding box center [59, 515] width 35 height 28
click at [57, 423] on div "Pen P" at bounding box center [59, 515] width 35 height 28
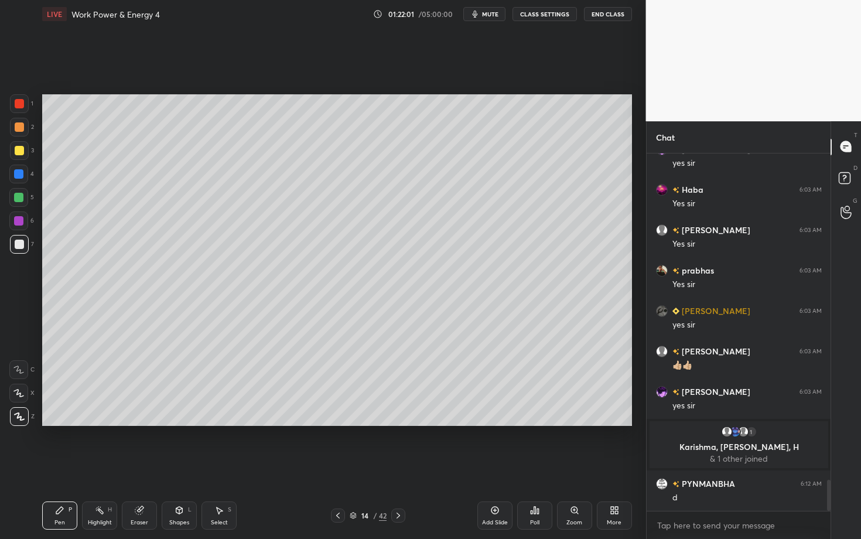
click at [20, 172] on div at bounding box center [18, 173] width 9 height 9
click at [63, 423] on div "Pen P" at bounding box center [59, 515] width 35 height 28
click at [18, 241] on div at bounding box center [19, 244] width 9 height 9
click at [222, 423] on div "Select S" at bounding box center [218, 515] width 35 height 28
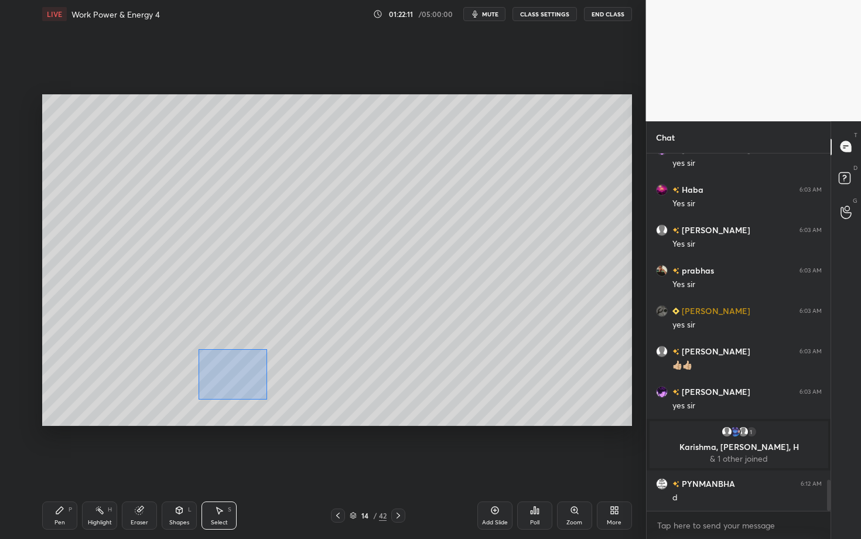
drag, startPoint x: 210, startPoint y: 371, endPoint x: 286, endPoint y: 404, distance: 82.7
click at [285, 404] on div "0 ° Undo Copy Paste here Duplicate Duplicate to new slide Delete" at bounding box center [337, 260] width 590 height 332
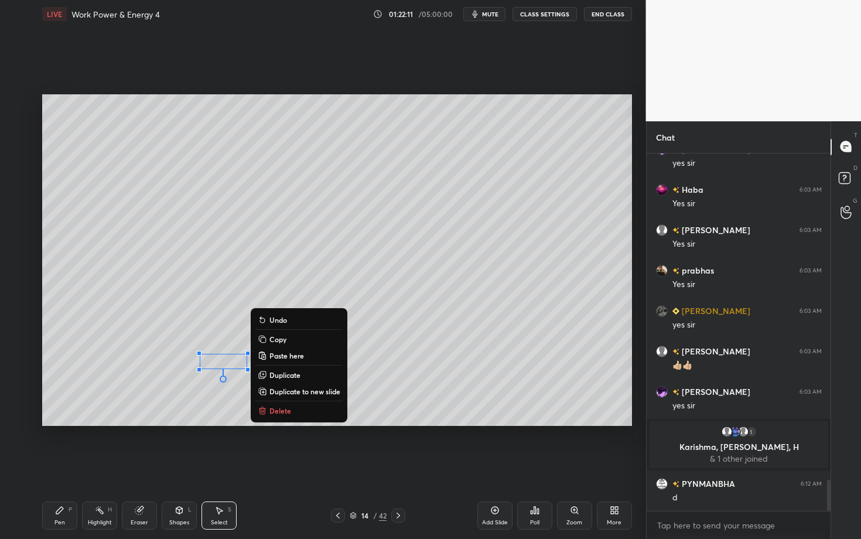
click at [282, 411] on p "Delete" at bounding box center [280, 410] width 22 height 9
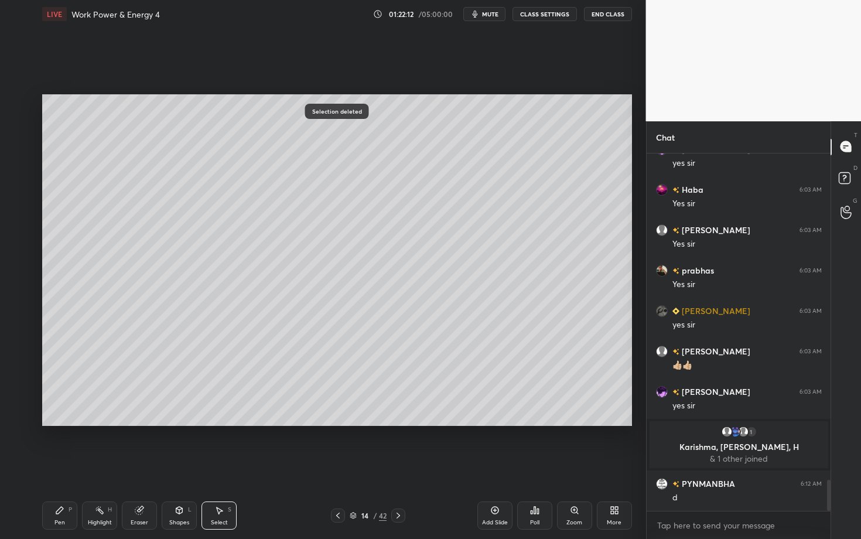
click at [64, 423] on div "Pen" at bounding box center [59, 523] width 11 height 6
click at [63, 423] on icon at bounding box center [59, 509] width 9 height 9
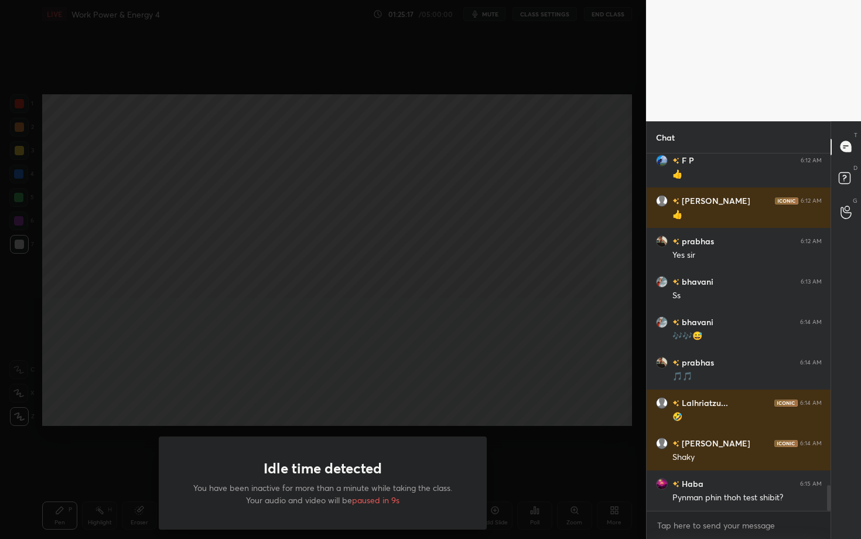
scroll to position [4544, 0]
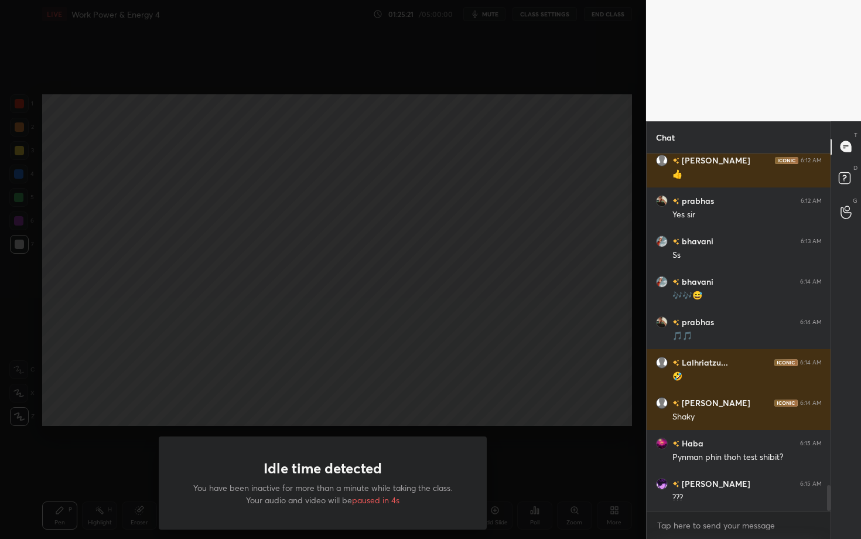
click at [431, 356] on div "Idle time detected You have been inactive for more than a minute while taking t…" at bounding box center [323, 269] width 646 height 539
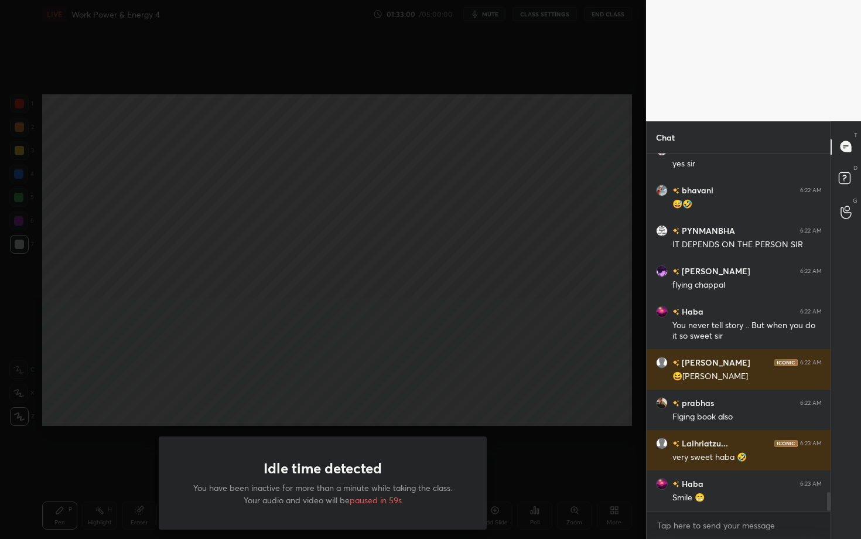
scroll to position [6370, 0]
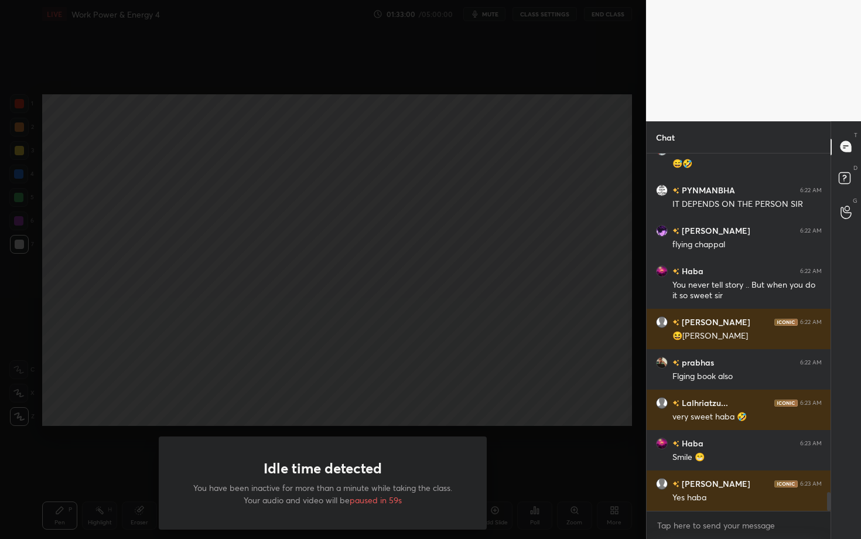
click at [511, 216] on div "Idle time detected You have been inactive for more than a minute while taking t…" at bounding box center [323, 269] width 646 height 539
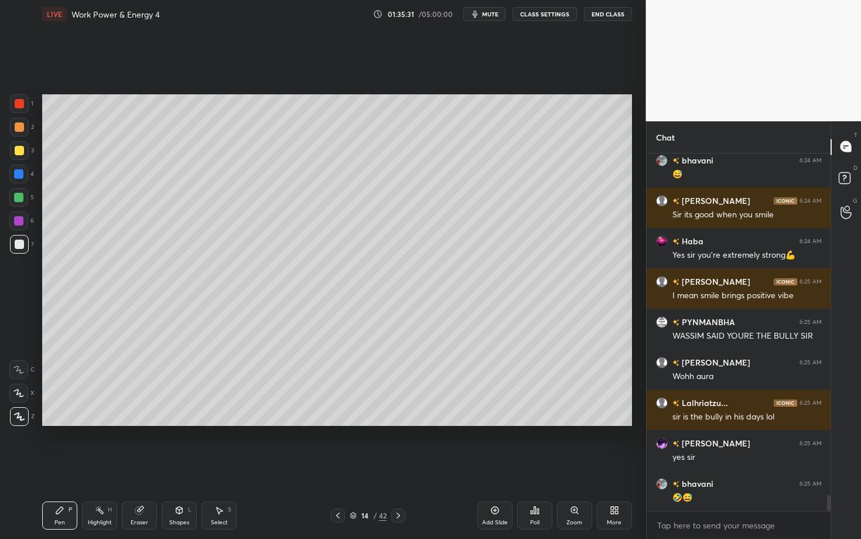
scroll to position [7765, 0]
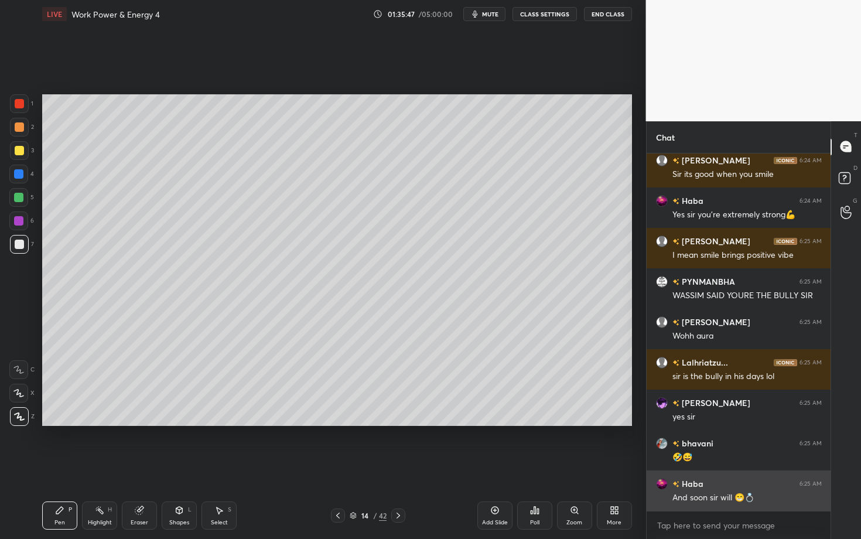
click at [665, 423] on img "grid" at bounding box center [662, 483] width 12 height 12
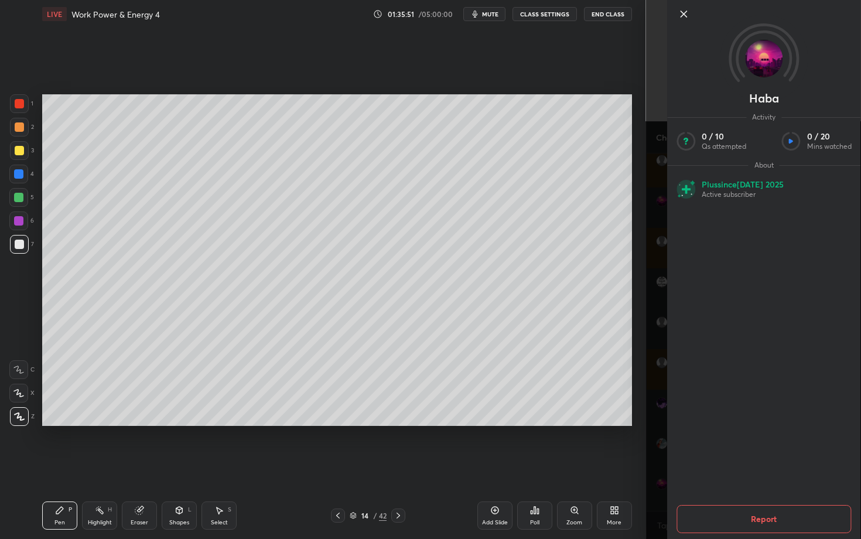
click at [683, 10] on icon at bounding box center [684, 14] width 14 height 14
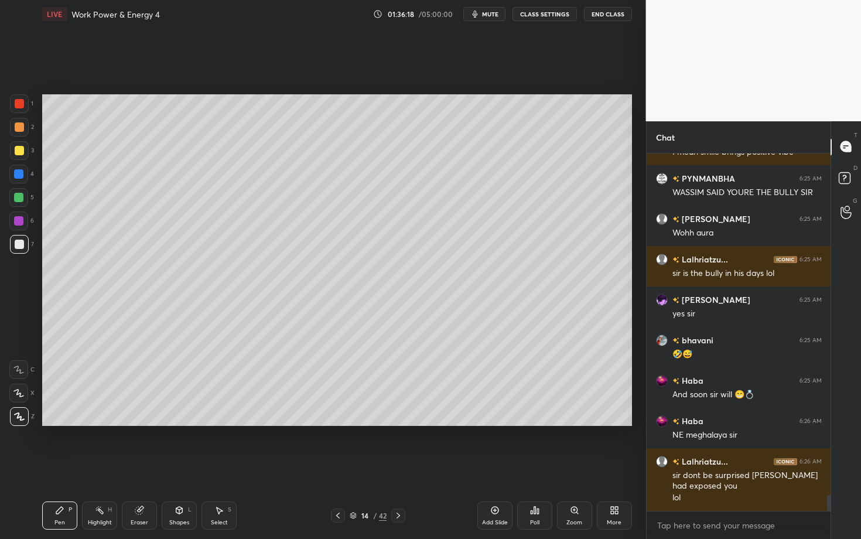
scroll to position [7909, 0]
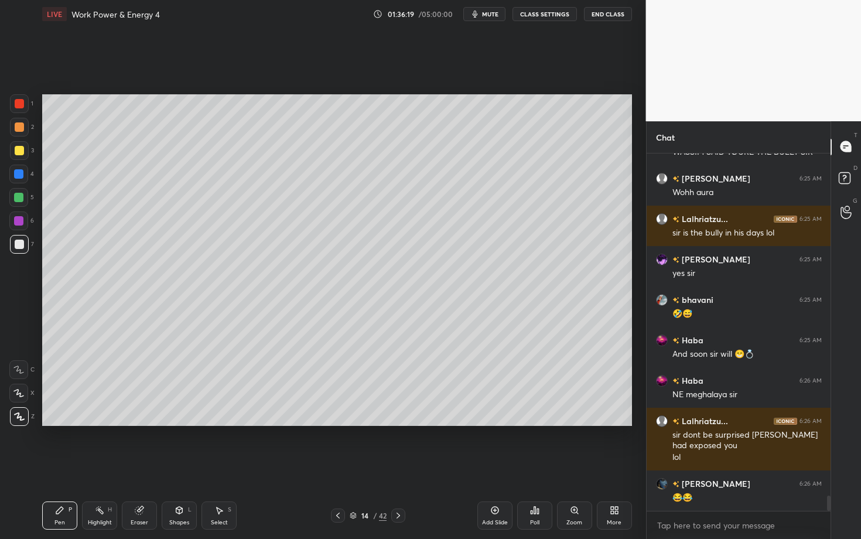
click at [401, 423] on icon at bounding box center [398, 515] width 9 height 9
click at [49, 423] on div "Pen P" at bounding box center [59, 515] width 35 height 28
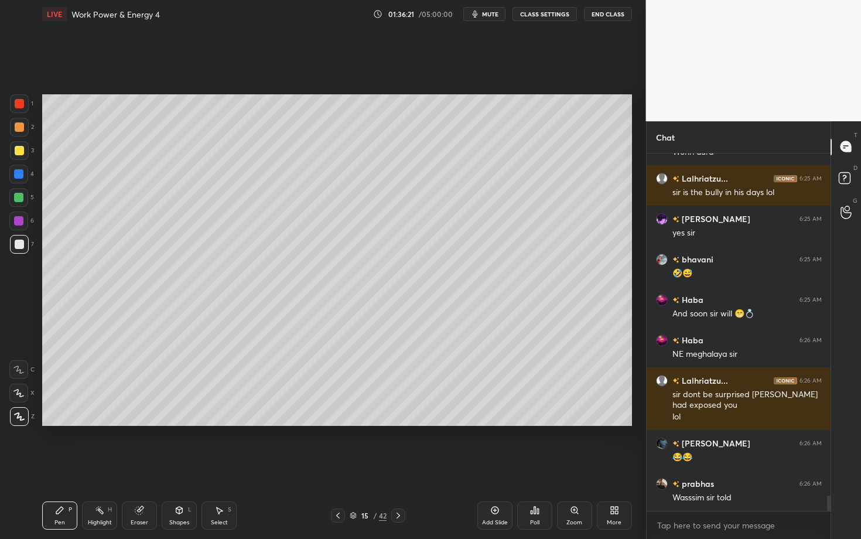
click at [25, 129] on div at bounding box center [19, 127] width 19 height 19
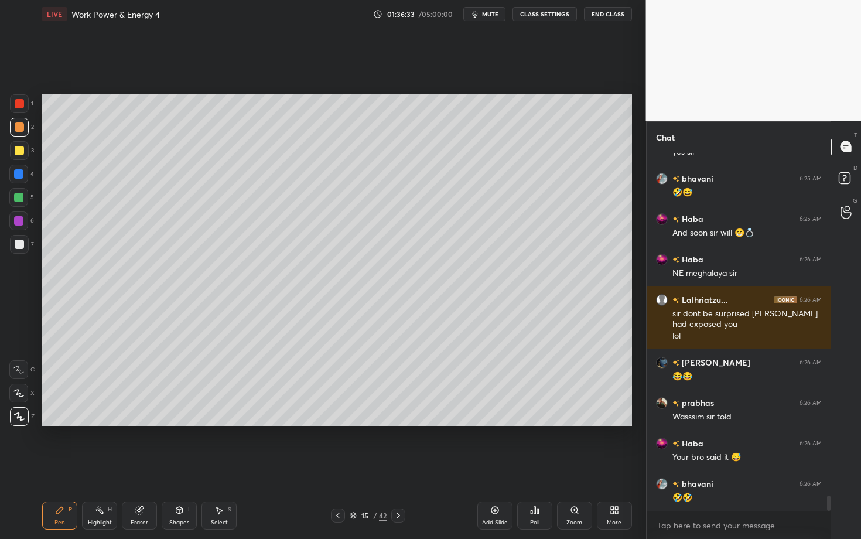
scroll to position [8070, 0]
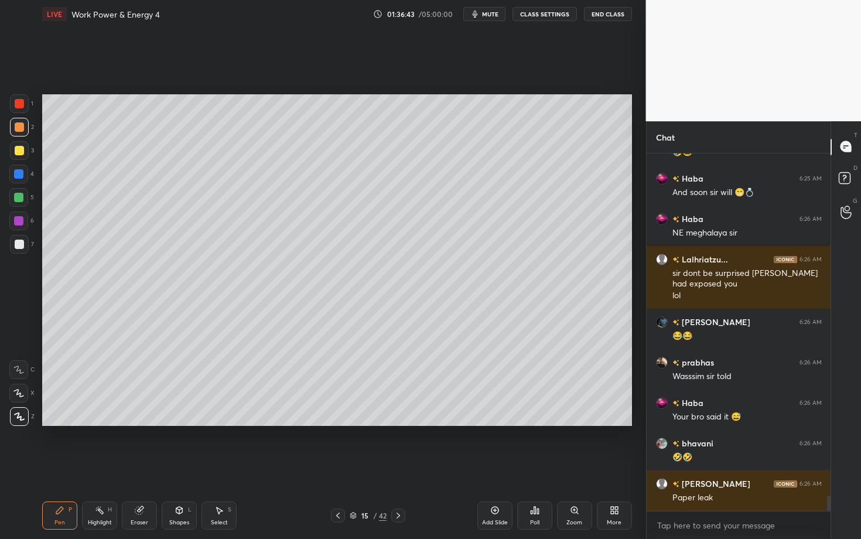
click at [18, 128] on div at bounding box center [19, 126] width 9 height 9
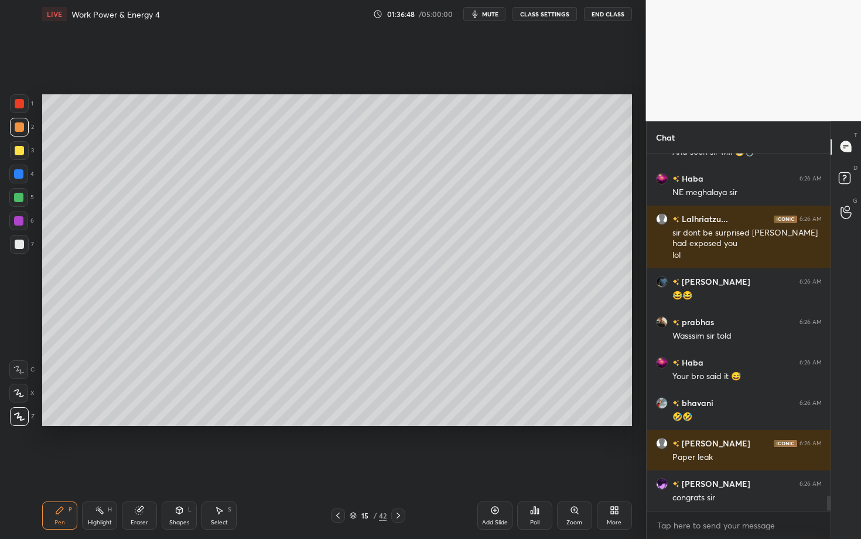
scroll to position [8151, 0]
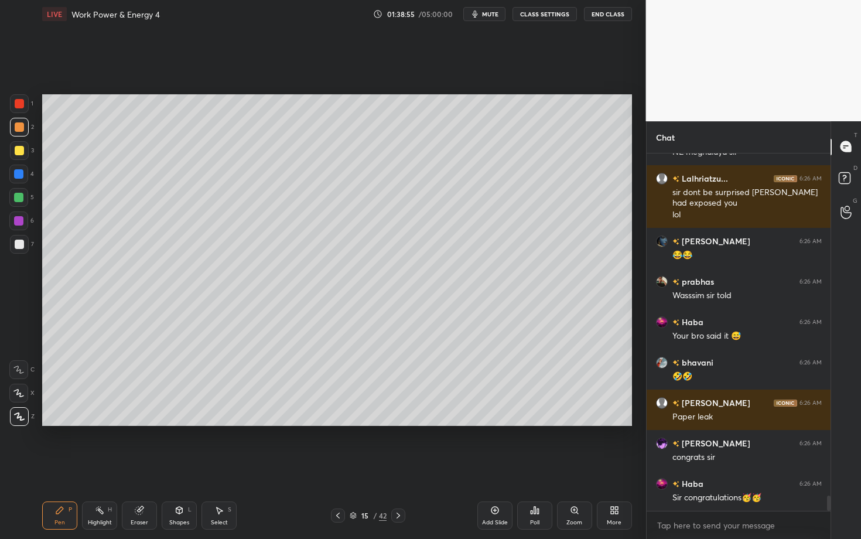
click at [142, 423] on div "Eraser" at bounding box center [139, 515] width 35 height 28
click at [66, 423] on div "Pen P" at bounding box center [59, 515] width 35 height 28
click at [182, 423] on div "Shapes L" at bounding box center [179, 515] width 35 height 28
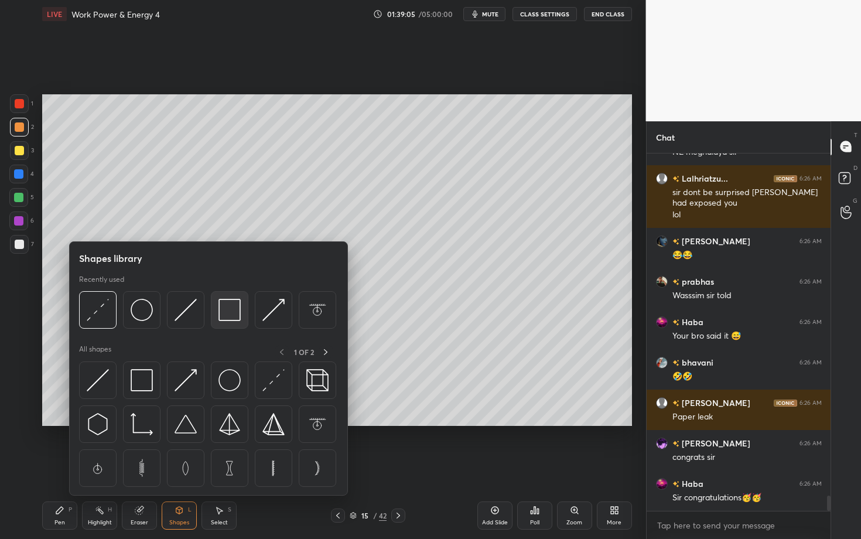
click at [228, 310] on img at bounding box center [229, 310] width 22 height 22
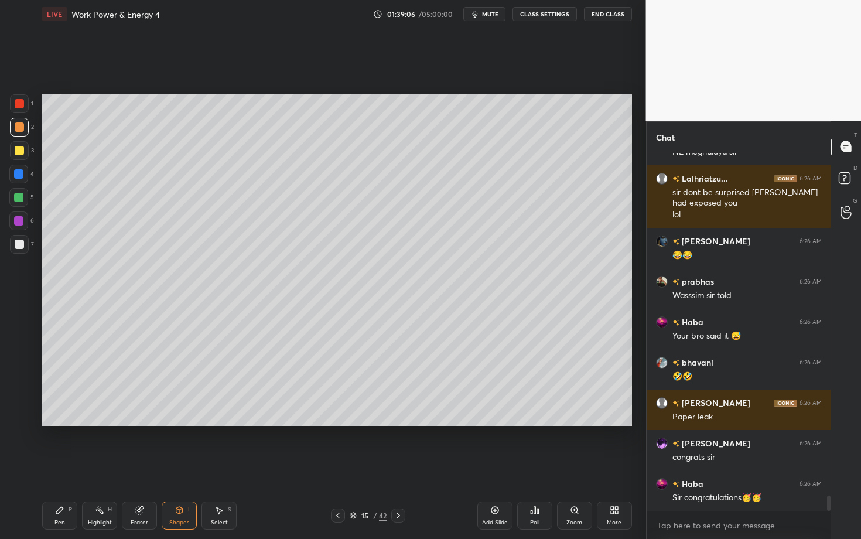
click at [23, 132] on div at bounding box center [19, 127] width 19 height 19
click at [190, 423] on div "Shapes L" at bounding box center [179, 515] width 35 height 28
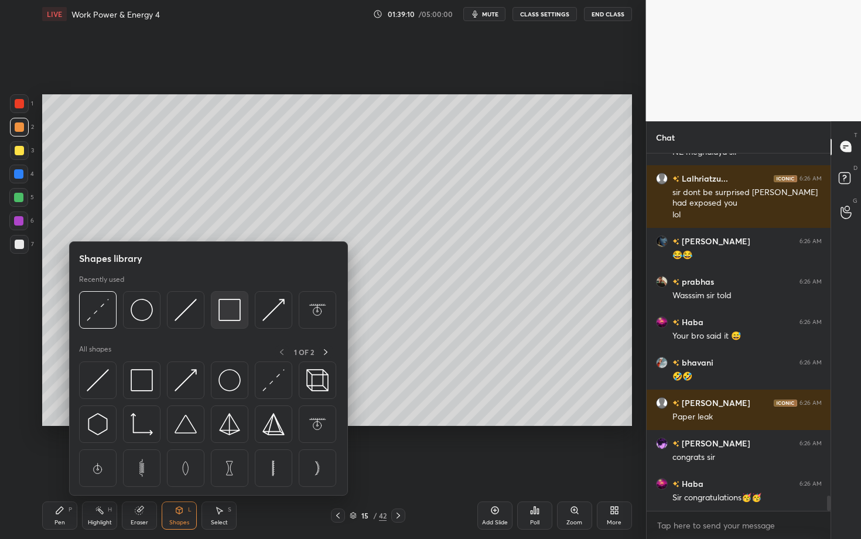
click at [228, 308] on img at bounding box center [229, 310] width 22 height 22
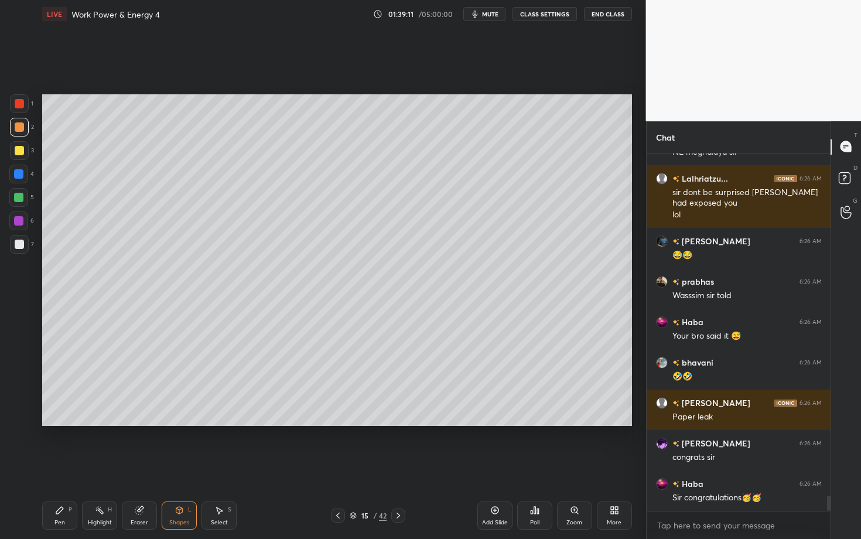
click at [23, 242] on div at bounding box center [19, 244] width 9 height 9
click at [220, 423] on div "Select S" at bounding box center [218, 515] width 35 height 28
drag, startPoint x: 134, startPoint y: 322, endPoint x: 178, endPoint y: 369, distance: 64.6
click at [177, 368] on div "0 ° Undo Copy Paste here Duplicate Duplicate to new slide Delete" at bounding box center [337, 260] width 590 height 332
drag, startPoint x: 142, startPoint y: 297, endPoint x: 171, endPoint y: 297, distance: 28.7
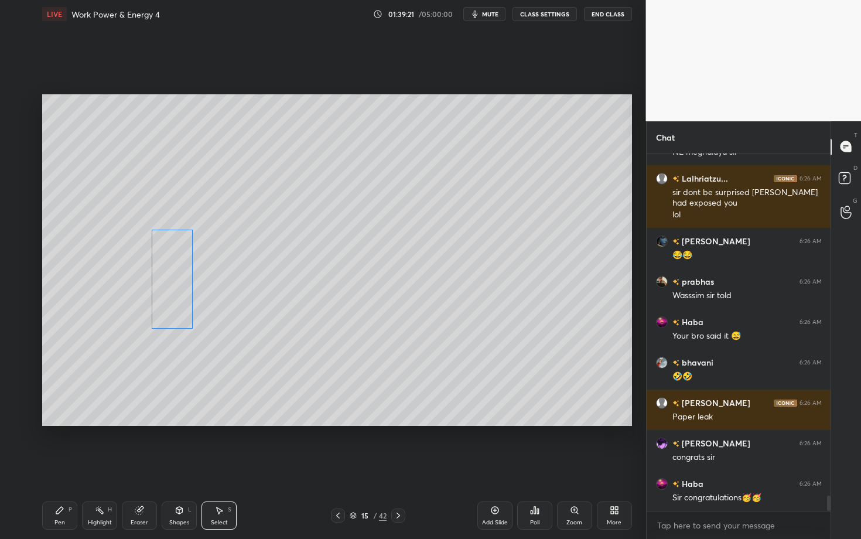
click at [171, 297] on div "0 ° Undo Copy Paste here Duplicate Duplicate to new slide Delete" at bounding box center [337, 260] width 590 height 332
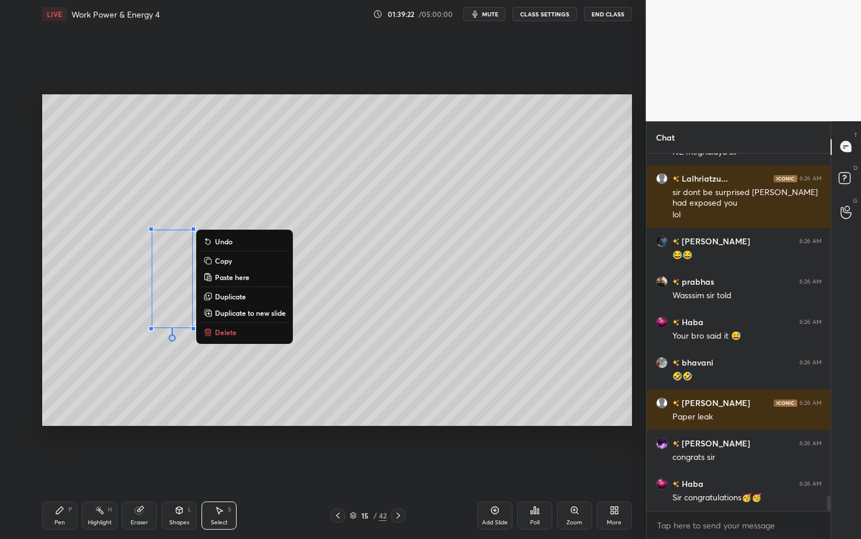
click at [57, 423] on div "Pen P" at bounding box center [59, 515] width 35 height 28
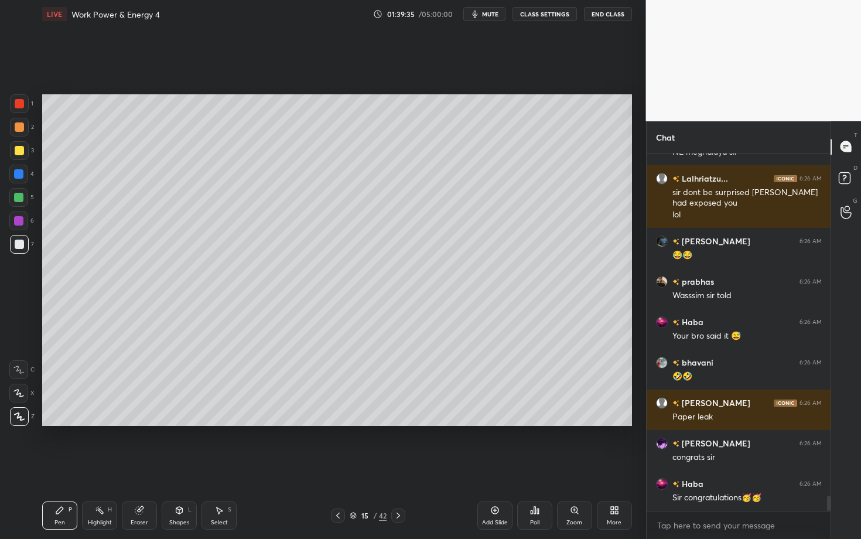
click at [224, 423] on div "Select S" at bounding box center [218, 515] width 35 height 28
drag, startPoint x: 185, startPoint y: 308, endPoint x: 252, endPoint y: 362, distance: 86.6
click at [252, 361] on div "0 ° Undo Copy Paste here Duplicate Duplicate to new slide Delete" at bounding box center [337, 260] width 590 height 332
drag, startPoint x: 196, startPoint y: 329, endPoint x: 211, endPoint y: 328, distance: 15.8
click at [211, 328] on div at bounding box center [213, 329] width 5 height 5
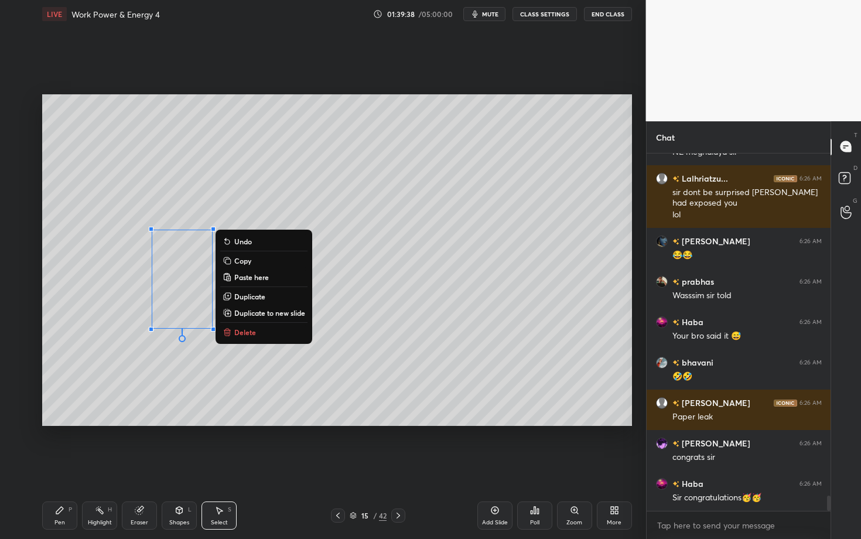
click at [69, 423] on div "Pen P" at bounding box center [59, 515] width 35 height 28
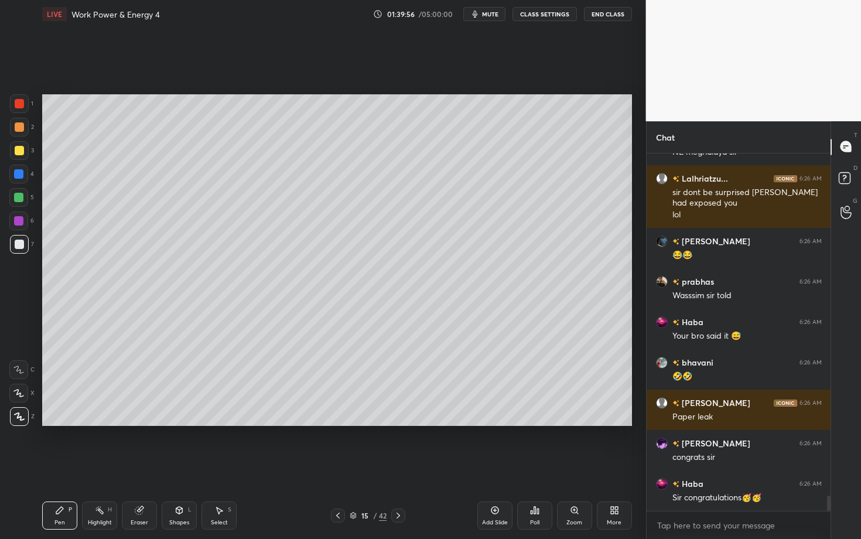
click at [94, 423] on div "Highlight H" at bounding box center [99, 515] width 35 height 28
click at [65, 423] on div "Pen P" at bounding box center [59, 515] width 35 height 28
click at [229, 423] on div "Setting up your live class Poll for secs No correct answer Start poll" at bounding box center [336, 260] width 599 height 464
click at [140, 423] on div "Eraser" at bounding box center [139, 515] width 35 height 28
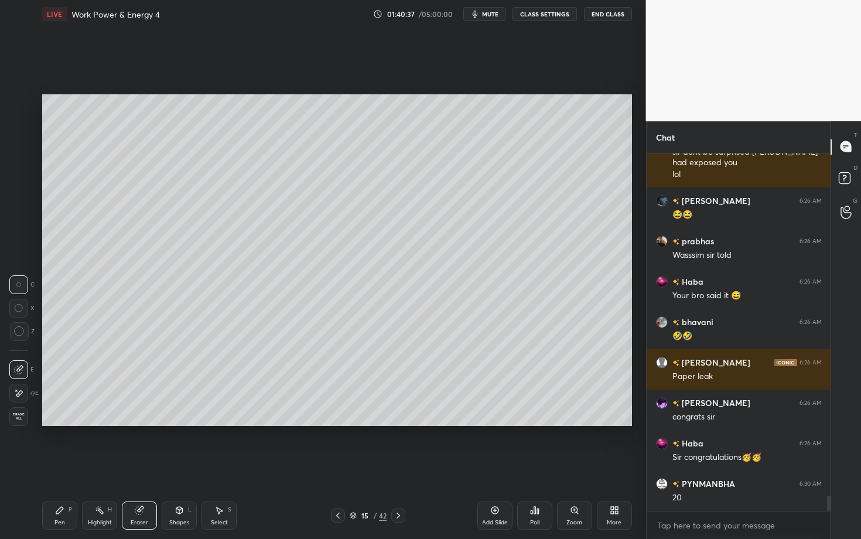
click at [57, 423] on div "Pen P" at bounding box center [59, 515] width 35 height 28
click at [110, 423] on div "Highlight" at bounding box center [100, 523] width 24 height 6
click at [61, 423] on div "Pen" at bounding box center [59, 523] width 11 height 6
click at [57, 423] on div "Pen P" at bounding box center [59, 515] width 35 height 28
click at [56, 423] on div "Pen P" at bounding box center [59, 515] width 35 height 28
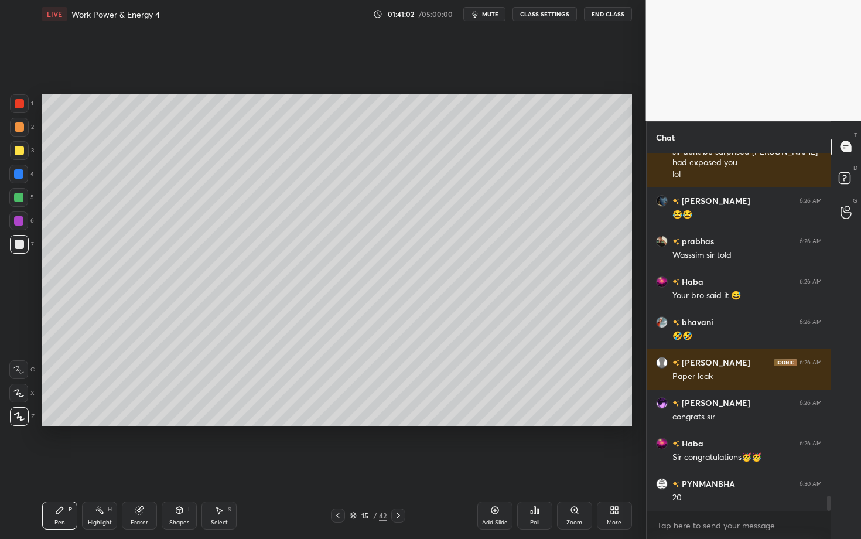
click at [19, 218] on div at bounding box center [18, 220] width 9 height 9
click at [177, 423] on div "Setting up your live class Poll for secs No correct answer Start poll" at bounding box center [336, 260] width 599 height 464
click at [19, 200] on div at bounding box center [18, 197] width 9 height 9
click at [97, 423] on div "Highlight" at bounding box center [100, 523] width 24 height 6
click at [66, 423] on div "Pen P" at bounding box center [59, 515] width 35 height 28
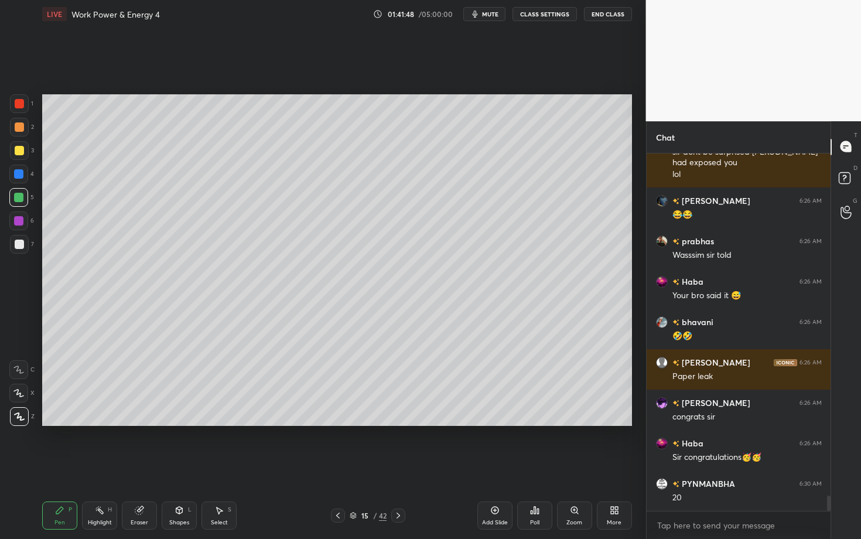
click at [220, 423] on div "Select S" at bounding box center [218, 515] width 35 height 28
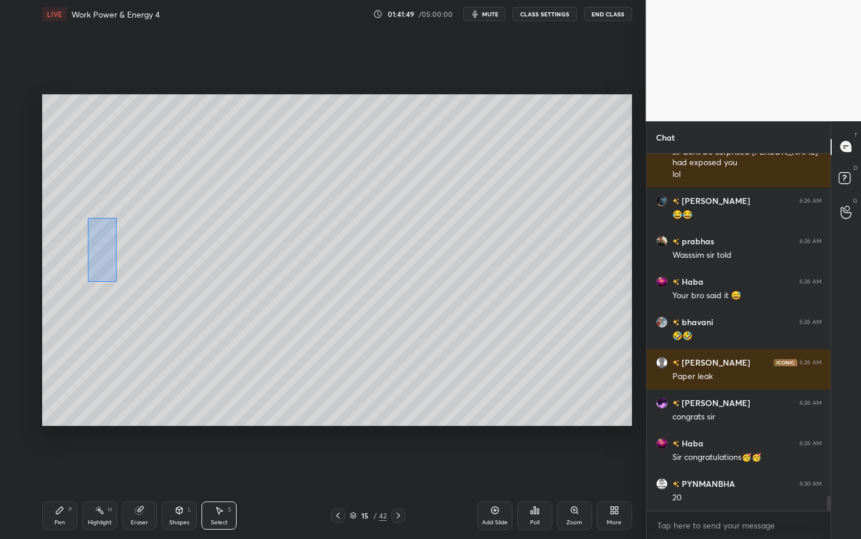
drag, startPoint x: 105, startPoint y: 268, endPoint x: 129, endPoint y: 292, distance: 34.0
click at [129, 291] on div "0 ° Undo Copy Paste here Duplicate Duplicate to new slide Delete" at bounding box center [337, 260] width 590 height 332
click at [101, 258] on div "0 ° Undo Copy Paste here Duplicate Duplicate to new slide Delete" at bounding box center [337, 260] width 590 height 332
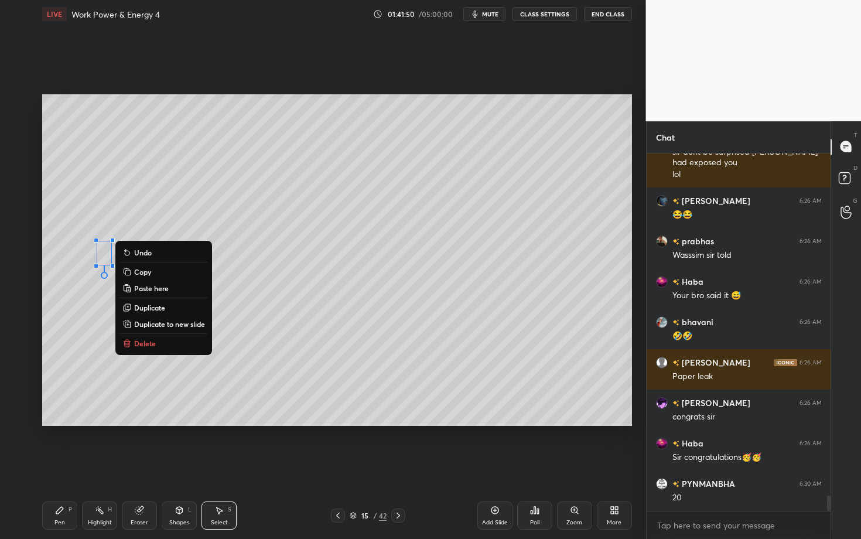
click at [80, 330] on div "0 ° Undo Copy Paste here Duplicate Duplicate to new slide Delete" at bounding box center [337, 260] width 590 height 332
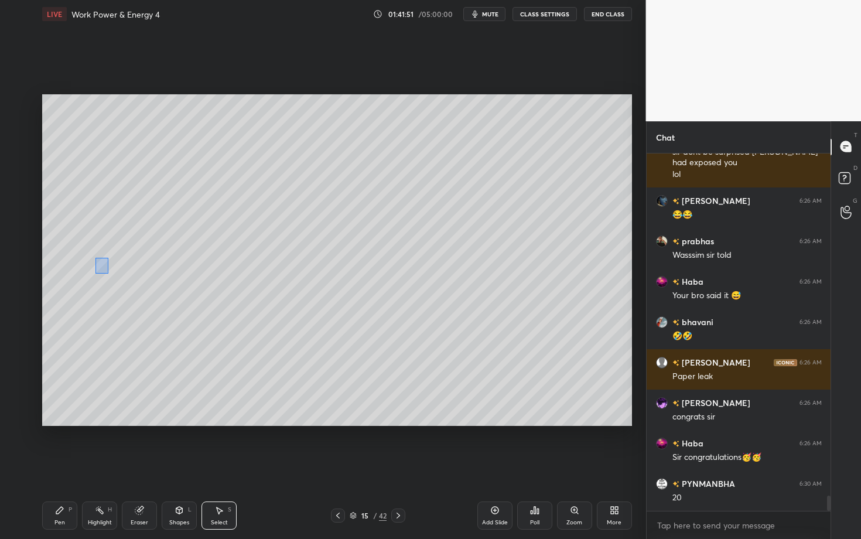
drag, startPoint x: 108, startPoint y: 273, endPoint x: 115, endPoint y: 278, distance: 8.4
click at [114, 278] on div "0 ° Undo Copy Paste here Duplicate Duplicate to new slide Delete" at bounding box center [337, 260] width 590 height 332
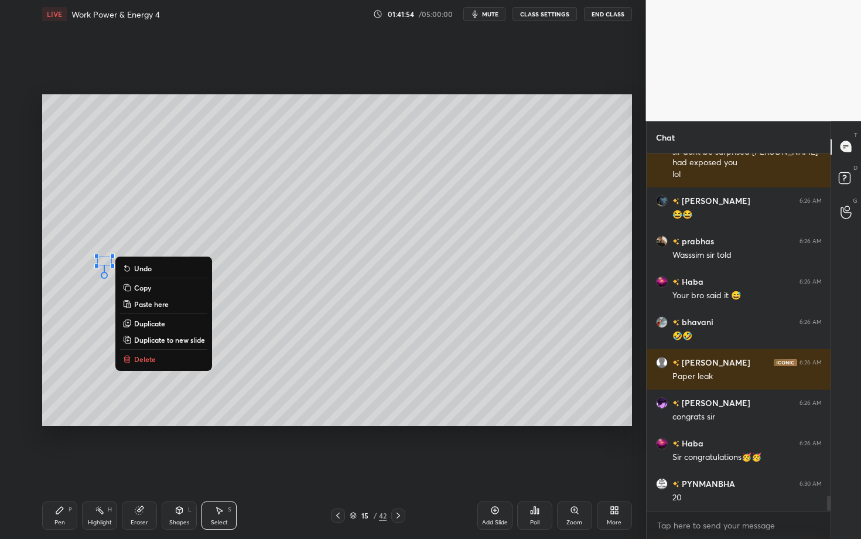
click at [151, 323] on p "Duplicate" at bounding box center [149, 323] width 31 height 9
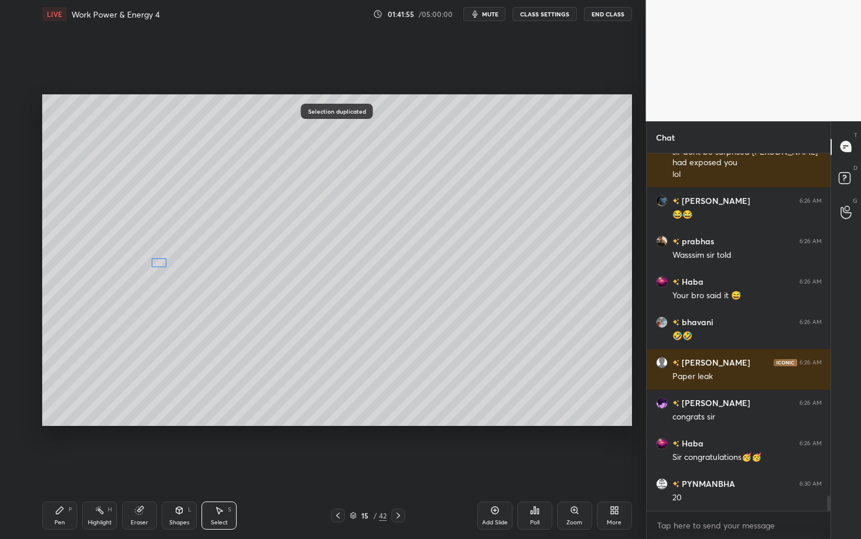
drag, startPoint x: 119, startPoint y: 274, endPoint x: 159, endPoint y: 265, distance: 40.8
click at [159, 265] on div "0 ° Undo Copy Paste here Duplicate Duplicate to new slide Delete" at bounding box center [337, 260] width 590 height 332
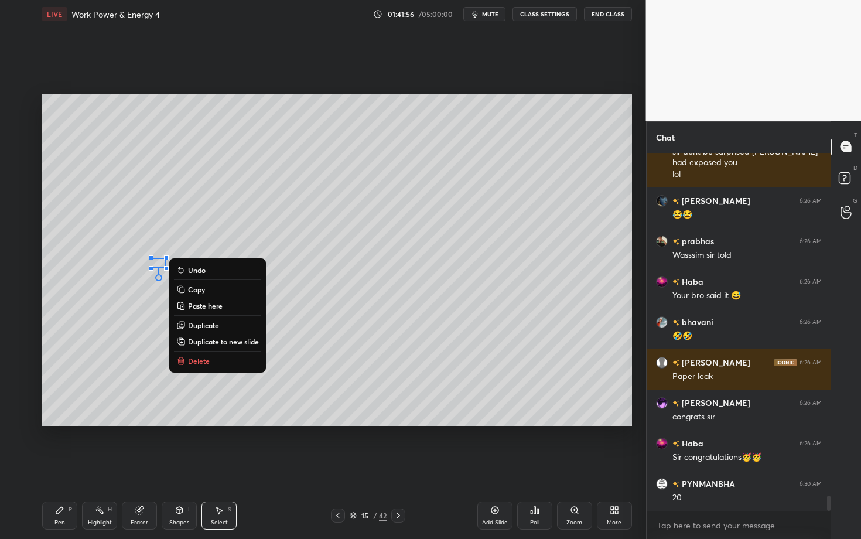
click at [67, 423] on div "Pen P" at bounding box center [59, 515] width 35 height 28
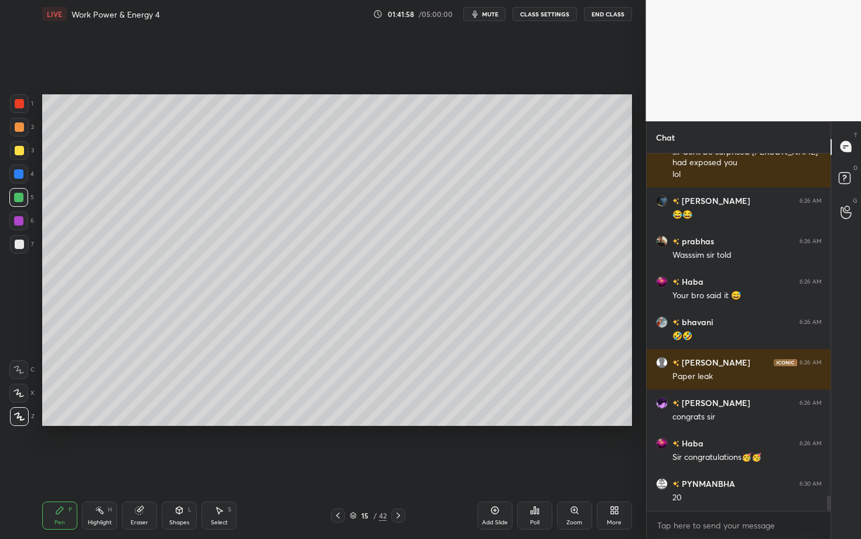
click at [220, 423] on div "Select S" at bounding box center [218, 515] width 35 height 28
drag, startPoint x: 159, startPoint y: 268, endPoint x: 182, endPoint y: 286, distance: 28.4
click at [182, 286] on div "0 ° Undo Copy Paste here Duplicate Duplicate to new slide Delete" at bounding box center [337, 260] width 590 height 332
drag, startPoint x: 160, startPoint y: 262, endPoint x: 194, endPoint y: 262, distance: 34.0
click at [194, 262] on div "0 ° Undo Copy Paste here Duplicate Duplicate to new slide Delete" at bounding box center [337, 260] width 590 height 332
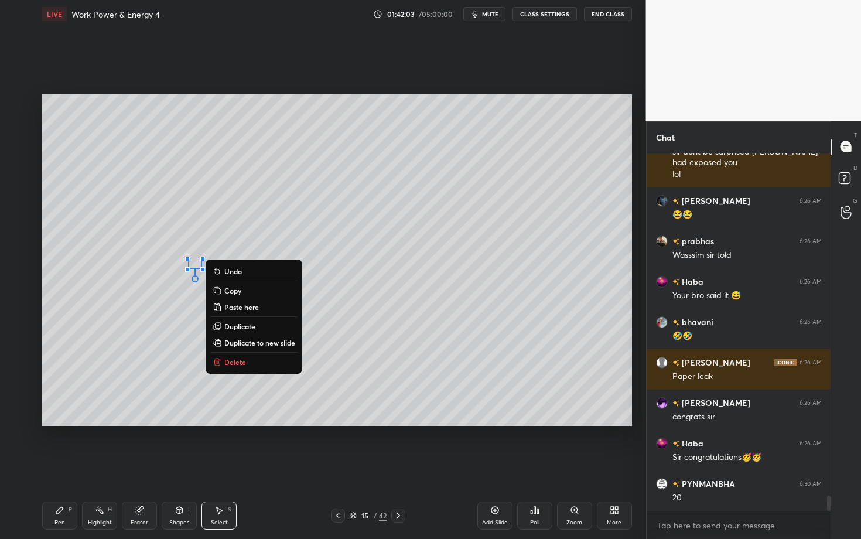
click at [180, 423] on div "Shapes" at bounding box center [179, 523] width 20 height 6
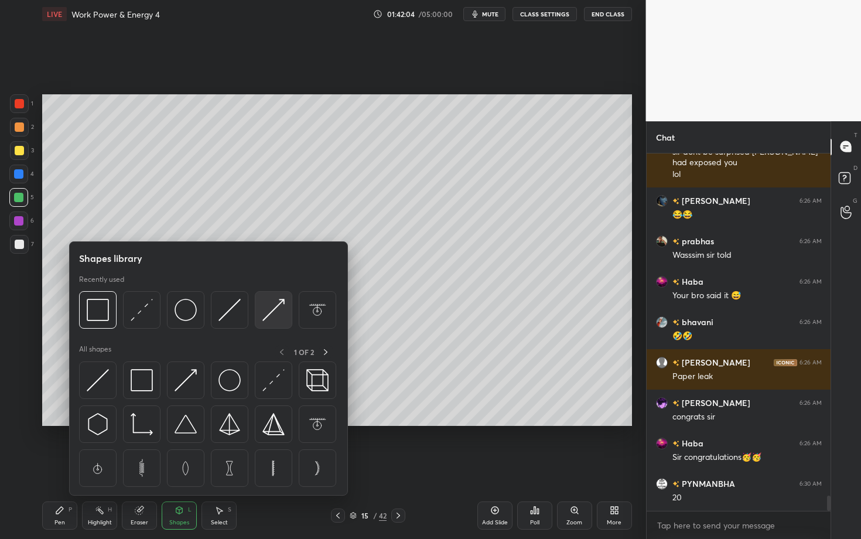
click at [269, 311] on img at bounding box center [273, 310] width 22 height 22
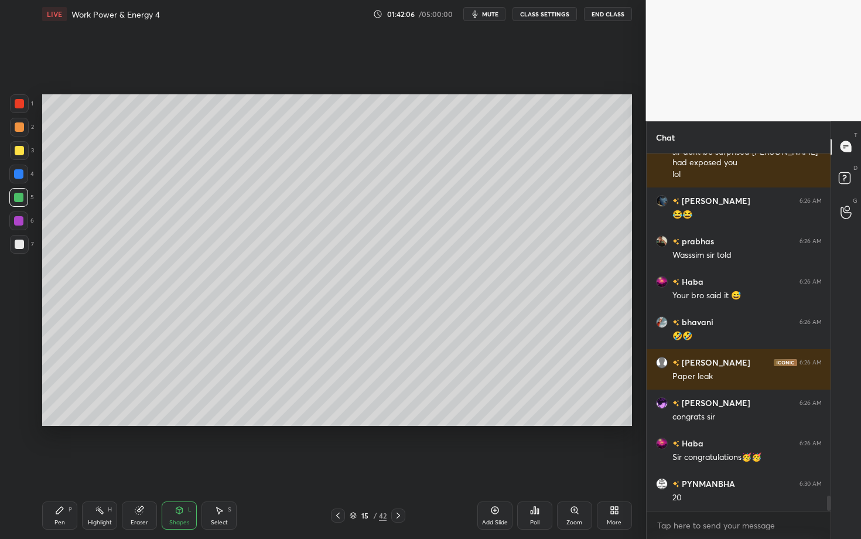
click at [67, 423] on div "Pen P" at bounding box center [59, 515] width 35 height 28
click at [193, 423] on div "Setting up your live class Poll for secs No correct answer Start poll" at bounding box center [336, 260] width 599 height 464
click at [19, 222] on div at bounding box center [18, 220] width 9 height 9
click at [214, 423] on div "Select S" at bounding box center [218, 515] width 35 height 28
drag, startPoint x: 243, startPoint y: 385, endPoint x: 254, endPoint y: 391, distance: 11.8
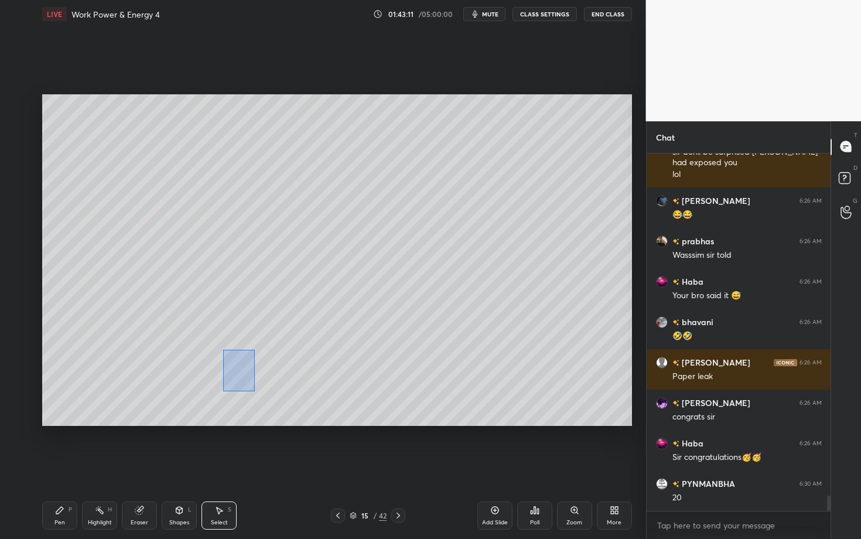
click at [254, 390] on div "0 ° Undo Copy Paste here Duplicate Duplicate to new slide Delete" at bounding box center [337, 260] width 590 height 332
click at [242, 368] on div "0 ° Undo Copy Paste here Duplicate Duplicate to new slide Delete" at bounding box center [337, 260] width 590 height 332
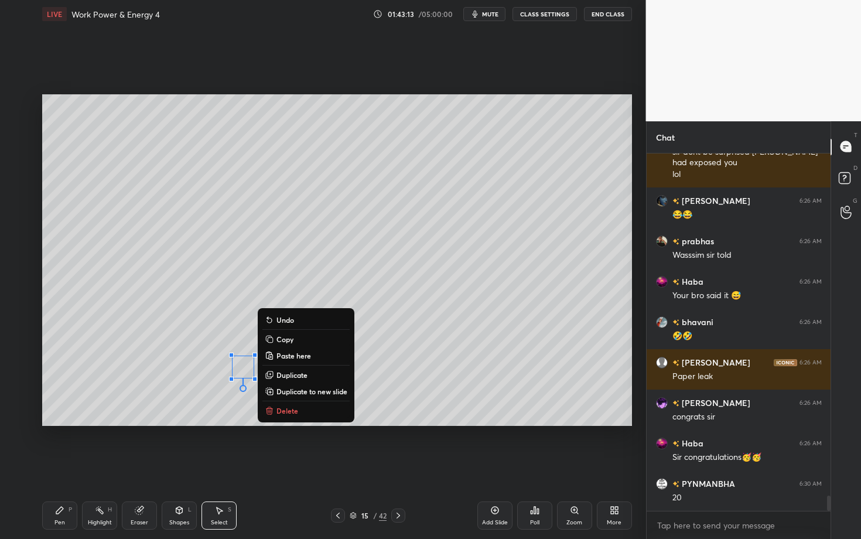
click at [69, 423] on div "Pen P" at bounding box center [59, 515] width 35 height 28
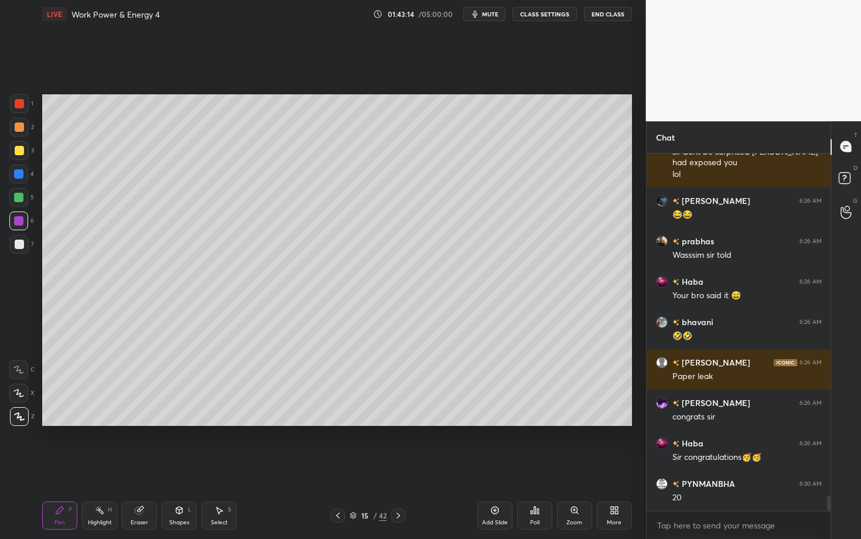
click at [63, 423] on div "Pen" at bounding box center [59, 523] width 11 height 6
click at [400, 423] on icon at bounding box center [398, 515] width 9 height 9
click at [70, 423] on div "Pen P" at bounding box center [59, 515] width 35 height 28
click at [19, 129] on div at bounding box center [19, 126] width 9 height 9
click at [18, 172] on div at bounding box center [18, 173] width 9 height 9
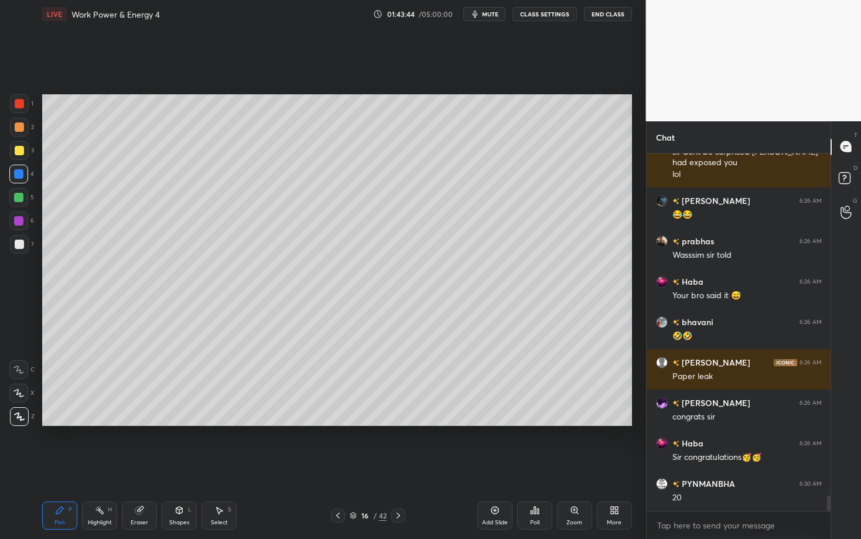
click at [337, 423] on icon at bounding box center [337, 515] width 9 height 9
click at [213, 423] on div "Select S" at bounding box center [218, 515] width 35 height 28
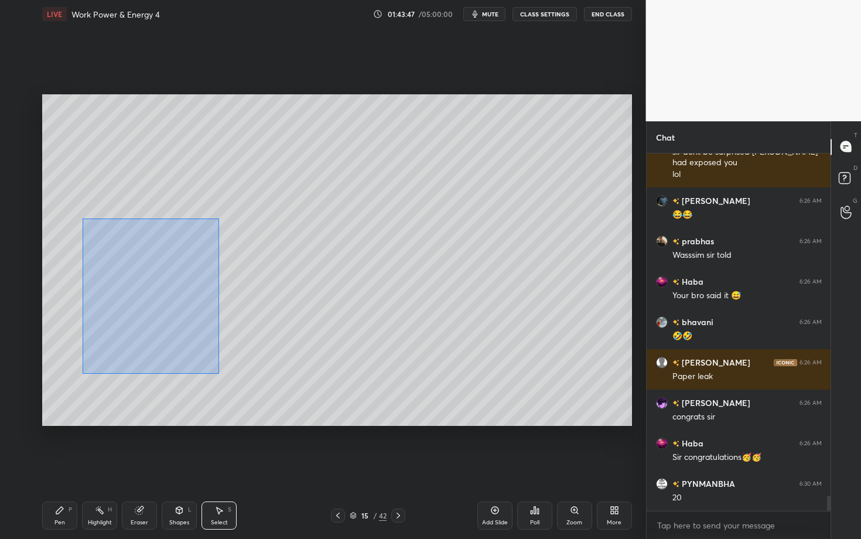
drag, startPoint x: 122, startPoint y: 278, endPoint x: 219, endPoint y: 374, distance: 135.9
click at [219, 374] on div "0 ° Undo Copy Paste here Duplicate Duplicate to new slide Delete" at bounding box center [337, 260] width 590 height 332
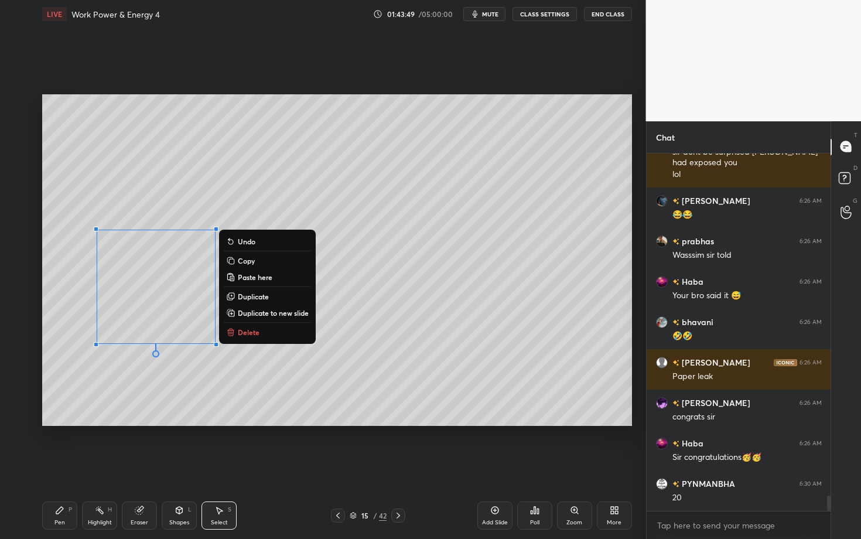
click at [253, 261] on p "Copy" at bounding box center [246, 260] width 17 height 9
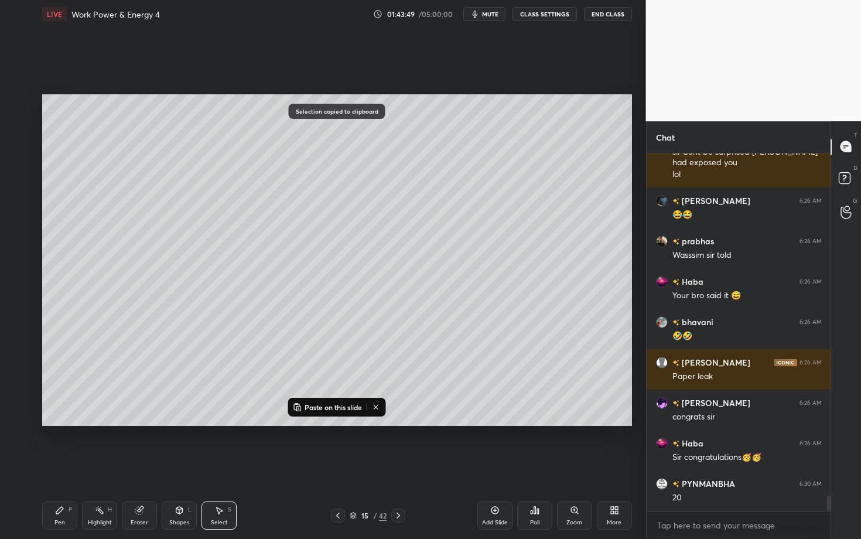
click at [398, 423] on icon at bounding box center [398, 515] width 9 height 9
click at [317, 408] on p "Paste on this slide" at bounding box center [333, 406] width 57 height 9
drag, startPoint x: 164, startPoint y: 293, endPoint x: 164, endPoint y: 213, distance: 79.7
click at [164, 214] on div "0 ° Undo Copy Paste here Duplicate Duplicate to new slide Delete" at bounding box center [337, 260] width 590 height 332
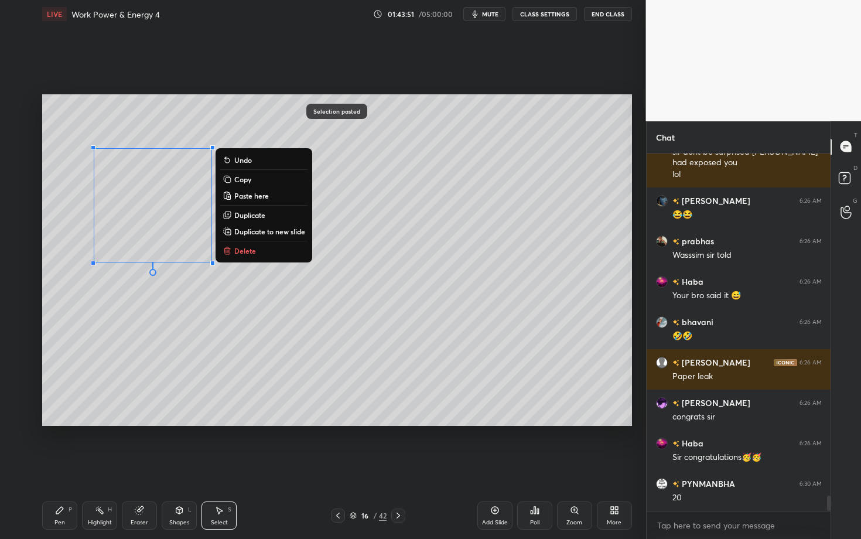
click at [109, 356] on div "0 ° Undo Copy Paste here Duplicate Duplicate to new slide Delete" at bounding box center [337, 260] width 590 height 332
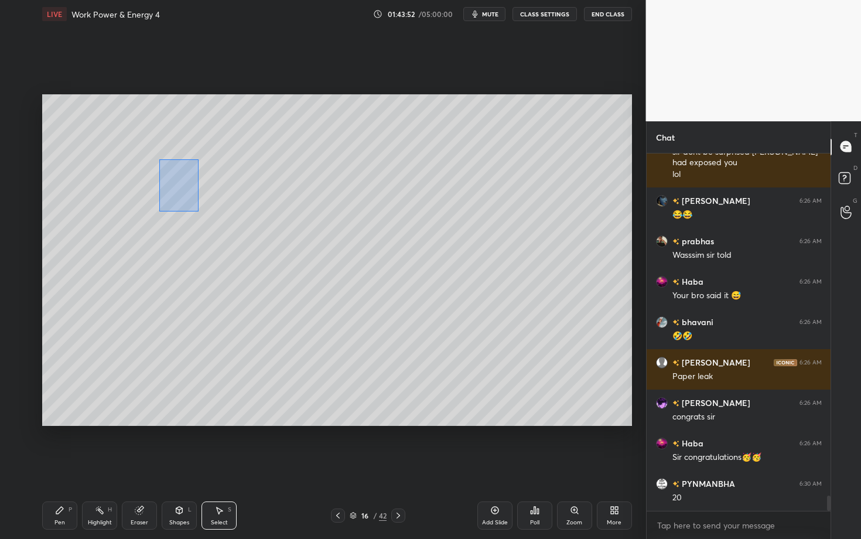
drag, startPoint x: 159, startPoint y: 159, endPoint x: 199, endPoint y: 211, distance: 65.1
click at [198, 211] on div "0 ° Undo Copy Paste here Duplicate Duplicate to new slide Delete" at bounding box center [337, 260] width 590 height 332
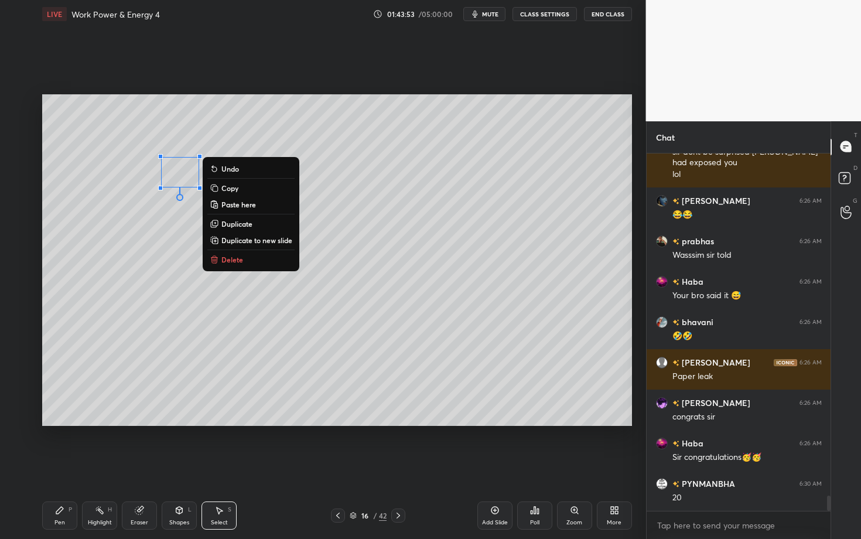
click at [242, 258] on p "Delete" at bounding box center [232, 259] width 22 height 9
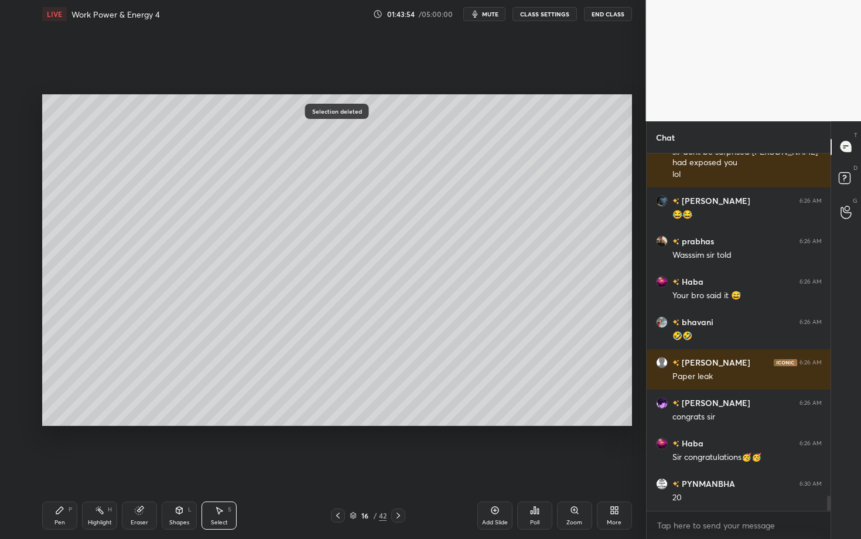
click at [223, 423] on div "Select S" at bounding box center [218, 515] width 35 height 28
drag, startPoint x: 199, startPoint y: 198, endPoint x: 249, endPoint y: 269, distance: 87.1
click at [248, 269] on div "0 ° Undo Copy Paste here Duplicate Duplicate to new slide Delete" at bounding box center [337, 260] width 590 height 332
click at [209, 243] on div "0 ° Undo Copy Paste here Duplicate Duplicate to new slide Delete" at bounding box center [337, 260] width 590 height 332
drag, startPoint x: 212, startPoint y: 245, endPoint x: 178, endPoint y: 239, distance: 34.5
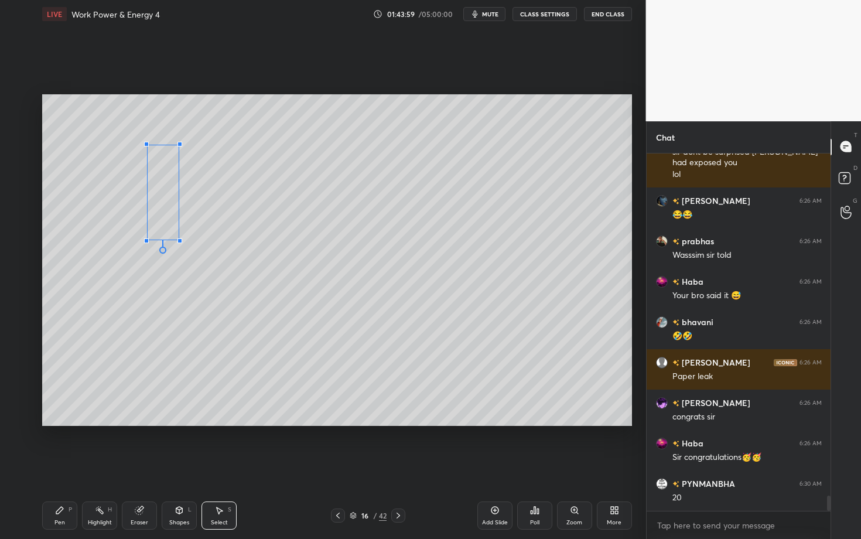
click at [178, 239] on div at bounding box center [179, 240] width 5 height 5
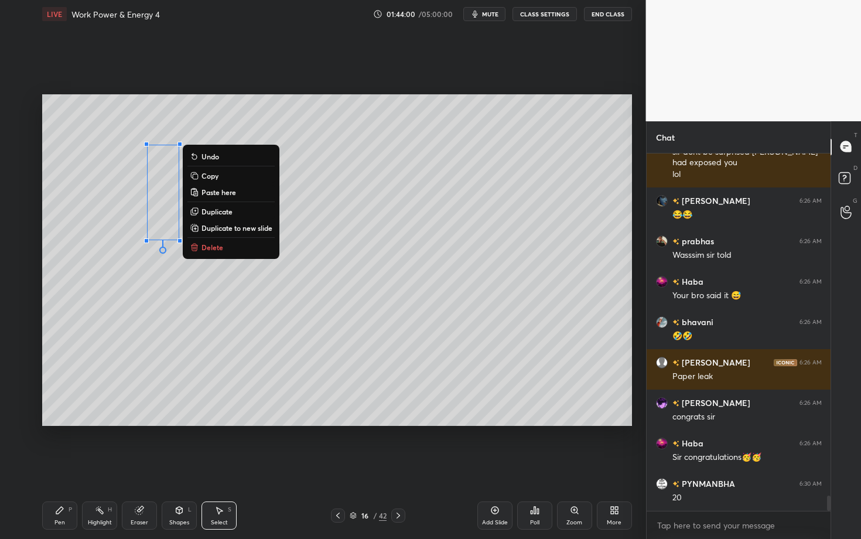
click at [218, 211] on p "Duplicate" at bounding box center [216, 211] width 31 height 9
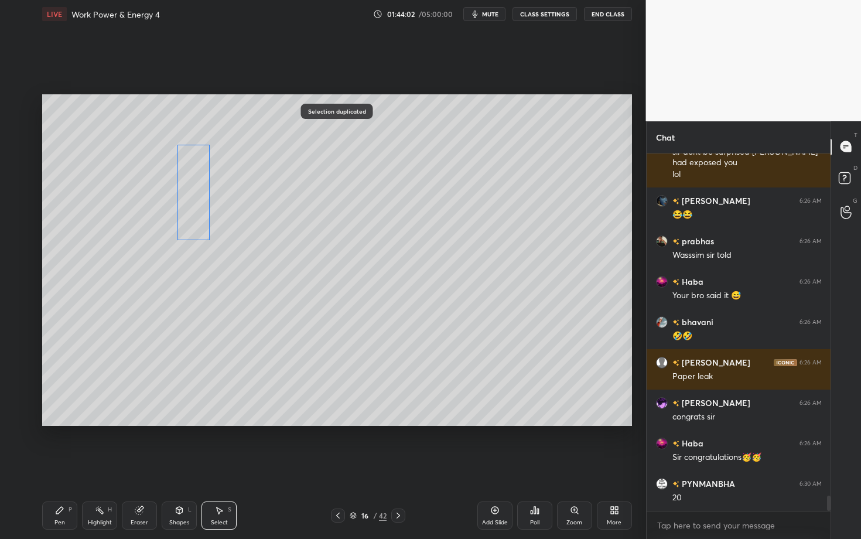
drag, startPoint x: 189, startPoint y: 206, endPoint x: 191, endPoint y: 200, distance: 6.9
click at [191, 200] on div "0 ° Undo Copy Paste here Duplicate Duplicate to new slide Delete" at bounding box center [337, 260] width 590 height 332
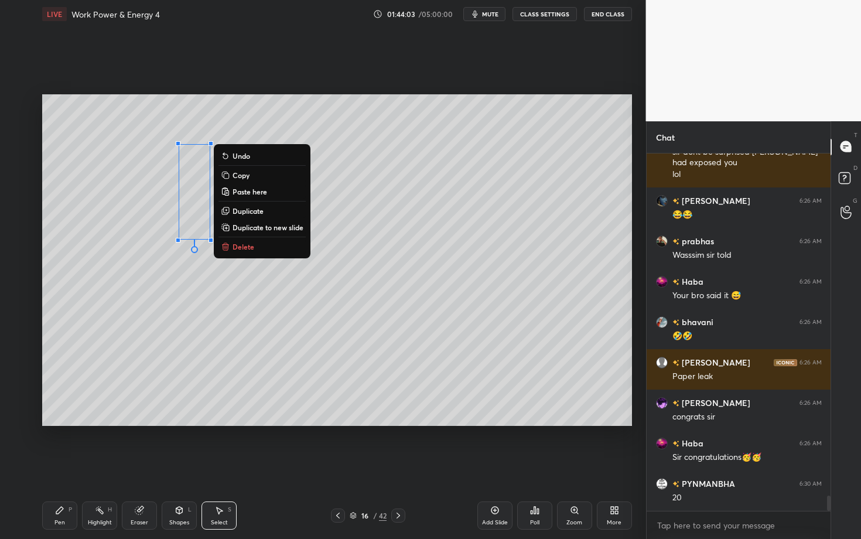
click at [247, 210] on p "Duplicate" at bounding box center [248, 210] width 31 height 9
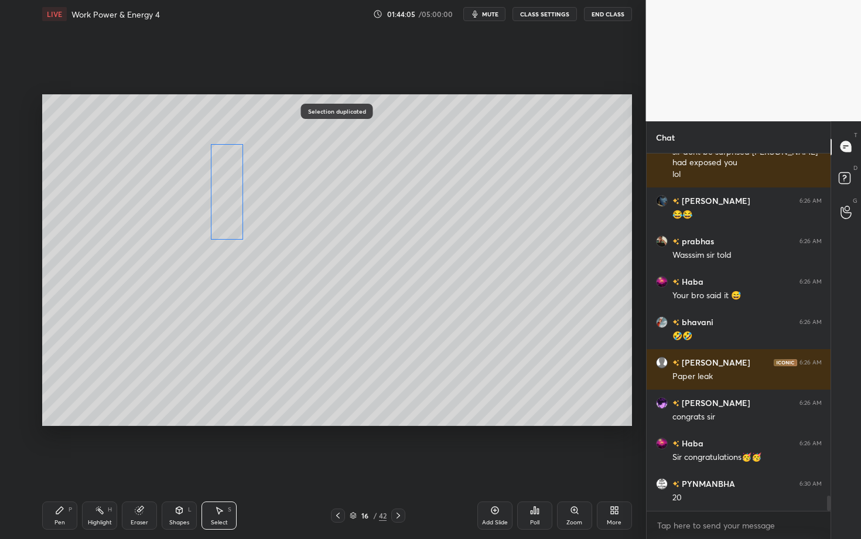
drag, startPoint x: 218, startPoint y: 210, endPoint x: 214, endPoint y: 200, distance: 10.8
click at [214, 200] on div "0 ° Undo Copy Paste here Duplicate Duplicate to new slide Delete" at bounding box center [337, 260] width 590 height 332
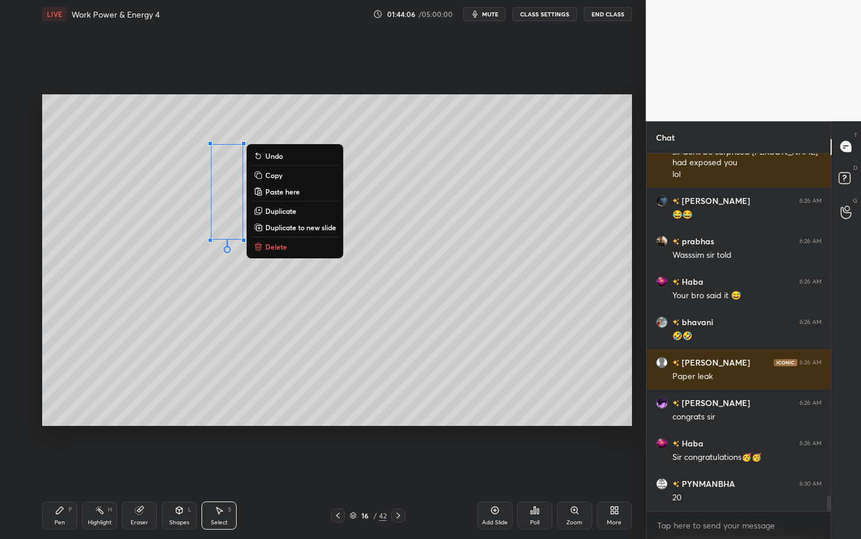
click at [275, 210] on p "Duplicate" at bounding box center [280, 210] width 31 height 9
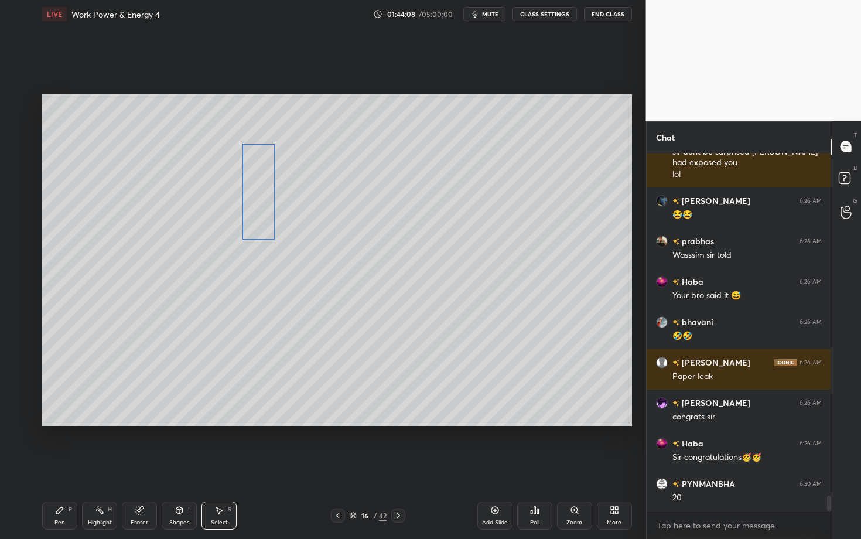
drag, startPoint x: 257, startPoint y: 209, endPoint x: 249, endPoint y: 198, distance: 13.8
click at [250, 197] on div "0 ° Undo Copy Paste here Duplicate Duplicate to new slide Delete" at bounding box center [337, 260] width 590 height 332
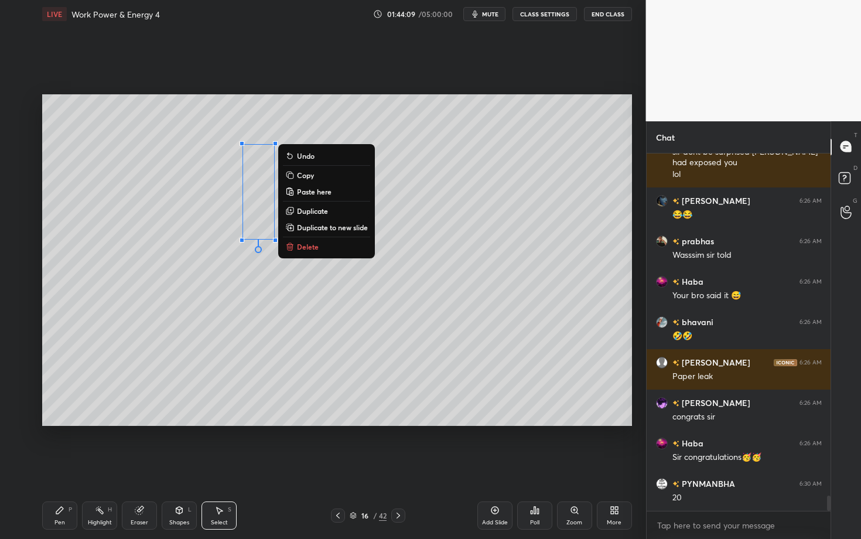
click at [211, 329] on div "0 ° Undo Copy Paste here Duplicate Duplicate to new slide Delete" at bounding box center [337, 260] width 590 height 332
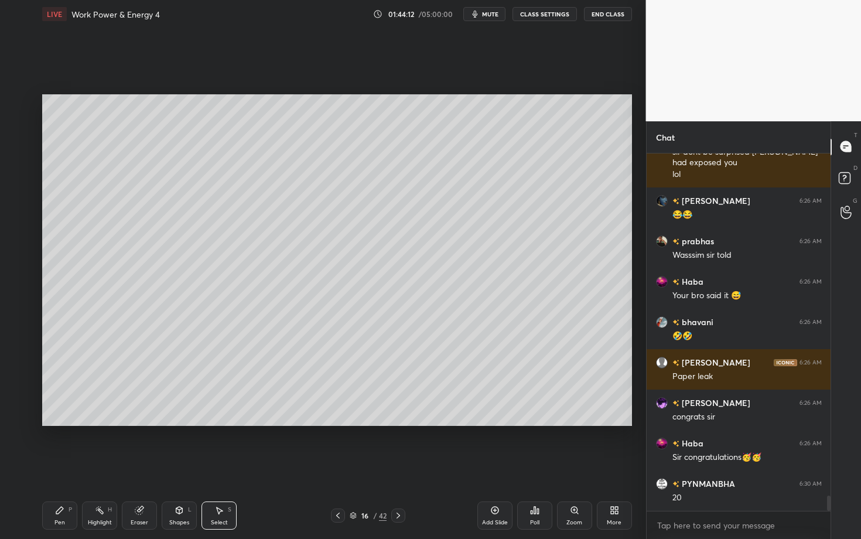
click at [54, 423] on div "Pen P" at bounding box center [59, 515] width 35 height 28
click at [16, 244] on div at bounding box center [19, 244] width 9 height 9
click at [56, 423] on div "Pen P" at bounding box center [59, 515] width 35 height 28
click at [19, 221] on div at bounding box center [18, 220] width 9 height 9
click at [216, 423] on div "Select S" at bounding box center [218, 515] width 35 height 28
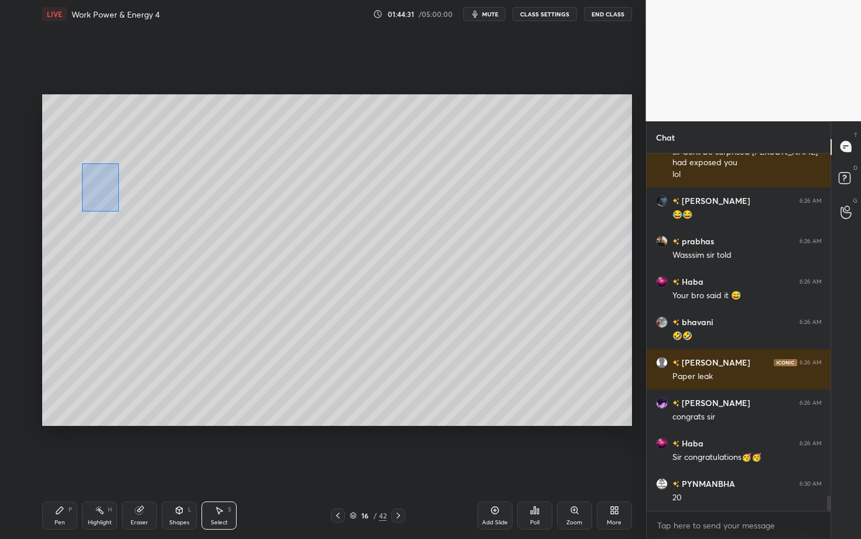
drag, startPoint x: 82, startPoint y: 163, endPoint x: 118, endPoint y: 209, distance: 58.5
click at [117, 209] on div "0 ° Undo Copy Paste here Duplicate Duplicate to new slide Delete" at bounding box center [337, 260] width 590 height 332
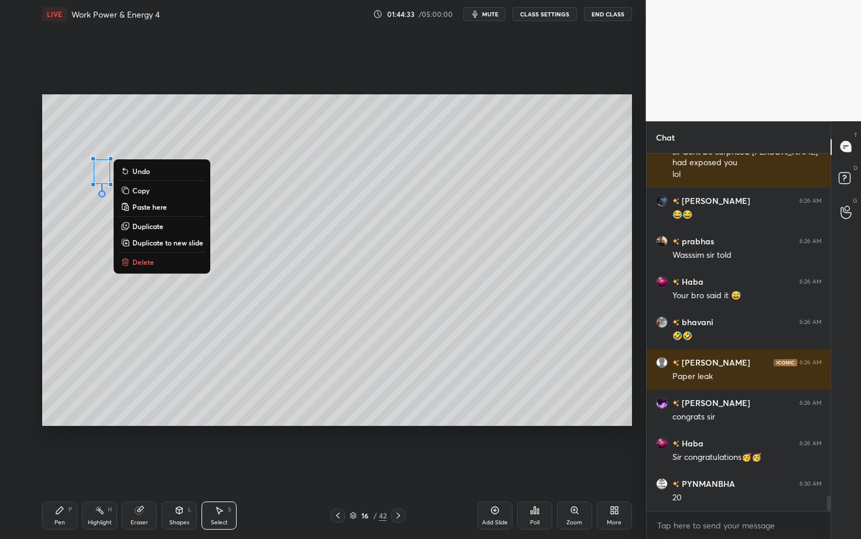
click at [151, 226] on p "Duplicate" at bounding box center [147, 225] width 31 height 9
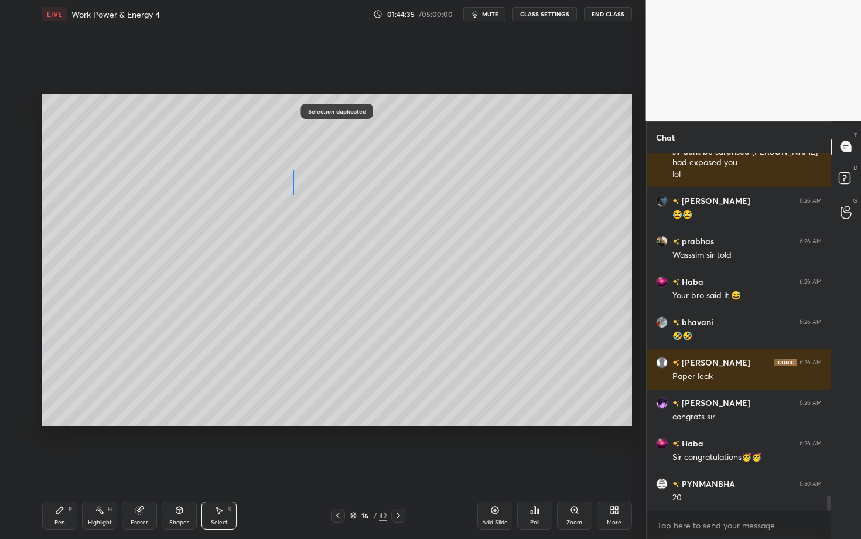
drag, startPoint x: 145, startPoint y: 196, endPoint x: 282, endPoint y: 185, distance: 137.5
click at [282, 185] on div "0 ° Undo Copy Paste here Duplicate Duplicate to new slide Delete" at bounding box center [337, 260] width 590 height 332
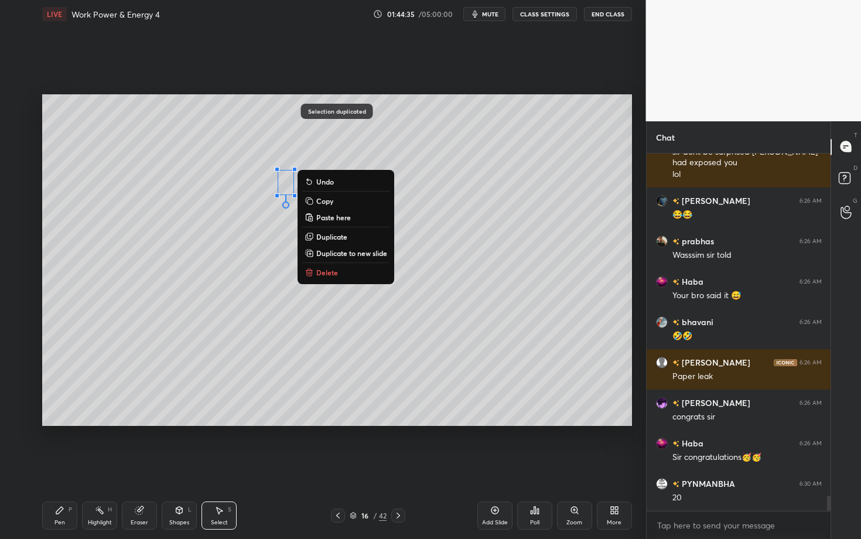
click at [64, 423] on div "Pen" at bounding box center [59, 523] width 11 height 6
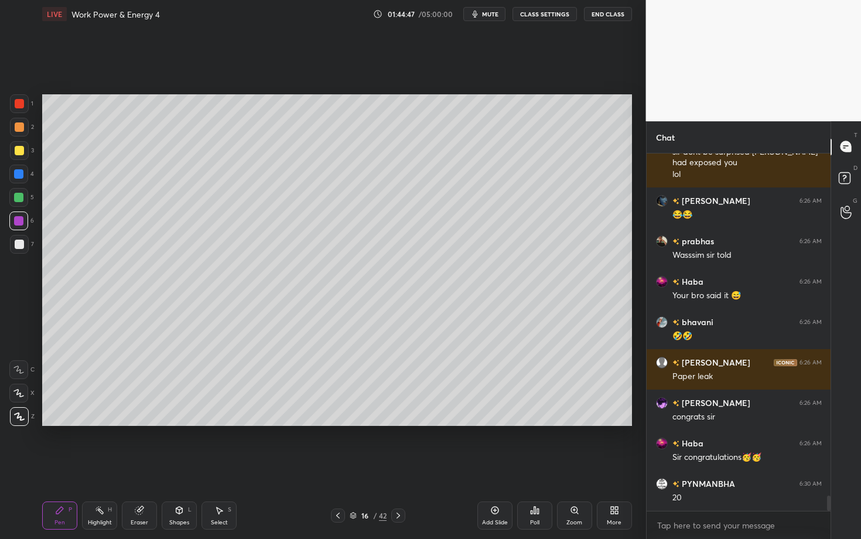
click at [21, 247] on div at bounding box center [19, 244] width 9 height 9
click at [17, 132] on div at bounding box center [19, 127] width 19 height 19
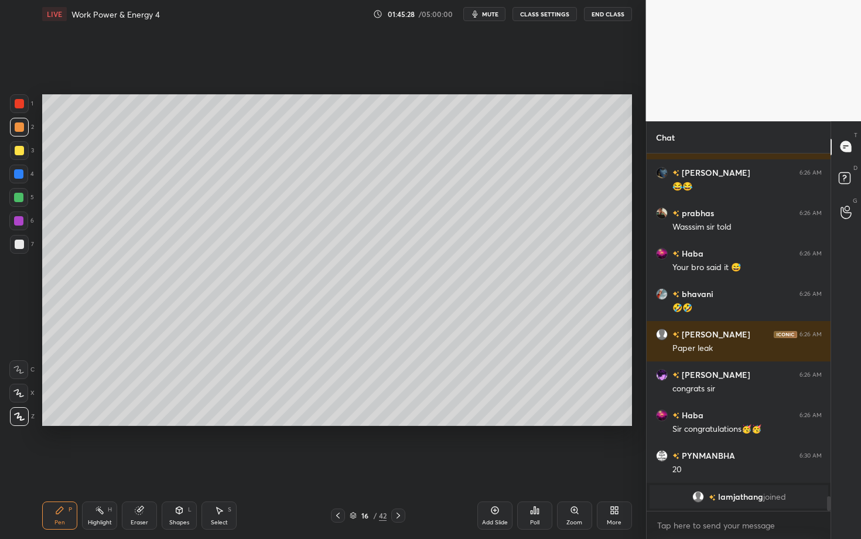
click at [337, 423] on icon at bounding box center [337, 515] width 9 height 9
click at [227, 423] on div "Select S" at bounding box center [218, 515] width 35 height 28
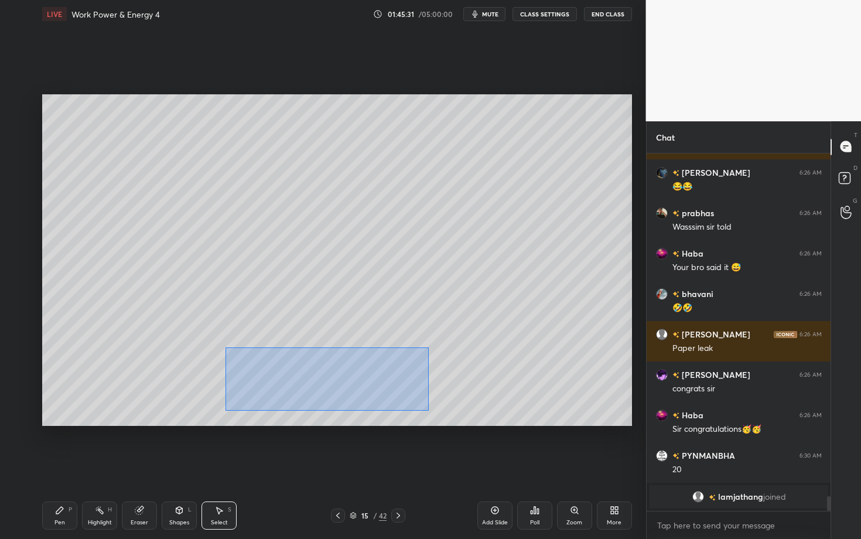
drag, startPoint x: 273, startPoint y: 383, endPoint x: 429, endPoint y: 411, distance: 158.2
click at [429, 411] on div "0 ° Undo Copy Paste here Duplicate Duplicate to new slide Delete" at bounding box center [337, 260] width 590 height 332
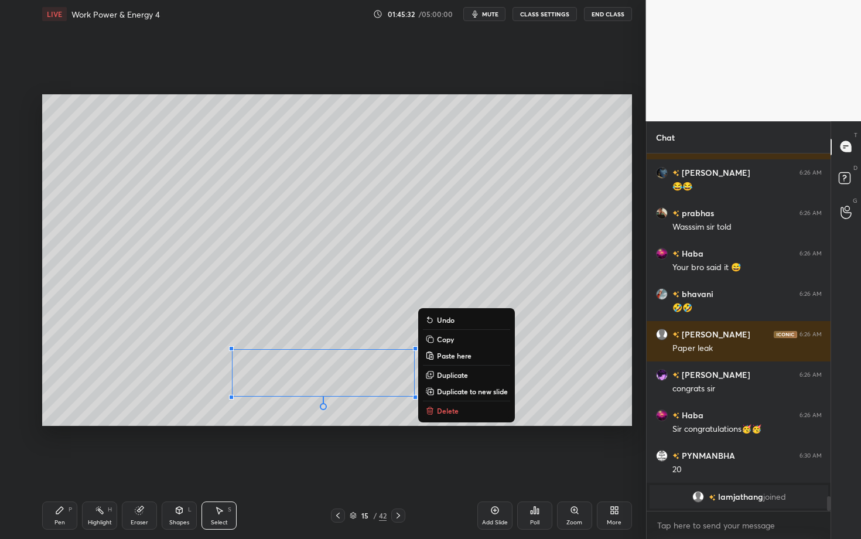
click at [445, 343] on button "Copy" at bounding box center [466, 339] width 87 height 14
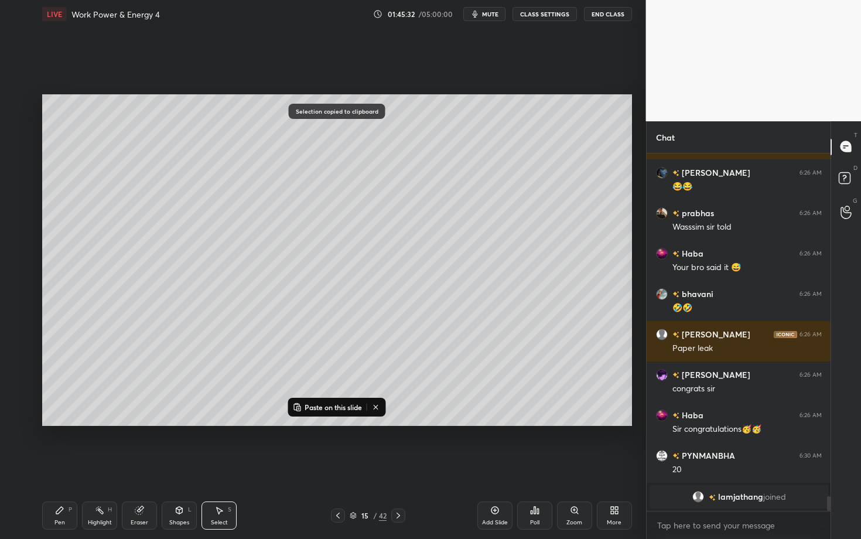
click at [398, 423] on icon at bounding box center [398, 515] width 9 height 9
click at [325, 410] on p "Paste on this slide" at bounding box center [333, 406] width 57 height 9
drag, startPoint x: 279, startPoint y: 337, endPoint x: 272, endPoint y: 303, distance: 34.6
click at [272, 303] on div "0 ° Undo Copy Paste here Duplicate Duplicate to new slide Delete" at bounding box center [337, 260] width 590 height 332
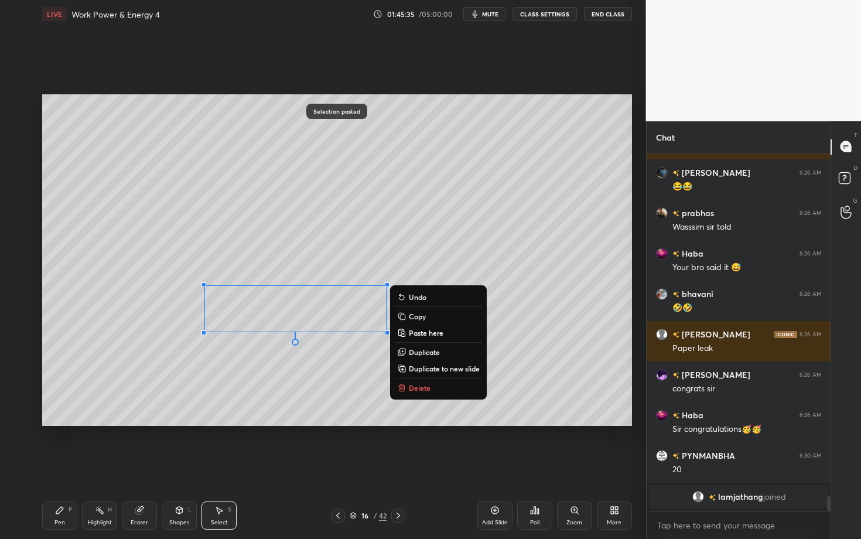
click at [254, 388] on div "0 ° Undo Copy Paste here Duplicate Duplicate to new slide Delete" at bounding box center [337, 260] width 590 height 332
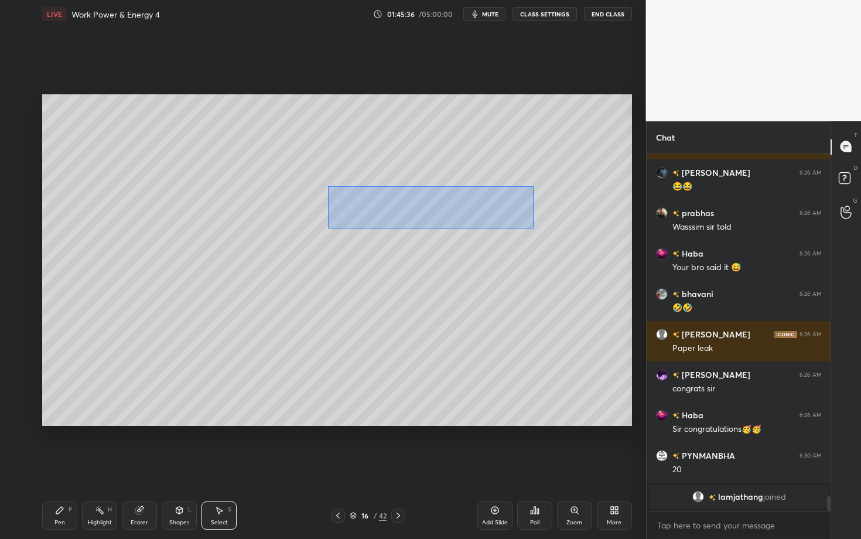
drag, startPoint x: 328, startPoint y: 186, endPoint x: 534, endPoint y: 228, distance: 209.9
click at [533, 228] on div "0 ° Undo Copy Paste here Duplicate Duplicate to new slide Delete" at bounding box center [337, 260] width 590 height 332
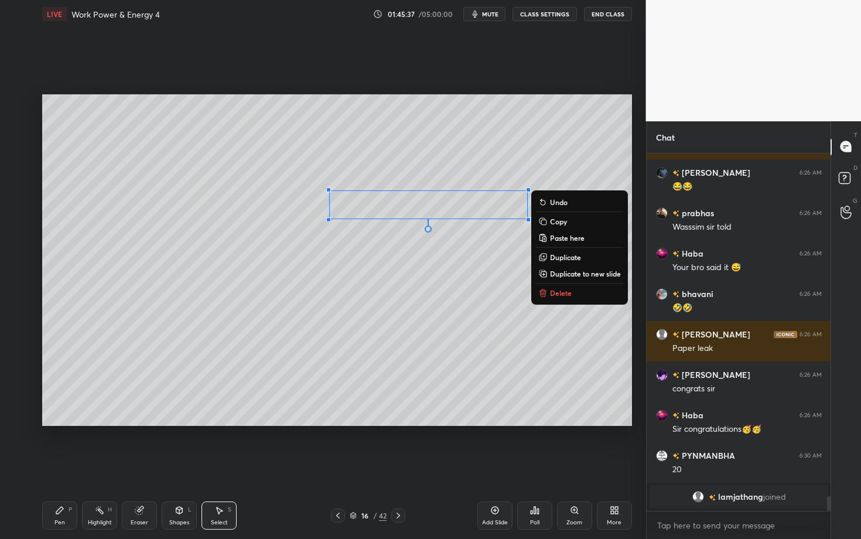
click at [465, 275] on div "0 ° Undo Copy Paste here Duplicate Duplicate to new slide Delete" at bounding box center [337, 260] width 590 height 332
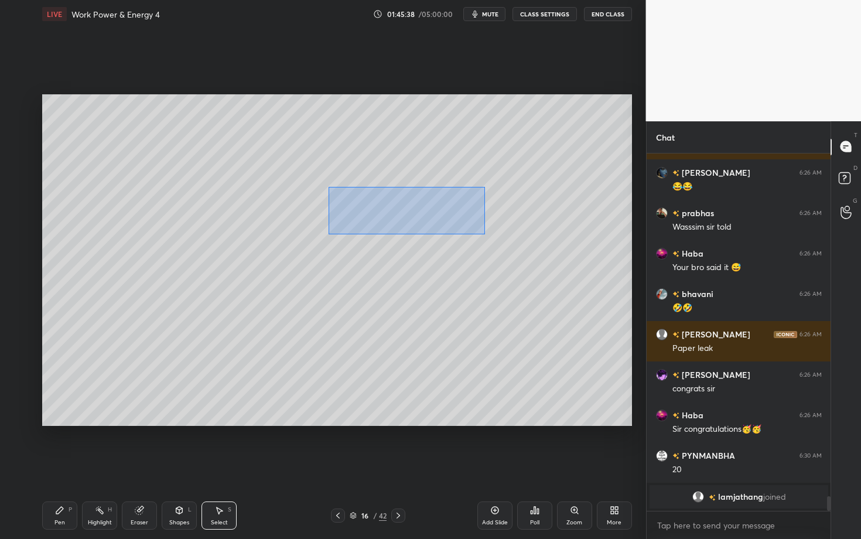
drag, startPoint x: 332, startPoint y: 188, endPoint x: 484, endPoint y: 234, distance: 159.6
click at [484, 234] on div "0 ° Undo Copy Paste here Duplicate Duplicate to new slide Delete" at bounding box center [337, 260] width 590 height 332
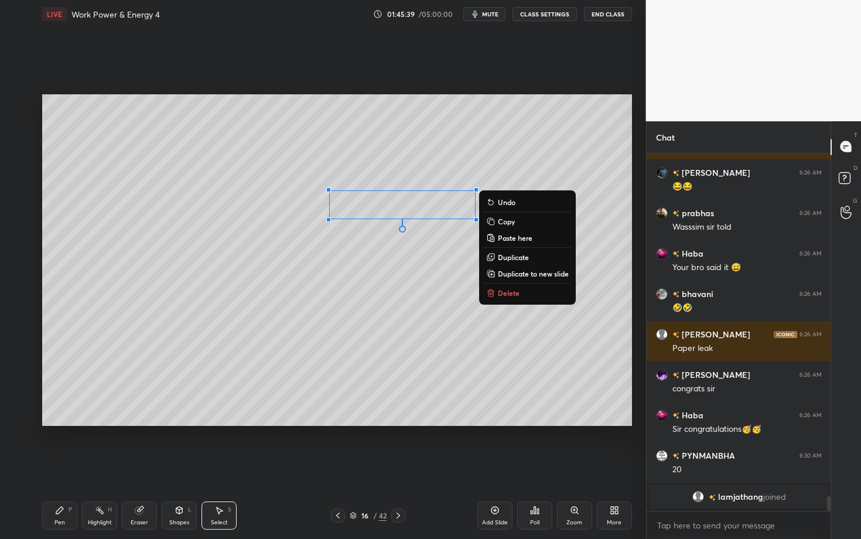
click at [516, 257] on p "Duplicate" at bounding box center [513, 256] width 31 height 9
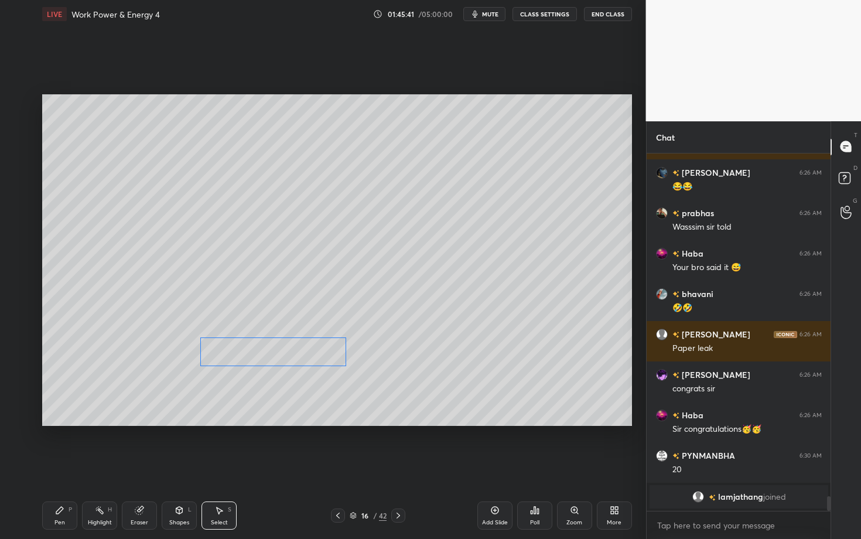
drag, startPoint x: 400, startPoint y: 235, endPoint x: 269, endPoint y: 345, distance: 170.9
click at [268, 345] on div "0 ° Undo Copy Paste here Duplicate Duplicate to new slide Delete" at bounding box center [337, 260] width 590 height 332
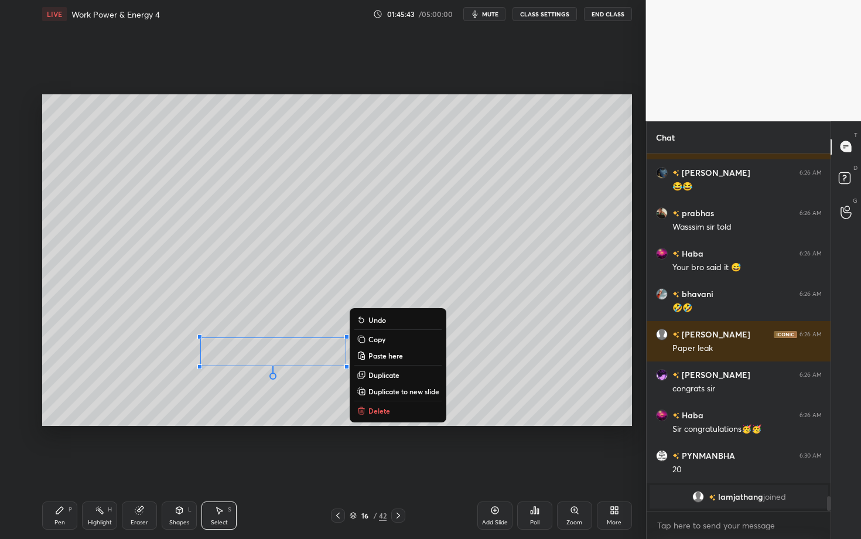
click at [65, 423] on div "Pen P" at bounding box center [59, 515] width 35 height 28
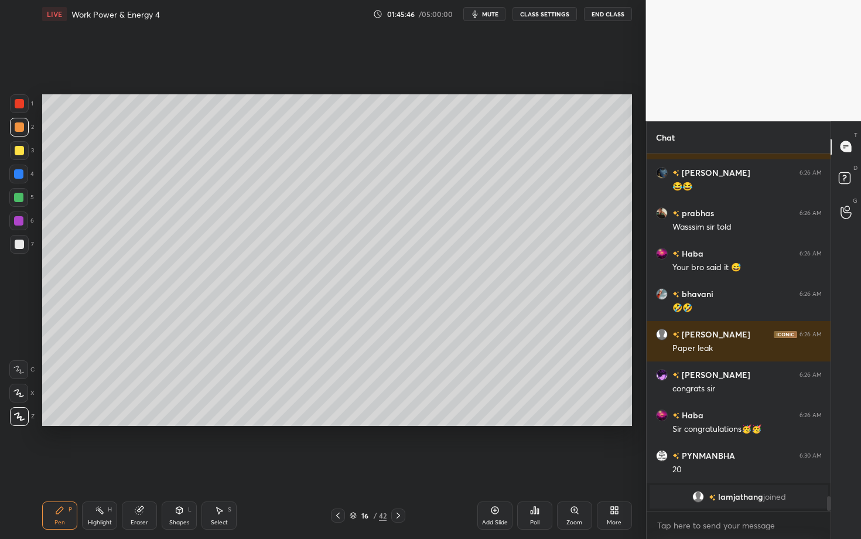
click at [19, 241] on div at bounding box center [19, 244] width 9 height 9
click at [337, 423] on icon at bounding box center [337, 515] width 9 height 9
click at [138, 423] on div "Eraser" at bounding box center [139, 515] width 35 height 28
click at [65, 423] on div "Pen P" at bounding box center [59, 515] width 35 height 28
click at [400, 423] on icon at bounding box center [398, 515] width 9 height 9
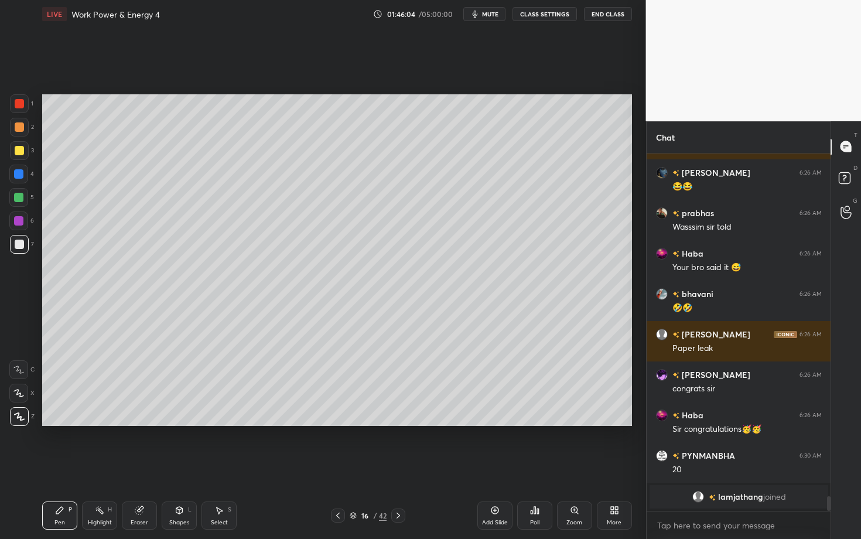
click at [18, 202] on div at bounding box center [18, 197] width 19 height 19
click at [396, 423] on icon at bounding box center [398, 515] width 9 height 9
click at [333, 423] on div at bounding box center [338, 515] width 14 height 14
click at [399, 423] on icon at bounding box center [398, 515] width 9 height 9
click at [334, 423] on icon at bounding box center [337, 515] width 9 height 9
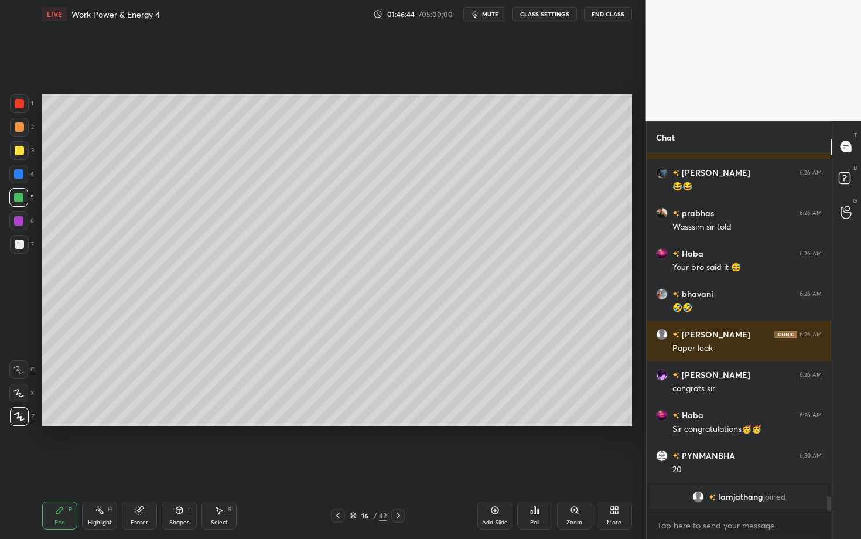
click at [94, 423] on div "Highlight" at bounding box center [100, 523] width 24 height 6
click at [398, 423] on icon at bounding box center [398, 515] width 9 height 9
click at [64, 423] on div "Pen" at bounding box center [59, 523] width 11 height 6
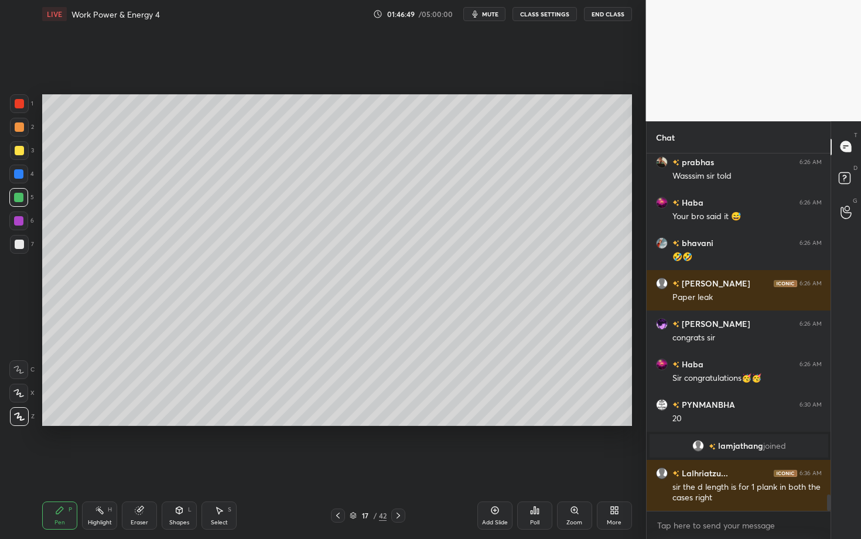
scroll to position [7541, 0]
click at [18, 245] on div at bounding box center [19, 244] width 19 height 19
click at [366, 423] on div "Setting up your live class Poll for secs No correct answer Start poll" at bounding box center [336, 260] width 599 height 464
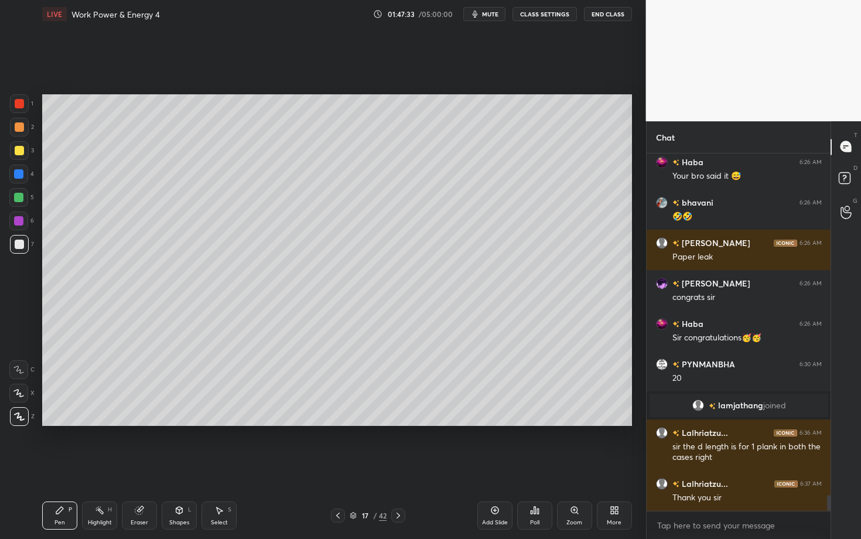
scroll to position [7622, 0]
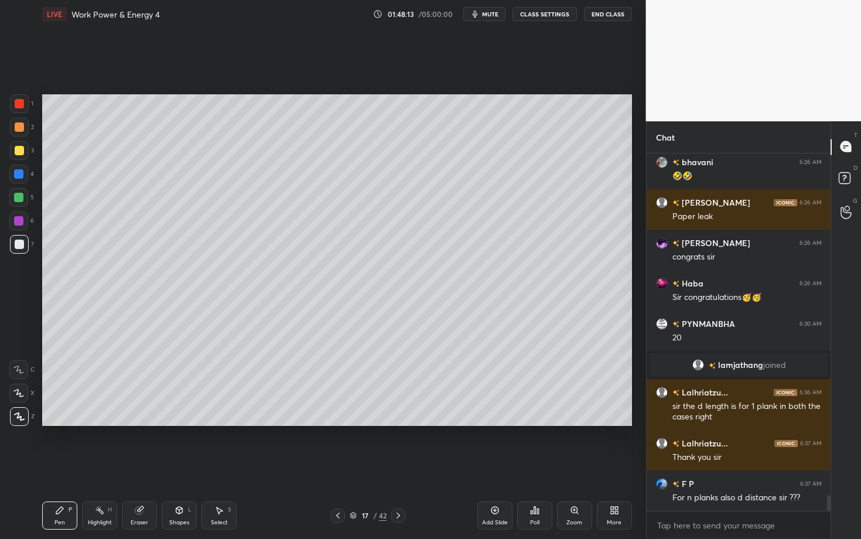
click at [336, 423] on icon at bounding box center [337, 515] width 9 height 9
click at [96, 423] on div "Highlight" at bounding box center [100, 523] width 24 height 6
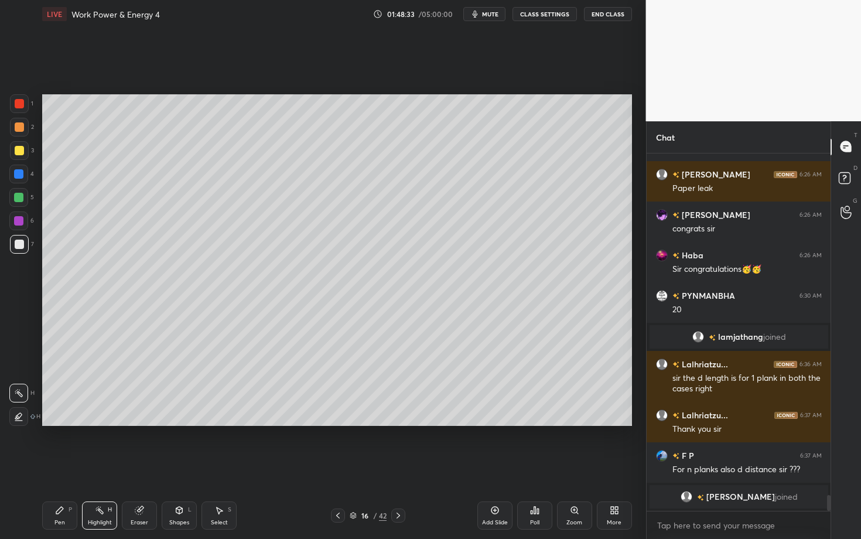
scroll to position [7668, 0]
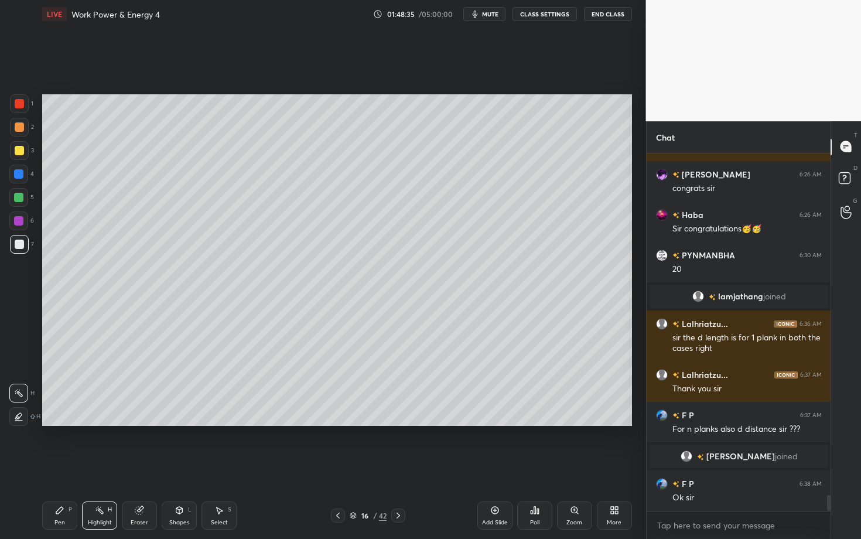
click at [400, 423] on icon at bounding box center [398, 515] width 9 height 9
click at [60, 423] on div "Pen" at bounding box center [59, 523] width 11 height 6
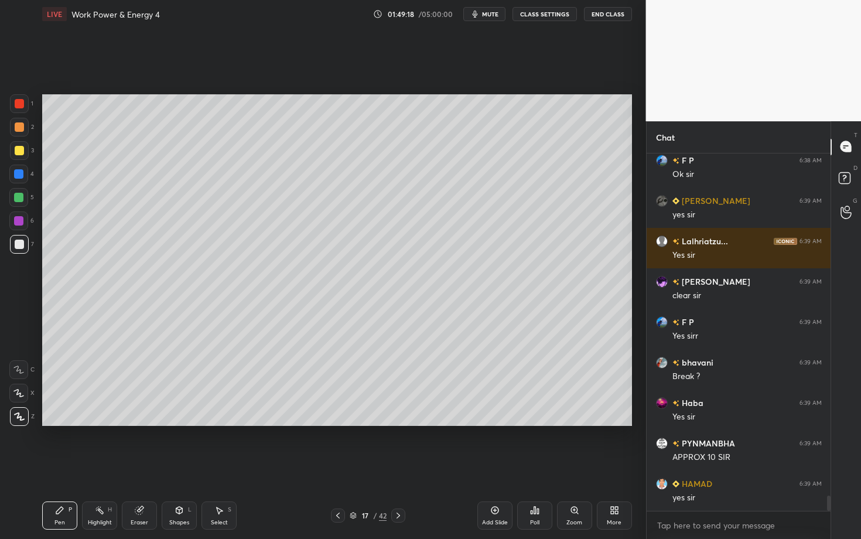
scroll to position [8032, 0]
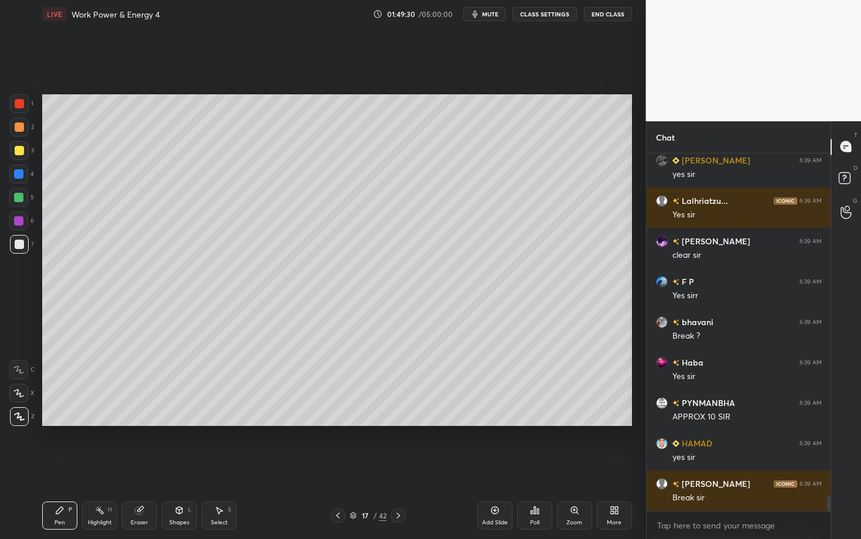
click at [140, 423] on div "Eraser" at bounding box center [140, 523] width 18 height 6
click at [52, 423] on div "Pen P" at bounding box center [59, 515] width 35 height 28
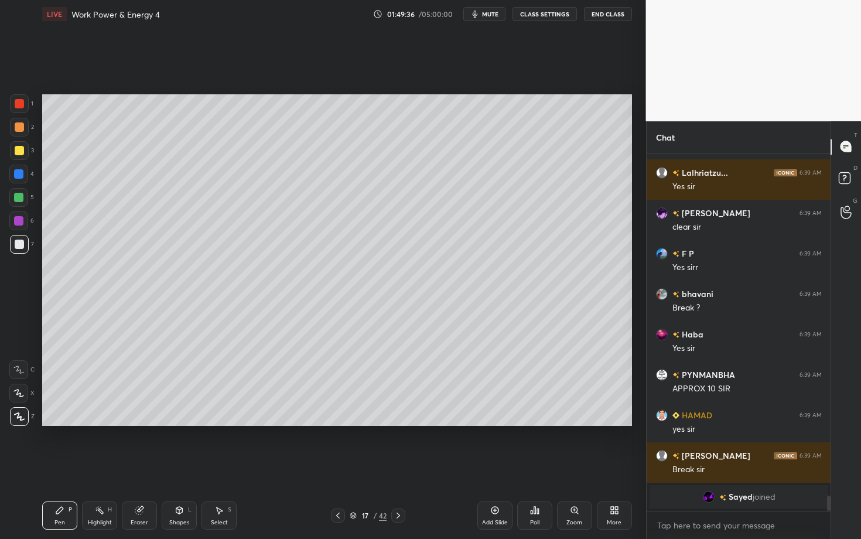
click at [60, 423] on icon at bounding box center [59, 509] width 9 height 9
click at [398, 423] on icon at bounding box center [398, 515] width 9 height 9
click at [16, 127] on div at bounding box center [19, 126] width 9 height 9
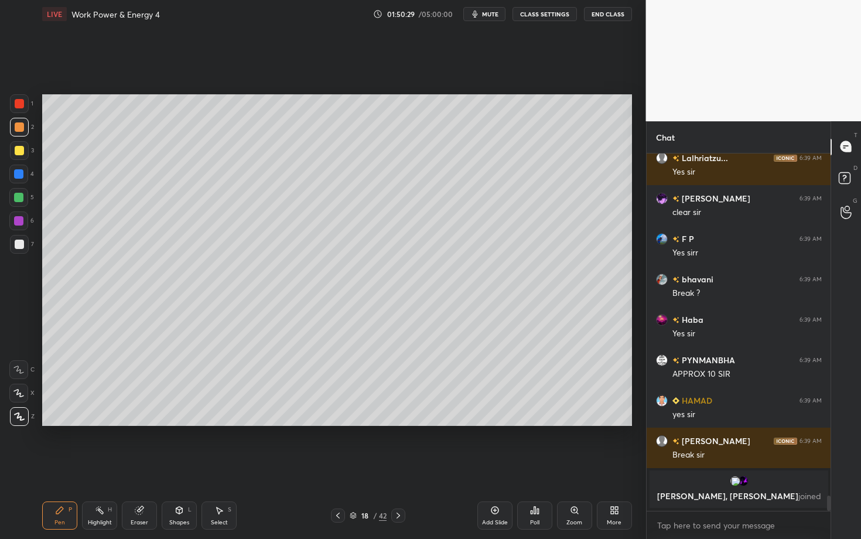
click at [19, 240] on div at bounding box center [19, 244] width 9 height 9
click at [224, 423] on div "Select S" at bounding box center [218, 515] width 35 height 28
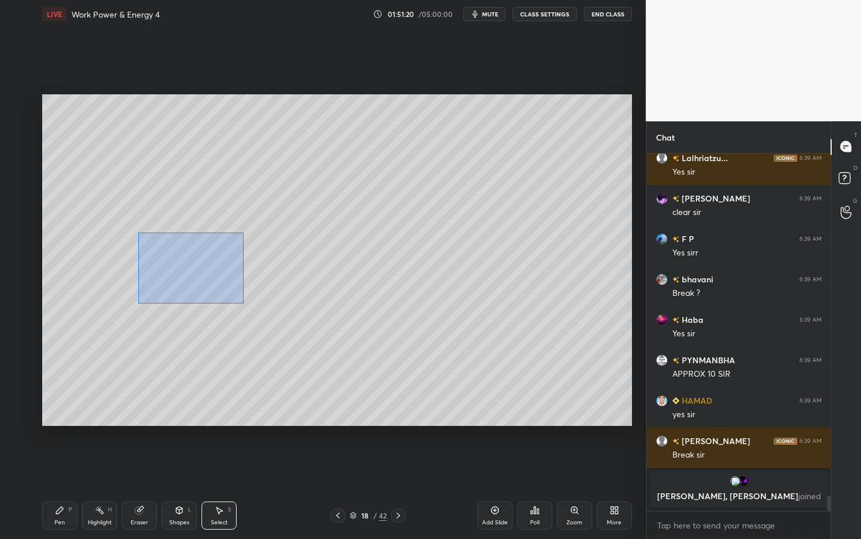
drag, startPoint x: 169, startPoint y: 263, endPoint x: 248, endPoint y: 308, distance: 91.0
click at [248, 308] on div "0 ° Undo Copy Paste here Duplicate Duplicate to new slide Delete" at bounding box center [337, 260] width 590 height 332
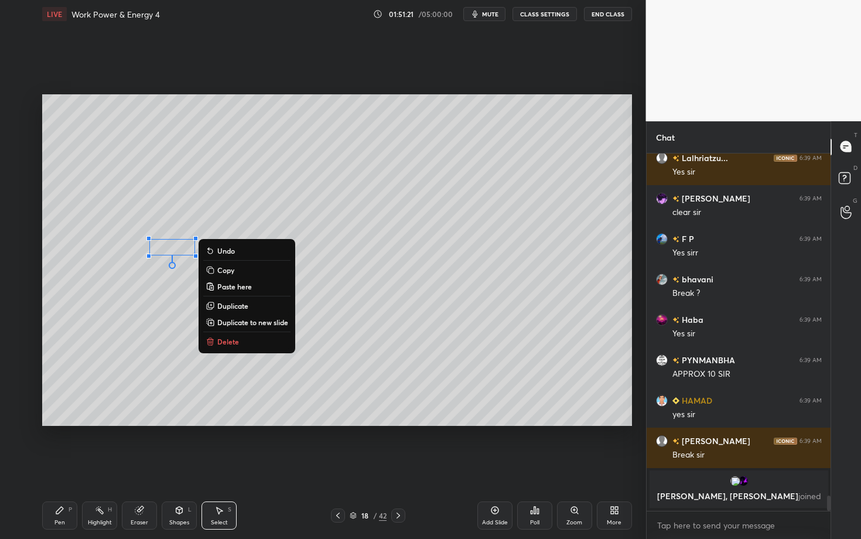
click at [243, 344] on button "Delete" at bounding box center [246, 341] width 87 height 14
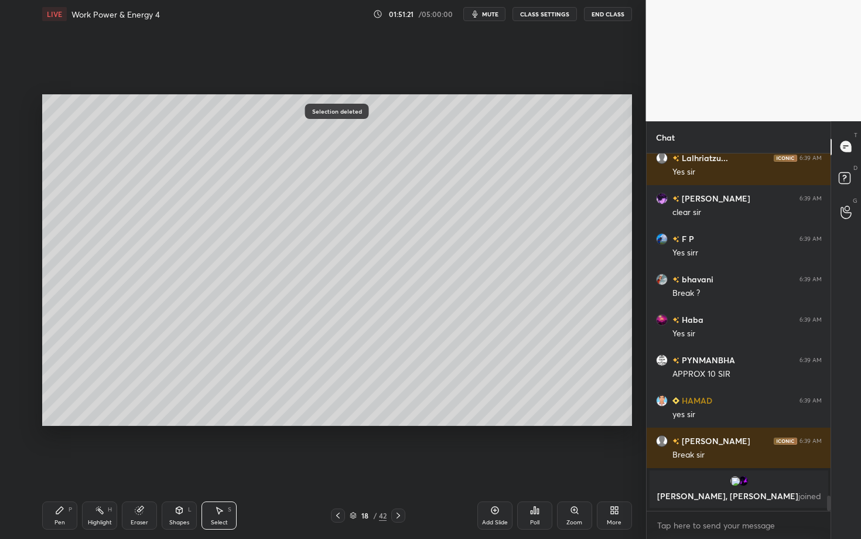
click at [67, 423] on div "Pen P" at bounding box center [59, 515] width 35 height 28
click at [16, 248] on div at bounding box center [19, 244] width 9 height 9
click at [18, 197] on div at bounding box center [18, 197] width 9 height 9
click at [220, 423] on div "Select S" at bounding box center [218, 515] width 35 height 28
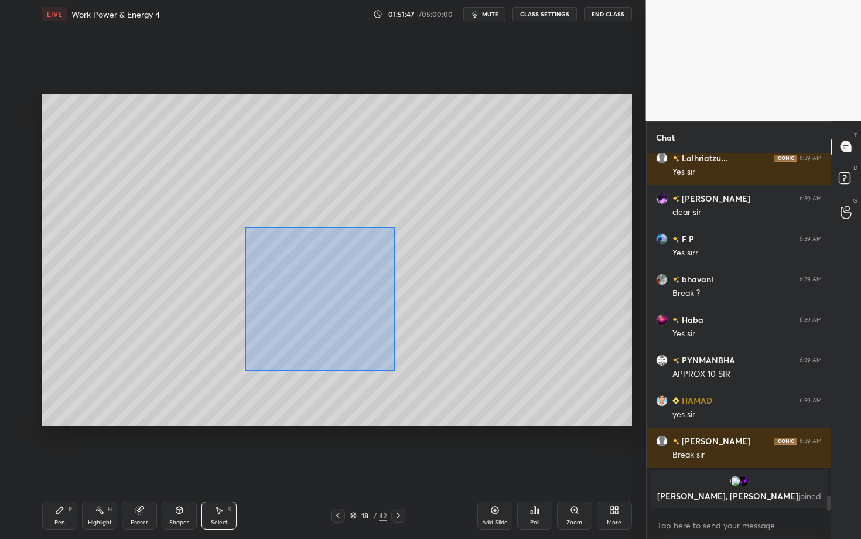
drag, startPoint x: 242, startPoint y: 263, endPoint x: 394, endPoint y: 370, distance: 185.8
click at [394, 370] on div "0 ° Undo Copy Paste here Duplicate Duplicate to new slide Delete" at bounding box center [337, 260] width 590 height 332
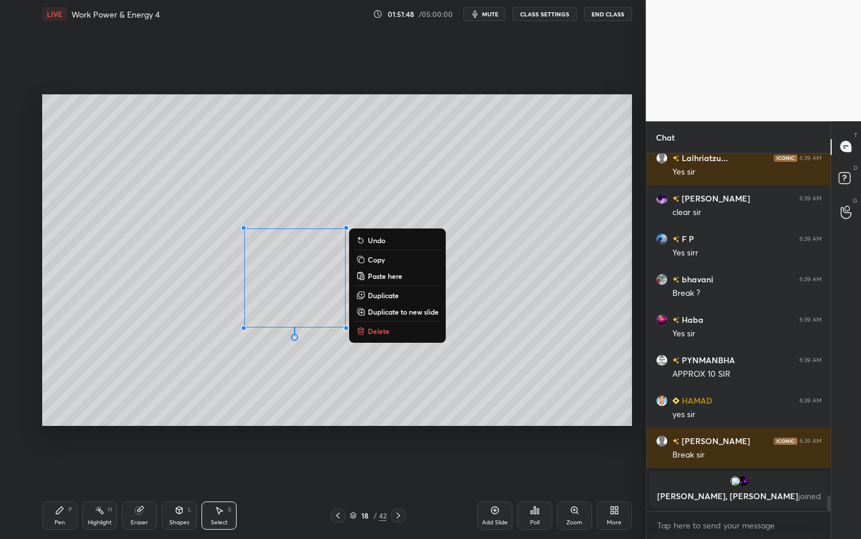
click at [381, 330] on p "Delete" at bounding box center [379, 330] width 22 height 9
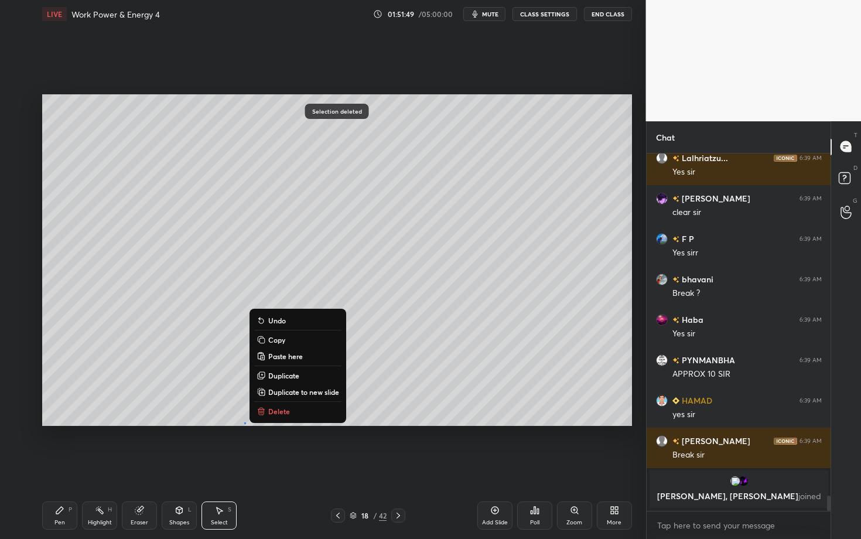
drag, startPoint x: 224, startPoint y: 401, endPoint x: 261, endPoint y: 427, distance: 44.9
click at [261, 423] on div "0 ° Undo Copy Paste here Duplicate Duplicate to new slide Delete Selection dele…" at bounding box center [336, 260] width 599 height 464
click at [282, 413] on p "Delete" at bounding box center [279, 411] width 22 height 9
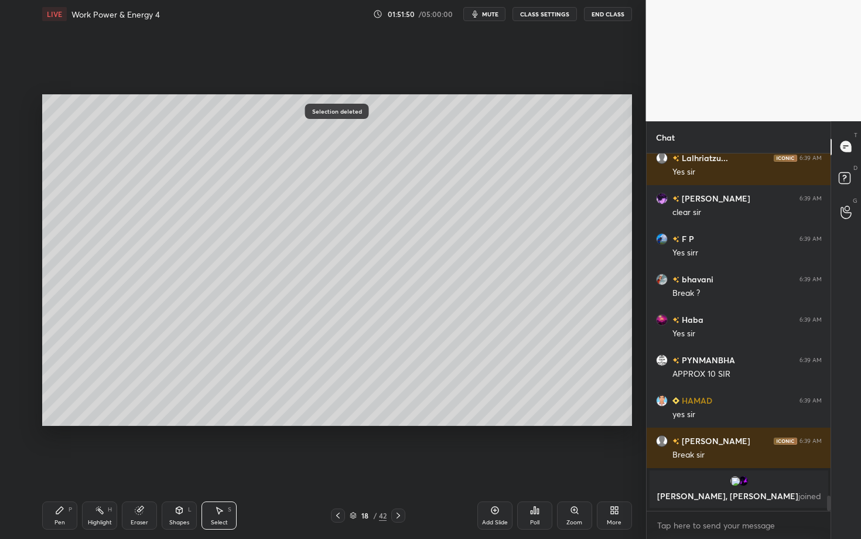
click at [64, 423] on div "Pen" at bounding box center [59, 523] width 11 height 6
click at [97, 423] on div "Highlight H" at bounding box center [99, 515] width 35 height 28
click at [64, 423] on div "Pen P" at bounding box center [59, 515] width 35 height 28
click at [103, 423] on div "Highlight H" at bounding box center [99, 515] width 35 height 28
click at [214, 423] on icon at bounding box center [218, 509] width 9 height 9
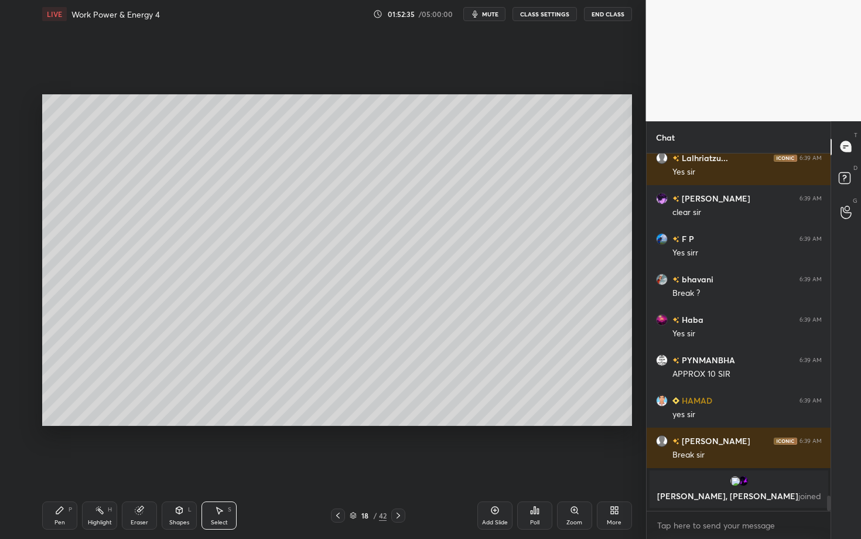
click at [50, 423] on div "Pen P" at bounding box center [59, 515] width 35 height 28
click at [95, 423] on icon at bounding box center [99, 509] width 9 height 9
click at [316, 423] on div "Setting up your live class Poll for secs No correct answer Start poll" at bounding box center [336, 260] width 599 height 464
click at [57, 423] on div "Pen P" at bounding box center [59, 515] width 35 height 28
click at [222, 423] on div "Select S" at bounding box center [218, 515] width 35 height 28
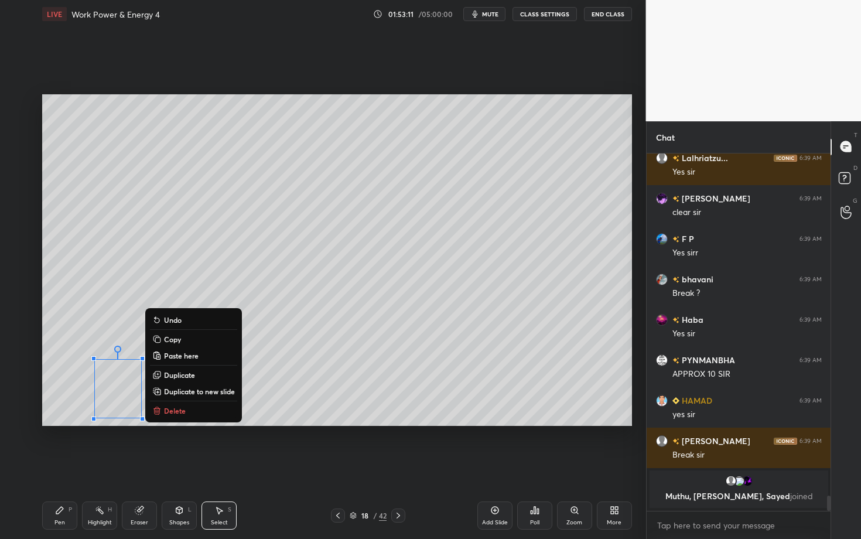
drag, startPoint x: 108, startPoint y: 400, endPoint x: 165, endPoint y: 427, distance: 63.4
click at [165, 423] on div "0 ° Undo Copy Paste here Duplicate Duplicate to new slide Delete Setting up you…" at bounding box center [336, 260] width 599 height 464
click at [190, 411] on button "Delete" at bounding box center [193, 411] width 87 height 14
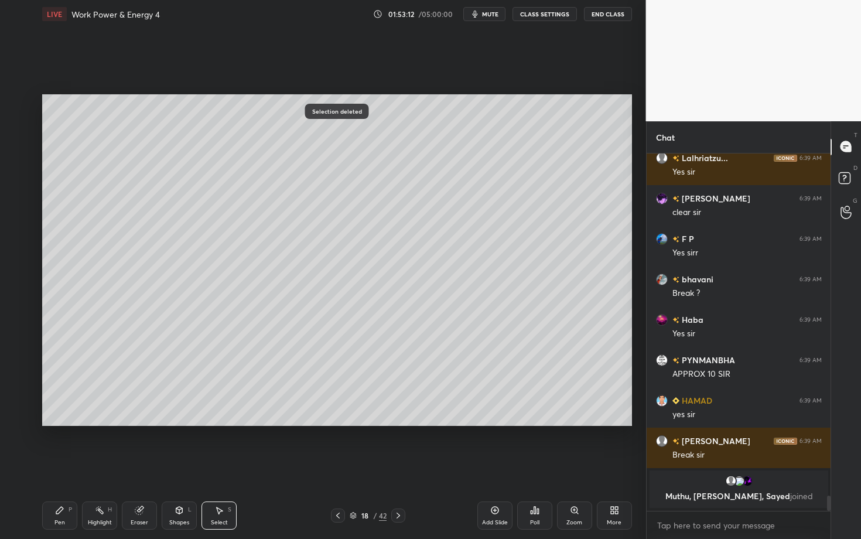
click at [70, 423] on div "Pen P" at bounding box center [59, 515] width 35 height 28
click at [223, 423] on div "Select S" at bounding box center [218, 515] width 35 height 28
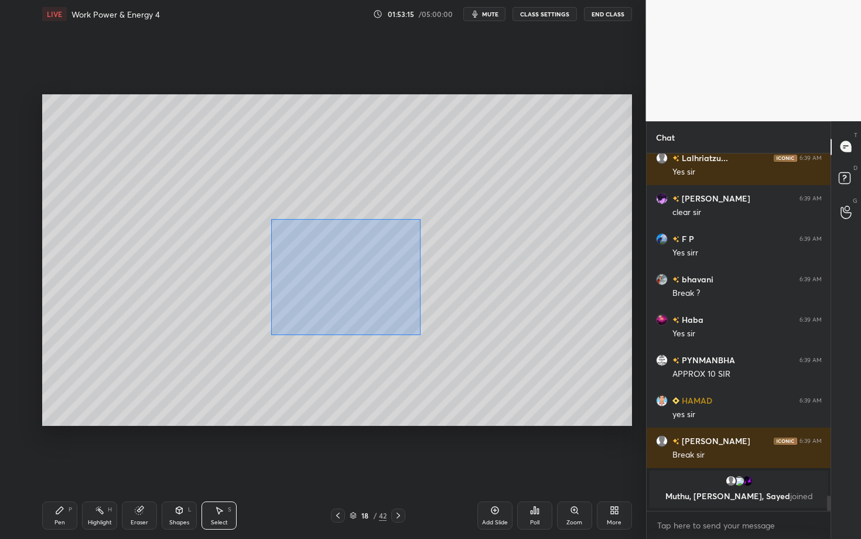
drag, startPoint x: 271, startPoint y: 219, endPoint x: 436, endPoint y: 339, distance: 204.7
click at [436, 339] on div "0 ° Undo Copy Paste here Duplicate Duplicate to new slide Delete" at bounding box center [337, 260] width 590 height 332
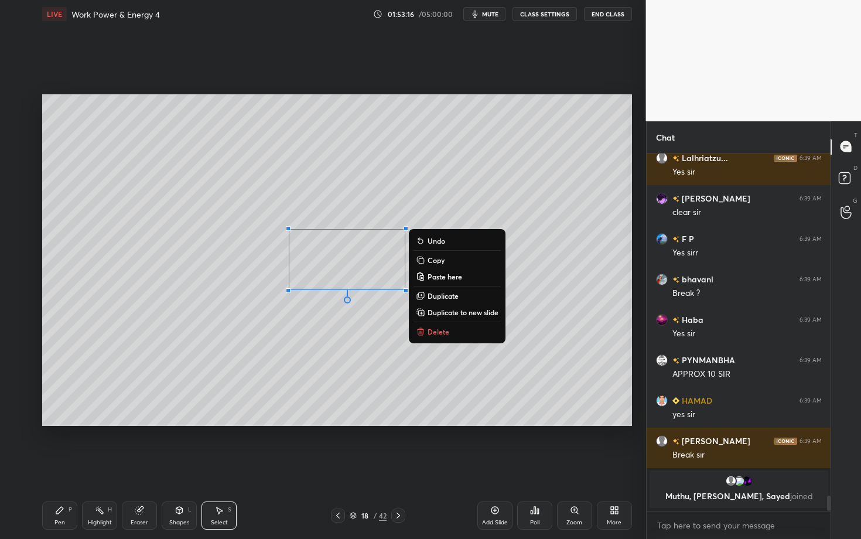
click at [433, 328] on p "Delete" at bounding box center [439, 331] width 22 height 9
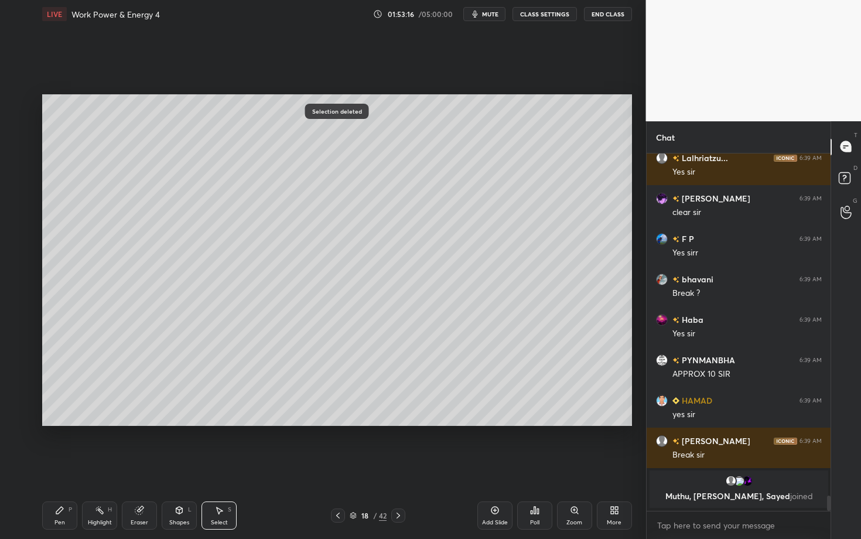
click at [63, 423] on div "Pen P" at bounding box center [59, 515] width 35 height 28
click at [105, 423] on div "Highlight H" at bounding box center [99, 515] width 35 height 28
click at [63, 423] on div "Pen P" at bounding box center [59, 515] width 35 height 28
click at [22, 224] on div at bounding box center [18, 220] width 9 height 9
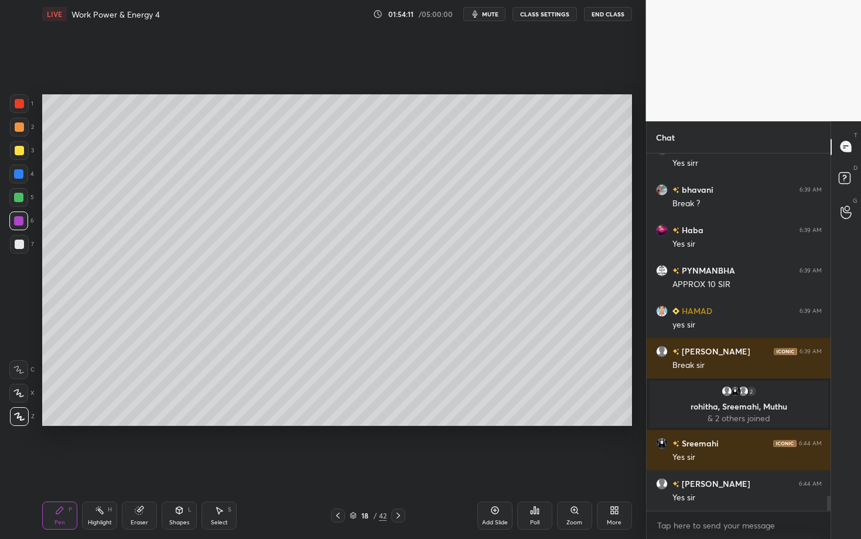
scroll to position [8038, 0]
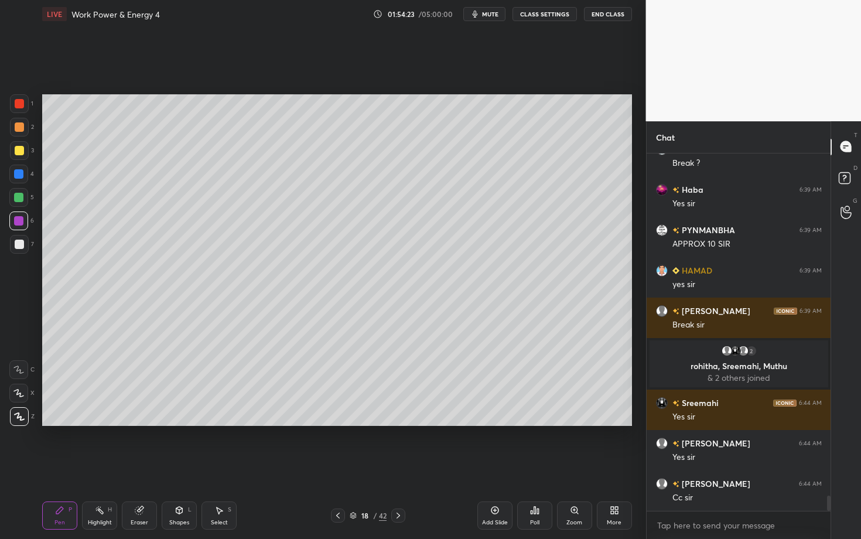
click at [99, 423] on icon at bounding box center [99, 509] width 9 height 9
click at [66, 423] on div "Pen P" at bounding box center [59, 515] width 35 height 28
click at [21, 240] on div at bounding box center [19, 244] width 9 height 9
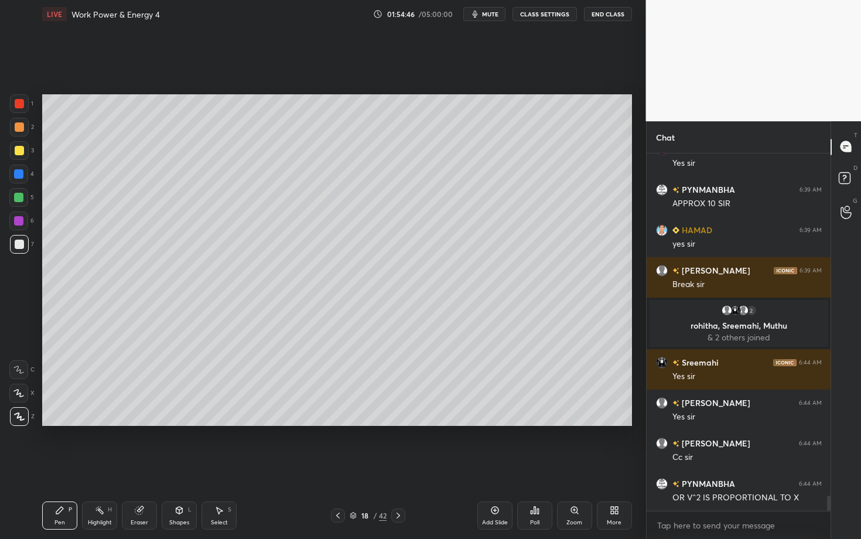
click at [104, 423] on div "Highlight H" at bounding box center [99, 515] width 35 height 28
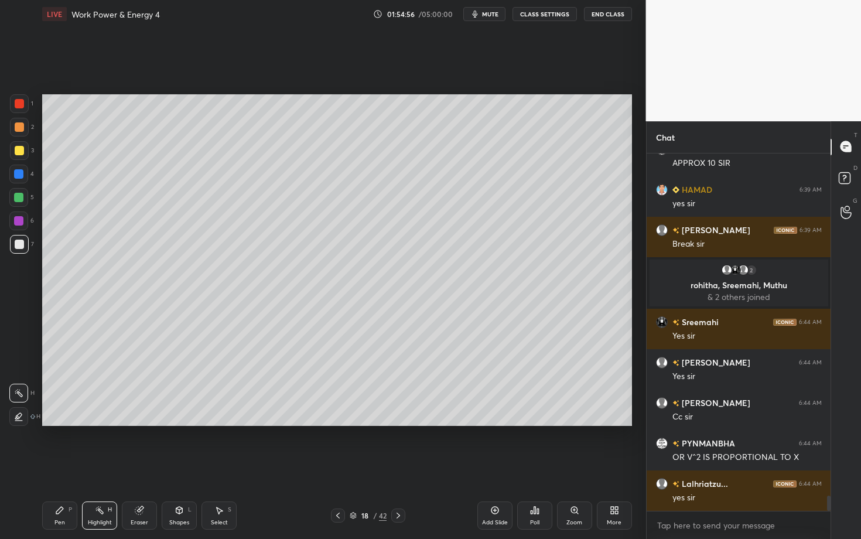
scroll to position [8159, 0]
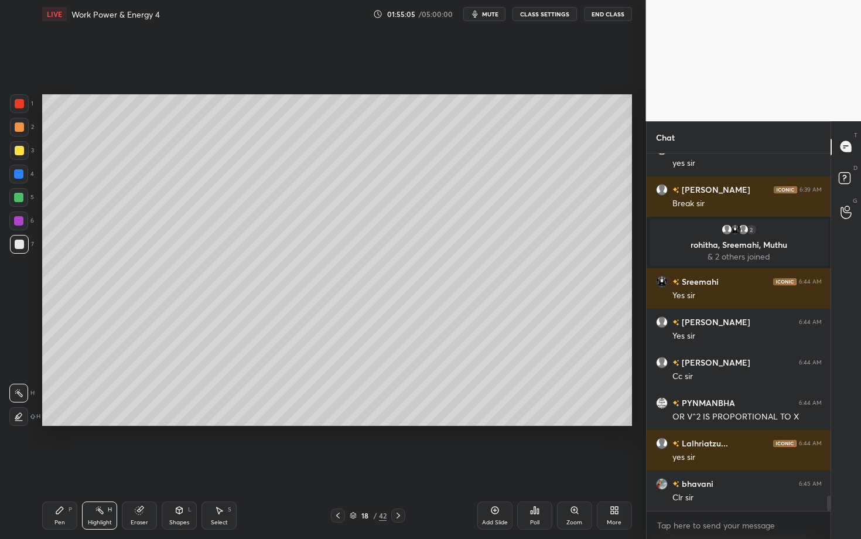
click at [138, 423] on div "Eraser" at bounding box center [139, 515] width 35 height 28
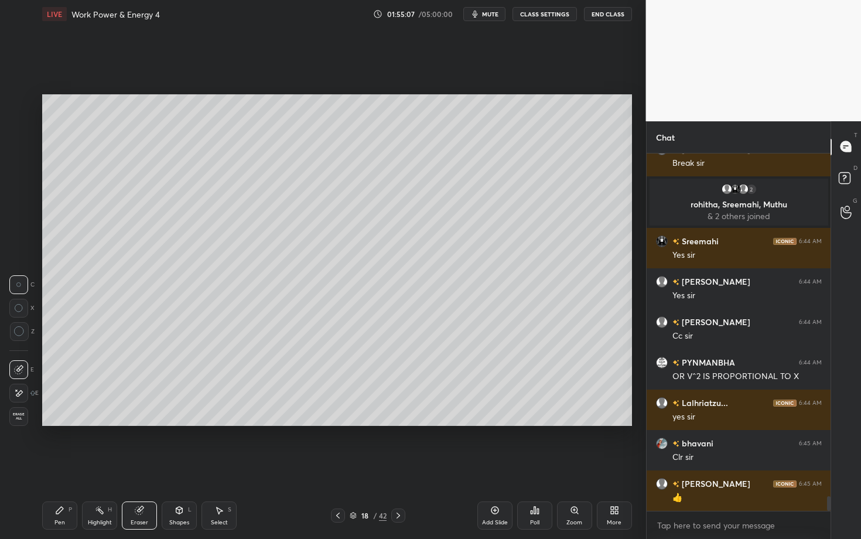
scroll to position [8240, 0]
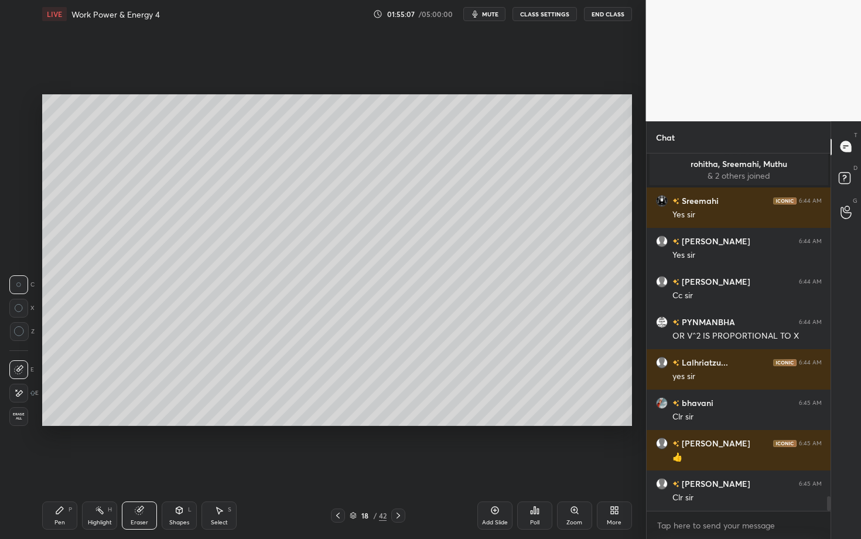
click at [69, 423] on div "P" at bounding box center [71, 510] width 4 height 6
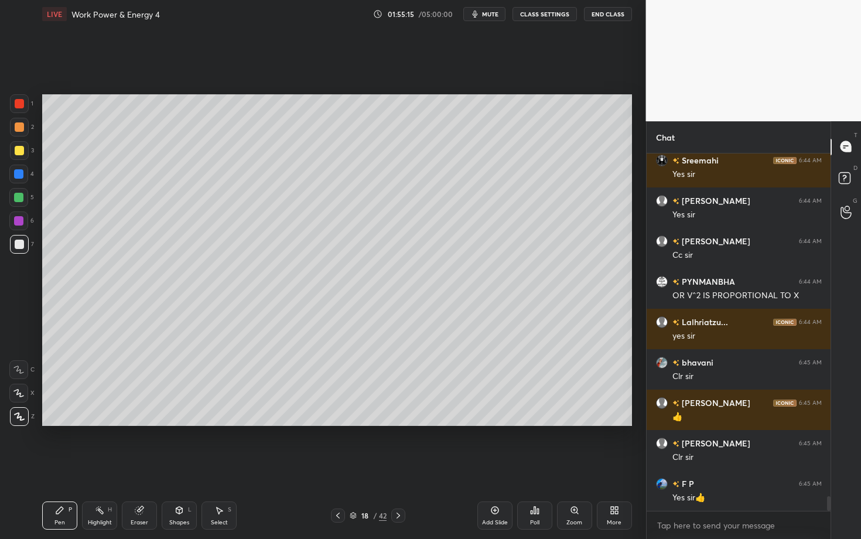
scroll to position [8321, 0]
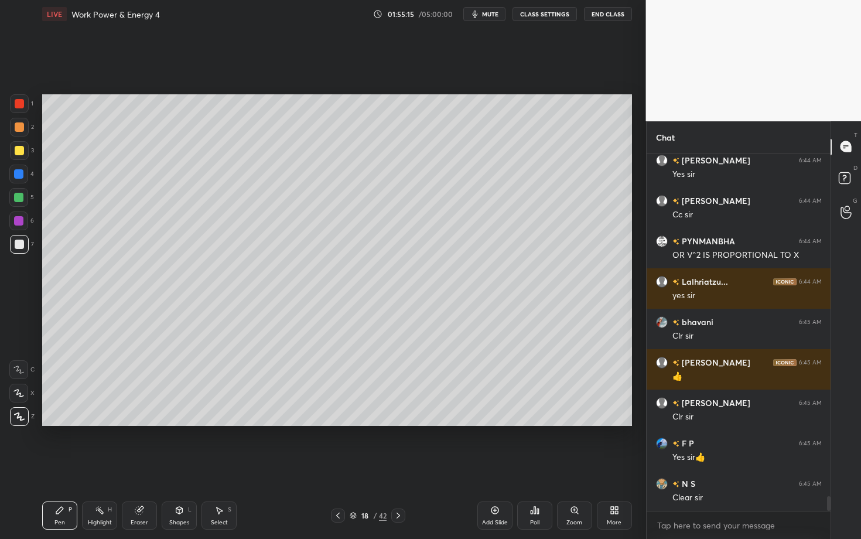
click at [144, 423] on div "Eraser" at bounding box center [139, 515] width 35 height 28
click at [453, 423] on div "18 / 42" at bounding box center [367, 515] width 217 height 14
click at [60, 423] on div "Pen P" at bounding box center [59, 515] width 35 height 28
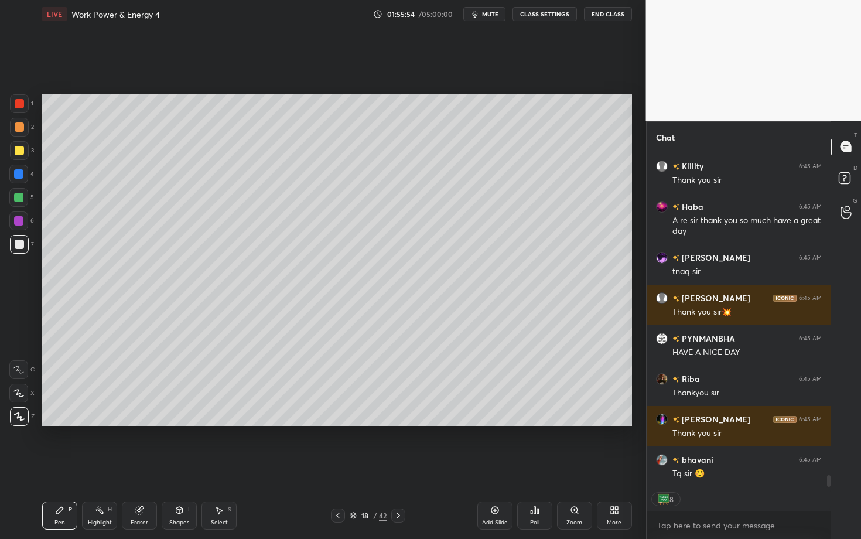
scroll to position [9336, 0]
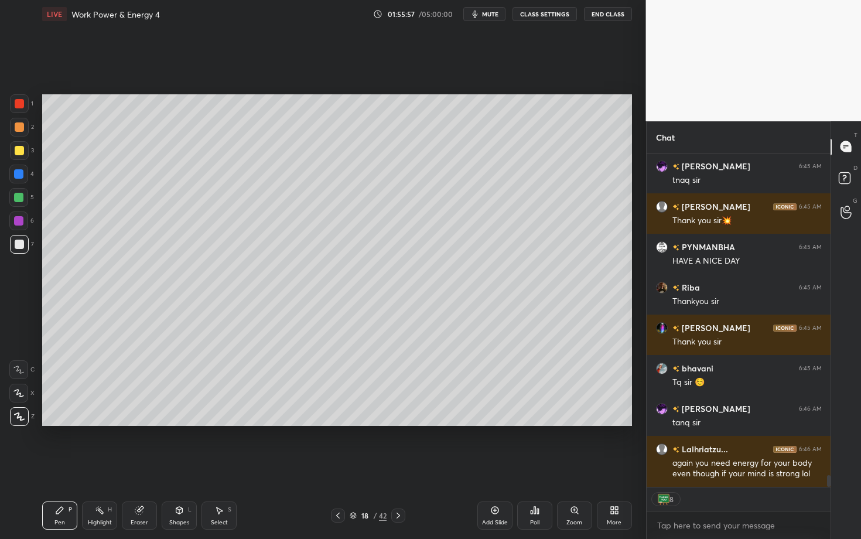
click at [397, 423] on icon at bounding box center [398, 515] width 9 height 9
click at [344, 423] on div at bounding box center [338, 515] width 14 height 14
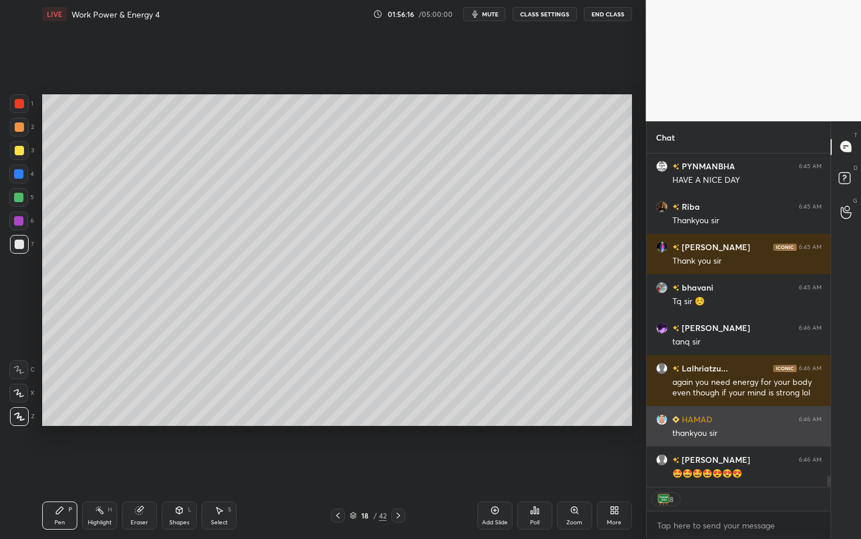
scroll to position [9508, 0]
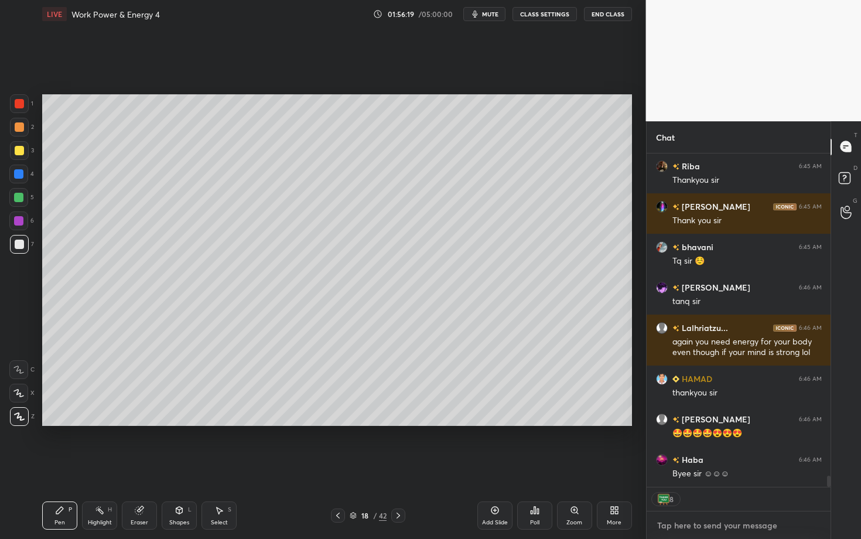
click at [667, 423] on textarea at bounding box center [739, 525] width 166 height 19
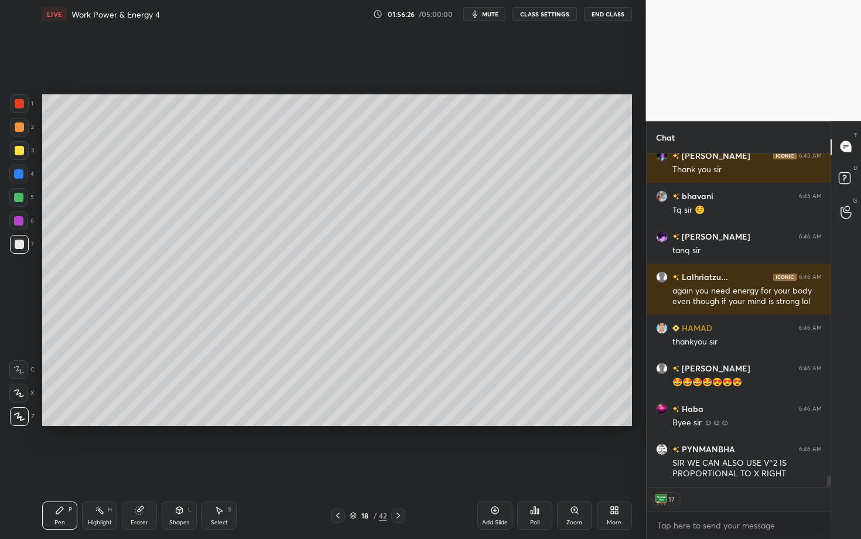
click at [851, 401] on div "T Messages (T) D Doubts (D) G Raise Hand (G)" at bounding box center [846, 330] width 30 height 418
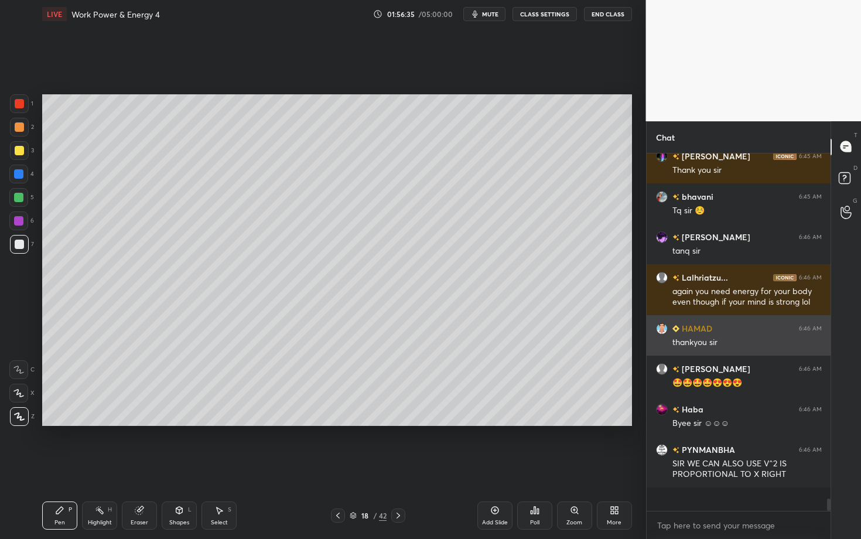
scroll to position [9535, 0]
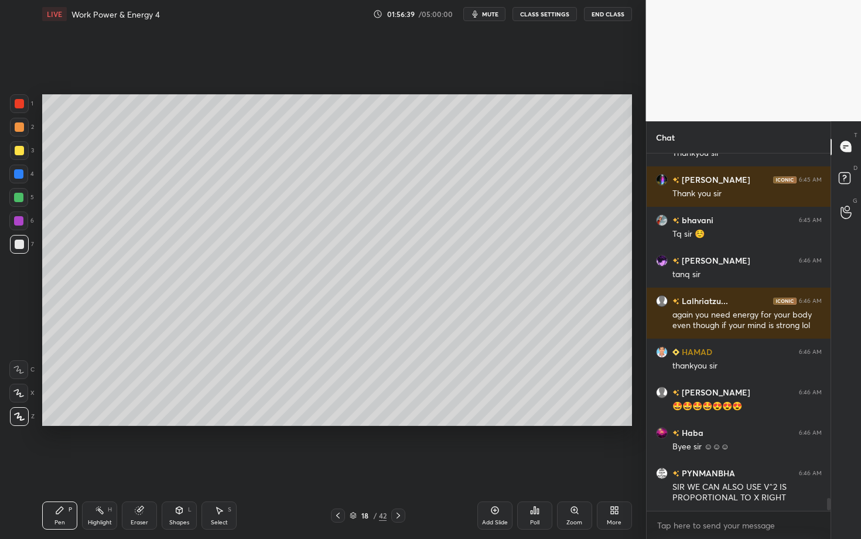
click at [486, 16] on span "mute" at bounding box center [490, 14] width 16 height 8
click at [531, 423] on icon at bounding box center [532, 512] width 2 height 3
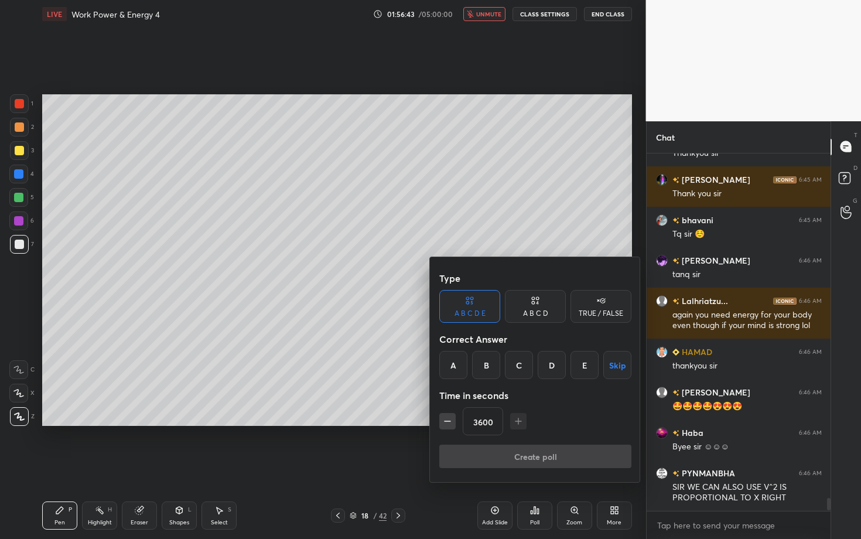
click at [610, 361] on button "Skip" at bounding box center [617, 365] width 28 height 28
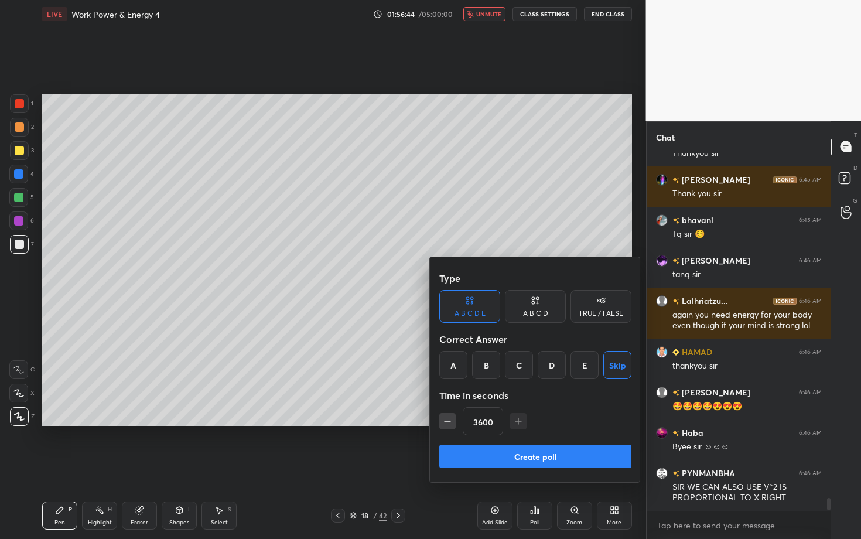
click at [544, 423] on button "Create poll" at bounding box center [535, 456] width 192 height 23
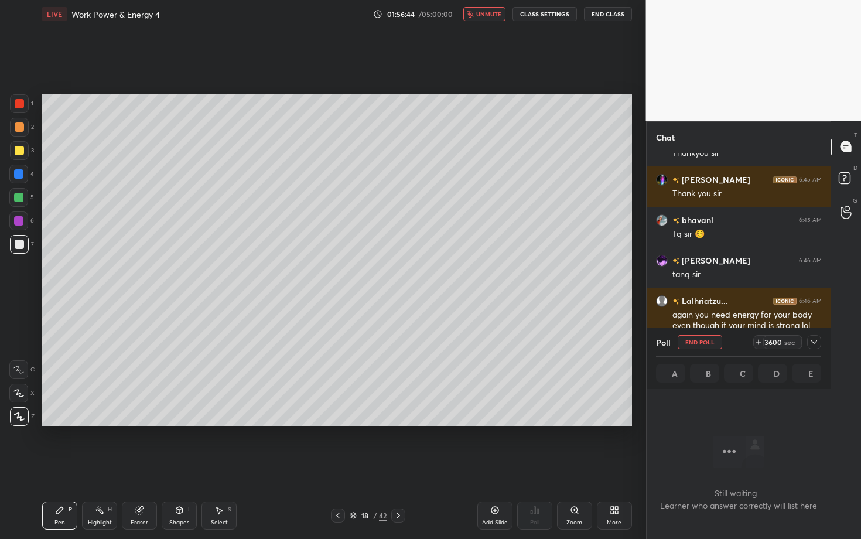
scroll to position [4, 4]
click at [814, 344] on icon at bounding box center [814, 341] width 9 height 9
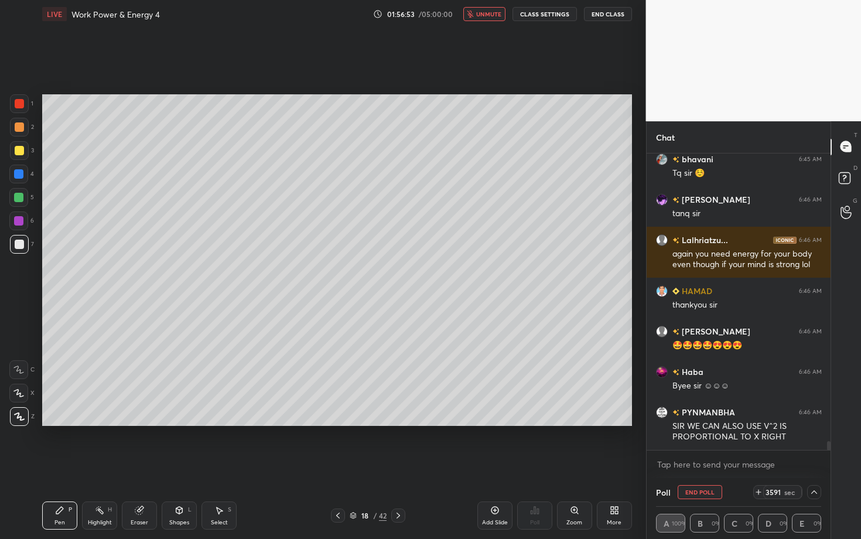
scroll to position [9636, 0]
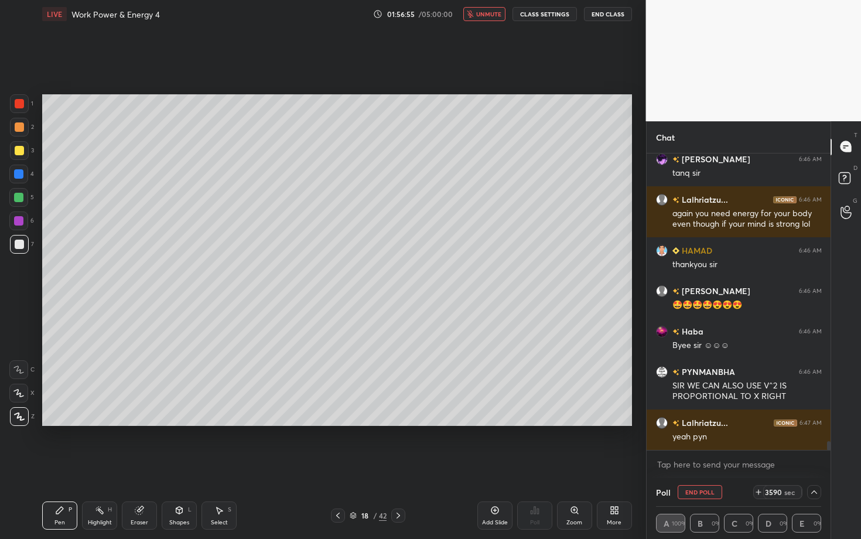
click at [605, 423] on div "More" at bounding box center [614, 515] width 35 height 28
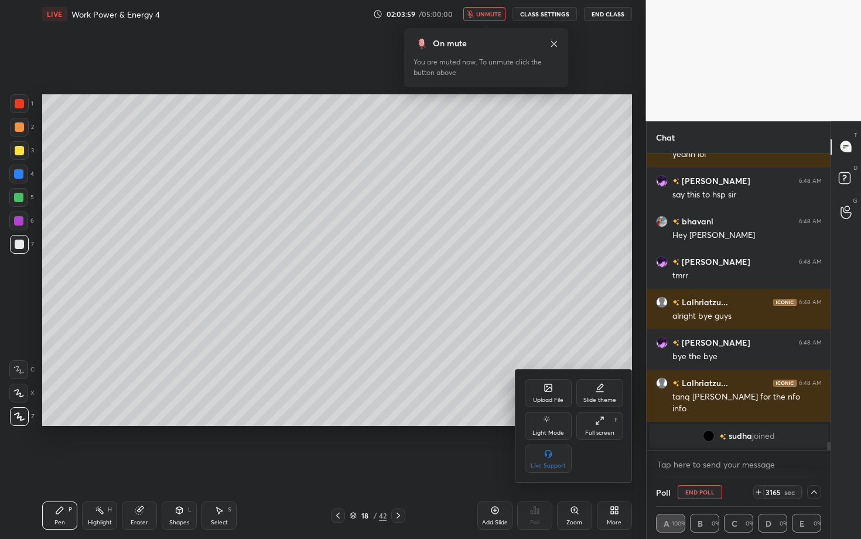
scroll to position [10613, 0]
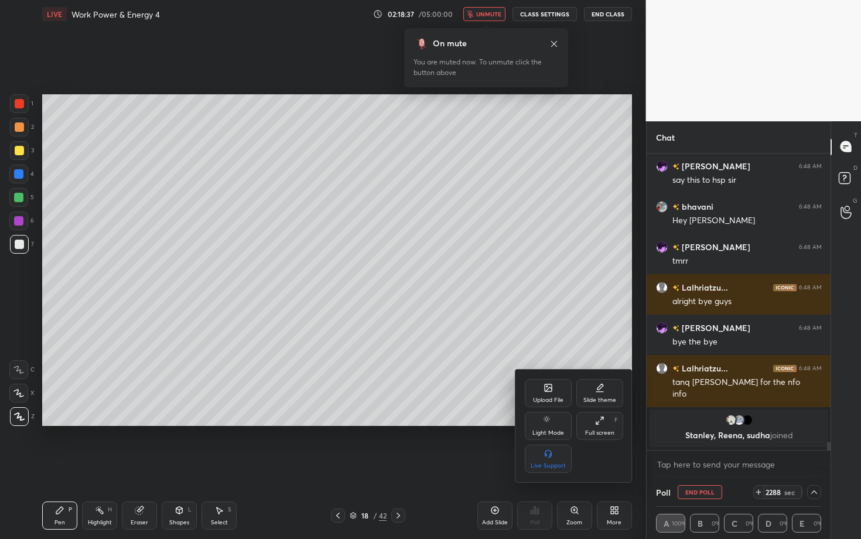
click at [308, 423] on div at bounding box center [430, 269] width 861 height 539
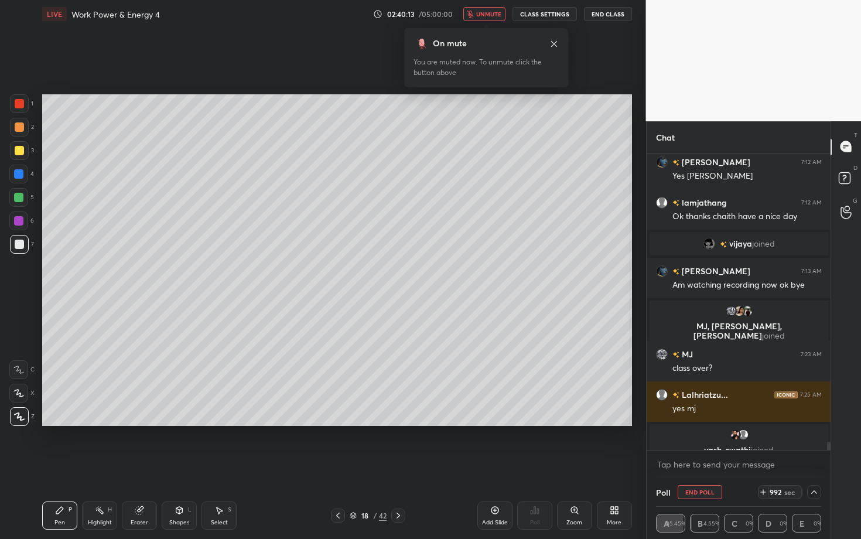
scroll to position [10140, 0]
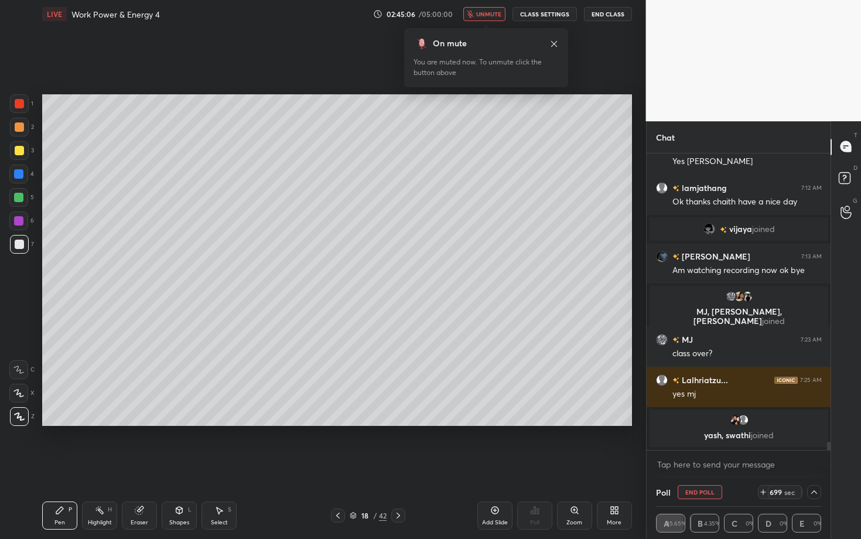
click at [620, 423] on div "More" at bounding box center [614, 515] width 35 height 28
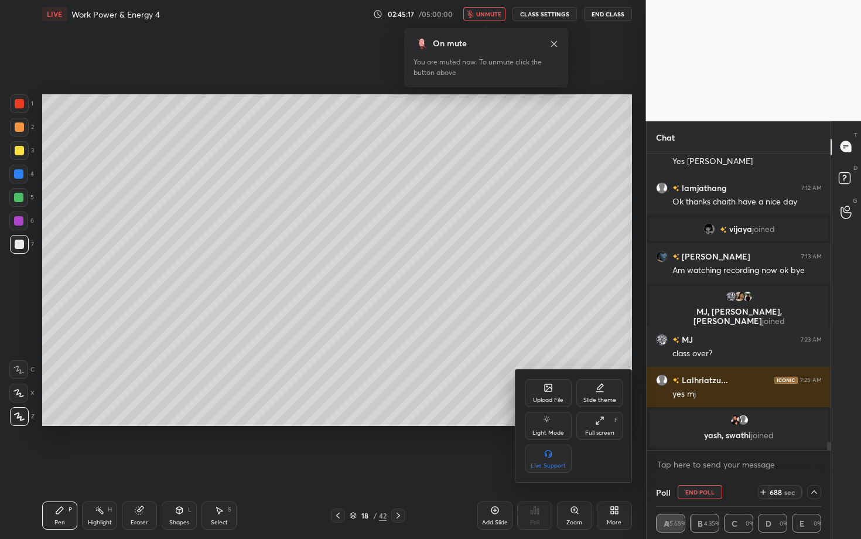
click at [718, 423] on div at bounding box center [430, 269] width 861 height 539
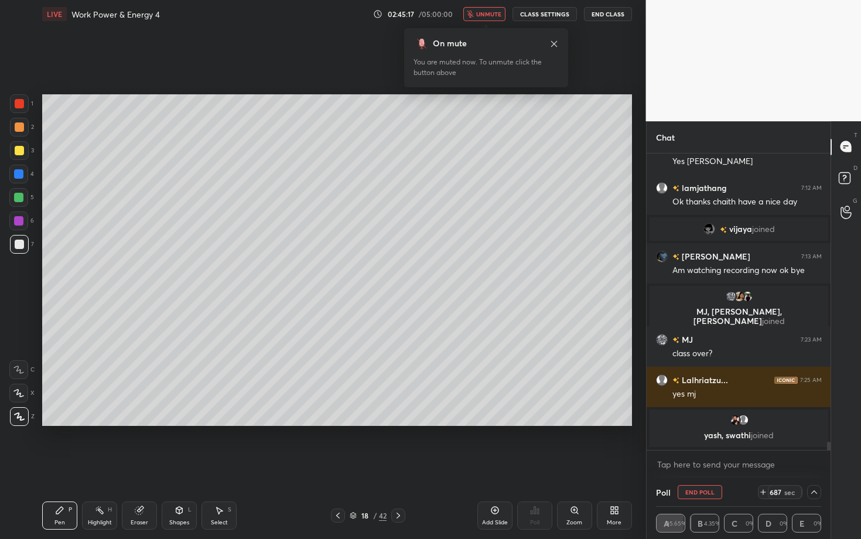
click at [699, 423] on button "End Poll" at bounding box center [700, 492] width 45 height 14
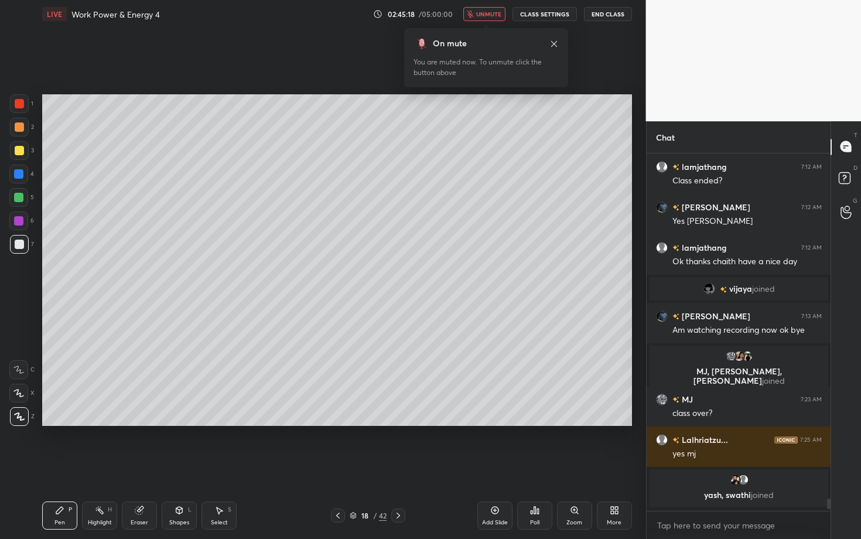
scroll to position [4, 4]
click at [542, 423] on div "Poll" at bounding box center [534, 515] width 35 height 28
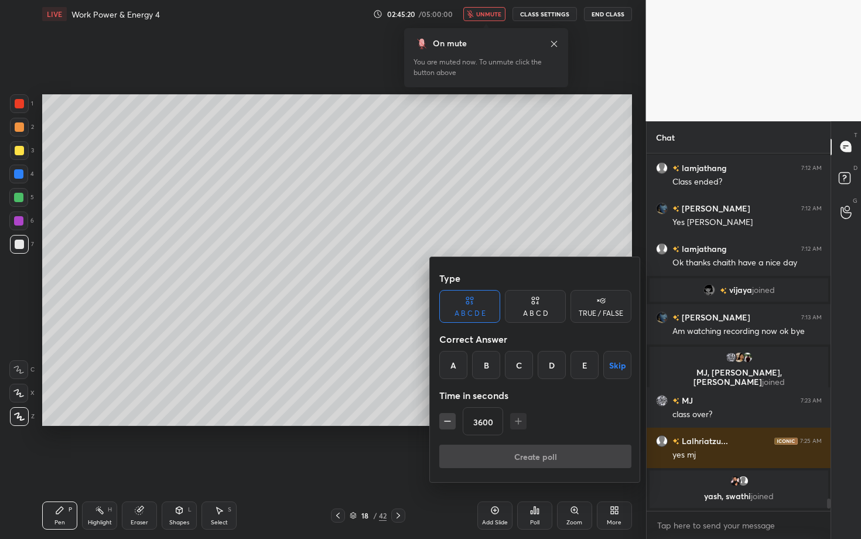
click at [618, 365] on button "Skip" at bounding box center [617, 365] width 28 height 28
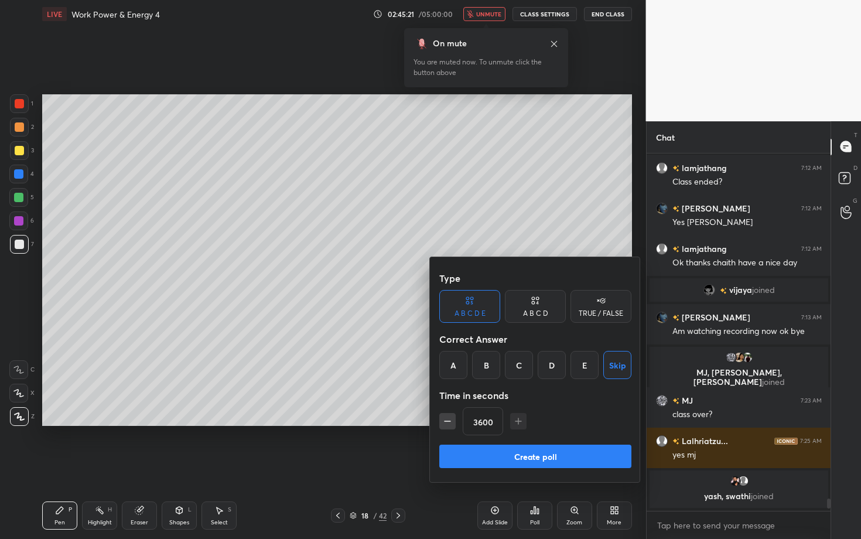
click at [559, 423] on button "Create poll" at bounding box center [535, 456] width 192 height 23
type textarea "x"
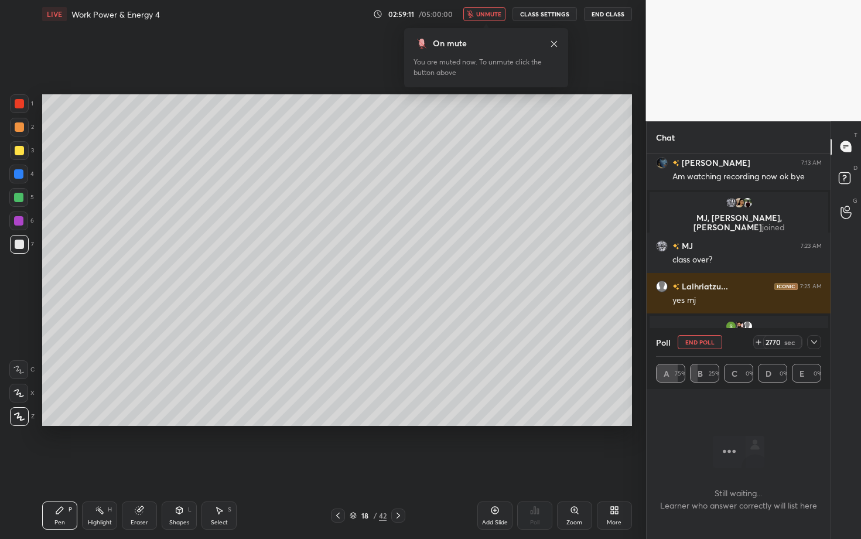
scroll to position [10210, 0]
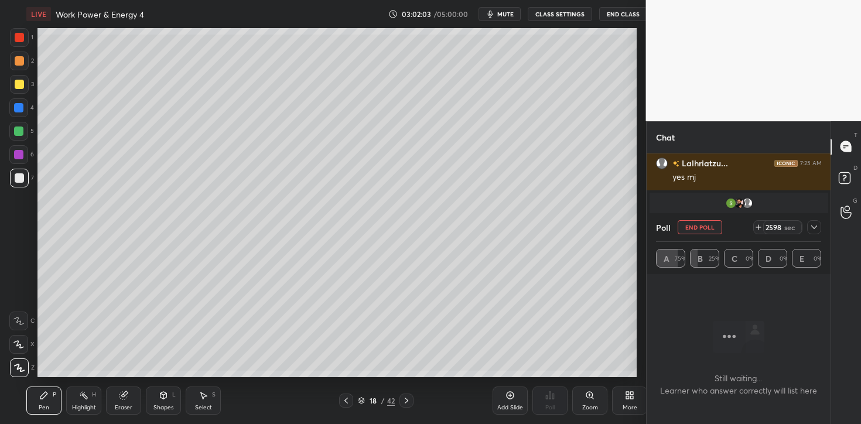
scroll to position [58226, 57975]
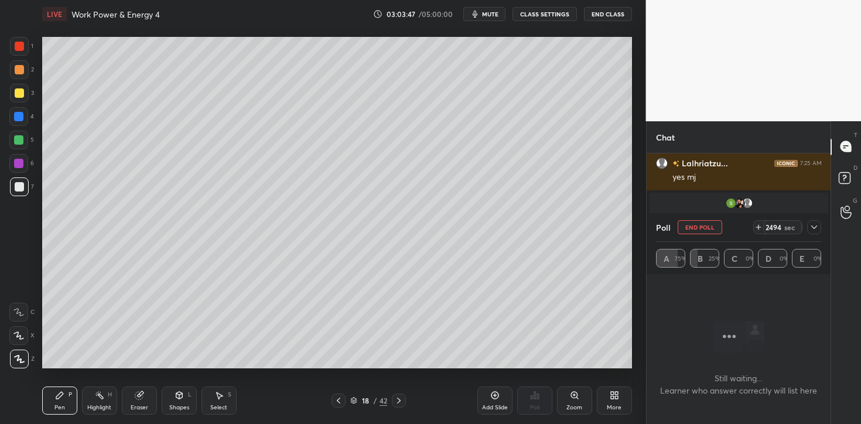
click at [493, 5] on div "LIVE Work Power & Energy 4 03:03:47 / 05:00:00 mute CLASS SETTINGS End Class" at bounding box center [337, 14] width 590 height 28
click at [494, 28] on div "Setting up your live class Poll for secs No correct answer Start poll" at bounding box center [336, 202] width 599 height 349
click at [490, 8] on button "mute" at bounding box center [484, 14] width 42 height 14
click at [814, 228] on icon at bounding box center [814, 227] width 9 height 9
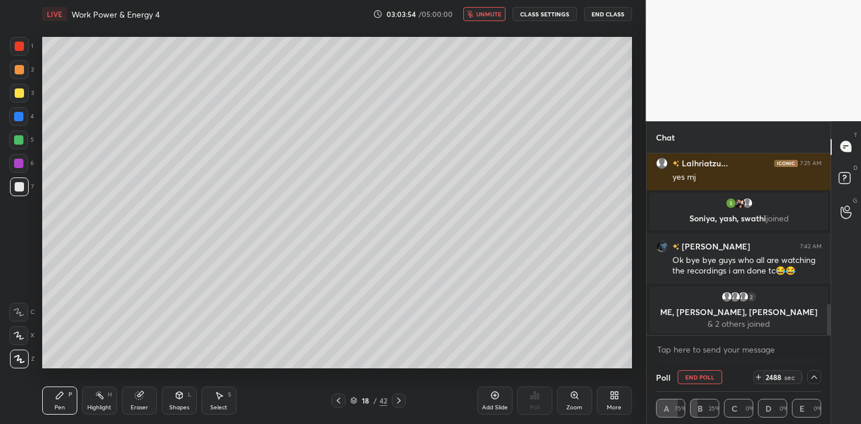
drag, startPoint x: 772, startPoint y: 227, endPoint x: 780, endPoint y: 211, distance: 17.6
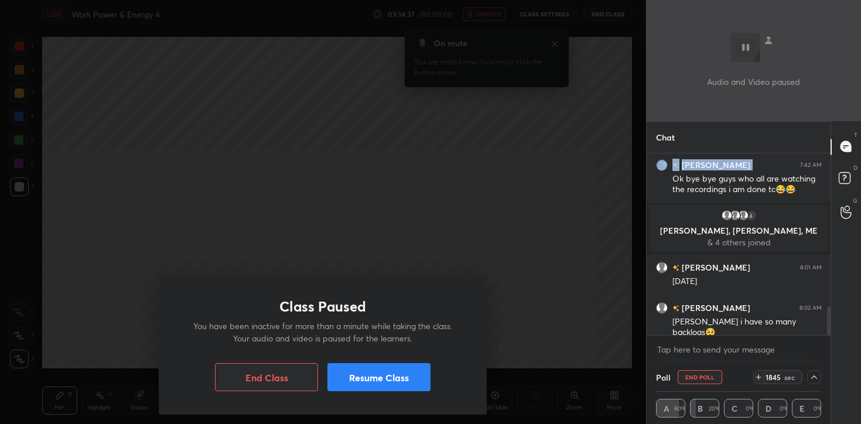
scroll to position [989, 0]
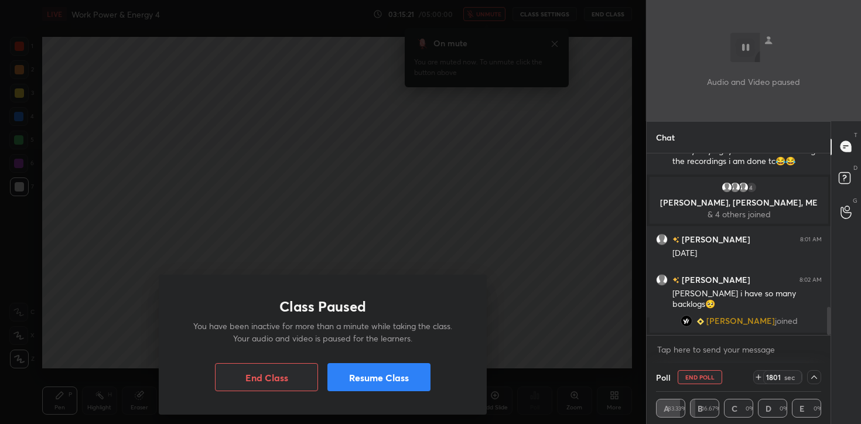
click at [390, 384] on div "Class Paused You have been inactive for more than a minute while taking the cla…" at bounding box center [323, 345] width 328 height 140
click at [378, 377] on button "Resume Class" at bounding box center [378, 377] width 103 height 28
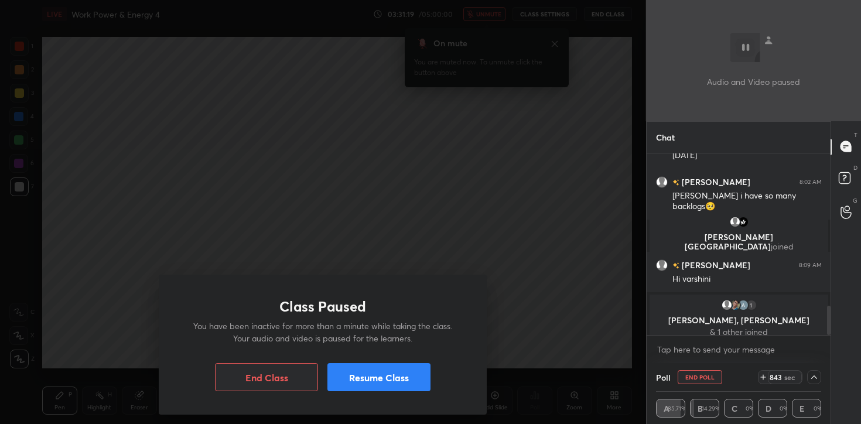
scroll to position [939, 0]
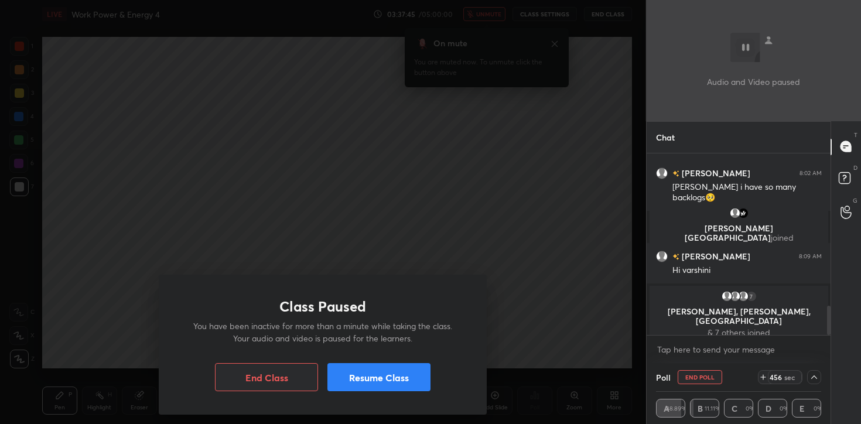
click at [384, 377] on button "Resume Class" at bounding box center [378, 377] width 103 height 28
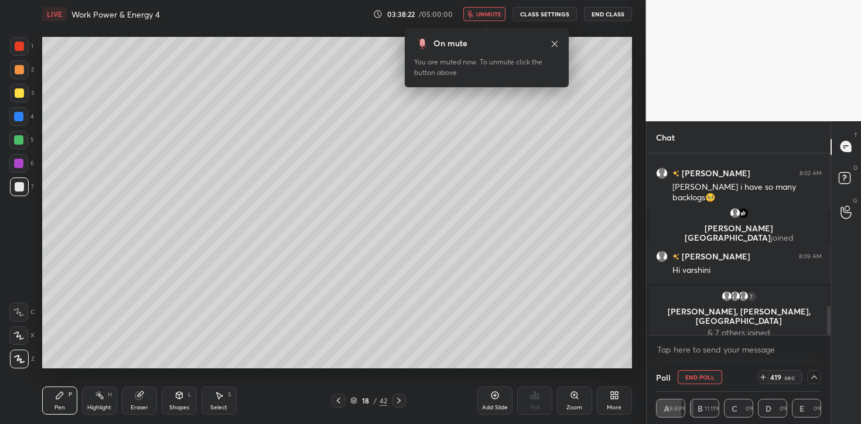
click at [705, 373] on button "End Poll" at bounding box center [700, 377] width 45 height 14
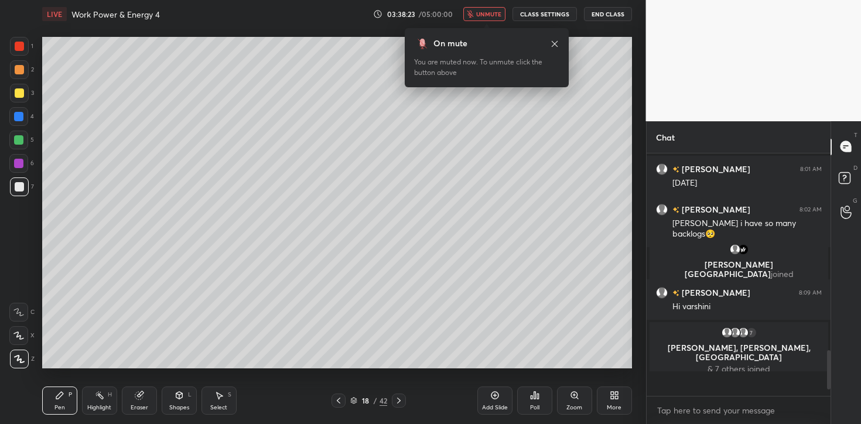
scroll to position [4, 4]
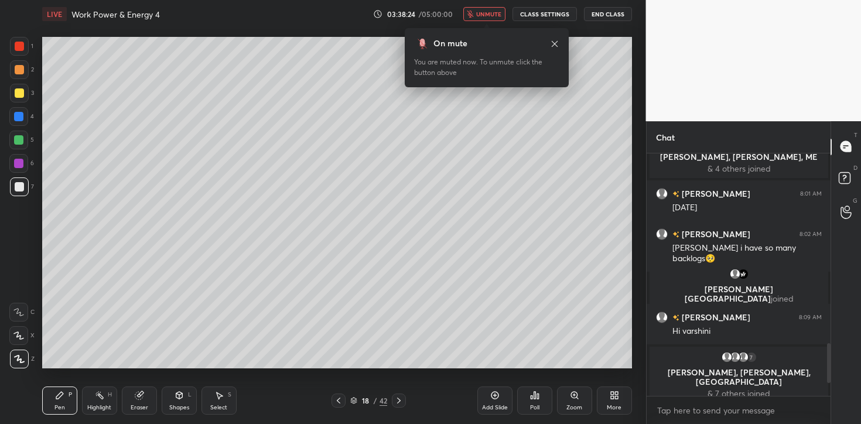
click at [543, 399] on div "Poll" at bounding box center [534, 401] width 35 height 28
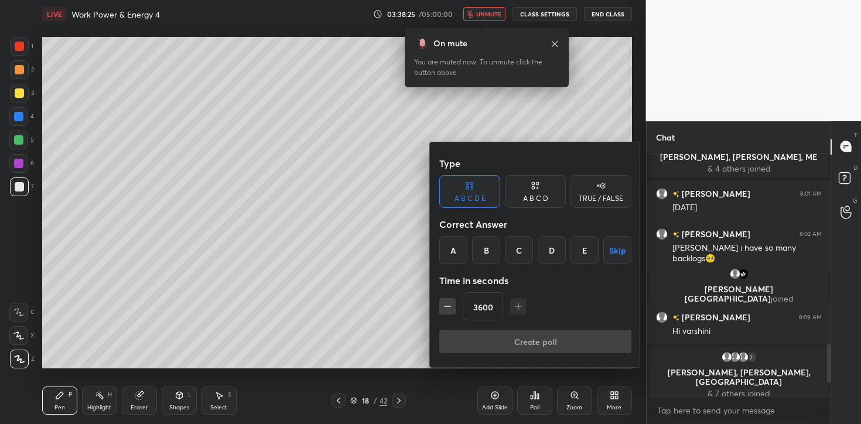
click at [625, 237] on button "Skip" at bounding box center [617, 250] width 28 height 28
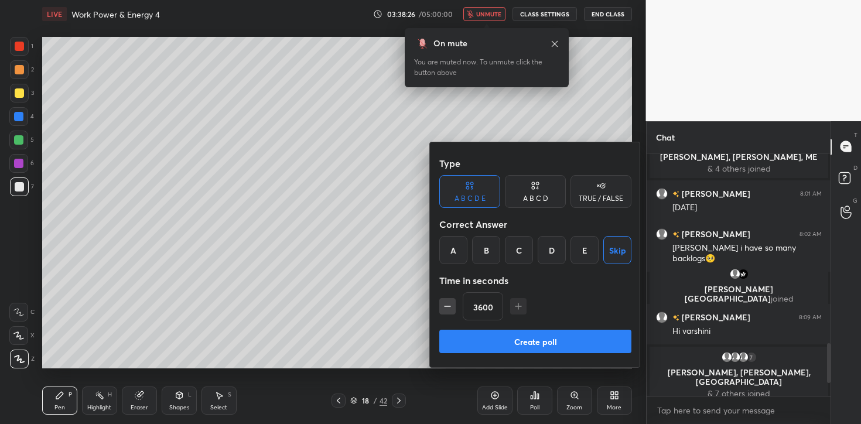
click at [604, 344] on button "Create poll" at bounding box center [535, 341] width 192 height 23
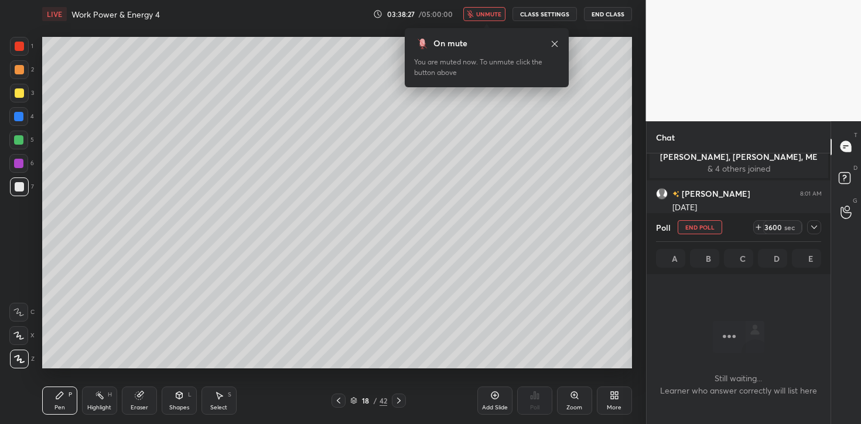
scroll to position [4, 4]
click at [814, 224] on icon at bounding box center [814, 227] width 9 height 9
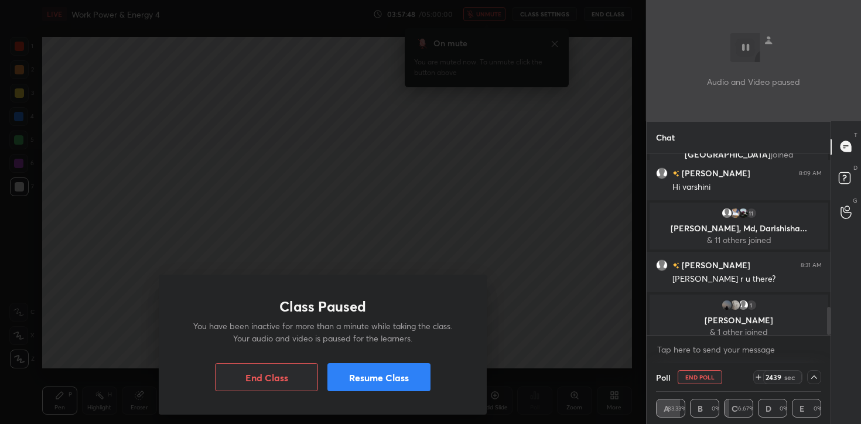
scroll to position [995, 0]
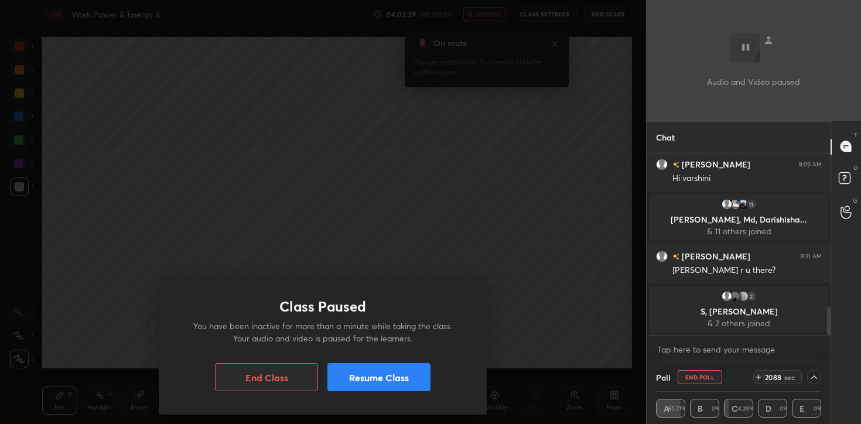
click at [405, 385] on button "Resume Class" at bounding box center [378, 377] width 103 height 28
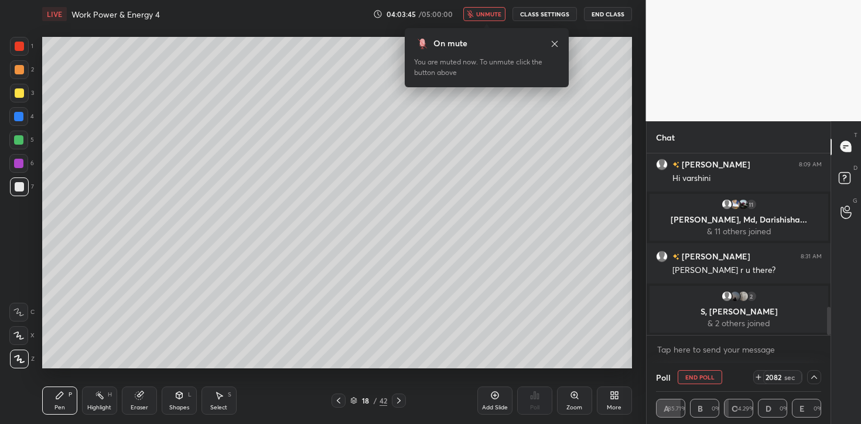
click at [696, 374] on button "End Poll" at bounding box center [700, 377] width 45 height 14
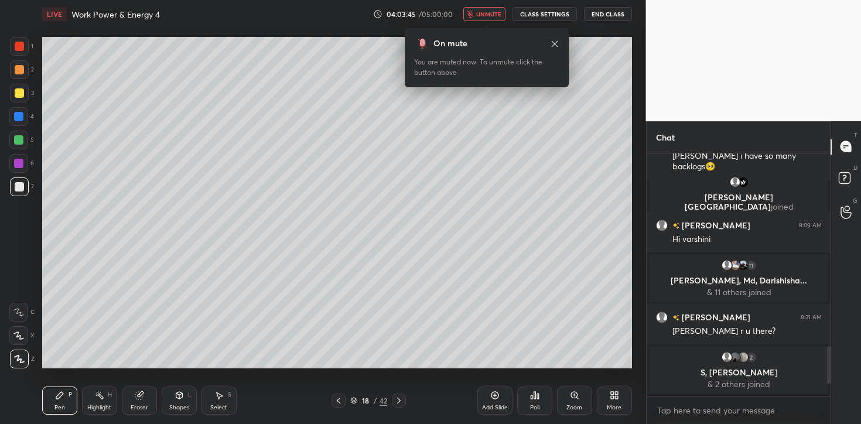
scroll to position [934, 0]
click at [536, 405] on div "Poll" at bounding box center [534, 408] width 9 height 6
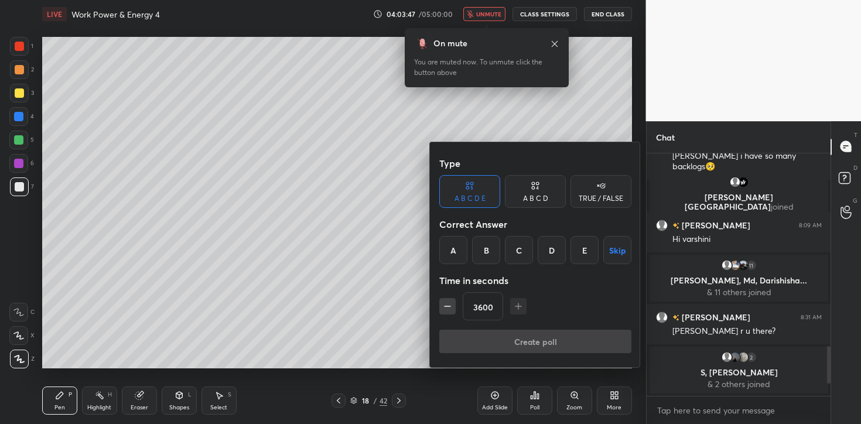
click at [620, 254] on button "Skip" at bounding box center [617, 250] width 28 height 28
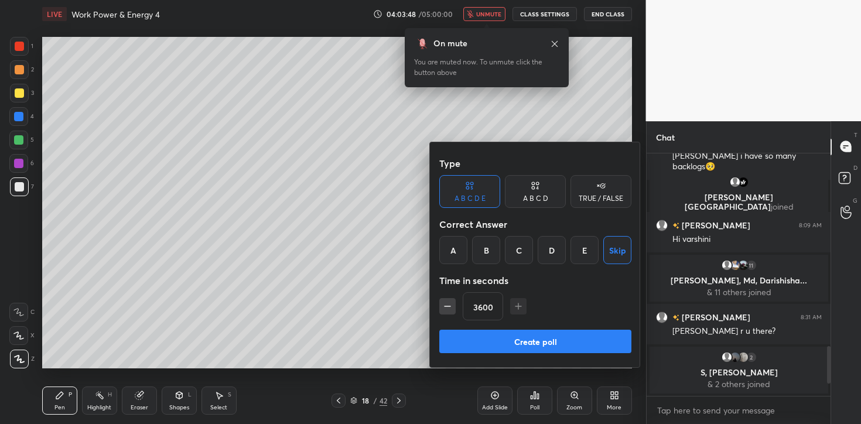
click at [575, 343] on button "Create poll" at bounding box center [535, 341] width 192 height 23
type textarea "x"
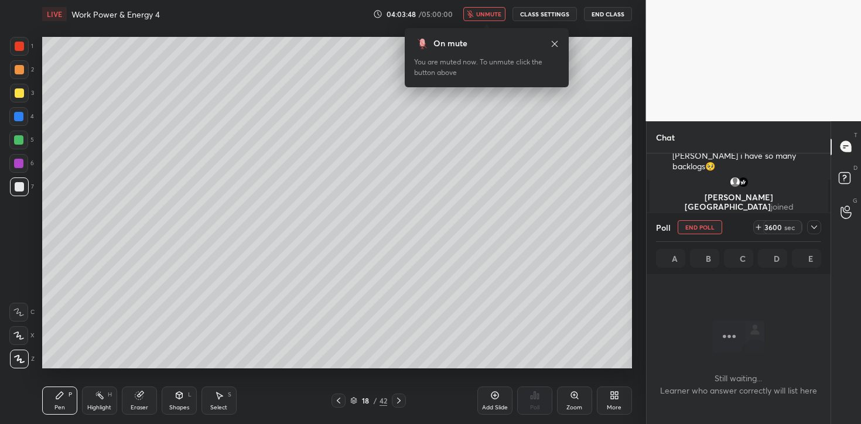
scroll to position [4, 4]
click at [815, 228] on icon at bounding box center [814, 227] width 9 height 9
